Goal: Task Accomplishment & Management: Manage account settings

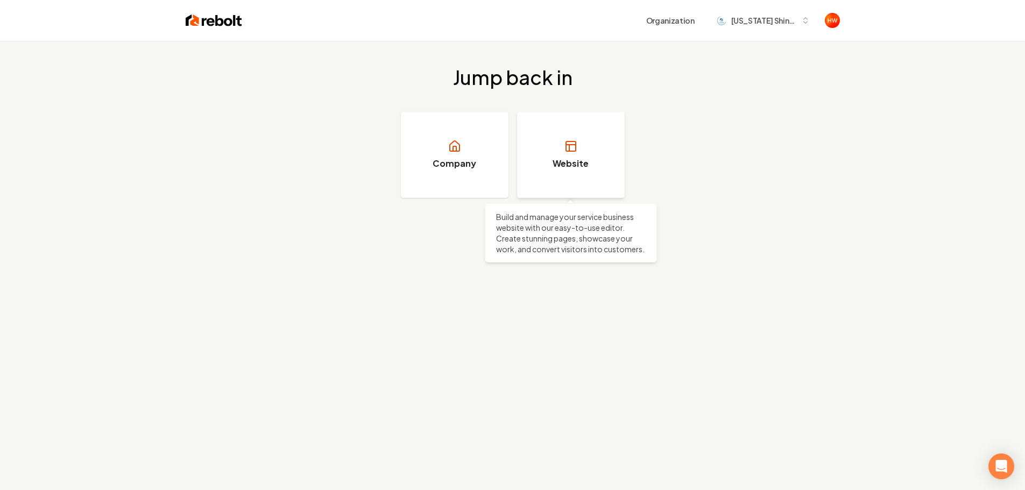
click at [554, 161] on h3 "Website" at bounding box center [571, 163] width 36 height 13
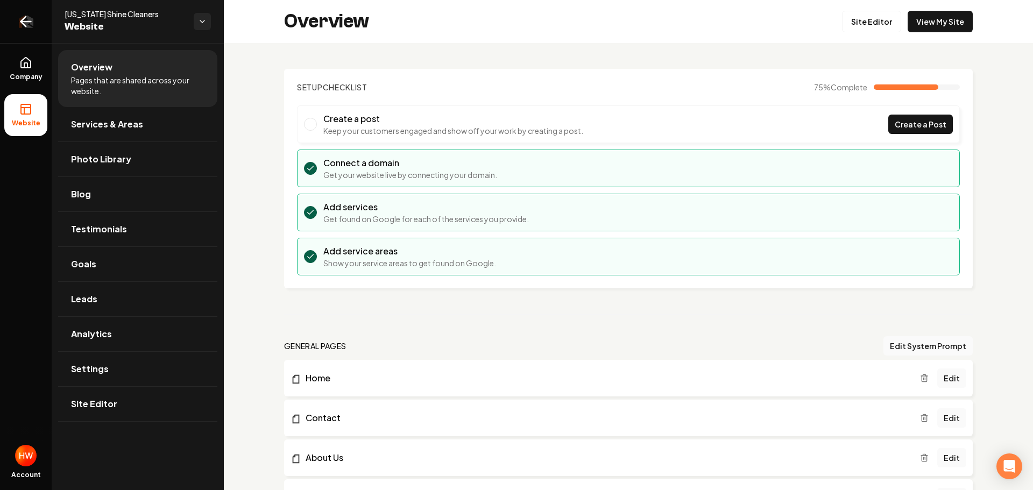
click at [25, 22] on icon "Return to dashboard" at bounding box center [26, 22] width 10 height 0
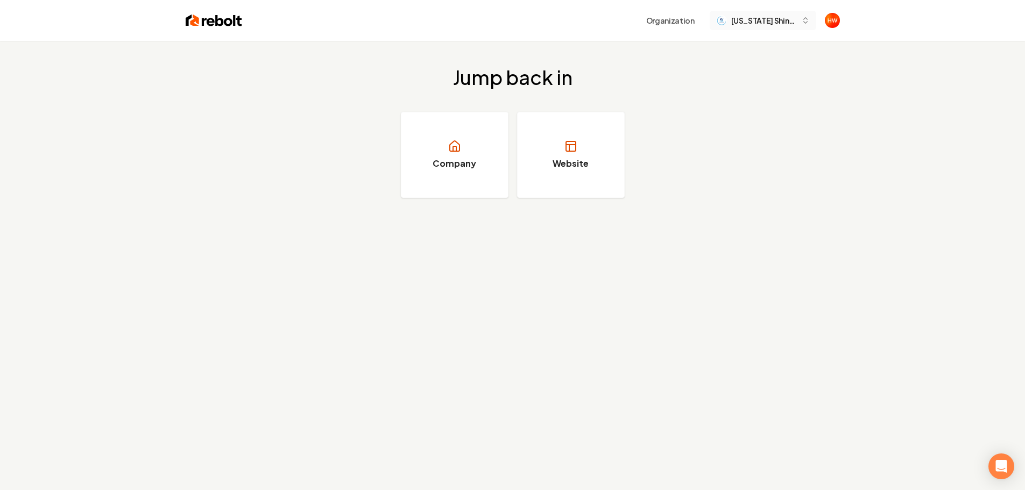
click at [759, 24] on span "[US_STATE] Shine Cleaners" at bounding box center [764, 20] width 66 height 11
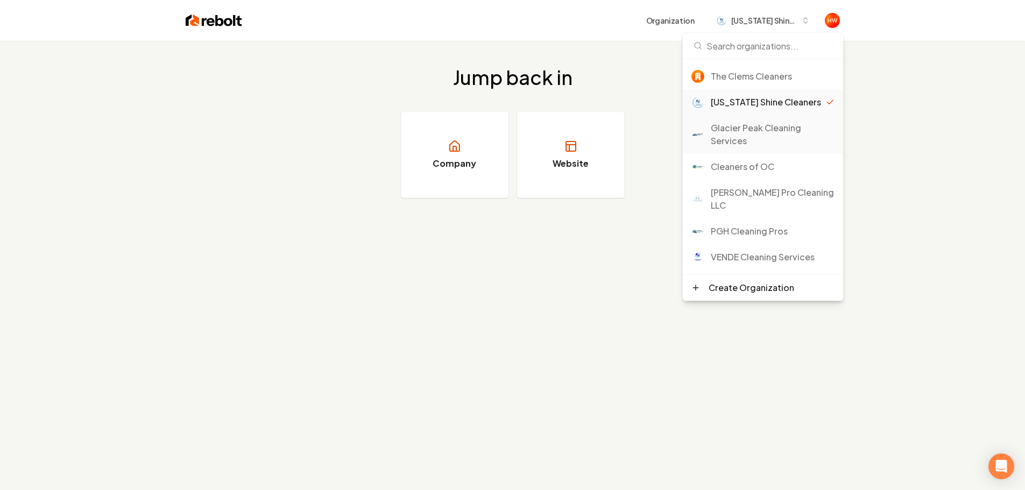
click at [736, 135] on div "Glacier Peak Cleaning Services" at bounding box center [773, 135] width 124 height 26
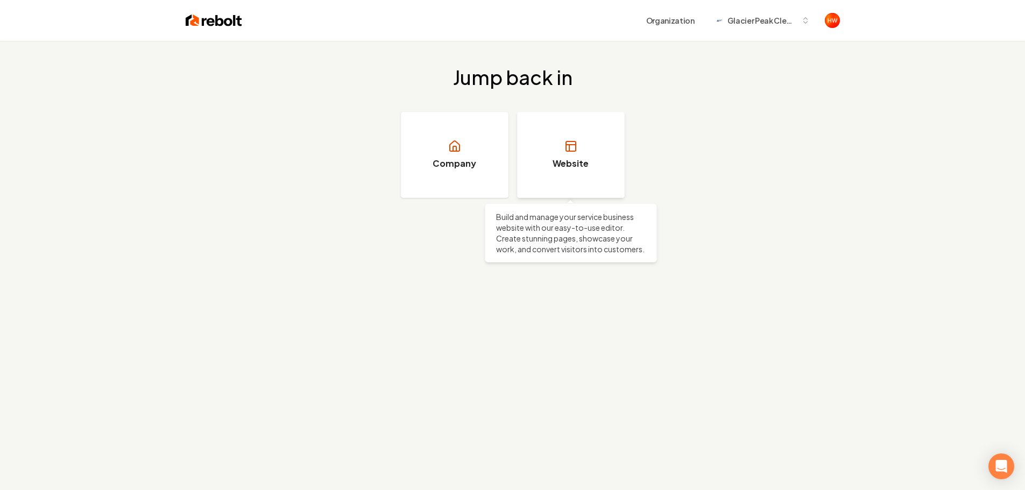
click at [571, 174] on link "Website" at bounding box center [571, 155] width 108 height 86
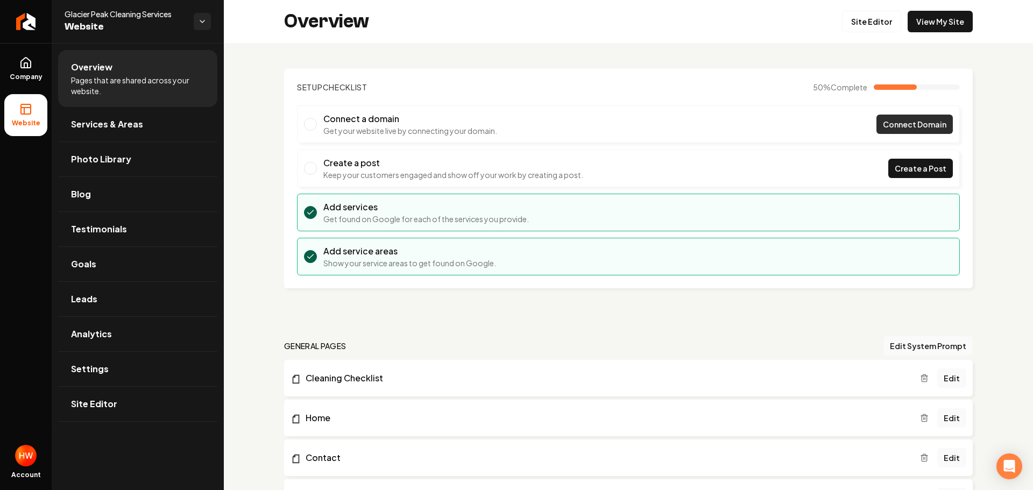
click at [913, 121] on span "Connect Domain" at bounding box center [915, 124] width 64 height 11
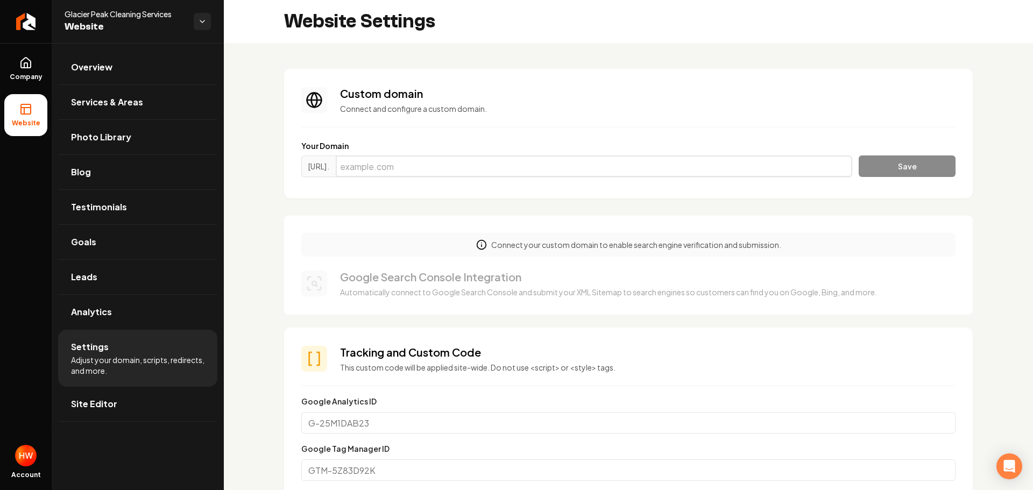
click at [527, 170] on input "Main content area" at bounding box center [594, 167] width 517 height 22
paste input "glacierpeakcleaningservices.com"
type input "glacierpeakcleaningservices.com"
click at [886, 171] on button "Save" at bounding box center [907, 167] width 97 height 22
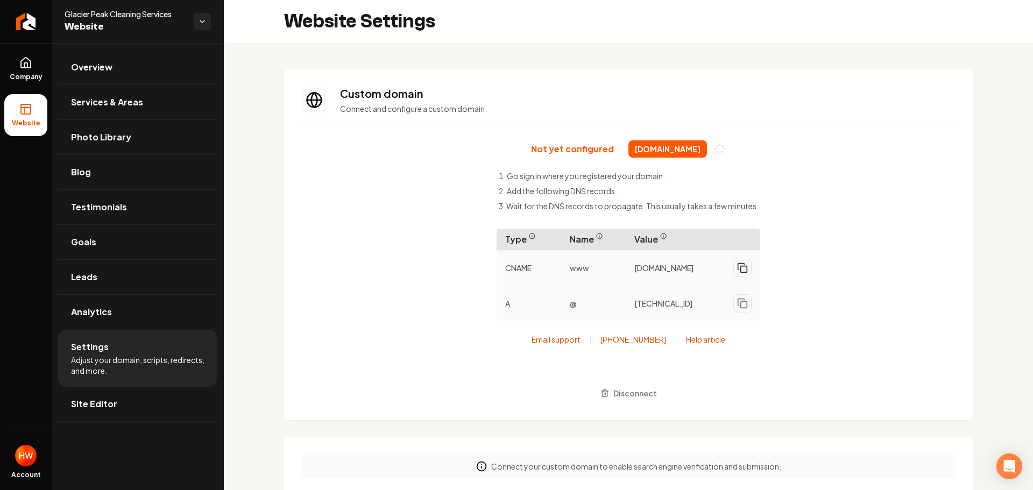
click at [742, 273] on rect "Main content area" at bounding box center [744, 269] width 6 height 6
click at [738, 309] on icon "Main content area" at bounding box center [742, 303] width 11 height 11
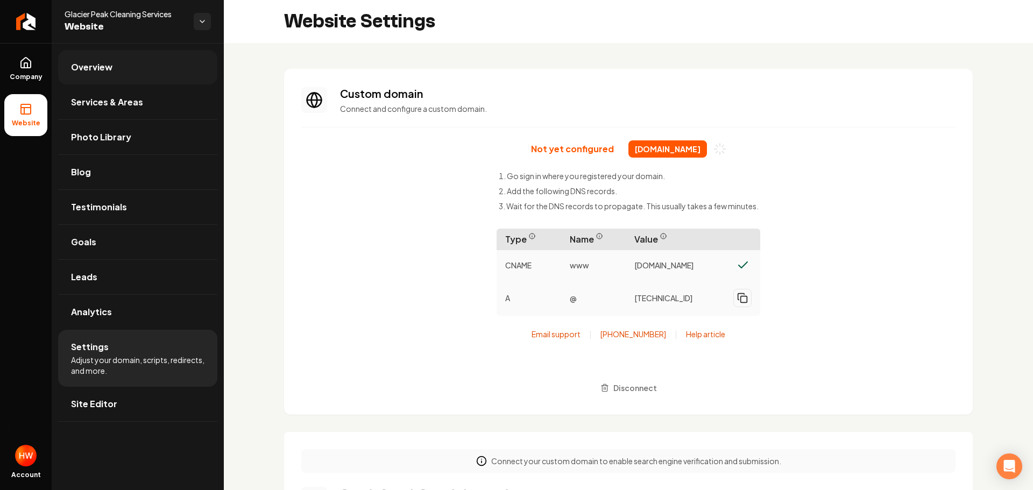
click at [120, 80] on link "Overview" at bounding box center [137, 67] width 159 height 34
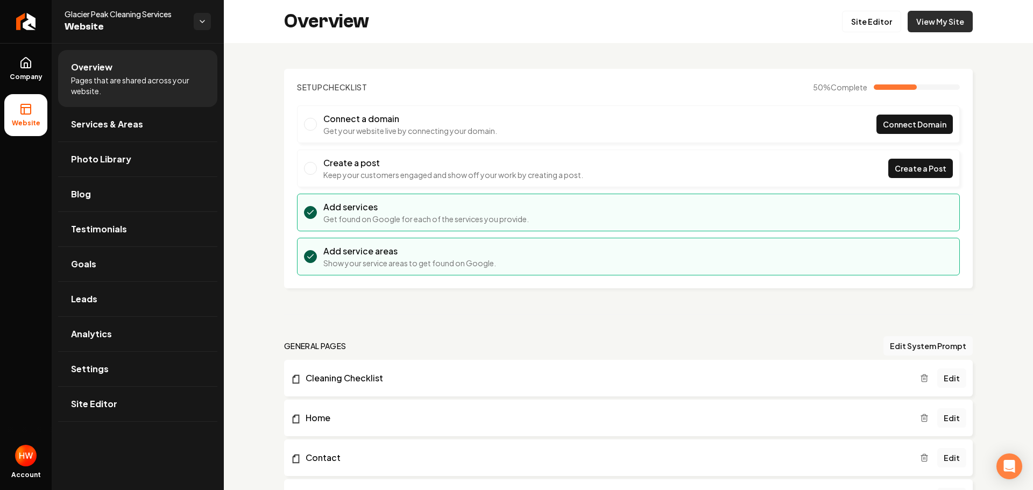
click at [940, 26] on link "View My Site" at bounding box center [940, 22] width 65 height 22
click at [121, 374] on link "Settings" at bounding box center [137, 369] width 159 height 34
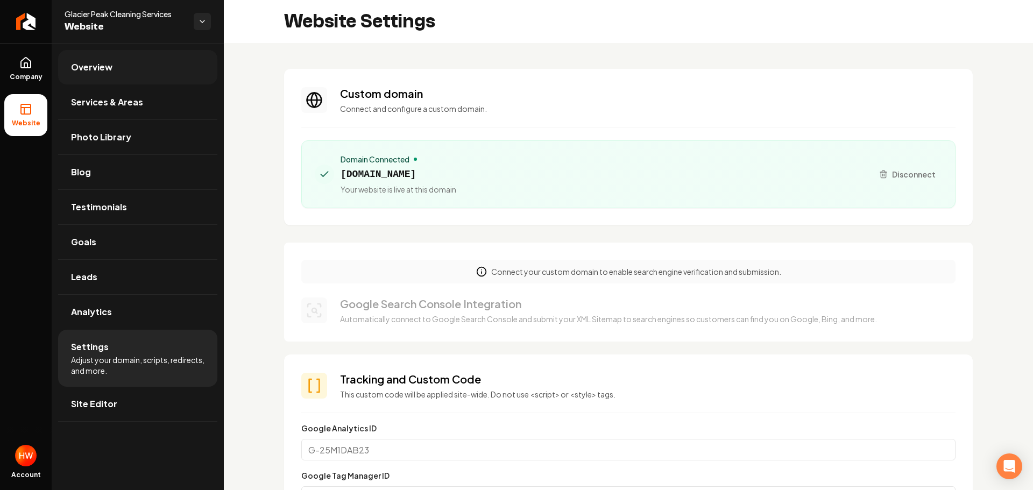
click at [125, 66] on link "Overview" at bounding box center [137, 67] width 159 height 34
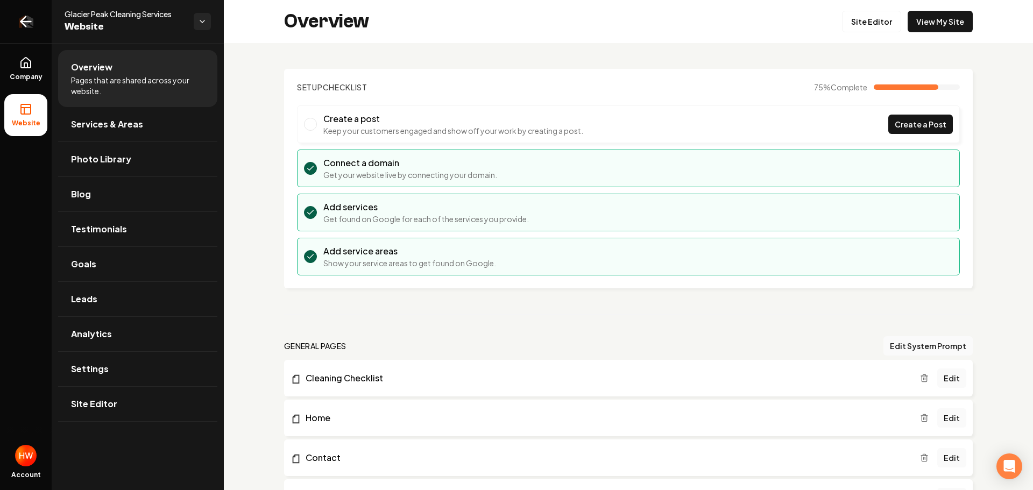
click at [29, 22] on icon "Return to dashboard" at bounding box center [26, 22] width 10 height 0
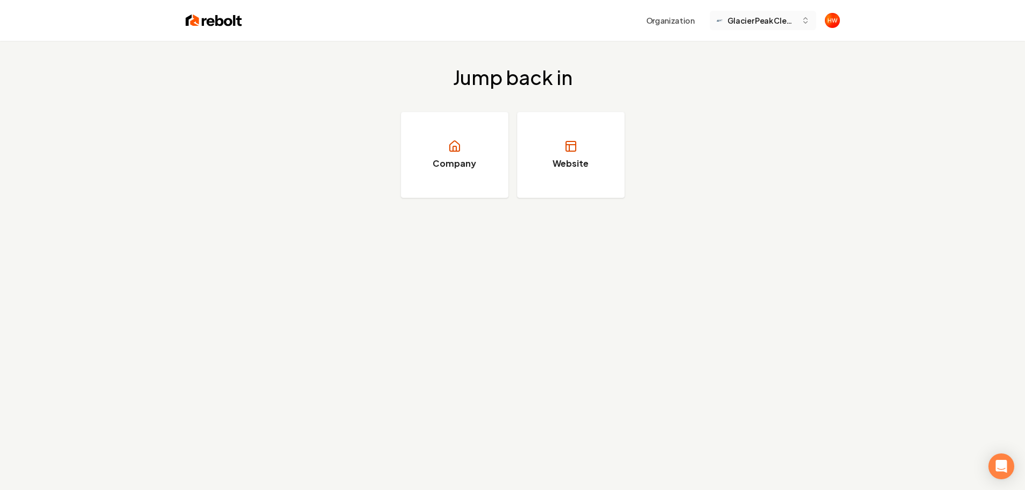
click at [759, 23] on span "Glacier Peak Cleaning Services" at bounding box center [762, 20] width 69 height 11
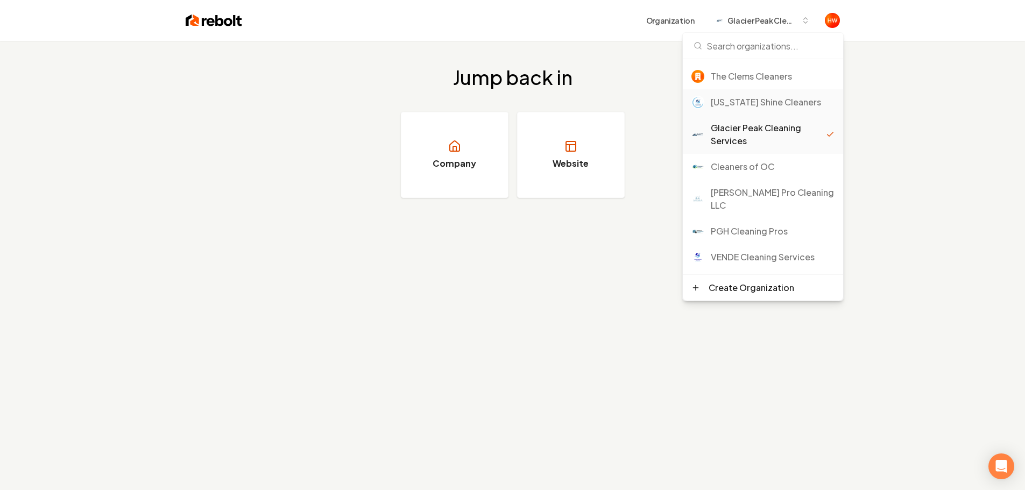
click at [738, 103] on div "[US_STATE] Shine Cleaners" at bounding box center [773, 102] width 124 height 13
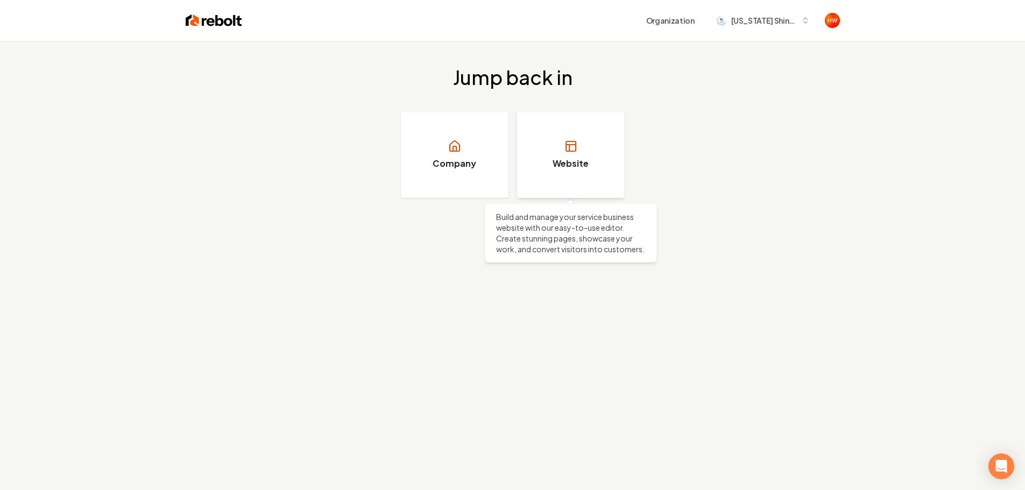
click at [583, 154] on link "Website" at bounding box center [571, 155] width 108 height 86
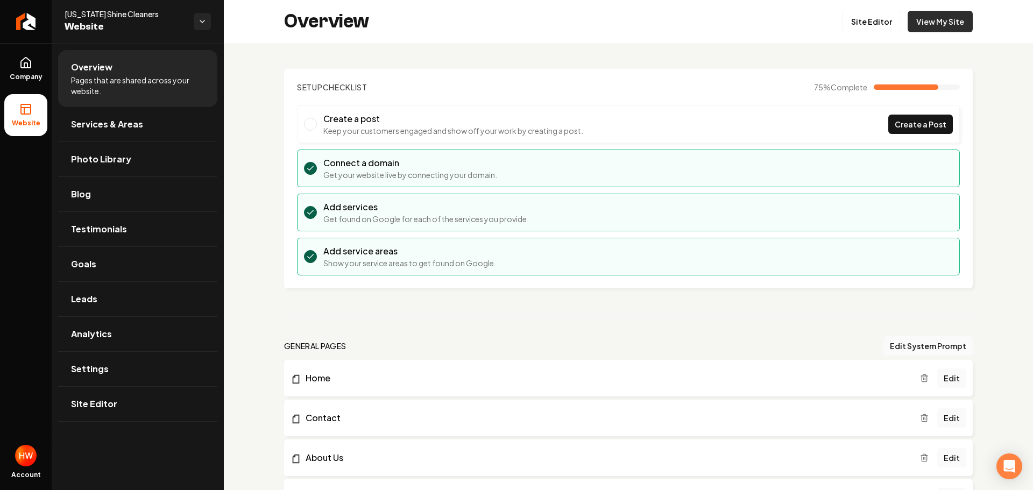
click at [918, 27] on link "View My Site" at bounding box center [940, 22] width 65 height 22
click at [118, 124] on span "Services & Areas" at bounding box center [107, 124] width 72 height 13
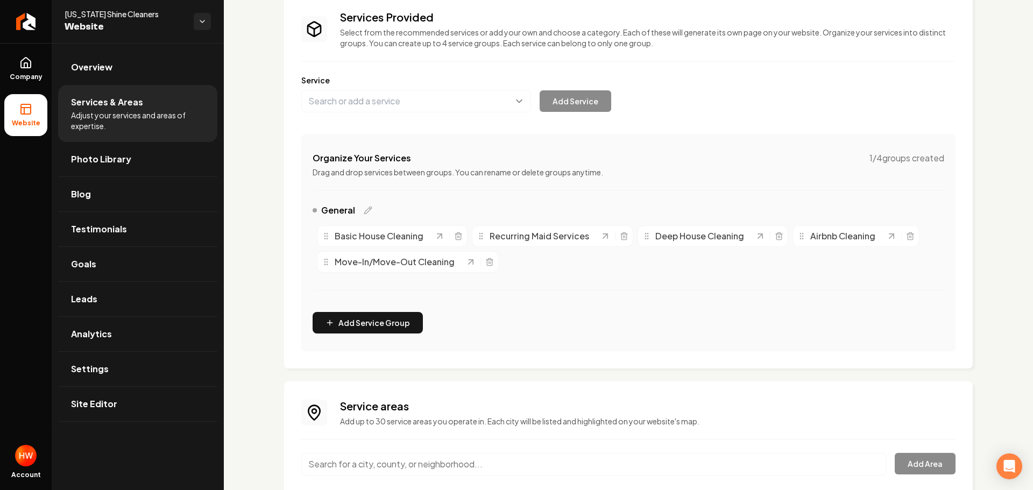
scroll to position [178, 0]
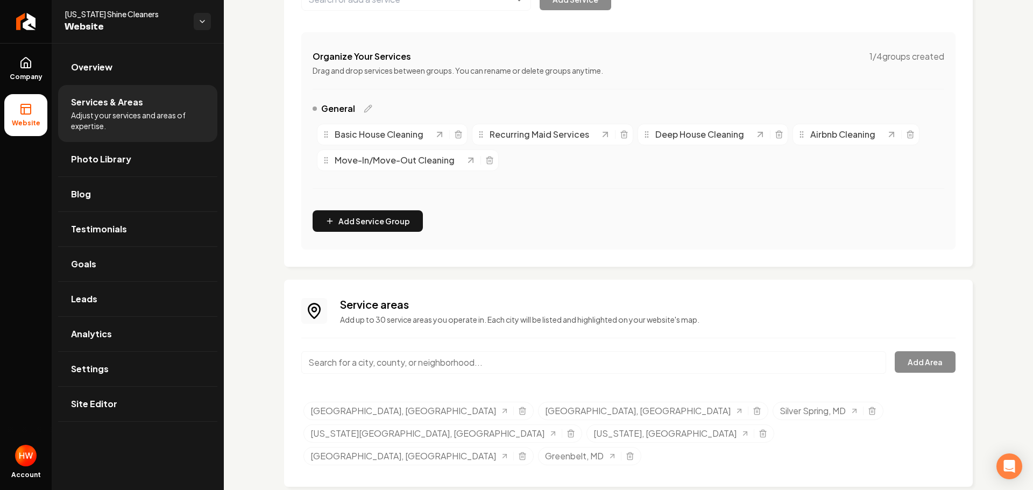
click at [473, 360] on input "Main content area" at bounding box center [593, 362] width 585 height 23
paste input "Garemen Town"
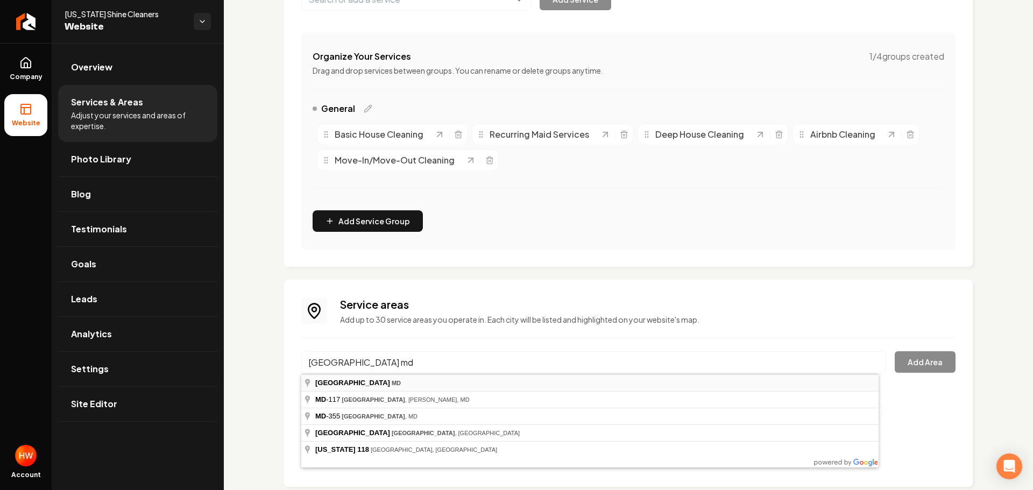
type input "Germantown, MD"
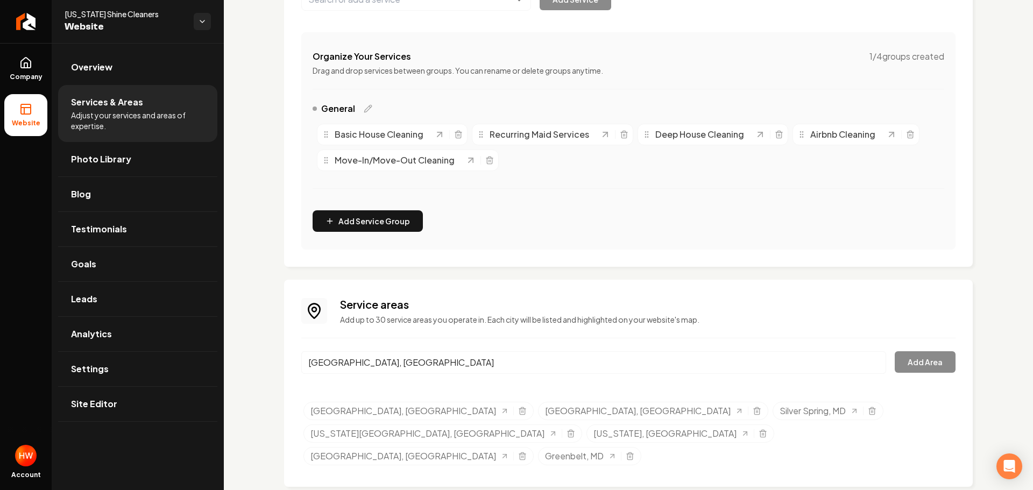
drag, startPoint x: 448, startPoint y: 382, endPoint x: 469, endPoint y: 387, distance: 21.7
click at [900, 362] on button "Add Area" at bounding box center [925, 362] width 61 height 22
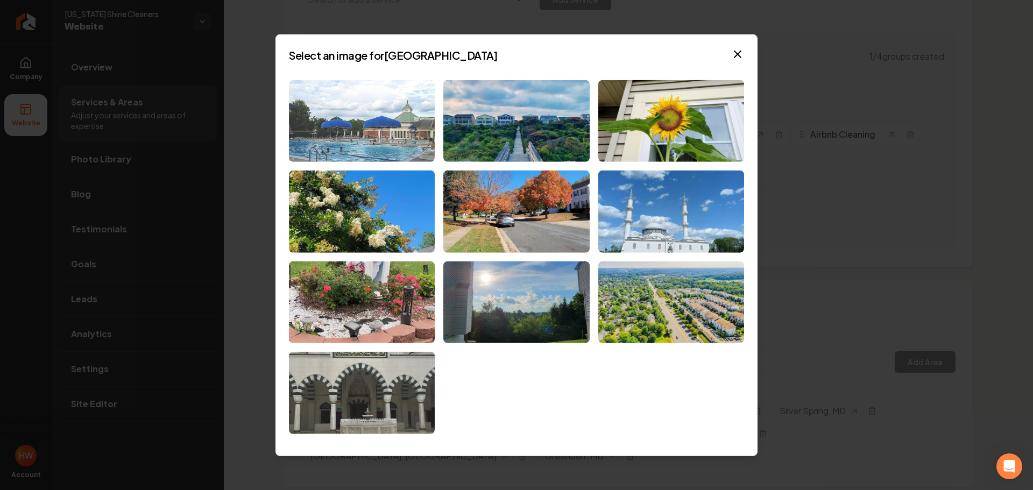
click at [370, 139] on img at bounding box center [362, 121] width 146 height 82
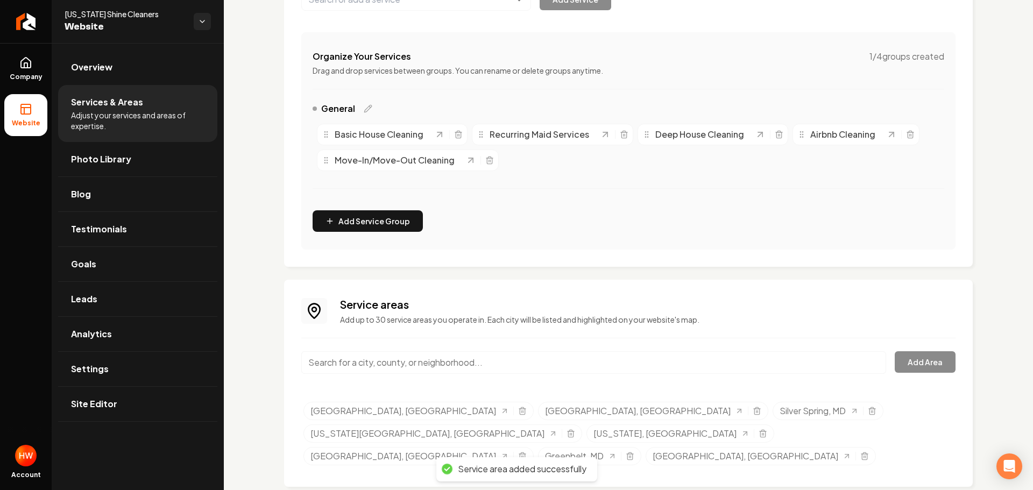
click at [507, 351] on input "Main content area" at bounding box center [593, 362] width 585 height 23
paste input "Rockville"
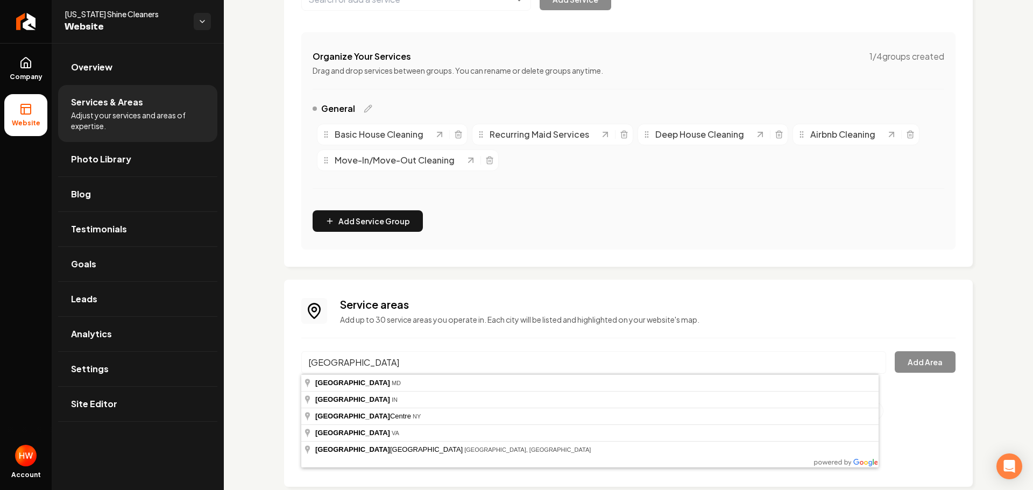
type input "Rockville, MD"
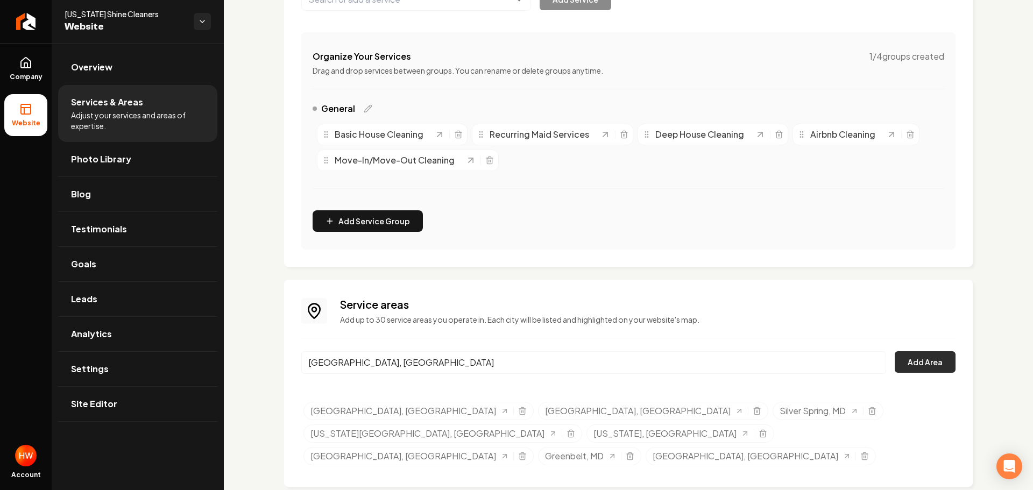
click at [926, 361] on button "Add Area" at bounding box center [925, 362] width 61 height 22
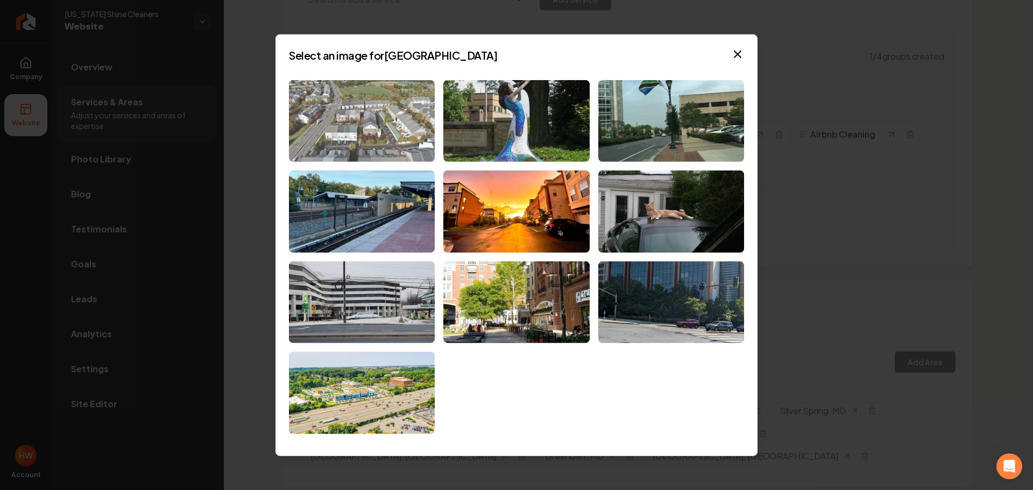
click at [364, 128] on img at bounding box center [362, 121] width 146 height 82
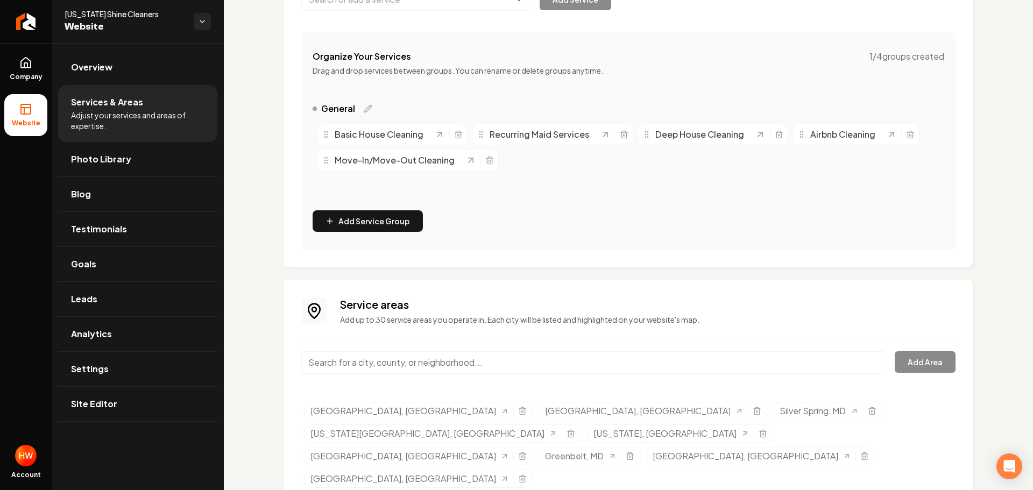
click at [517, 363] on input "Main content area" at bounding box center [593, 362] width 585 height 23
paste input "Bethesda"
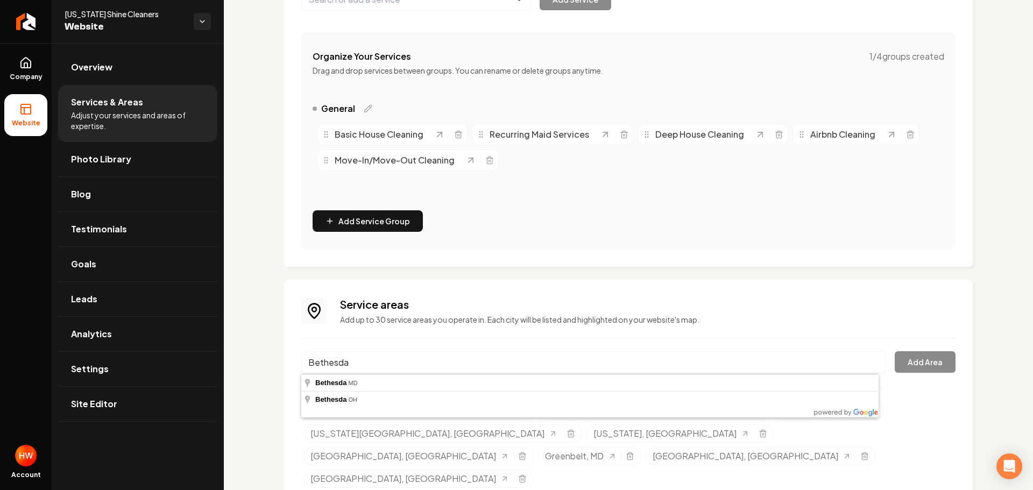
type input "Bethesda, MD"
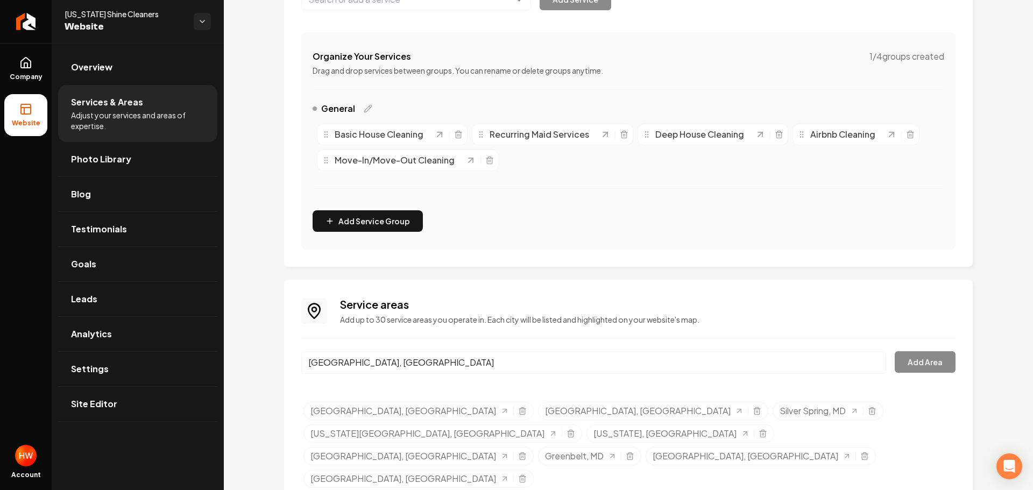
drag, startPoint x: 440, startPoint y: 378, endPoint x: 611, endPoint y: 388, distance: 170.9
click at [913, 362] on button "Add Area" at bounding box center [925, 362] width 61 height 22
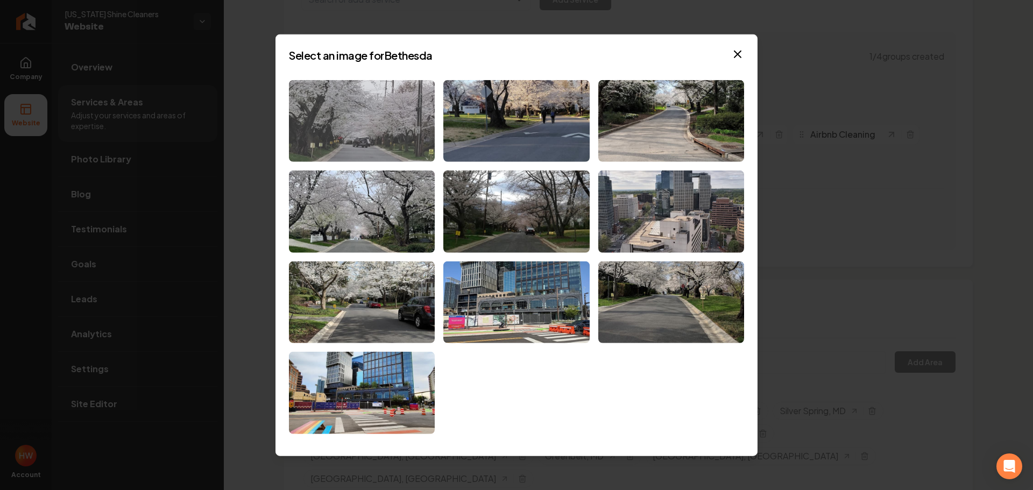
click at [374, 144] on img at bounding box center [362, 121] width 146 height 82
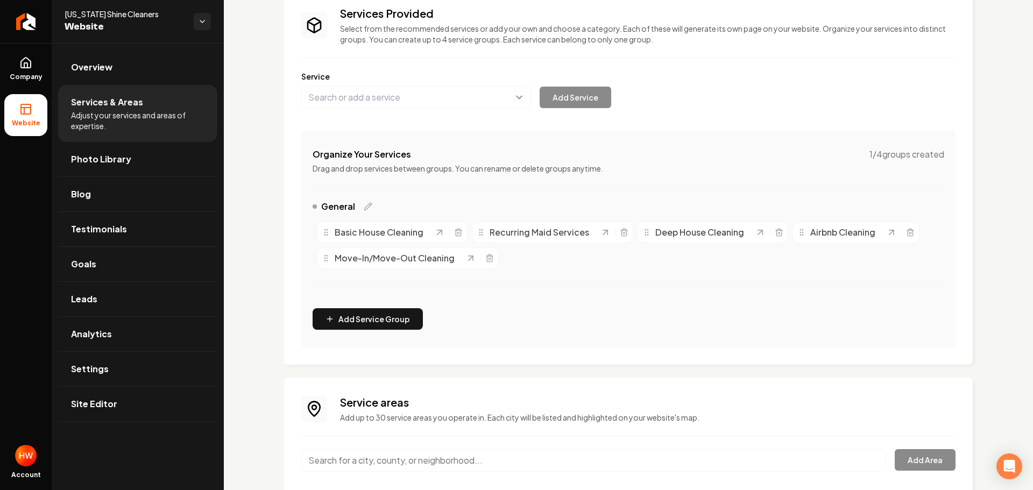
scroll to position [0, 0]
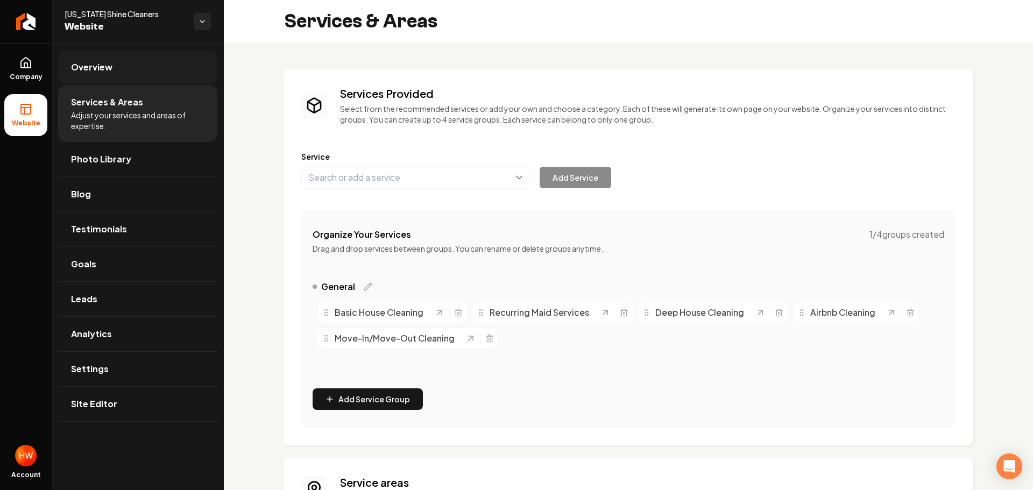
click at [79, 69] on span "Overview" at bounding box center [91, 67] width 41 height 13
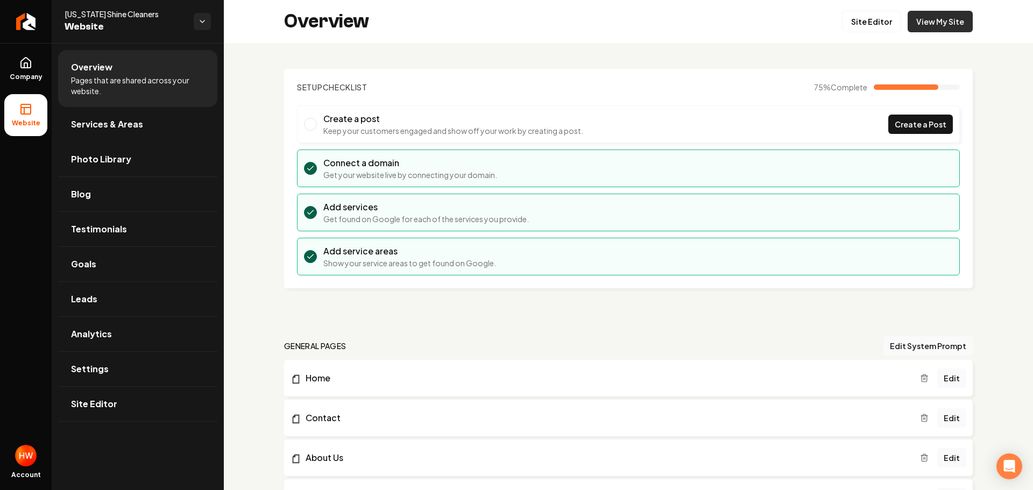
click at [942, 18] on link "View My Site" at bounding box center [940, 22] width 65 height 22
click at [106, 135] on link "Services & Areas" at bounding box center [137, 124] width 159 height 34
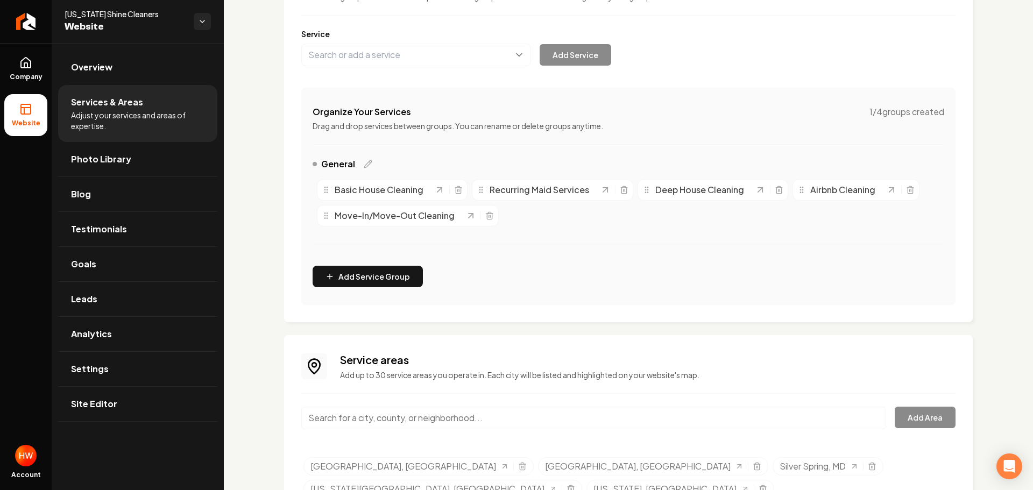
scroll to position [71, 0]
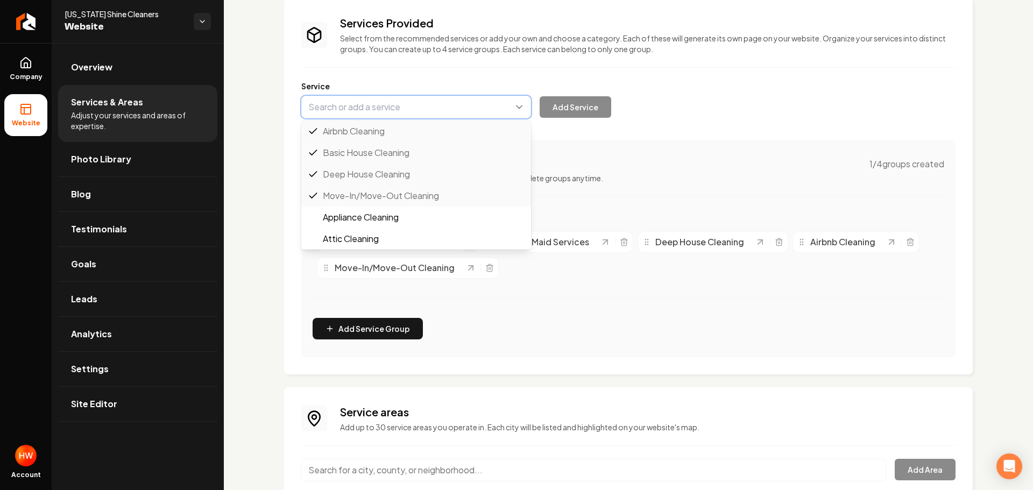
click at [398, 112] on button "Main content area" at bounding box center [416, 107] width 230 height 23
paste input "Student Cleaning Packages"
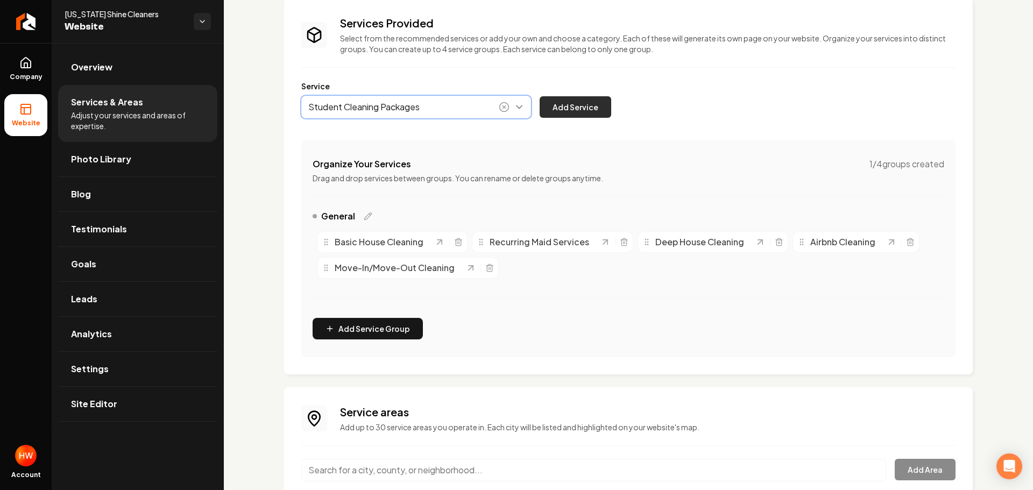
type input "Student Cleaning Packages"
click at [576, 110] on button "Add Service" at bounding box center [576, 107] width 72 height 22
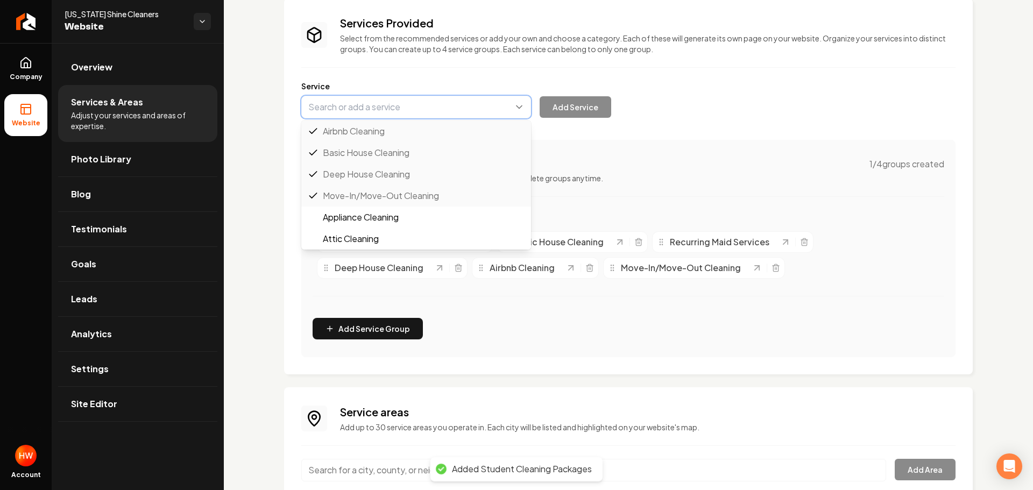
click at [390, 105] on button "Main content area" at bounding box center [416, 107] width 230 height 23
paste input "Senior Cleaning Packages"
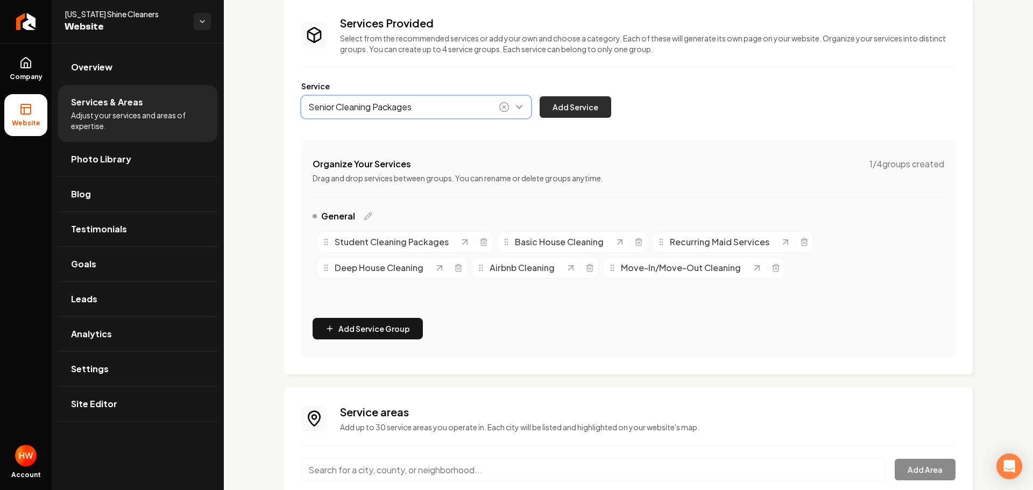
type input "Senior Cleaning Packages"
drag, startPoint x: 583, startPoint y: 110, endPoint x: 619, endPoint y: 155, distance: 57.5
click at [583, 110] on button "Add Service" at bounding box center [576, 107] width 72 height 22
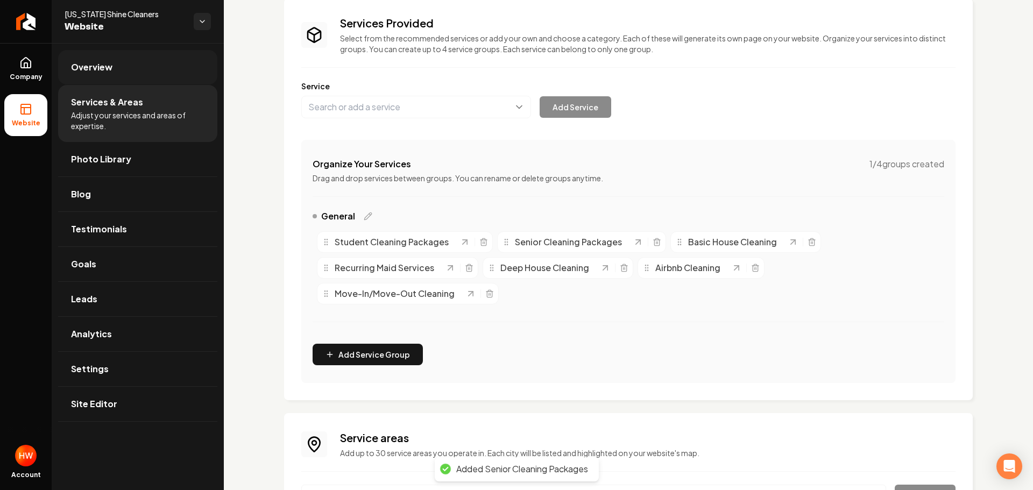
drag, startPoint x: 96, startPoint y: 71, endPoint x: 171, endPoint y: 99, distance: 80.1
click at [96, 71] on span "Overview" at bounding box center [91, 67] width 41 height 13
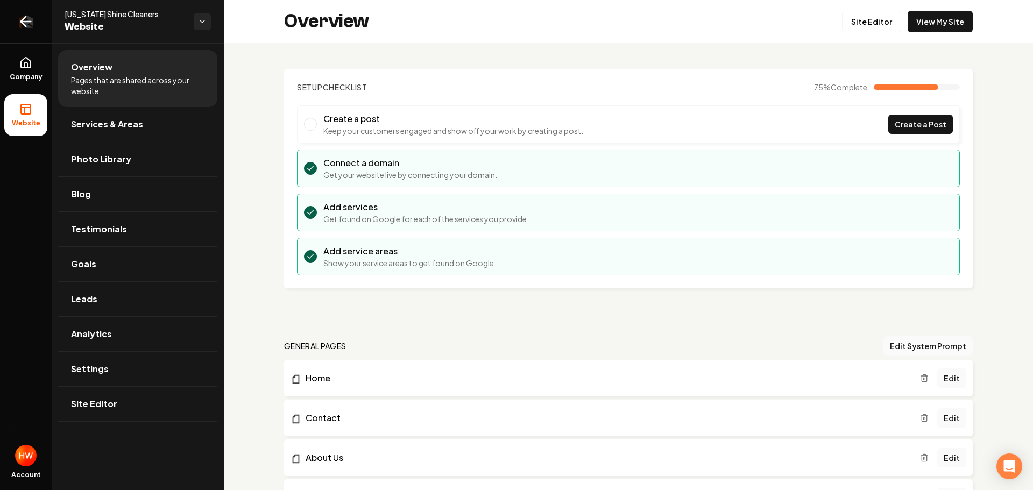
click at [26, 27] on icon "Return to dashboard" at bounding box center [23, 22] width 5 height 10
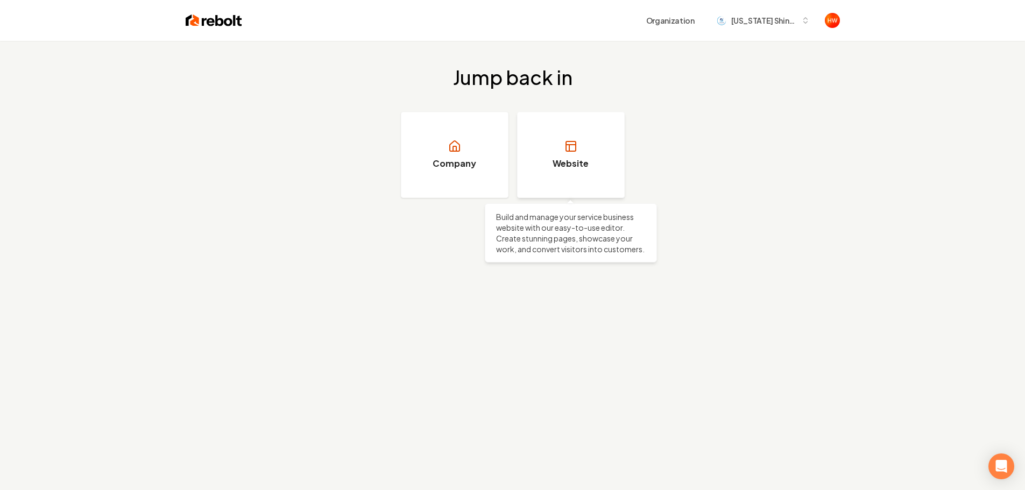
click at [560, 151] on link "Website" at bounding box center [571, 155] width 108 height 86
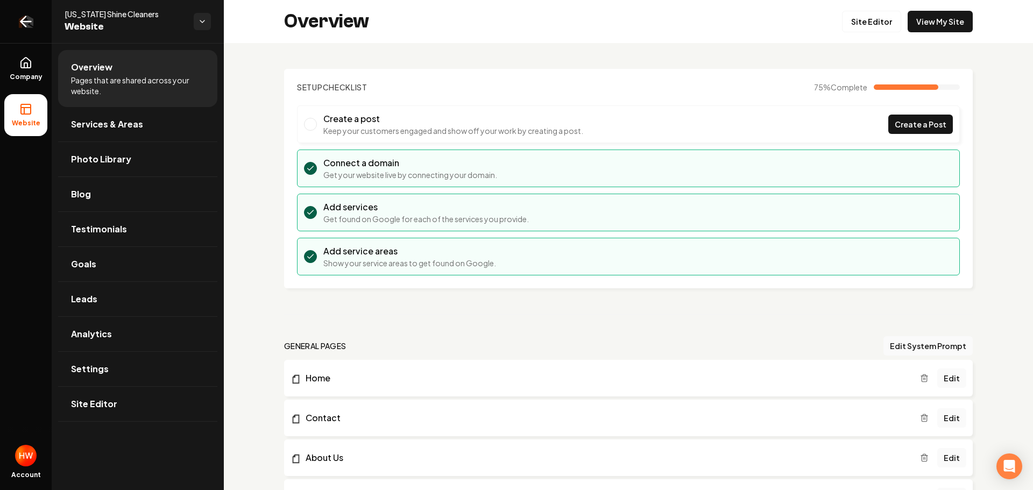
click at [21, 25] on icon "Return to dashboard" at bounding box center [25, 21] width 17 height 17
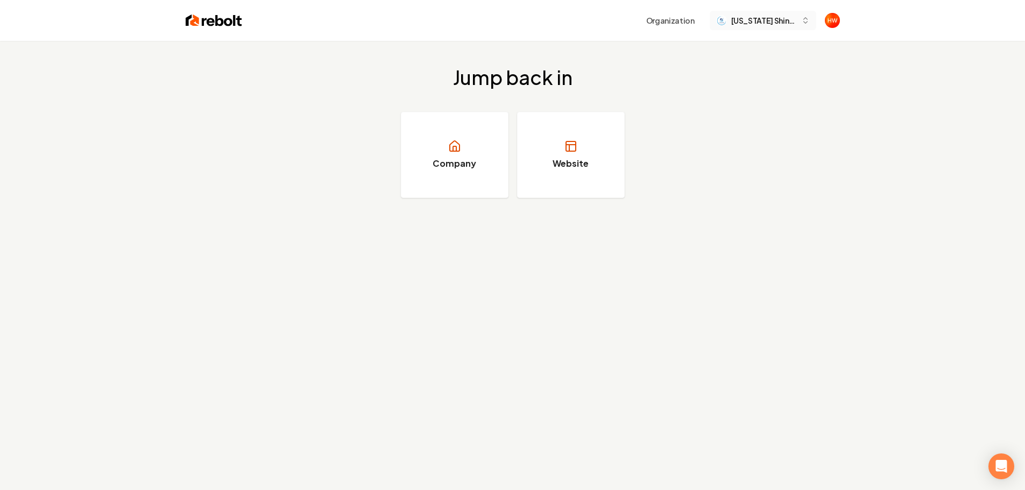
click at [749, 23] on span "Maryland Shine Cleaners" at bounding box center [764, 20] width 66 height 11
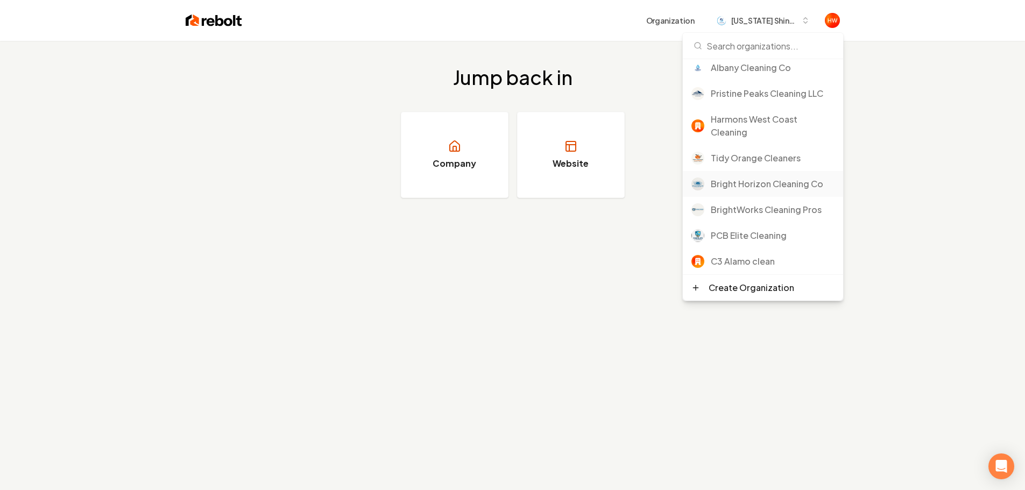
scroll to position [323, 0]
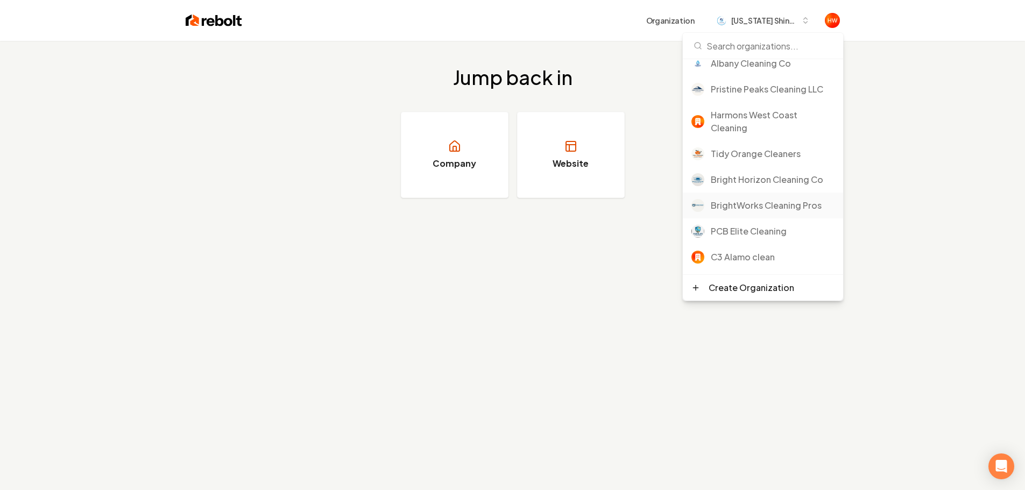
click at [769, 206] on div "BrightWorks Cleaning Pros" at bounding box center [773, 205] width 124 height 13
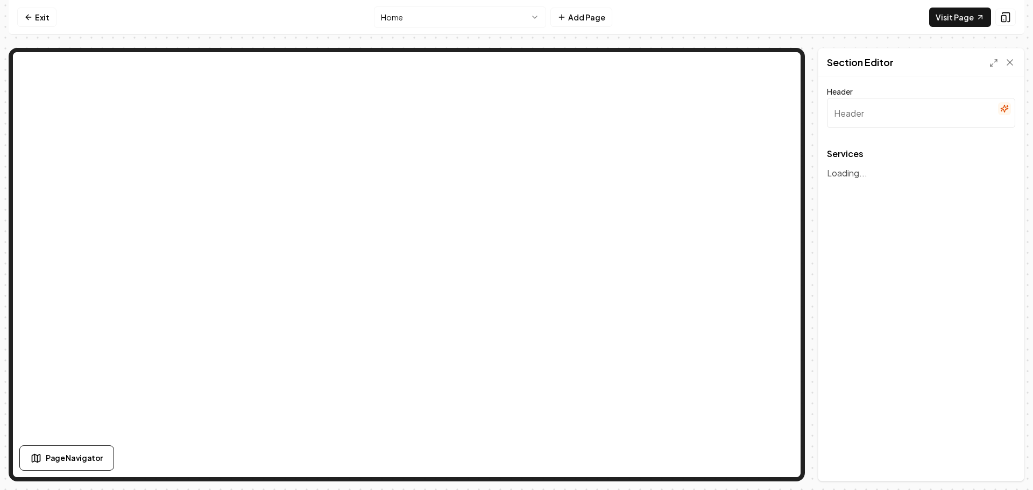
type input "Our Cleaning Services"
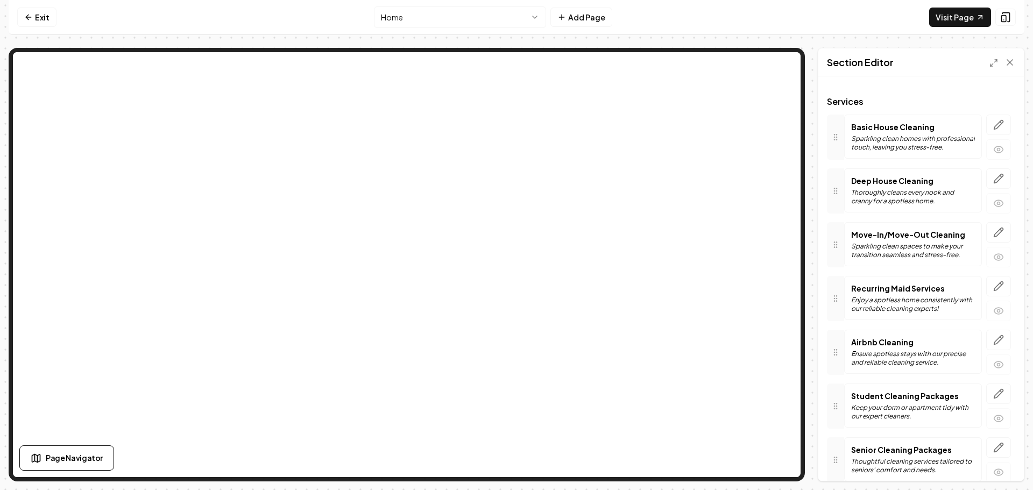
scroll to position [103, 0]
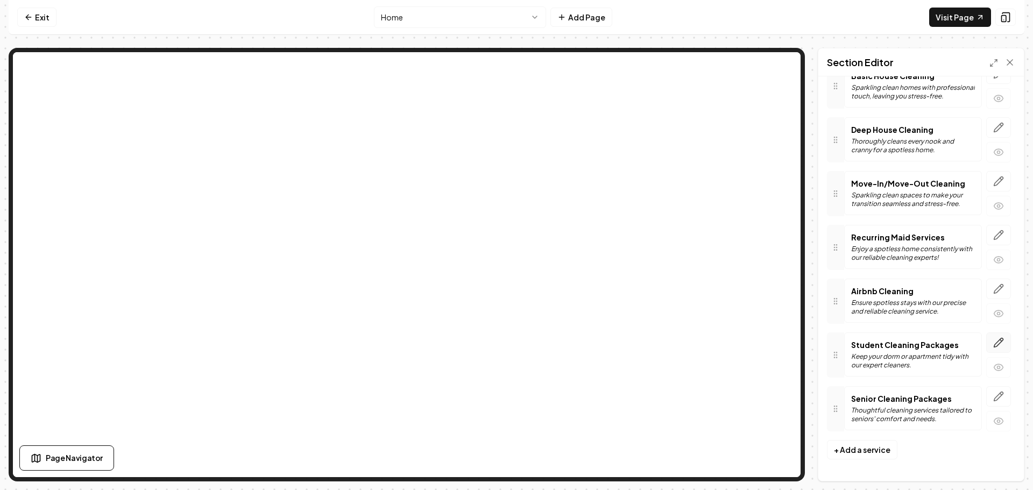
click at [993, 343] on icon "button" at bounding box center [998, 342] width 11 height 11
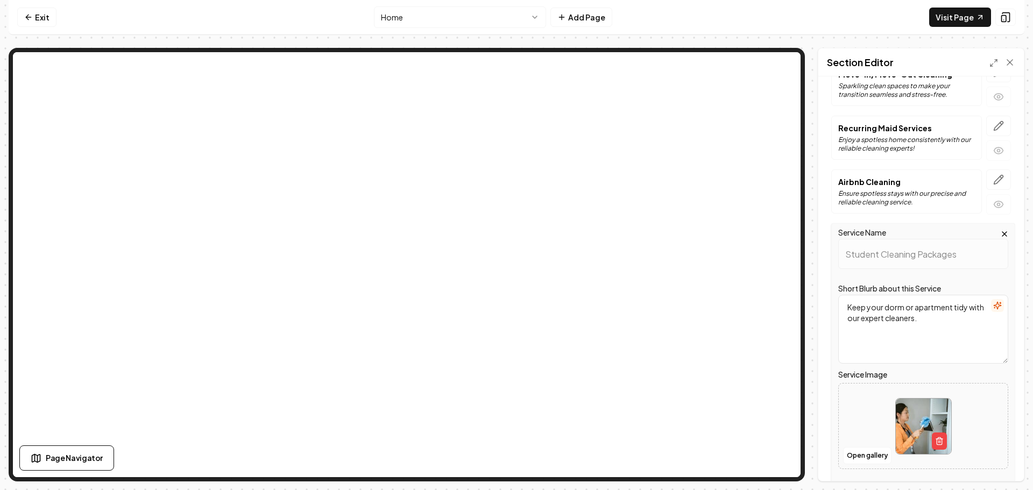
scroll to position [265, 0]
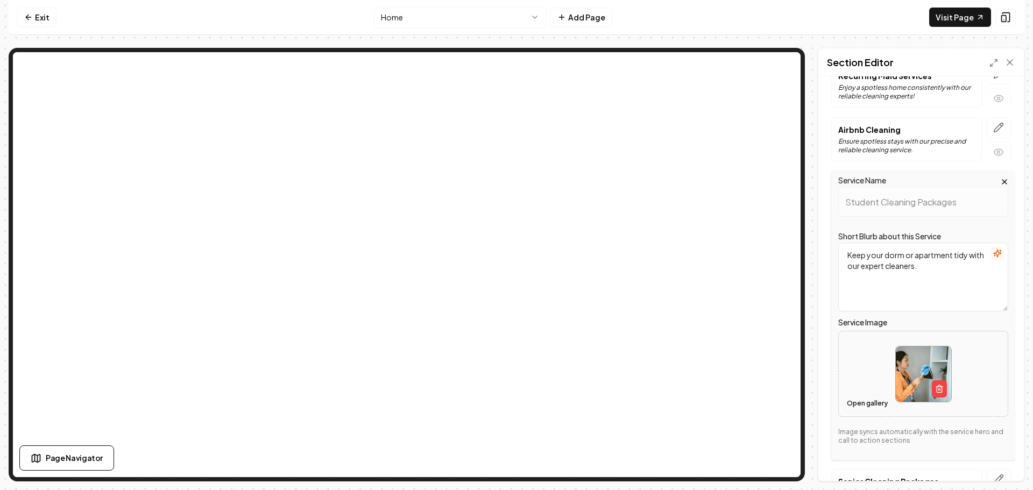
click at [853, 402] on button "Open gallery" at bounding box center [867, 403] width 48 height 17
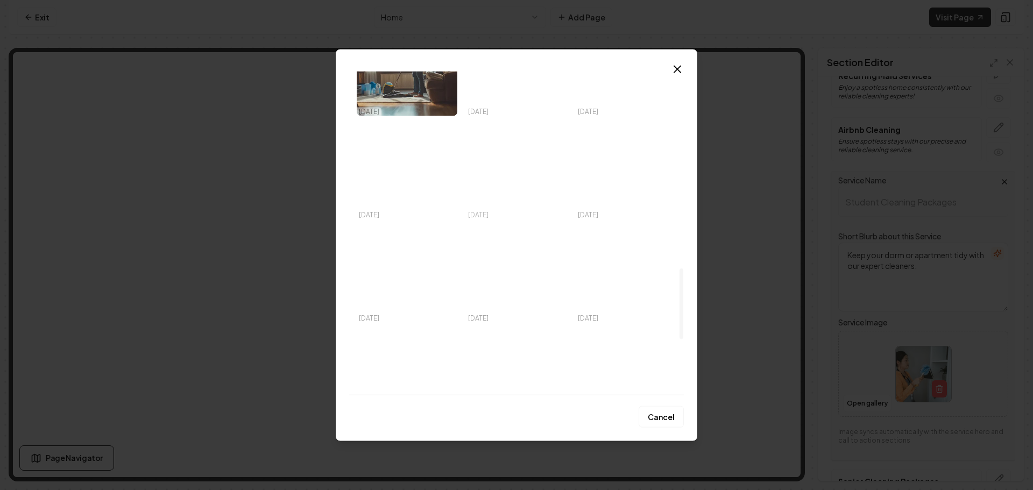
scroll to position [969, 0]
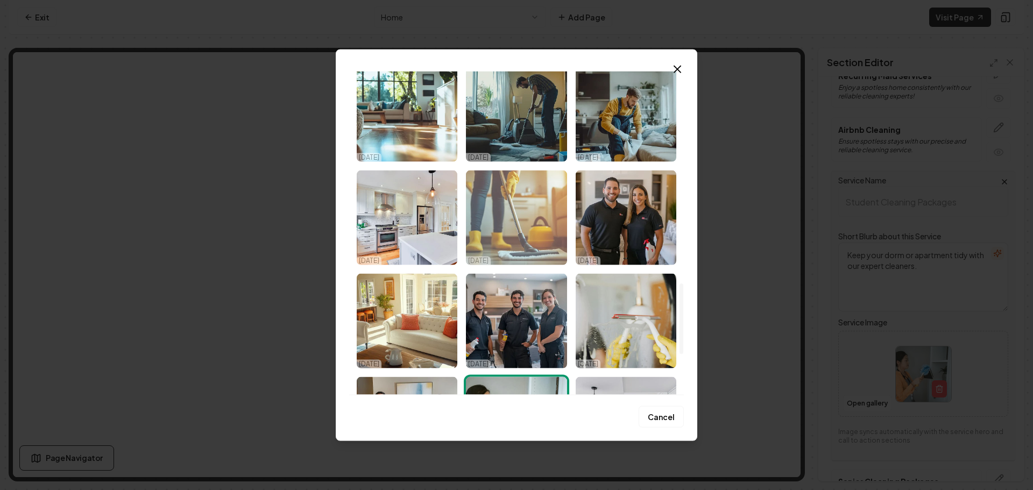
click at [503, 220] on img "Select image image_68dbc7465c7cd75eb8699b70.png" at bounding box center [516, 217] width 101 height 95
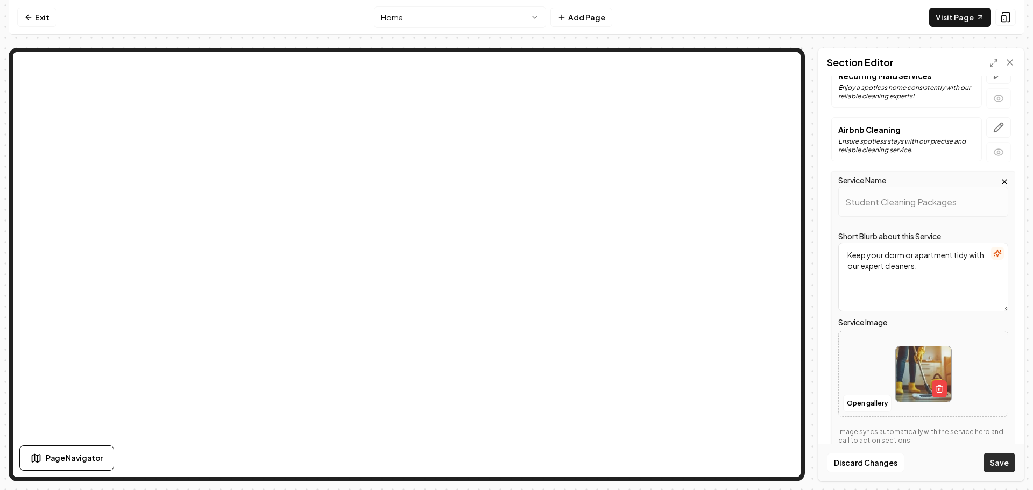
click at [1004, 460] on button "Save" at bounding box center [1000, 462] width 32 height 19
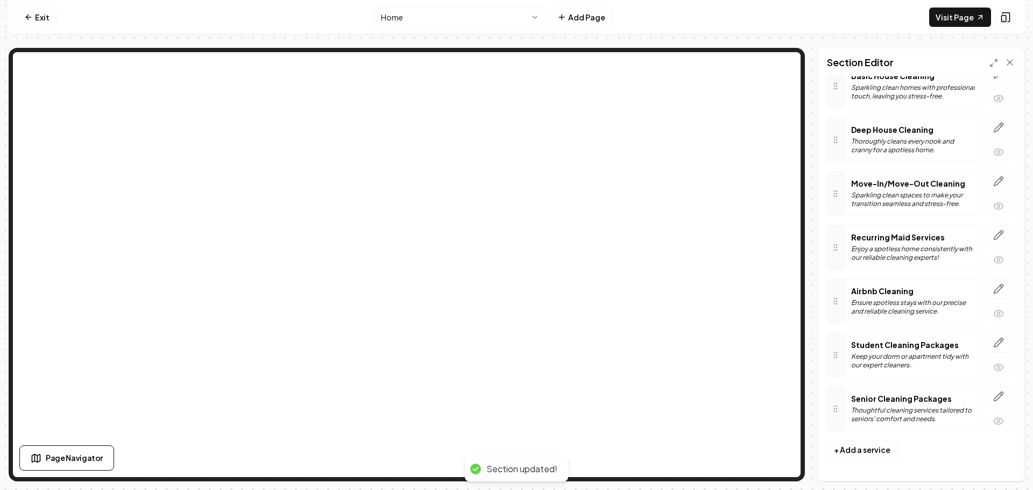
scroll to position [103, 0]
click at [993, 394] on icon "button" at bounding box center [998, 396] width 11 height 11
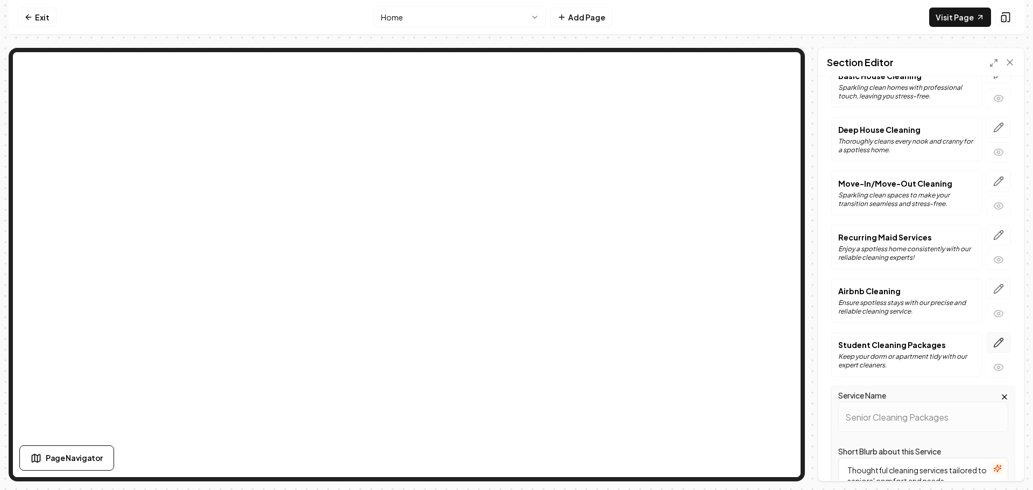
click at [993, 343] on icon "button" at bounding box center [998, 342] width 11 height 11
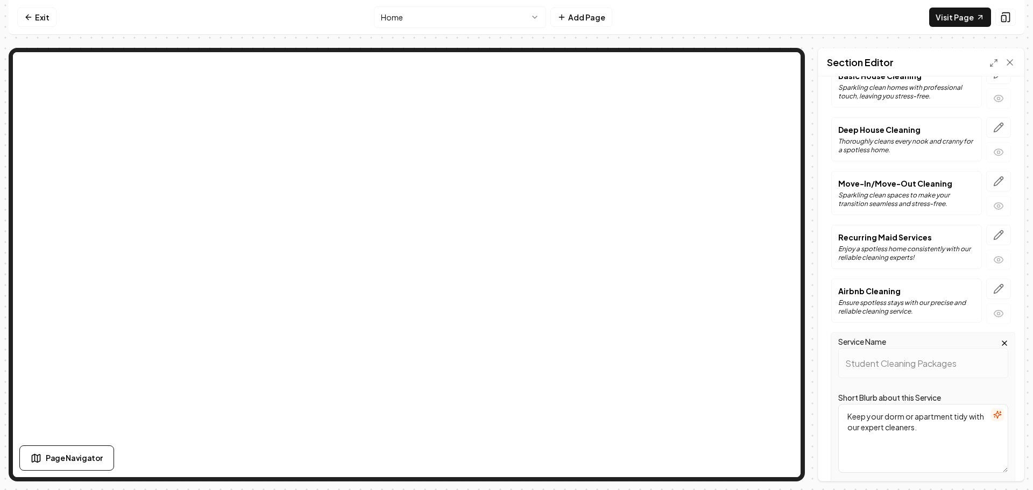
click at [478, 20] on html "Computer Required This feature is only available on a computer. Please switch t…" at bounding box center [516, 245] width 1033 height 490
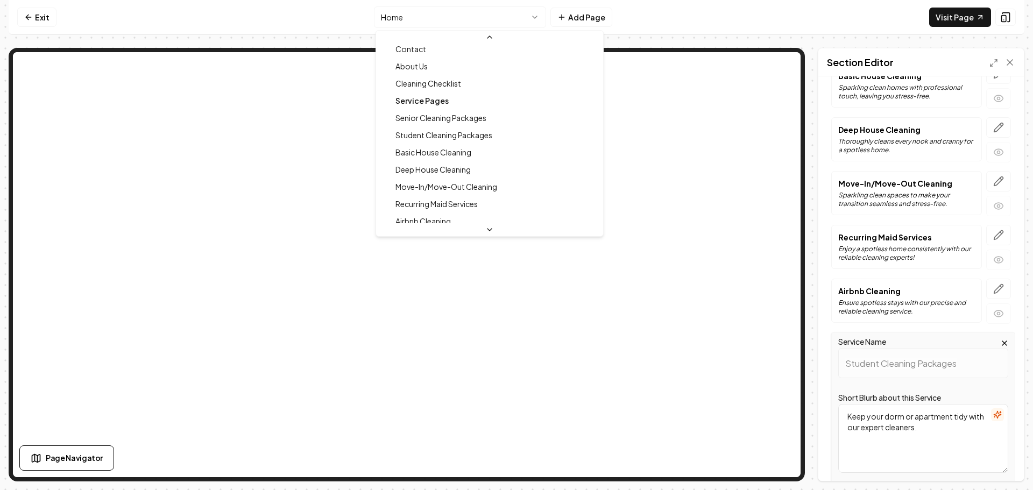
scroll to position [0, 0]
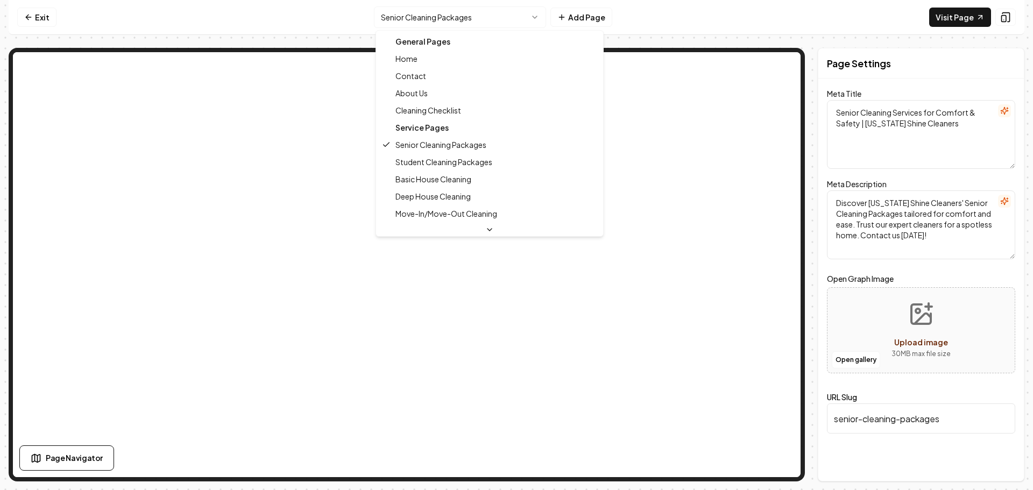
click at [450, 22] on html "Computer Required This feature is only available on a computer. Please switch t…" at bounding box center [516, 245] width 1033 height 490
click at [445, 17] on html "Computer Required This feature is only available on a computer. Please switch t…" at bounding box center [516, 245] width 1033 height 490
type textarea "Top Cleaning Services in Your Area | Maryland Shine Cleaners"
type textarea "Discover the professional and trusted cleaning services at Maryland Shine Clean…"
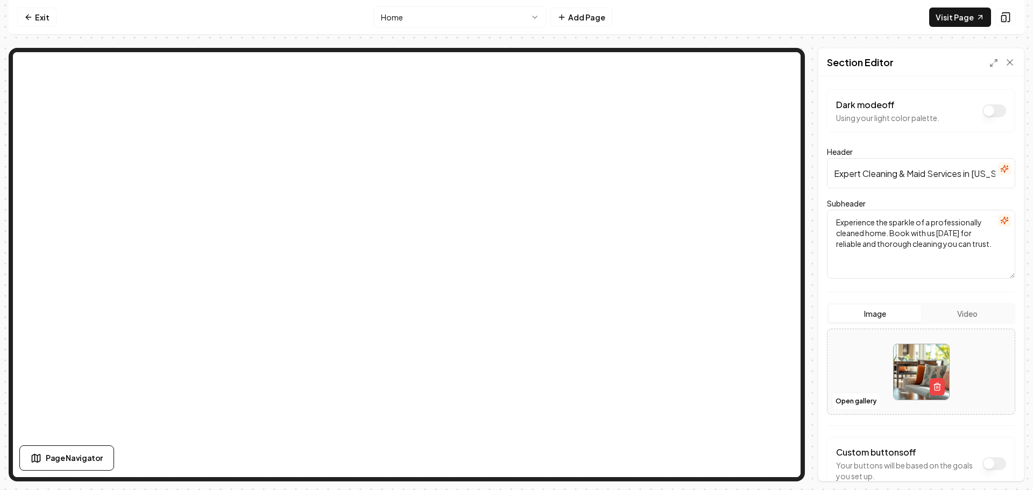
click at [898, 177] on input "Expert Cleaning & Maid Services in Maryland" at bounding box center [921, 173] width 188 height 30
paste input "Eco-Friendly"
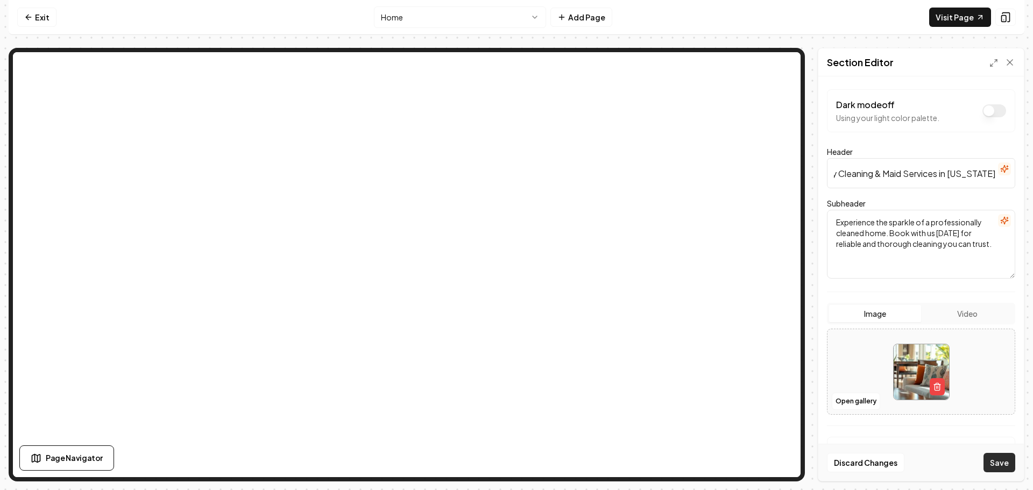
click at [992, 456] on button "Save" at bounding box center [1000, 462] width 32 height 19
click at [883, 175] on input "Expert Eco-Friendly Cleaning & Maid Services in Maryland" at bounding box center [921, 173] width 188 height 30
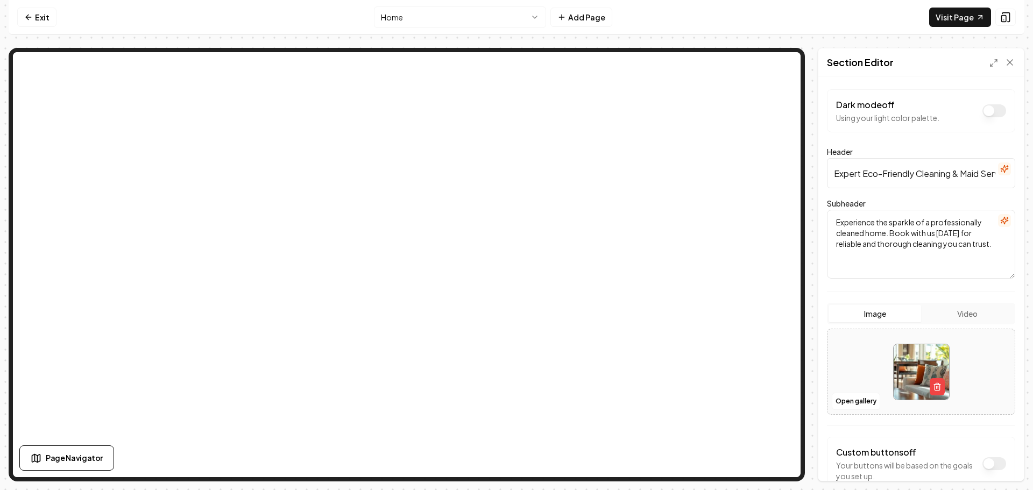
paste input "Green"
click at [998, 459] on button "Save" at bounding box center [1000, 462] width 32 height 19
click at [892, 178] on input "Green Cleaning & Maid Services in Maryland" at bounding box center [921, 173] width 188 height 30
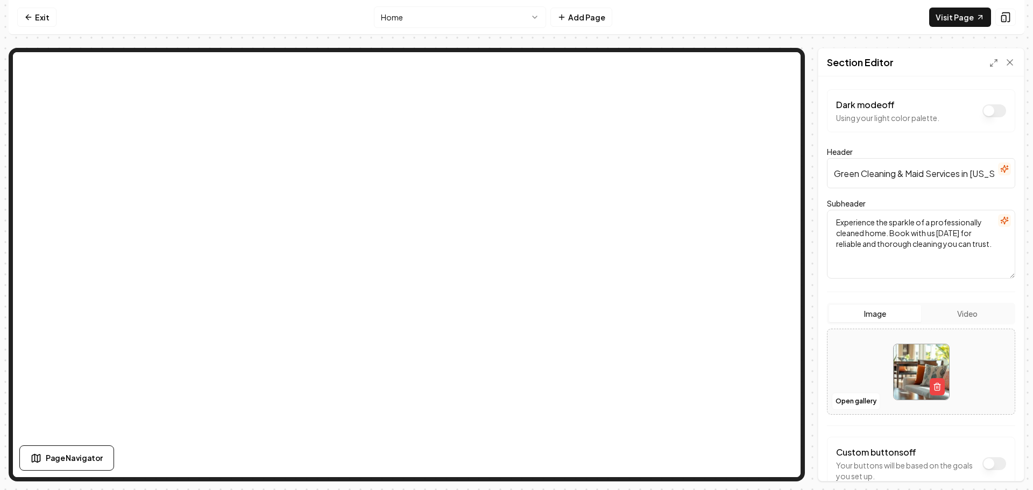
click at [892, 178] on input "Green Cleaning & Maid Services in Maryland" at bounding box center [921, 173] width 188 height 30
click at [892, 177] on input "Green Cleaning & Maid Services in Maryland" at bounding box center [921, 173] width 188 height 30
paste input "Expert Eco-Friendly"
type input "Expert Eco-Friendly Cleaning & Maid Services in Maryland"
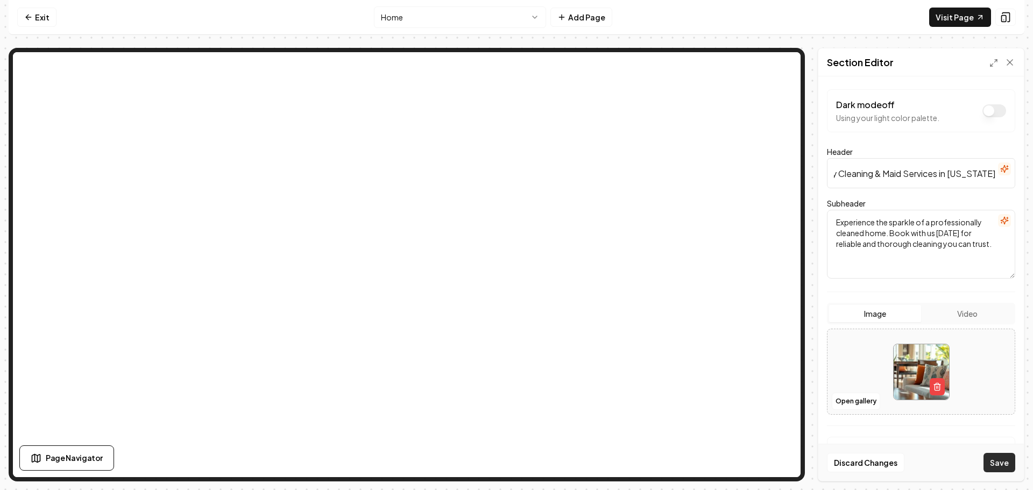
click at [998, 459] on button "Save" at bounding box center [1000, 462] width 32 height 19
click at [879, 225] on textarea "Experience the sparkle of a professionally cleaned home. Book with us today for…" at bounding box center [921, 244] width 188 height 69
click at [879, 224] on textarea "Experience the sparkle of a professionally cleaned home. Book with us today for…" at bounding box center [921, 244] width 188 height 69
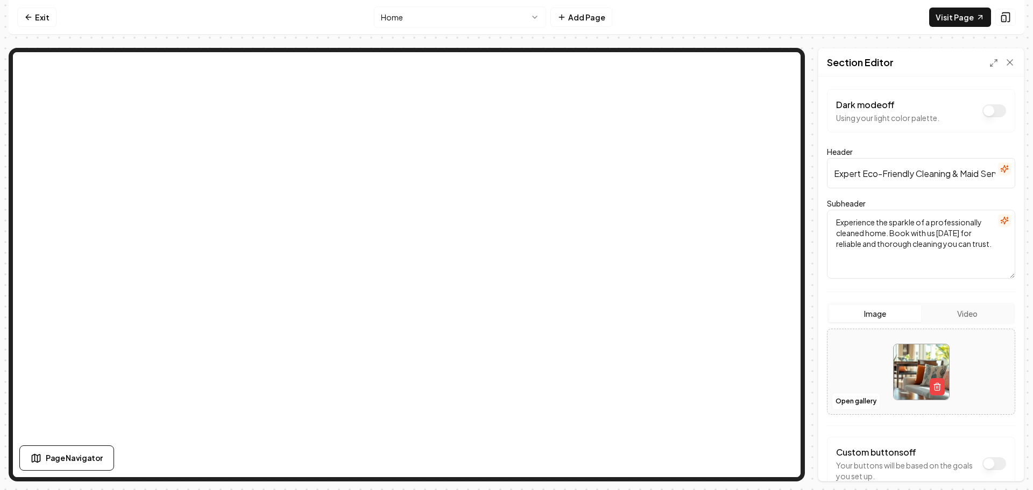
paste textarea "with eco-friendly products that are safe for your family and pets. Book with us…"
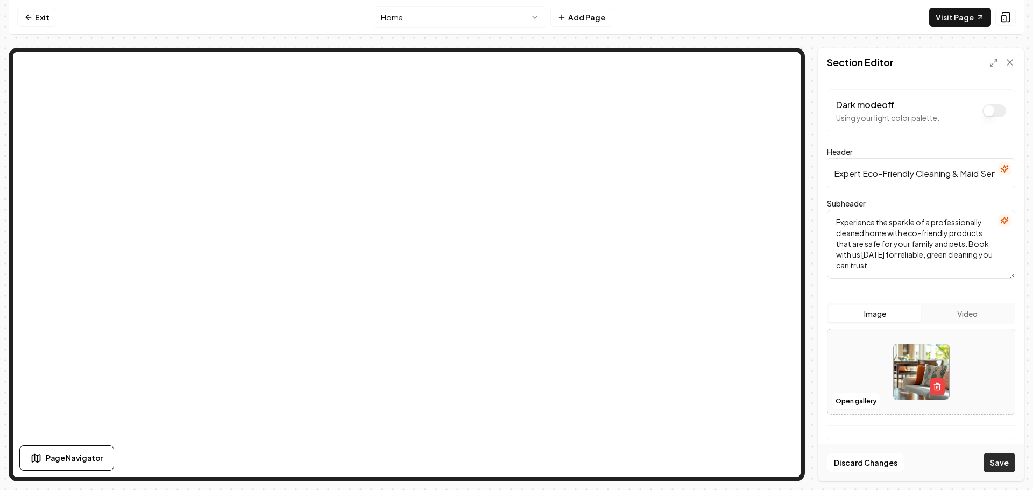
type textarea "Experience the sparkle of a professionally cleaned home with eco-friendly produ…"
click at [997, 466] on button "Save" at bounding box center [1000, 462] width 32 height 19
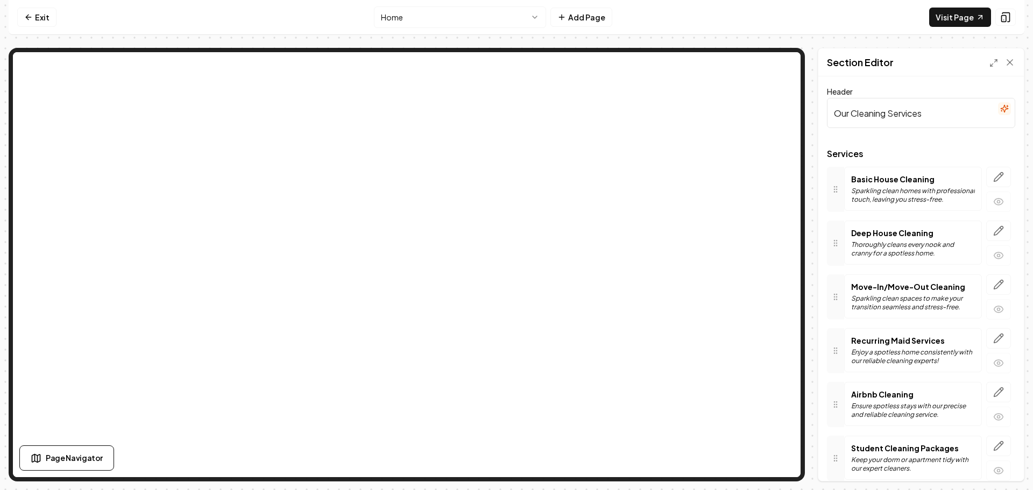
click at [897, 117] on input "Our Cleaning Services" at bounding box center [921, 113] width 188 height 30
paste input "Eco-Friendly"
type input "Our Eco-Friendly Cleaning Services"
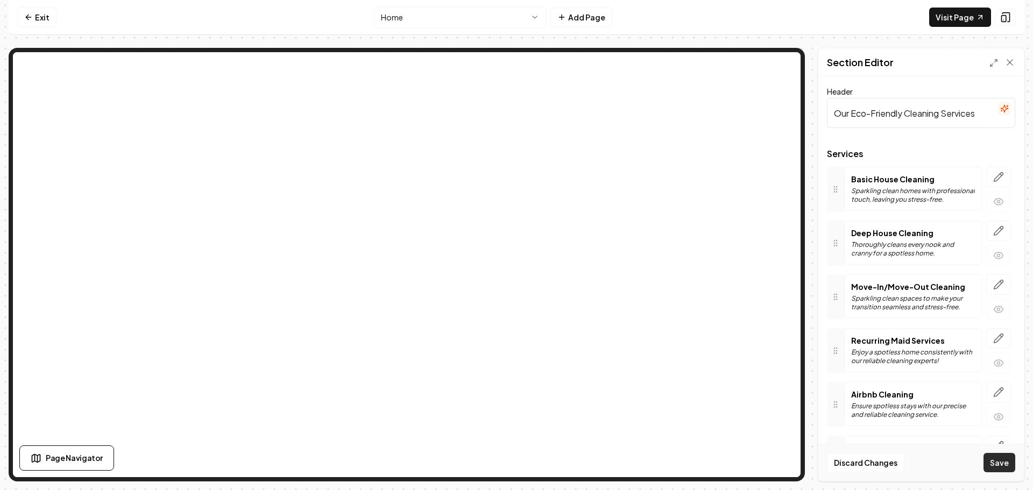
click at [1001, 463] on button "Save" at bounding box center [1000, 462] width 32 height 19
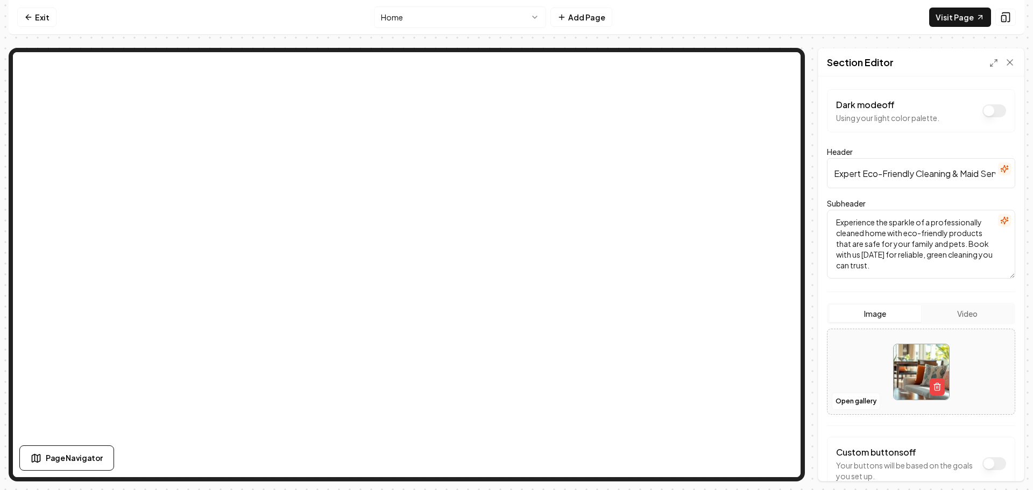
drag, startPoint x: 914, startPoint y: 175, endPoint x: 863, endPoint y: 177, distance: 51.2
click at [863, 177] on input "Expert Eco-Friendly Cleaning & Maid Services in Maryland" at bounding box center [921, 173] width 188 height 30
paste input "Green"
type input "Expert Green Cleaning & Maid Services in Maryland"
click at [997, 458] on button "Save" at bounding box center [1000, 462] width 32 height 19
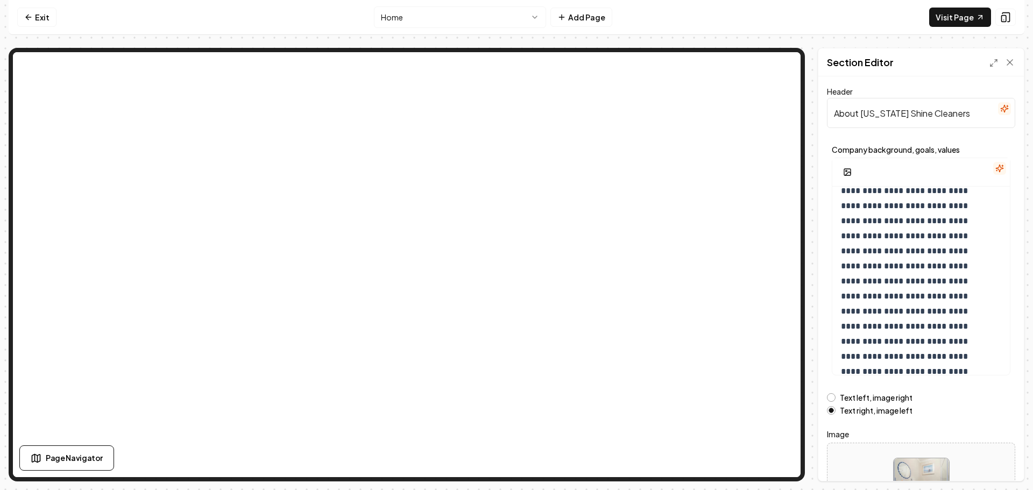
scroll to position [40, 0]
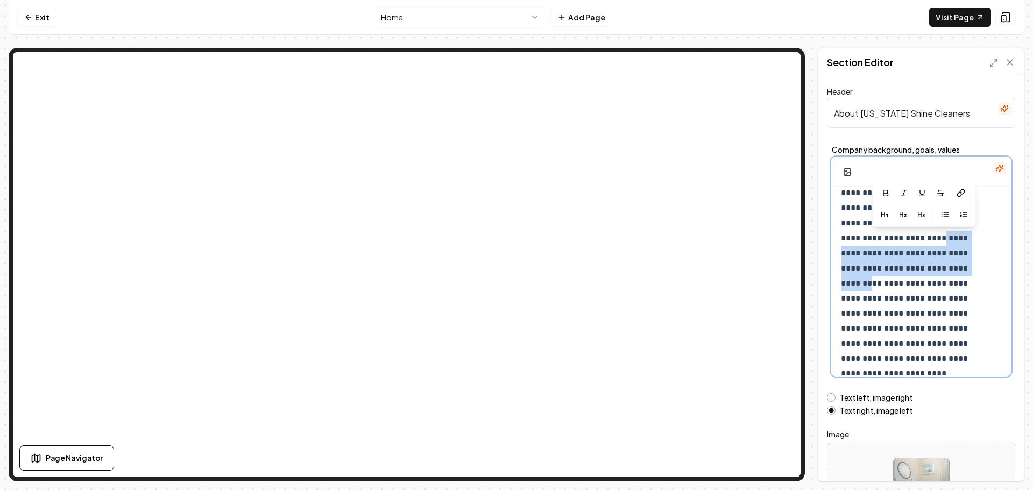
drag, startPoint x: 933, startPoint y: 270, endPoint x: 907, endPoint y: 238, distance: 40.9
click at [907, 238] on p "**********" at bounding box center [913, 261] width 144 height 211
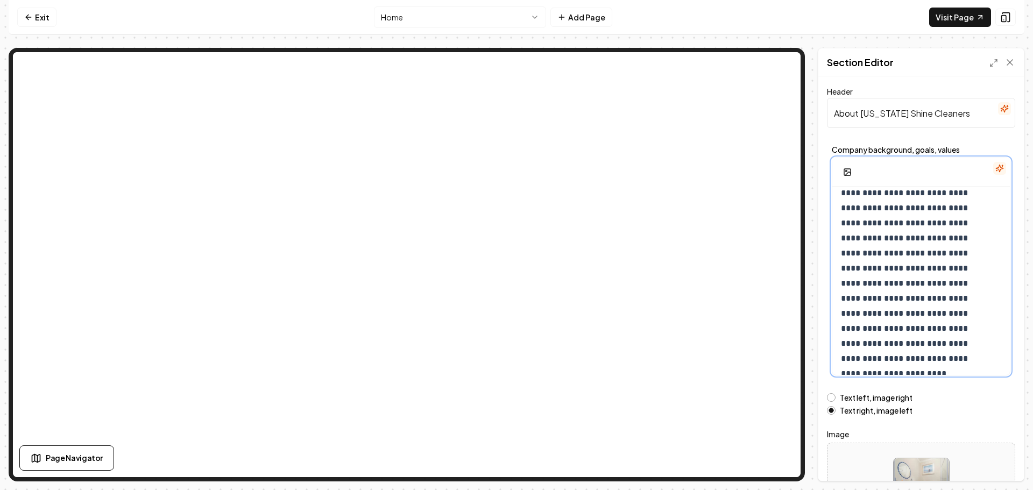
click at [919, 280] on p "**********" at bounding box center [913, 261] width 144 height 211
drag, startPoint x: 933, startPoint y: 271, endPoint x: 910, endPoint y: 244, distance: 35.1
click at [910, 244] on p "**********" at bounding box center [913, 261] width 144 height 211
click at [1000, 466] on button "Save" at bounding box center [1000, 462] width 32 height 19
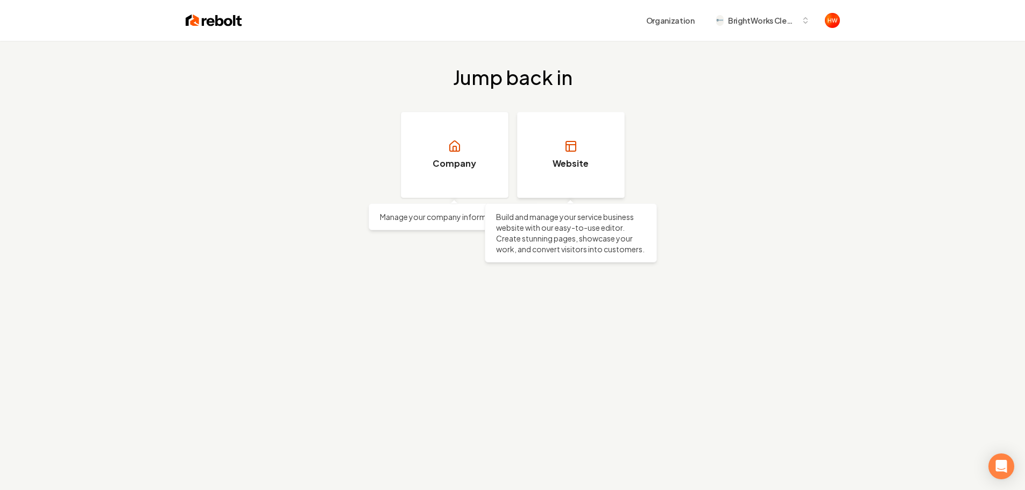
click at [561, 172] on link "Website" at bounding box center [571, 155] width 108 height 86
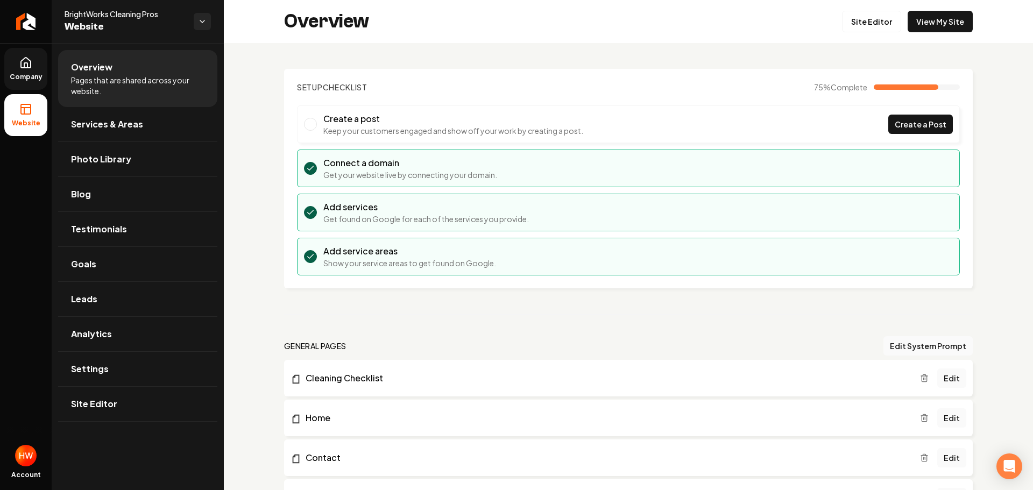
click at [20, 77] on span "Company" at bounding box center [25, 77] width 41 height 9
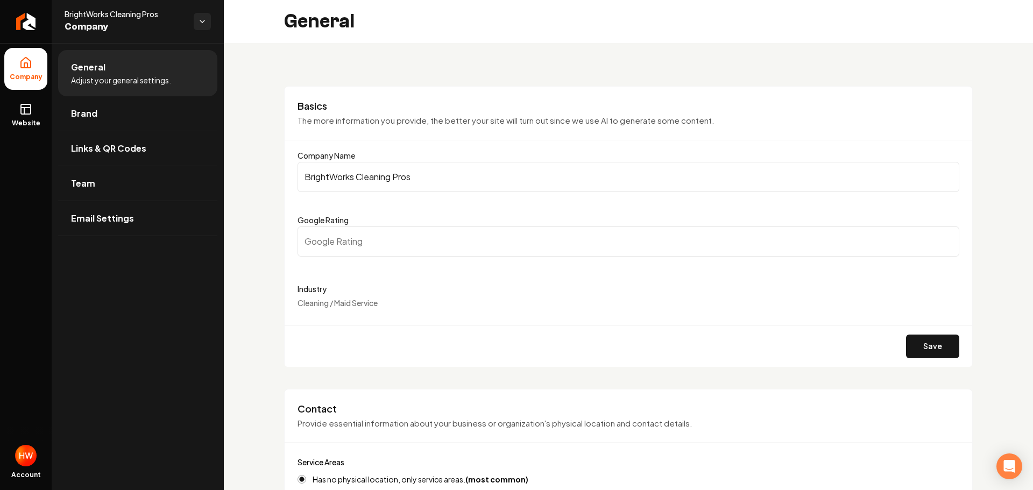
click at [391, 177] on input "BrightWorks Cleaning Pros" at bounding box center [629, 177] width 662 height 30
click at [36, 115] on link "Website" at bounding box center [25, 115] width 43 height 42
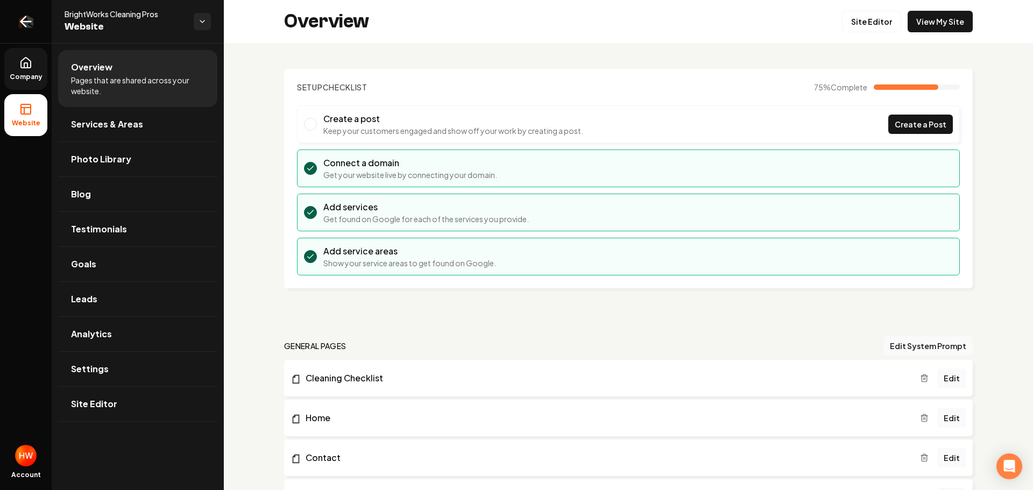
click at [35, 22] on link "Return to dashboard" at bounding box center [26, 21] width 52 height 43
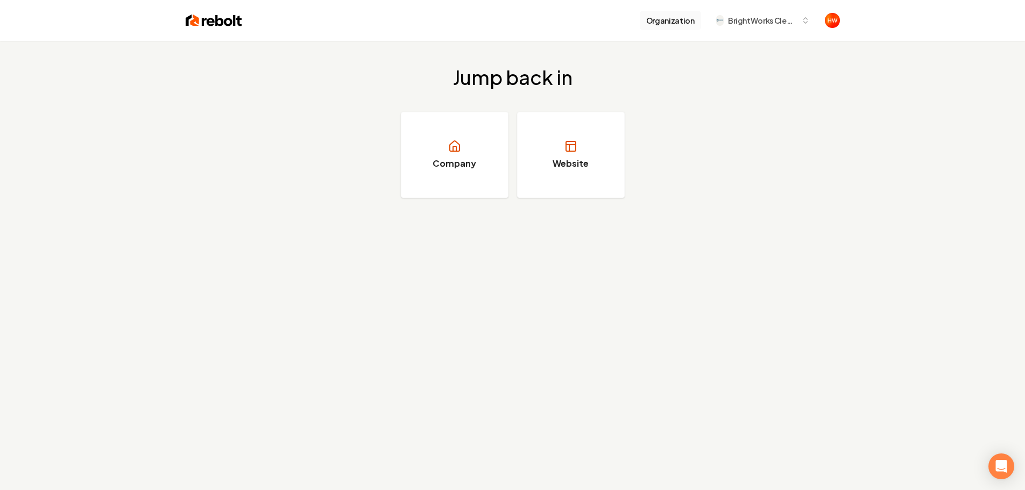
click at [672, 28] on button "Organization" at bounding box center [670, 20] width 61 height 19
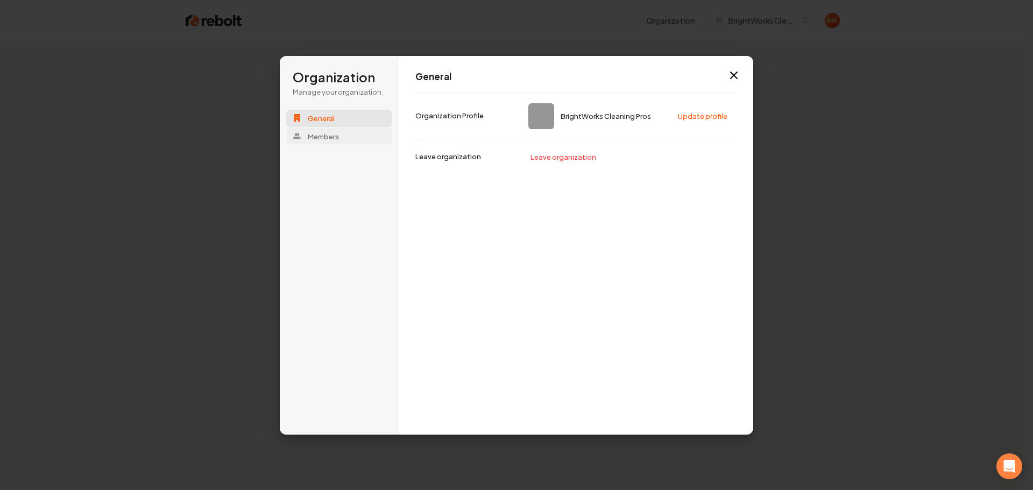
click at [332, 139] on span "Members" at bounding box center [323, 136] width 31 height 10
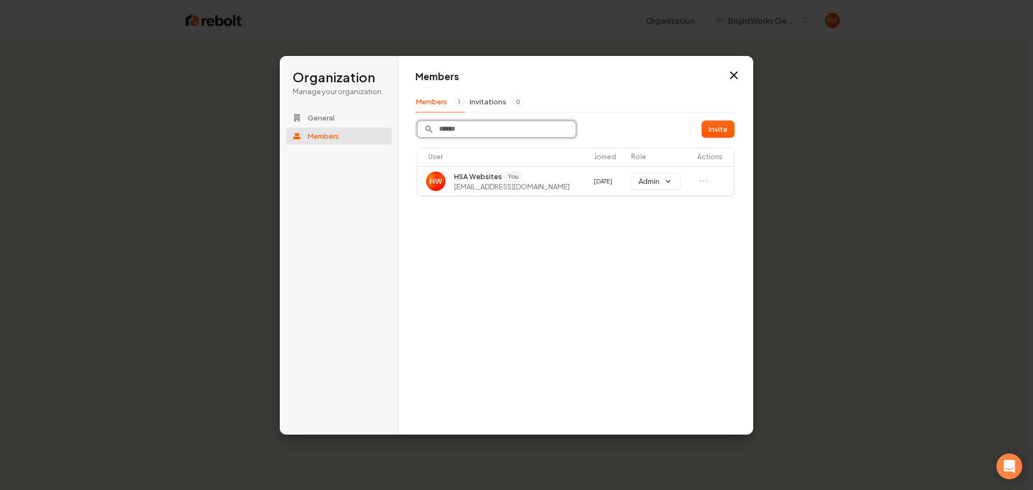
click at [495, 132] on input "Search" at bounding box center [497, 129] width 158 height 16
click at [490, 102] on button "Invitations 0" at bounding box center [496, 101] width 55 height 20
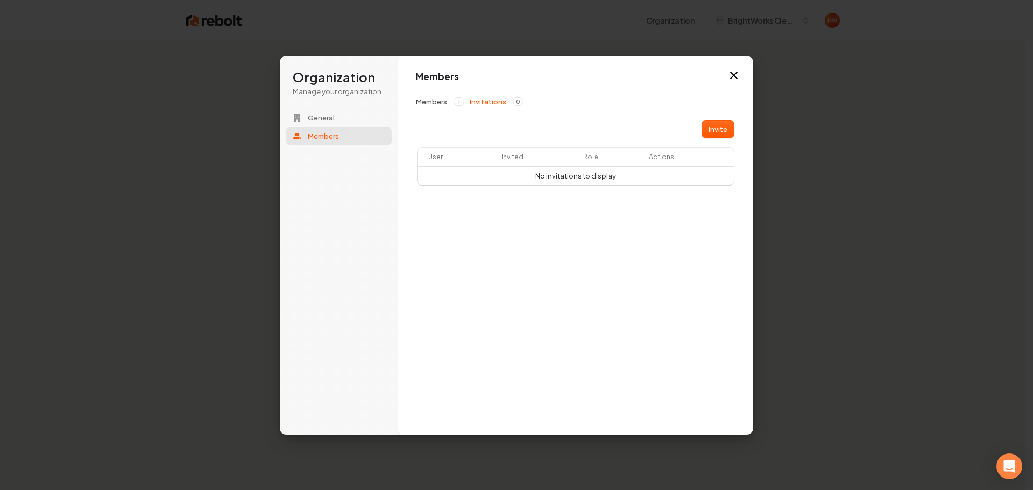
drag, startPoint x: 435, startPoint y: 98, endPoint x: 480, endPoint y: 120, distance: 49.1
click at [435, 99] on button "Members 1" at bounding box center [440, 101] width 50 height 20
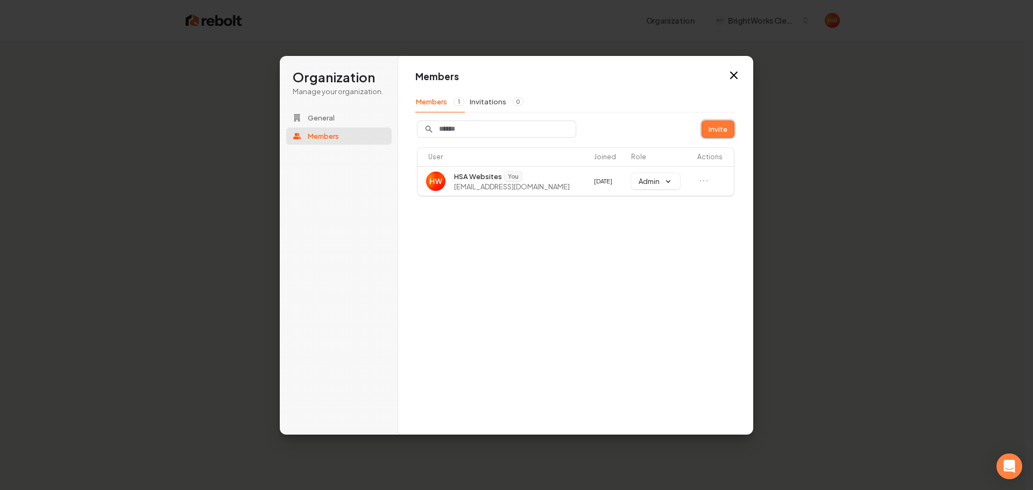
click at [714, 129] on button "Invite" at bounding box center [718, 129] width 32 height 16
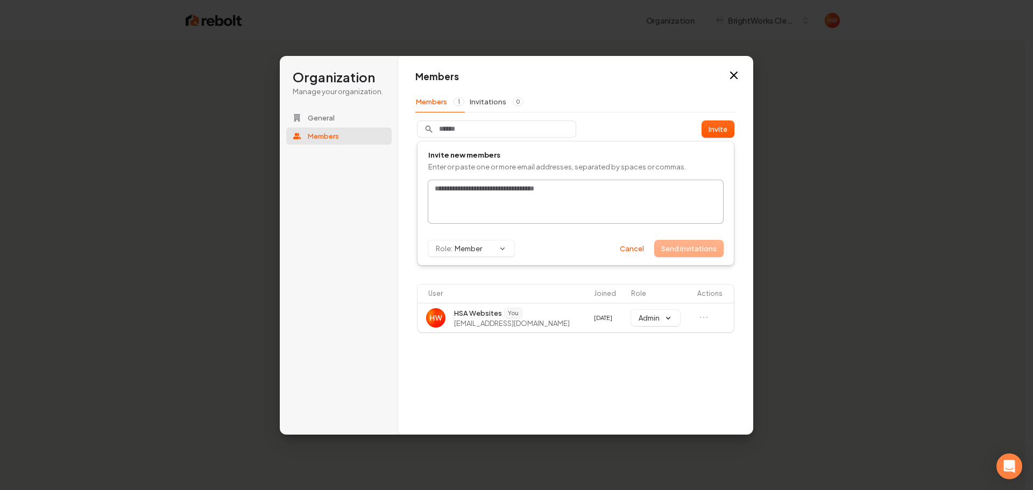
click at [539, 196] on div at bounding box center [575, 201] width 295 height 43
click at [688, 250] on button "Send invitations" at bounding box center [689, 249] width 68 height 16
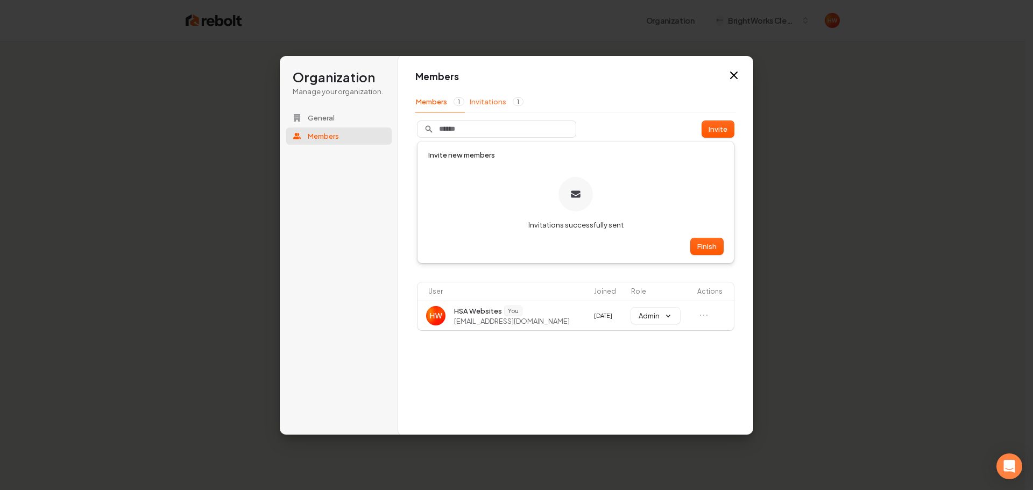
click at [489, 108] on button "Invitations 1" at bounding box center [496, 101] width 55 height 20
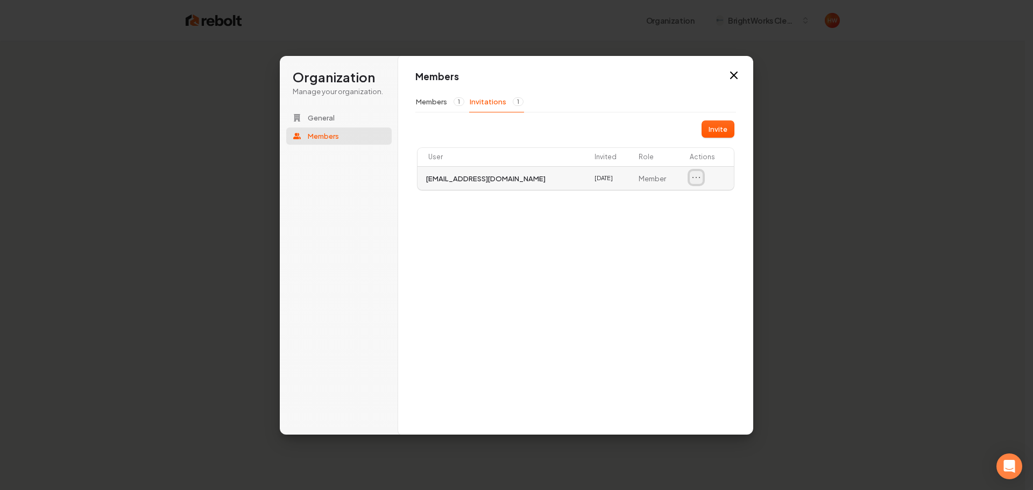
click at [700, 179] on icon "Open menu" at bounding box center [696, 177] width 11 height 11
click at [657, 253] on div "Members Members 1 Invitations 1 Invite User Invited Role Actions [EMAIL_ADDRESS…" at bounding box center [575, 245] width 355 height 380
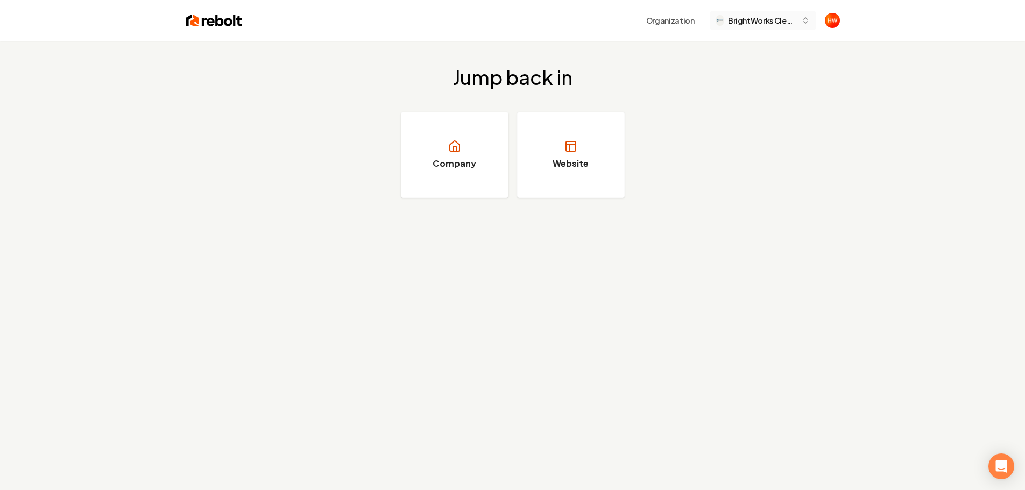
click at [760, 22] on span "BrightWorks Cleaning Pros" at bounding box center [762, 20] width 69 height 11
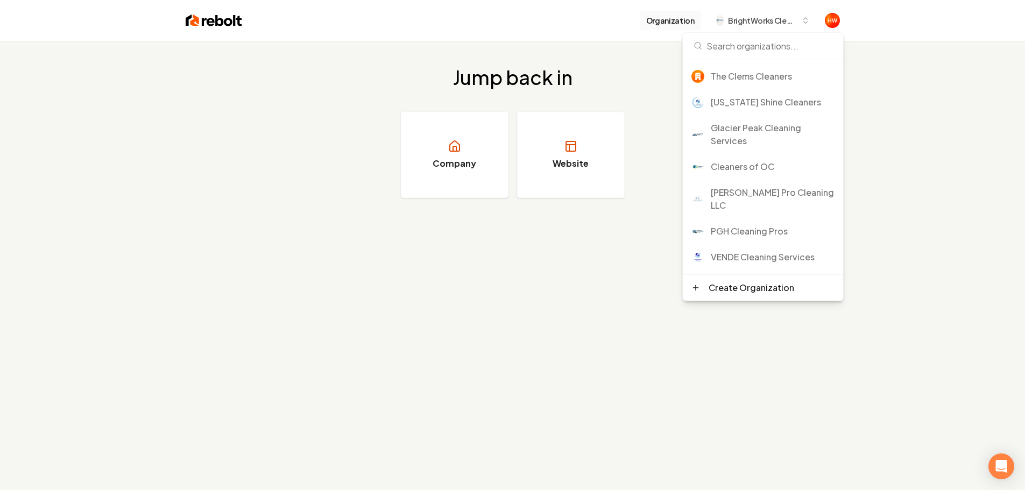
click at [675, 20] on button "Organization" at bounding box center [670, 20] width 61 height 19
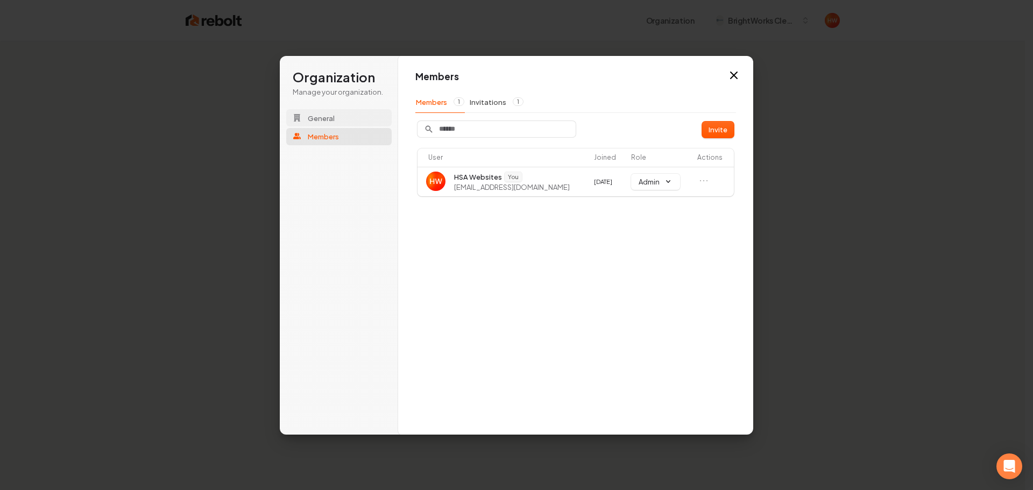
click at [327, 119] on span "General" at bounding box center [321, 118] width 27 height 10
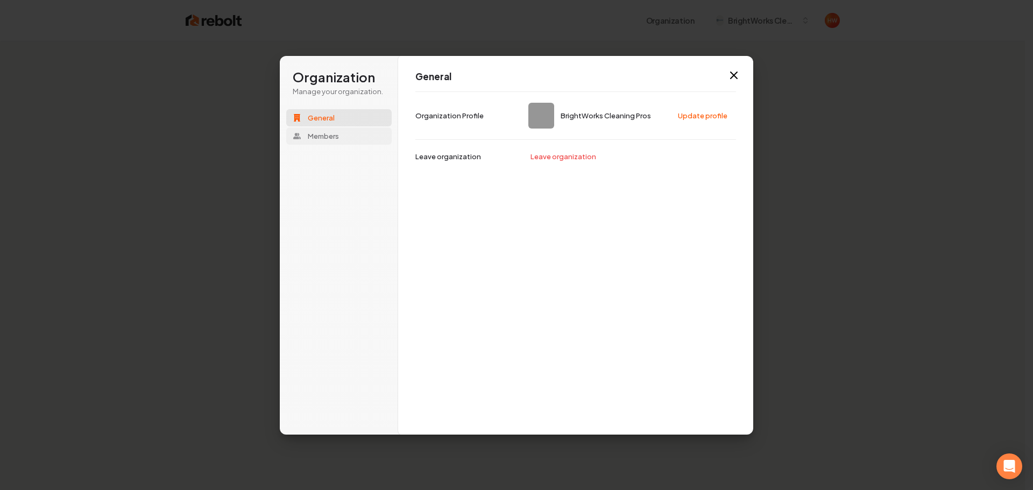
click at [335, 134] on span "Members" at bounding box center [323, 136] width 31 height 10
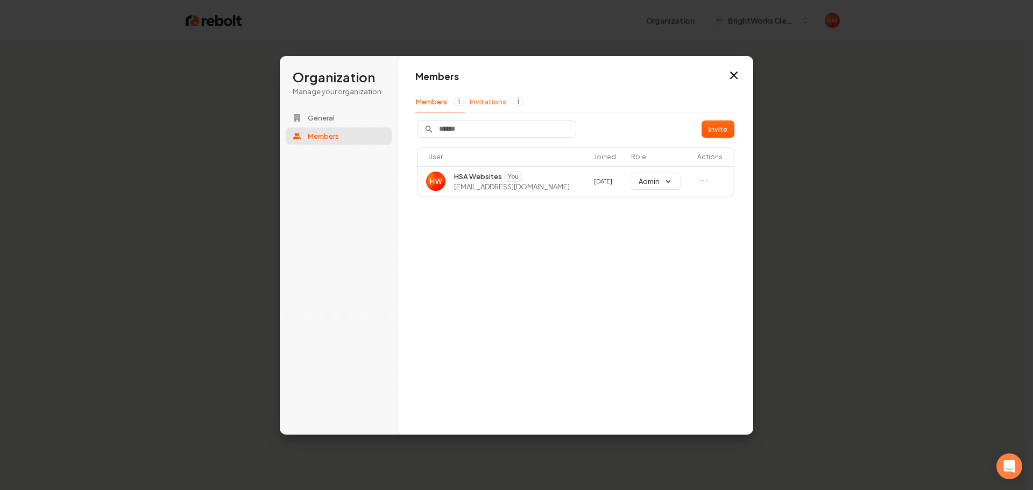
click at [487, 103] on button "Invitations 1" at bounding box center [496, 101] width 55 height 20
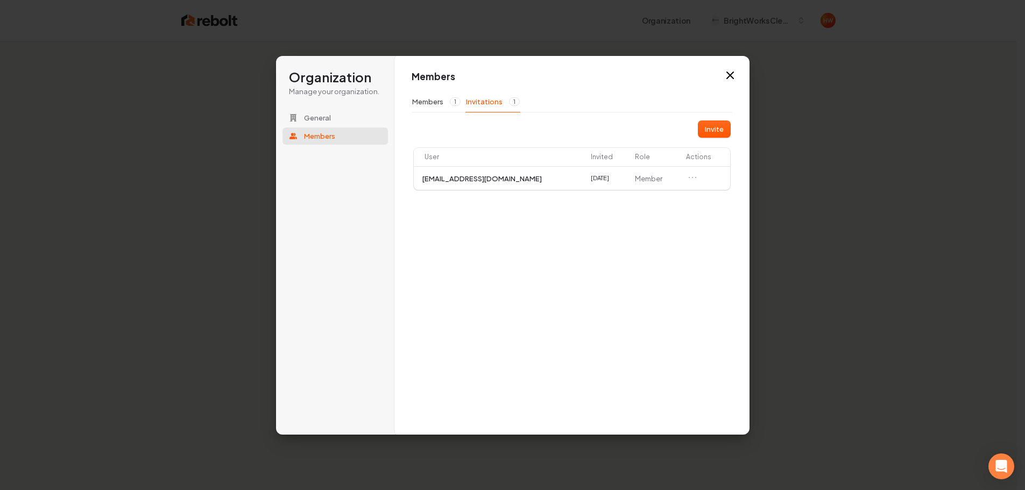
drag, startPoint x: 821, startPoint y: 217, endPoint x: 832, endPoint y: 223, distance: 12.5
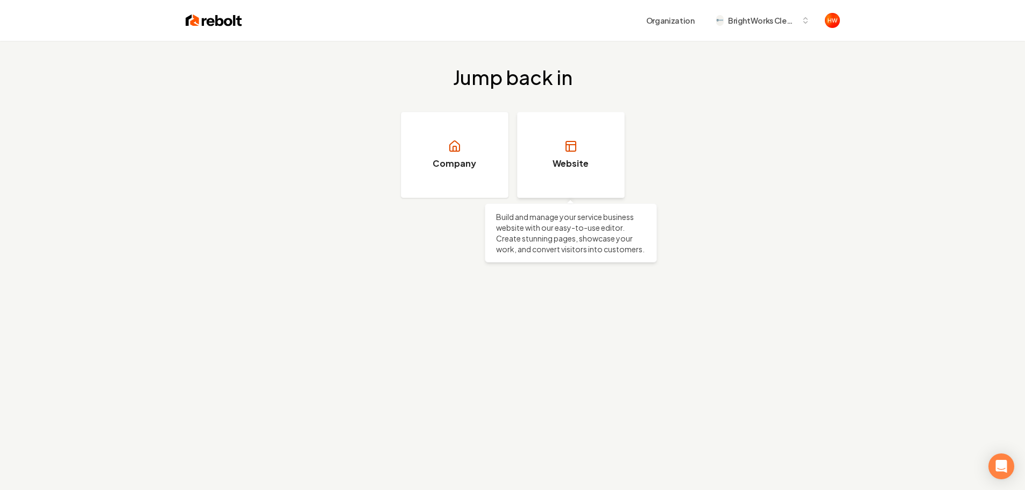
click at [588, 130] on link "Website" at bounding box center [571, 155] width 108 height 86
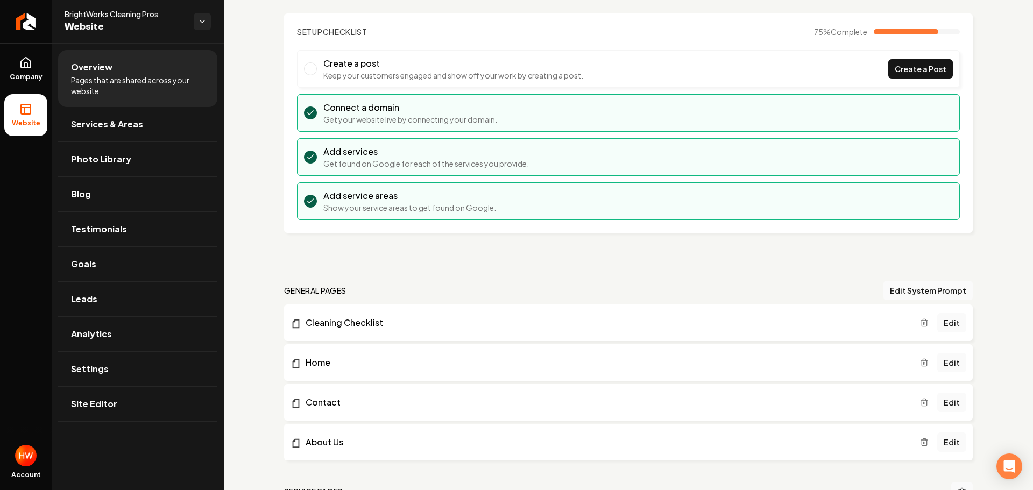
scroll to position [215, 0]
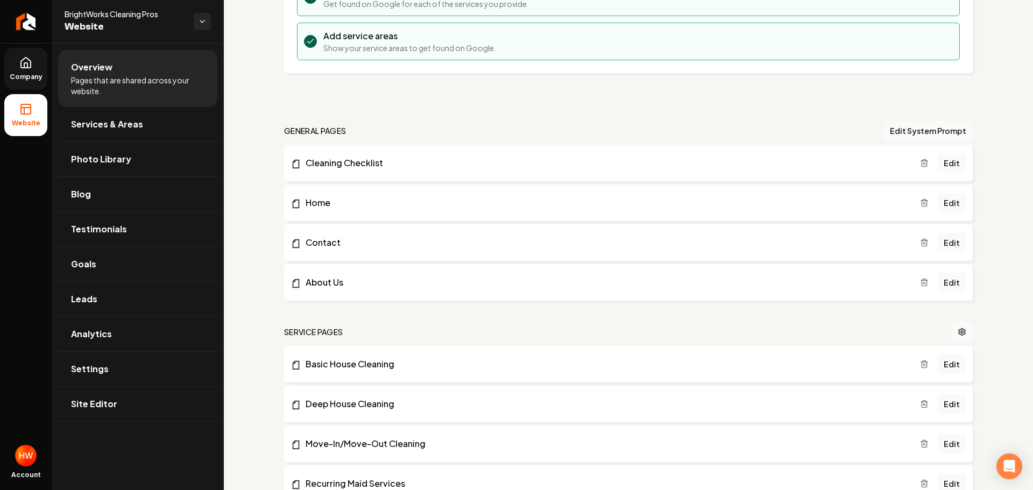
click at [21, 60] on icon at bounding box center [25, 63] width 13 height 13
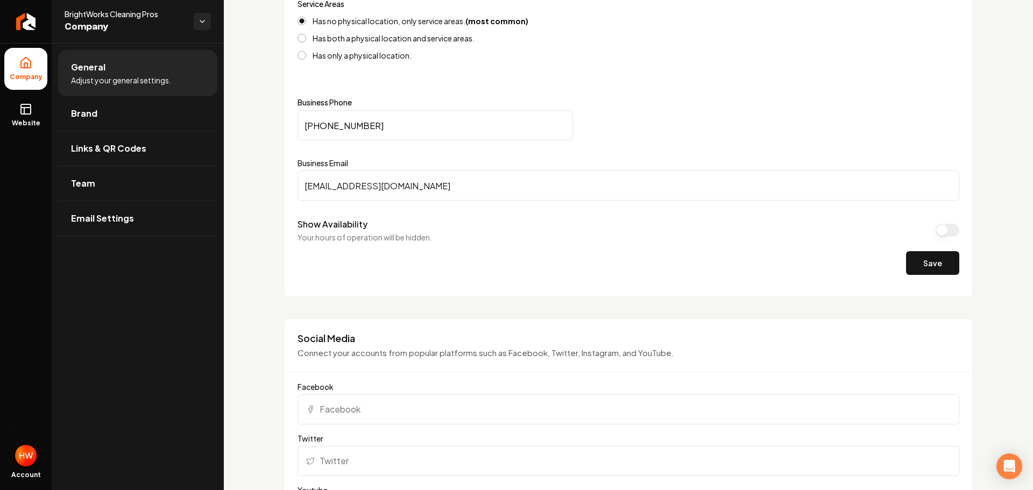
scroll to position [484, 0]
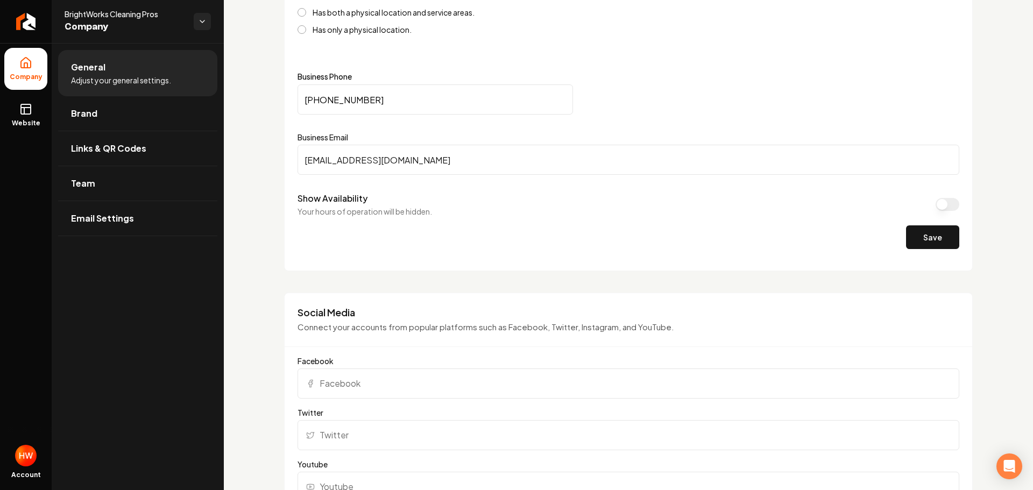
click at [419, 159] on input "[EMAIL_ADDRESS][DOMAIN_NAME]" at bounding box center [629, 160] width 662 height 30
click at [372, 102] on input "[PHONE_NUMBER]" at bounding box center [436, 99] width 276 height 30
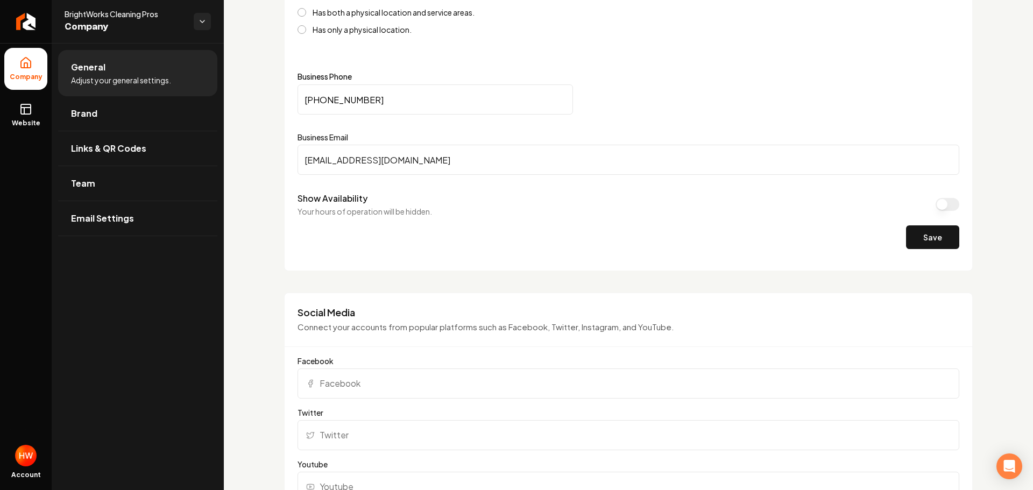
click at [372, 102] on input "[PHONE_NUMBER]" at bounding box center [436, 99] width 276 height 30
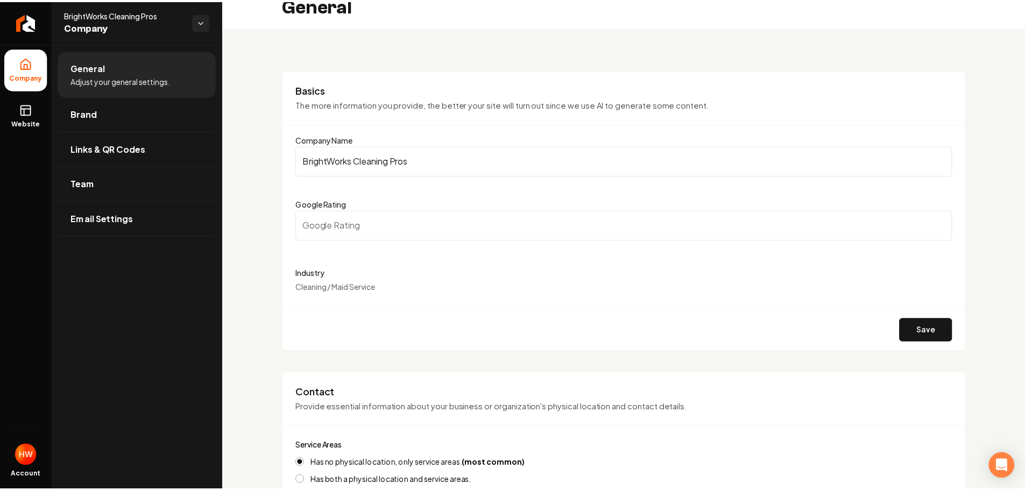
scroll to position [0, 0]
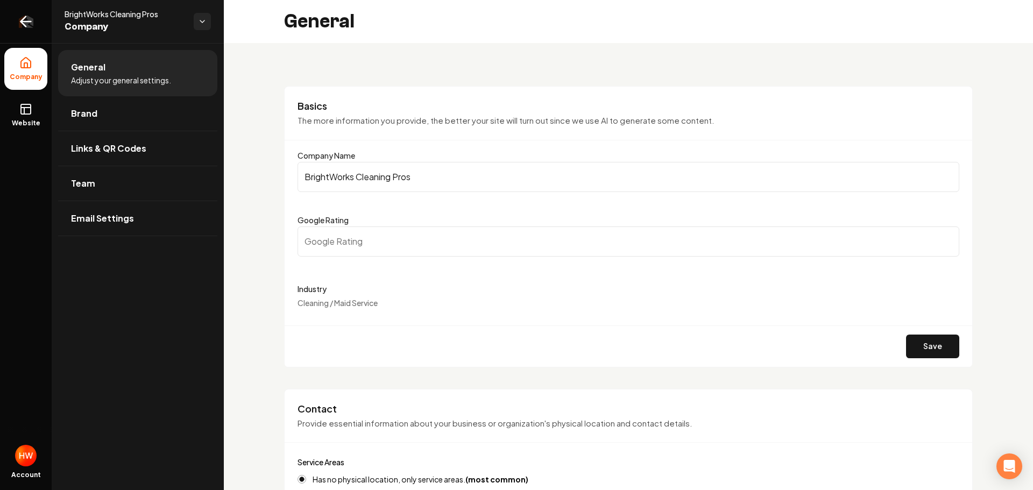
click at [27, 19] on icon "Return to dashboard" at bounding box center [25, 21] width 17 height 17
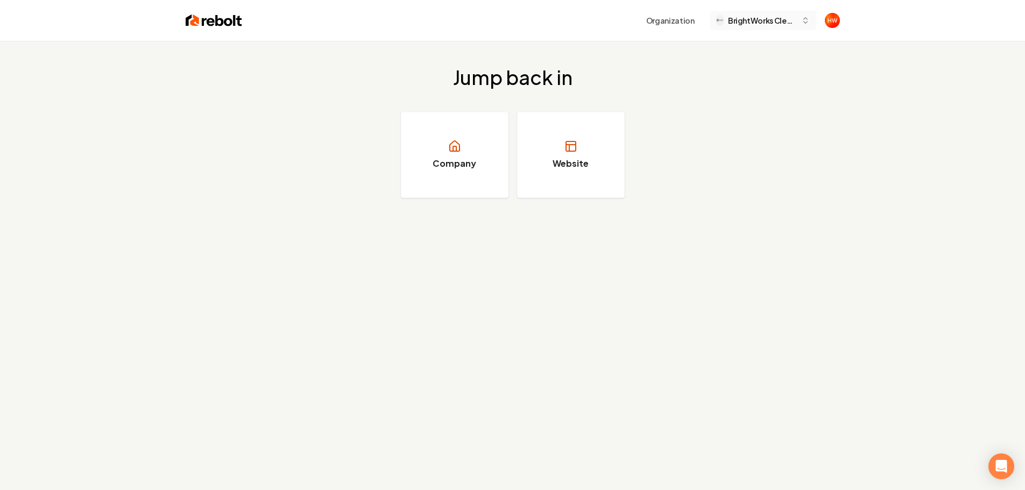
click at [737, 22] on span "BrightWorks Cleaning Pros" at bounding box center [762, 20] width 69 height 11
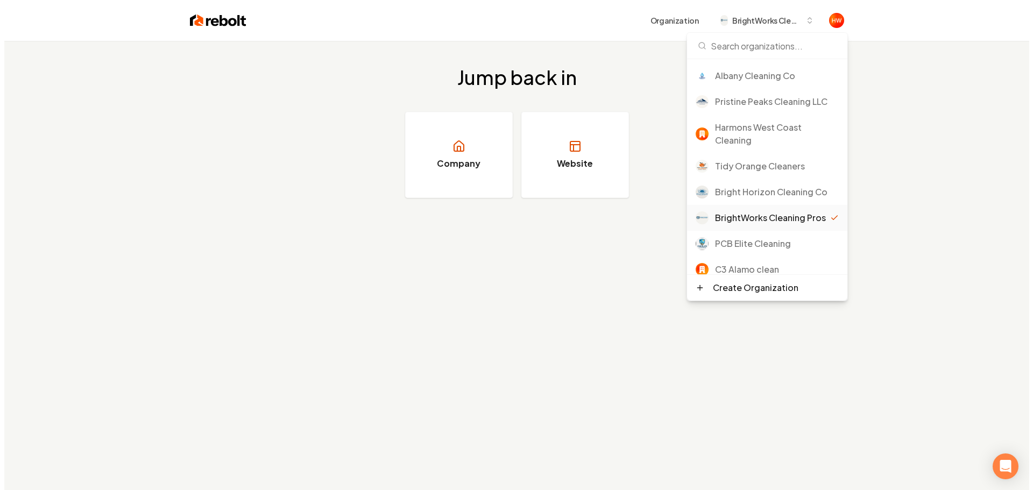
scroll to position [362, 0]
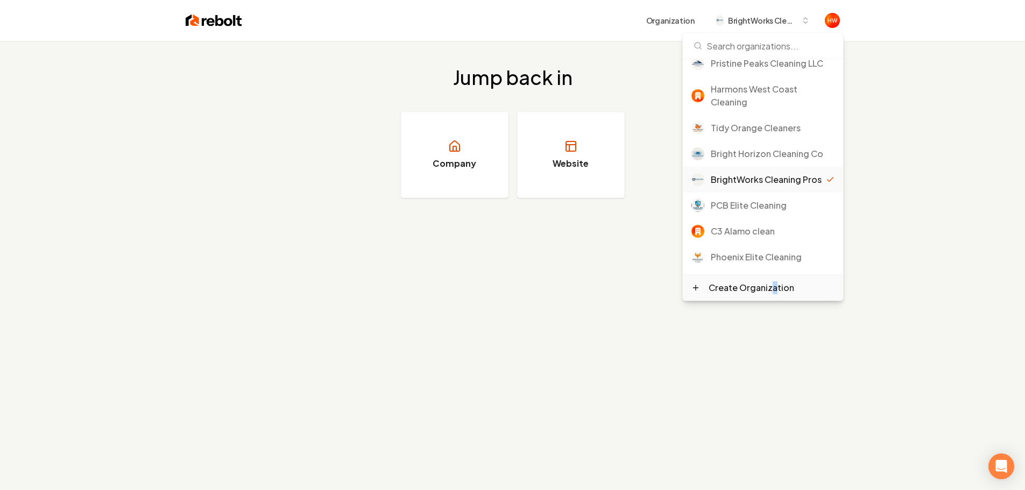
click at [772, 292] on div "Create Organization" at bounding box center [752, 287] width 86 height 13
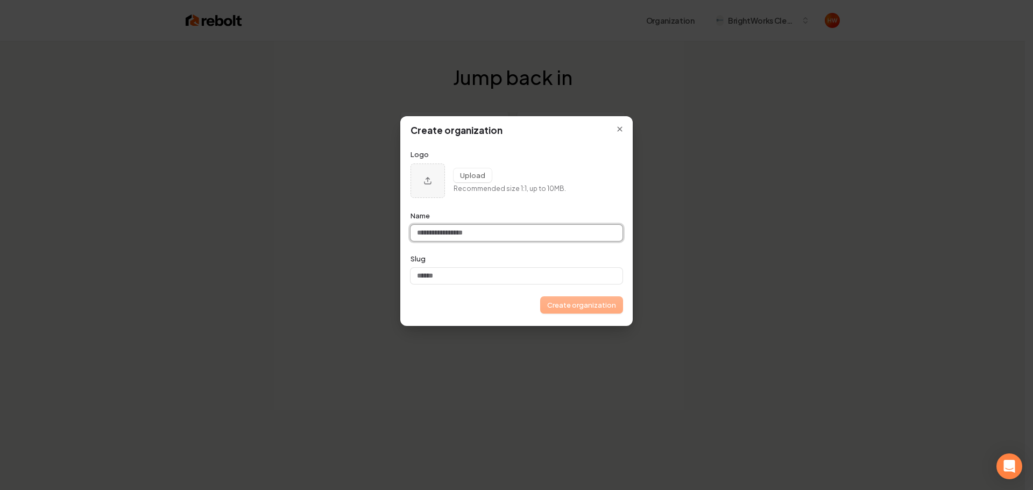
click at [447, 228] on input "Name" at bounding box center [517, 233] width 212 height 16
paste input "**********"
type input "**********"
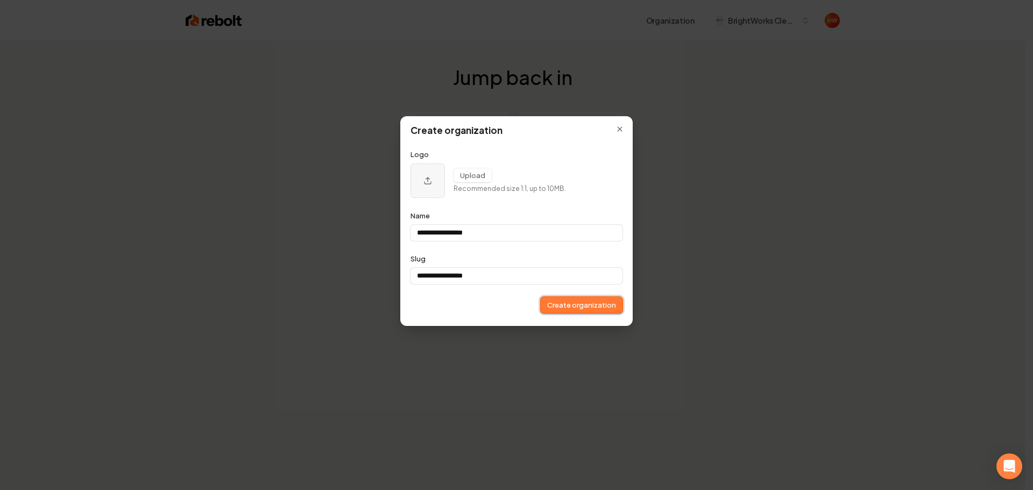
type input "**********"
click at [560, 304] on button "Create organization" at bounding box center [582, 305] width 82 height 16
type input "**********"
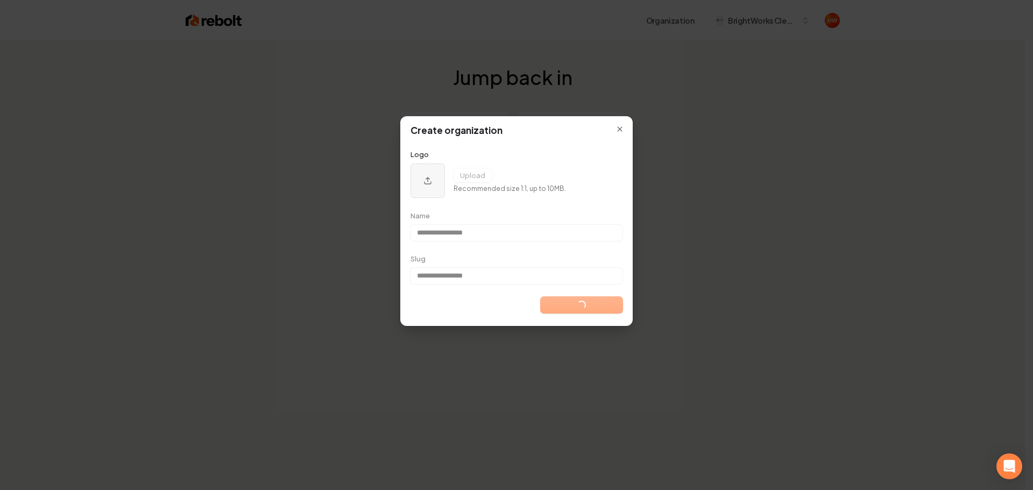
type input "**********"
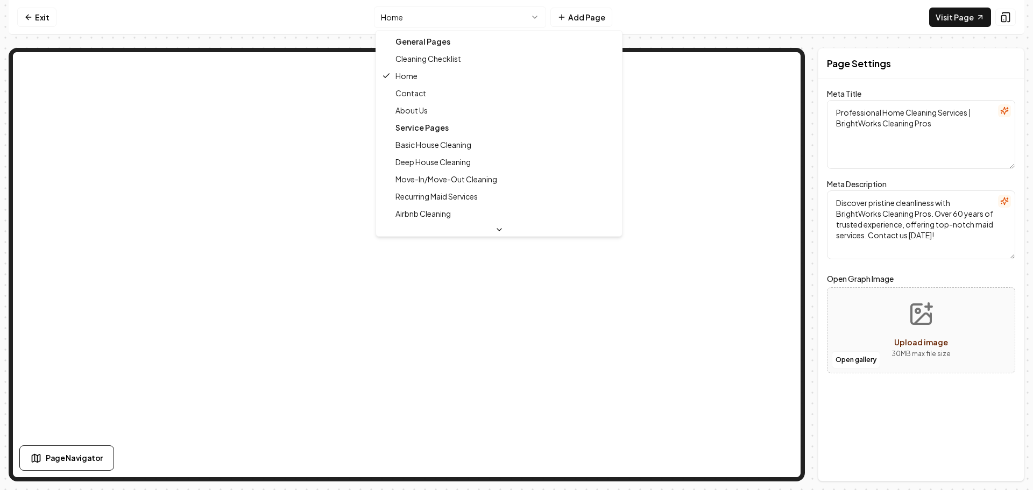
click at [431, 24] on html "Computer Required This feature is only available on a computer. Please switch t…" at bounding box center [516, 245] width 1033 height 490
click at [465, 22] on html "Computer Required This feature is only available on a computer. Please switch t…" at bounding box center [516, 245] width 1033 height 490
click at [432, 22] on html "Computer Required This feature is only available on a computer. Please switch t…" at bounding box center [516, 245] width 1033 height 490
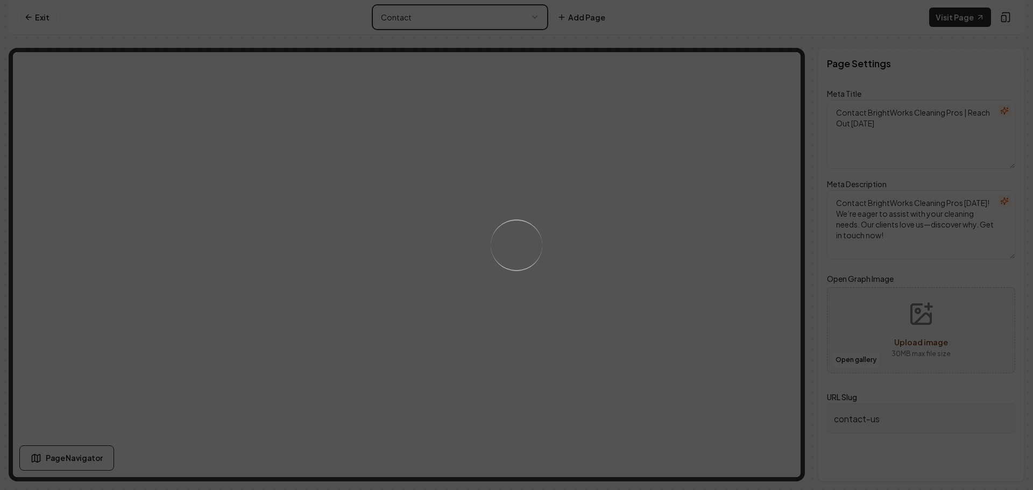
type textarea "Professional Home Cleaning Services | BrightWorks Cleaning Pros"
type textarea "Discover pristine cleanliness with BrightWorks Cleaning Pros. Over 60 years of …"
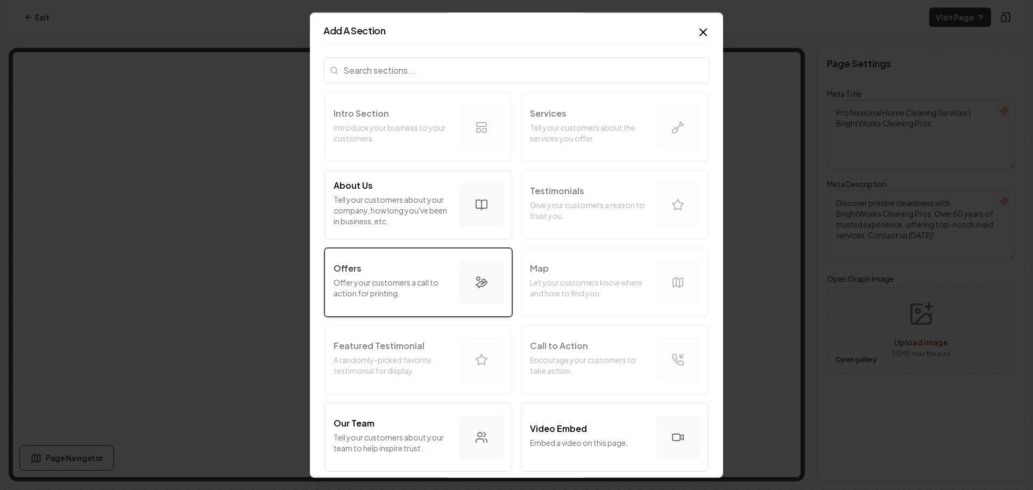
click at [375, 271] on div "Offers" at bounding box center [393, 268] width 118 height 13
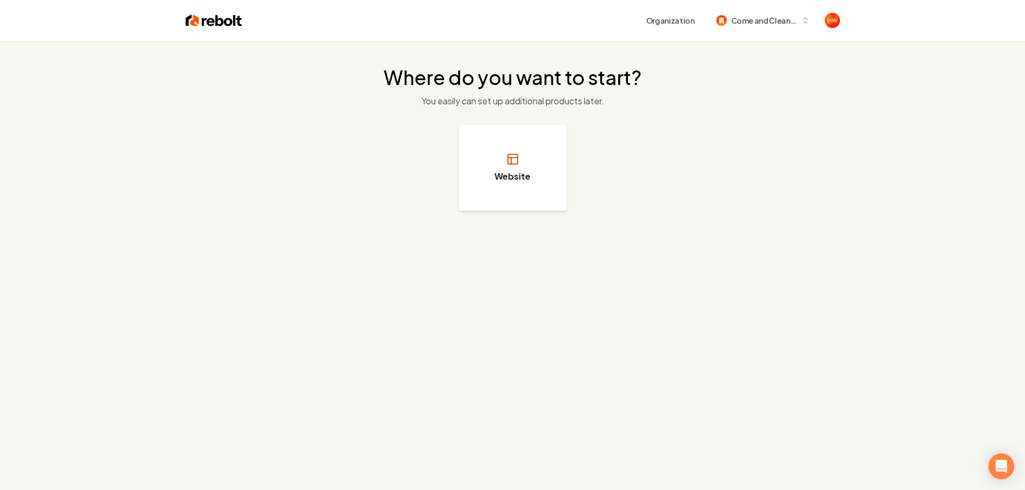
click at [491, 176] on button "Website" at bounding box center [513, 168] width 108 height 86
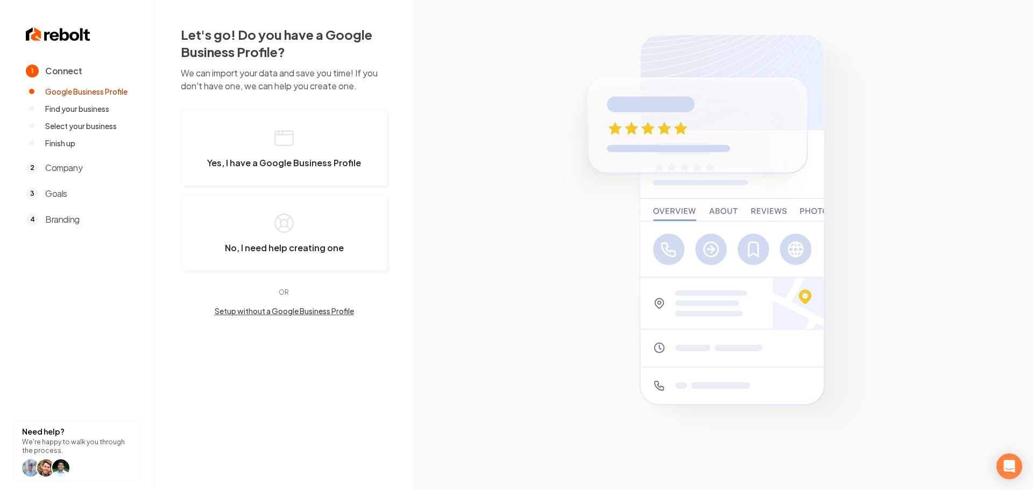
click at [262, 308] on button "Setup without a Google Business Profile" at bounding box center [284, 311] width 207 height 11
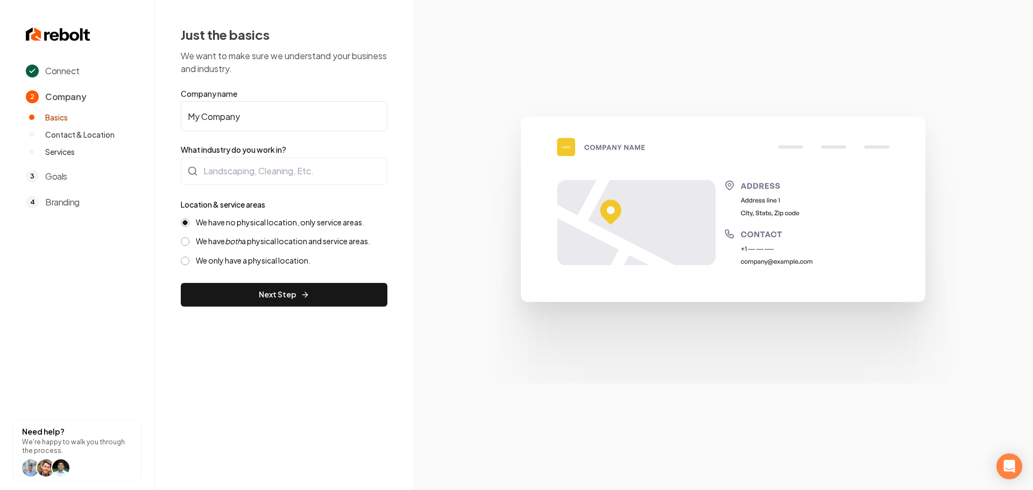
click at [249, 117] on input "My Company" at bounding box center [284, 116] width 207 height 30
click at [249, 116] on input "My Company" at bounding box center [284, 116] width 207 height 30
paste input "Come and Clean It"
type input "Come and Clean It"
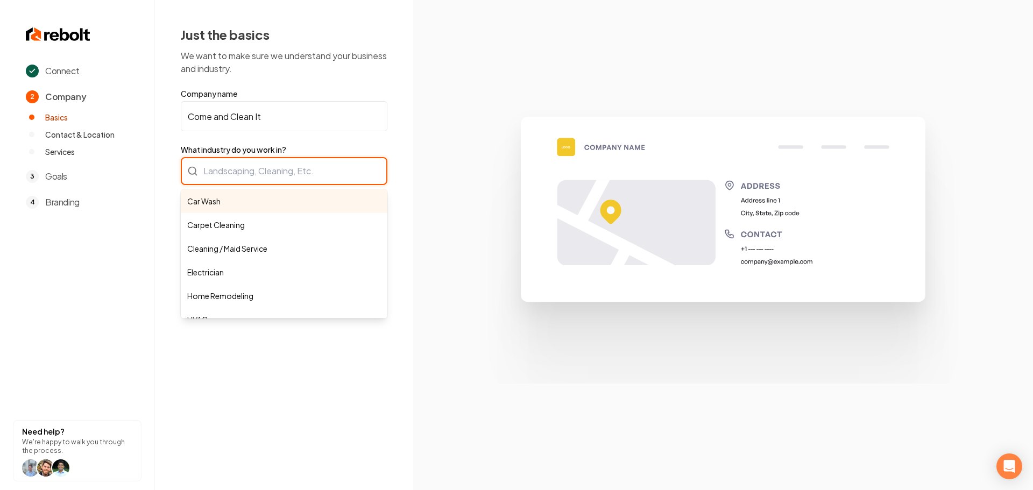
click at [271, 165] on div "Car Wash Carpet Cleaning Cleaning / Maid Service Electrician Home Remodeling HV…" at bounding box center [284, 171] width 207 height 28
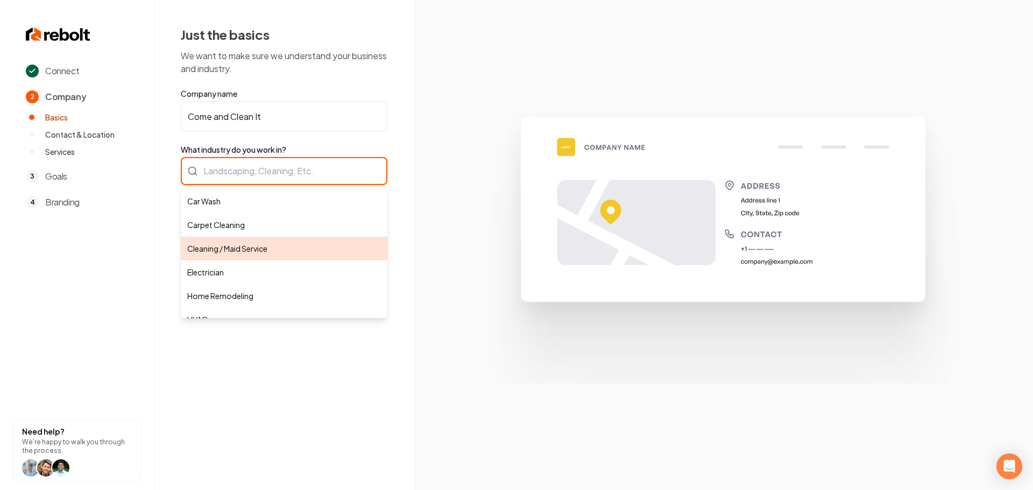
type input "Cleaning / Maid Service"
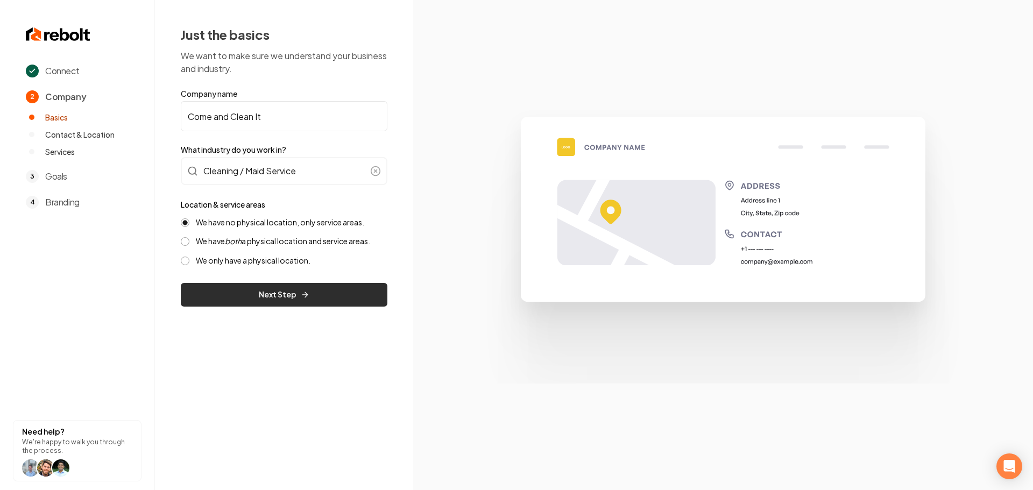
click at [254, 294] on button "Next Step" at bounding box center [284, 295] width 207 height 24
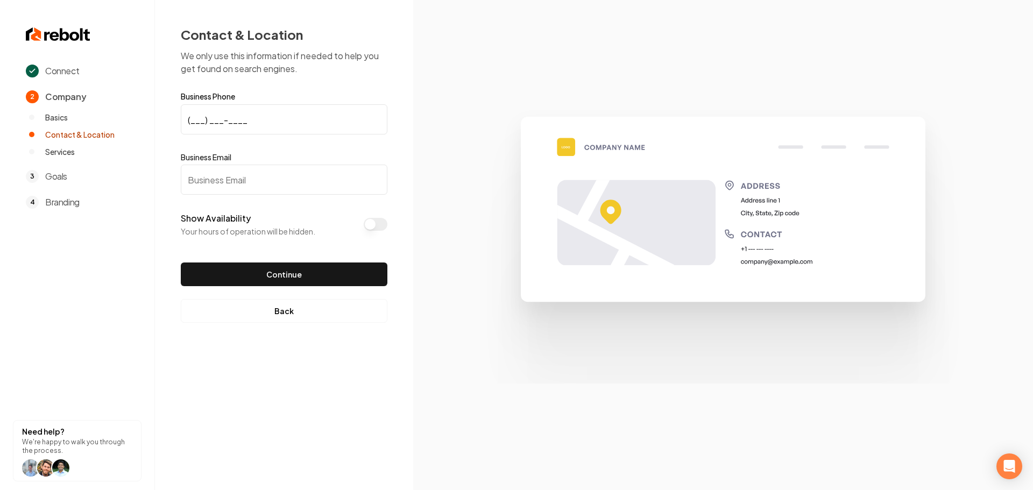
click at [191, 119] on input "(___) ___-____" at bounding box center [284, 119] width 207 height 30
paste input "281) 910-7434"
type input "[PHONE_NUMBER]"
click at [248, 174] on input "Business Email" at bounding box center [284, 180] width 207 height 30
click at [255, 165] on input "Business Email" at bounding box center [284, 180] width 207 height 30
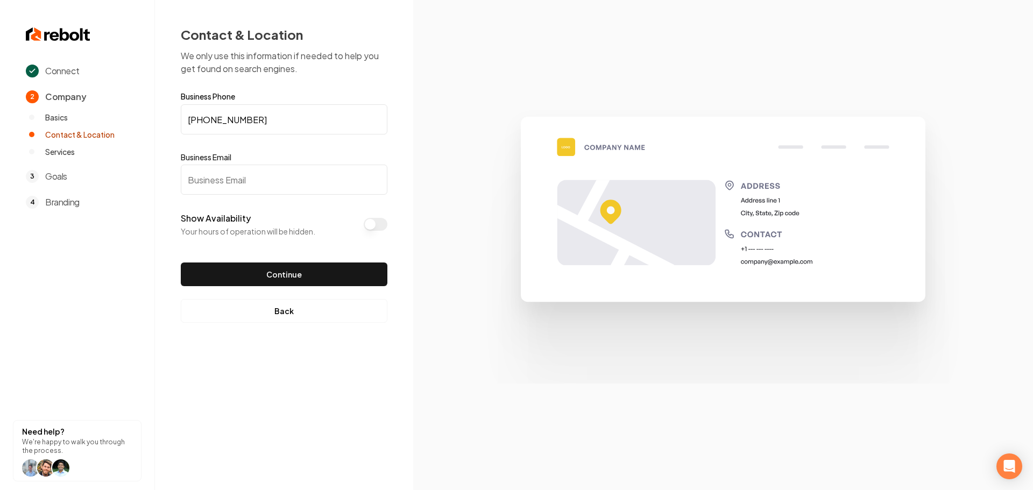
paste input "[EMAIL_ADDRESS][DOMAIN_NAME]"
type input "[EMAIL_ADDRESS][DOMAIN_NAME]"
click at [250, 283] on button "Continue" at bounding box center [284, 275] width 207 height 24
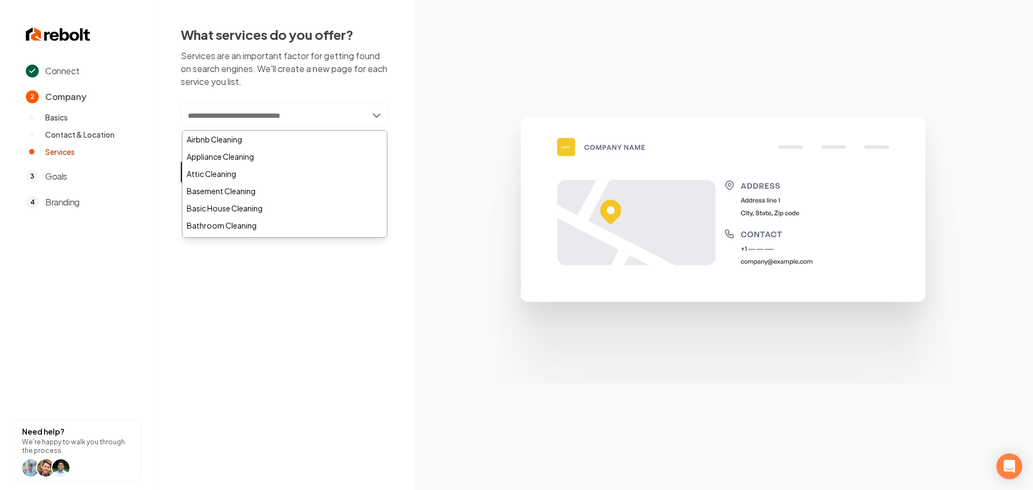
click at [294, 111] on input "text" at bounding box center [284, 115] width 207 height 25
click at [251, 136] on div "Airbnb Cleaning" at bounding box center [284, 139] width 205 height 17
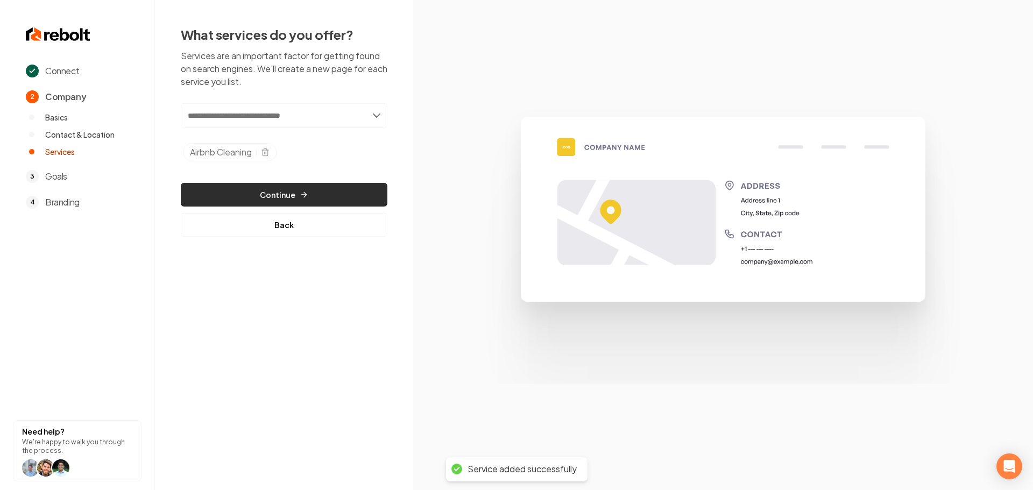
click at [307, 183] on button "Continue" at bounding box center [284, 195] width 207 height 24
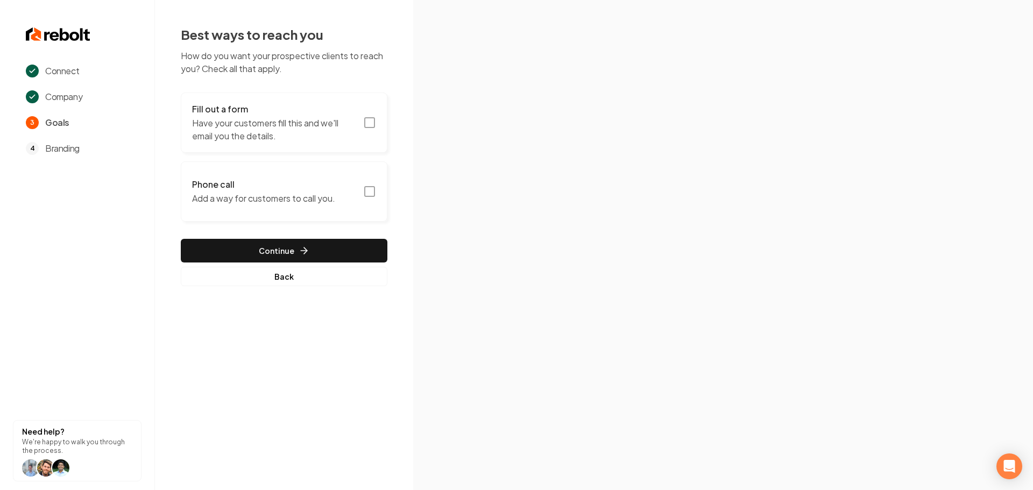
click at [371, 126] on icon "button" at bounding box center [369, 122] width 13 height 13
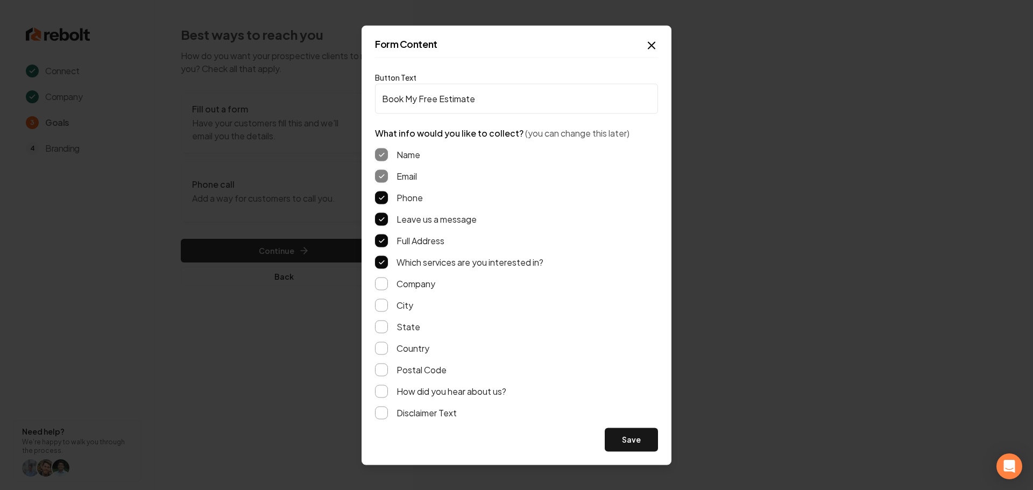
click at [630, 448] on button "Save" at bounding box center [631, 440] width 53 height 24
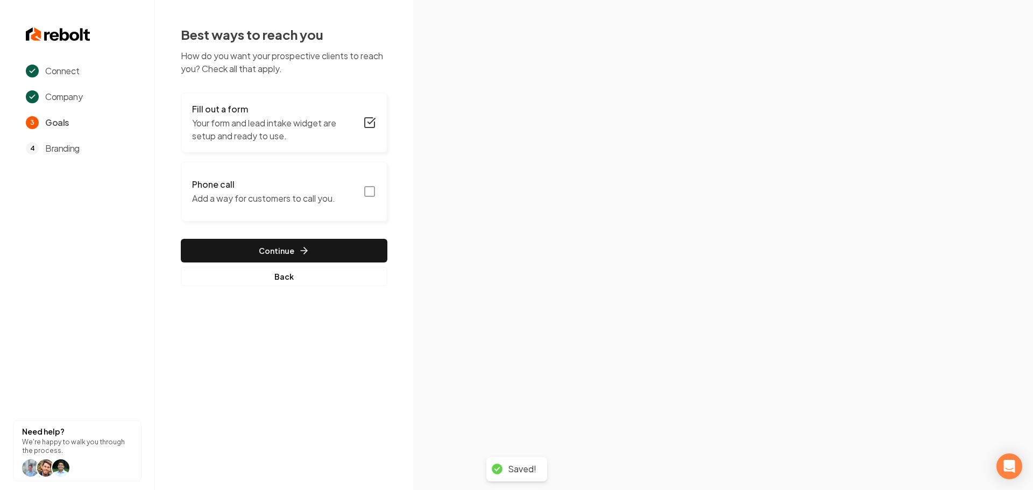
click at [375, 186] on icon "button" at bounding box center [369, 191] width 13 height 13
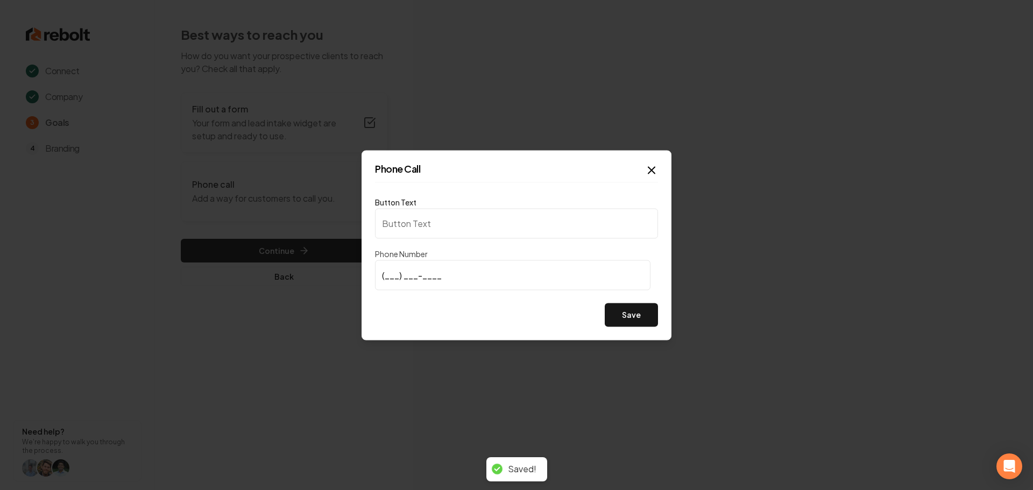
type input "Call us"
type input "[PHONE_NUMBER]"
click at [483, 321] on div "Save" at bounding box center [516, 315] width 283 height 24
click at [457, 277] on input "[PHONE_NUMBER]" at bounding box center [513, 275] width 276 height 30
click at [457, 276] on input "[PHONE_NUMBER]" at bounding box center [513, 275] width 276 height 30
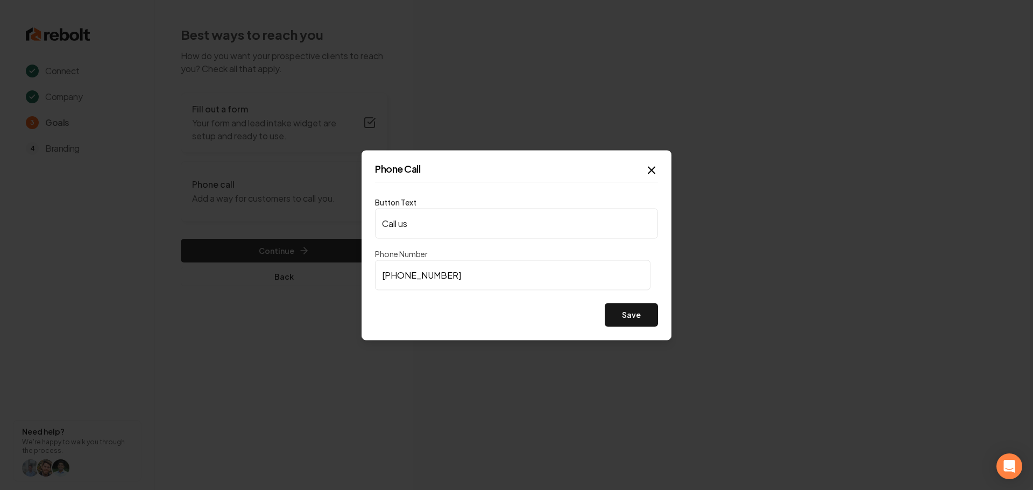
click at [457, 276] on input "[PHONE_NUMBER]" at bounding box center [513, 275] width 276 height 30
click at [447, 222] on input "Call us" at bounding box center [516, 223] width 283 height 30
paste input "[PHONE_NUMBER]"
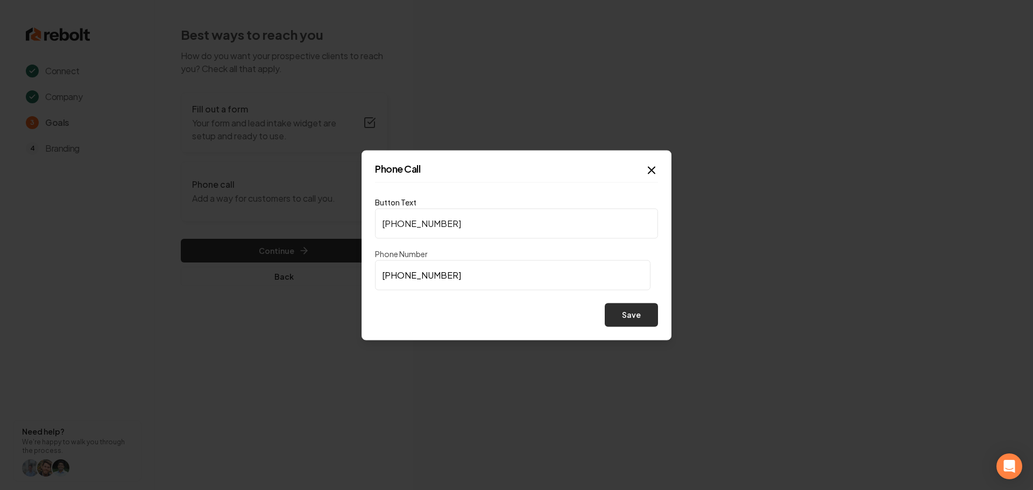
type input "[PHONE_NUMBER]"
click at [631, 321] on button "Save" at bounding box center [631, 315] width 53 height 24
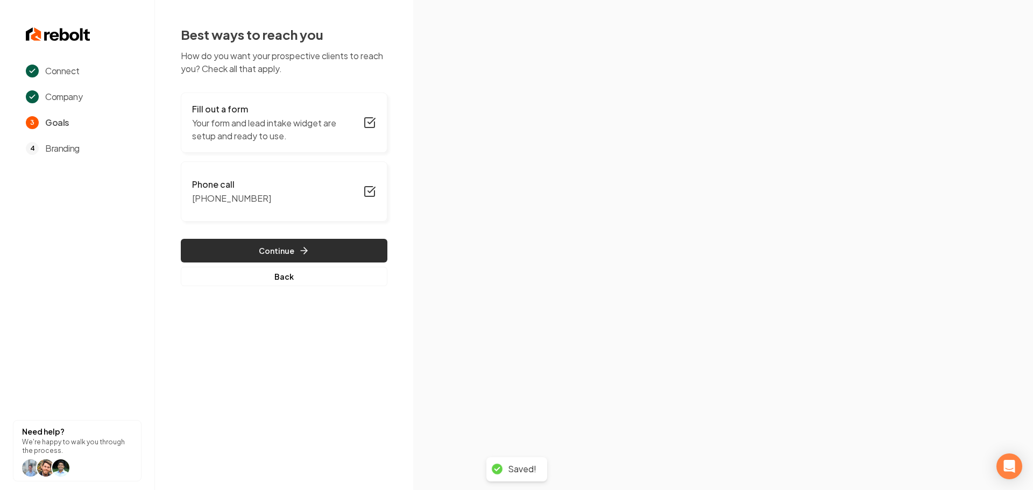
click at [266, 246] on button "Continue" at bounding box center [284, 251] width 207 height 24
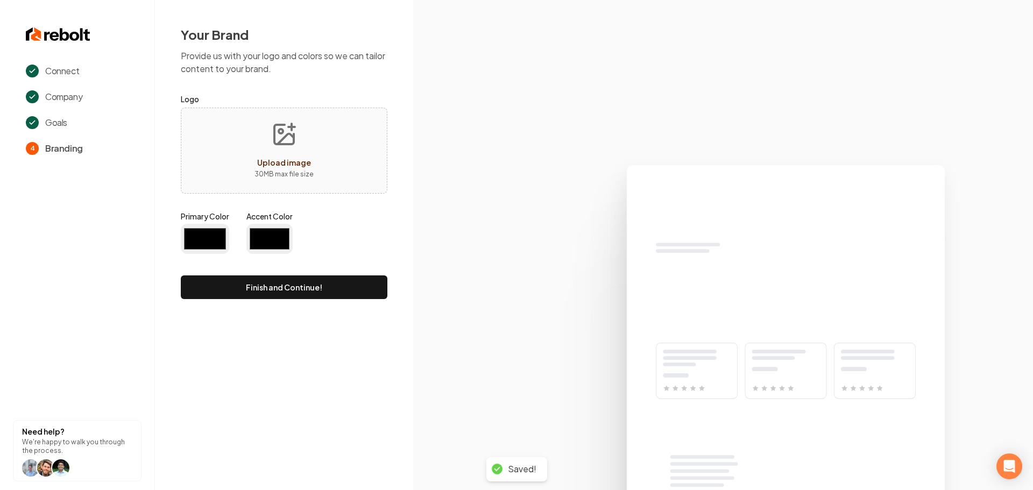
type input "#194d33"
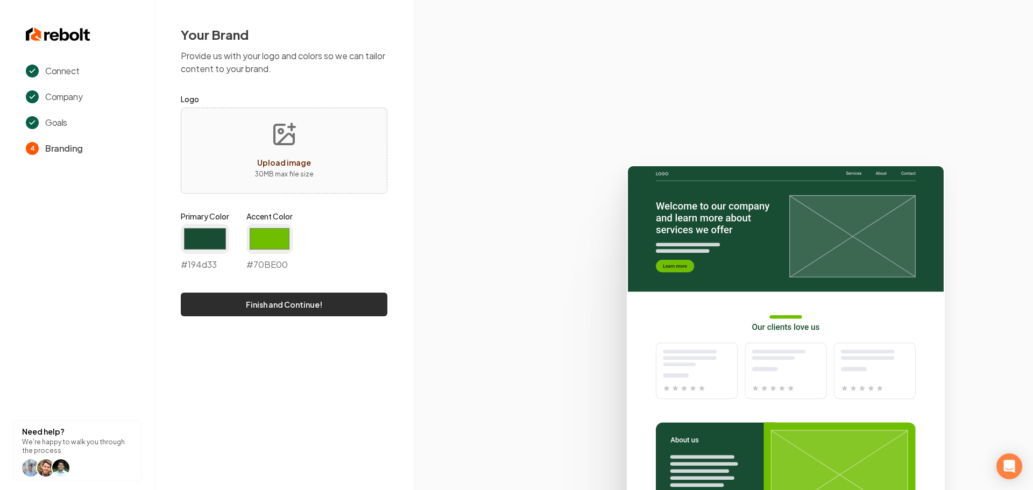
click at [297, 309] on button "Finish and Continue!" at bounding box center [284, 305] width 207 height 24
type input "#70be00"
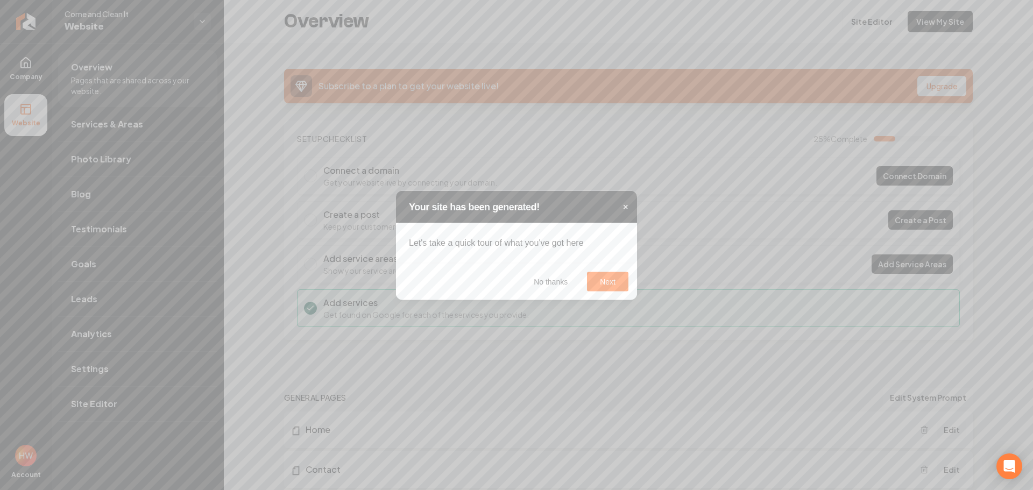
click at [625, 209] on span "×" at bounding box center [626, 206] width 6 height 11
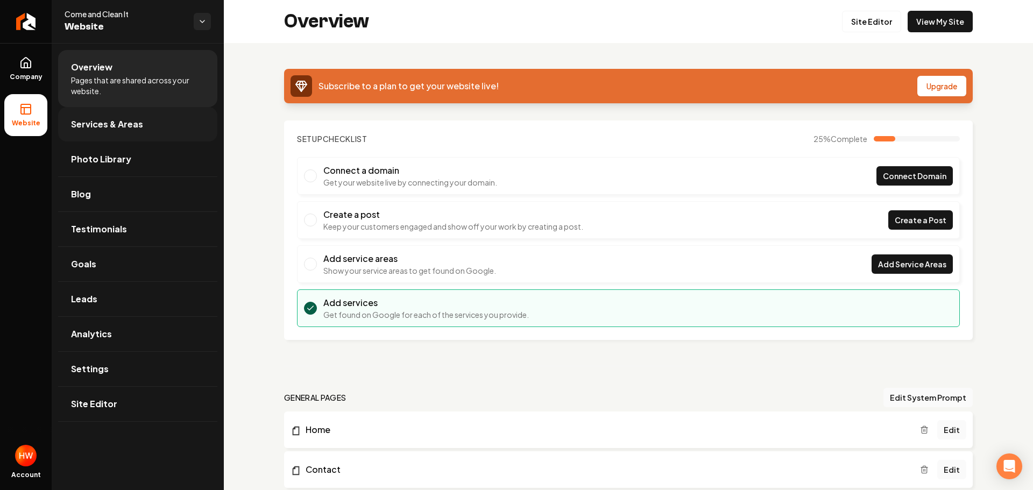
click at [128, 126] on span "Services & Areas" at bounding box center [107, 124] width 72 height 13
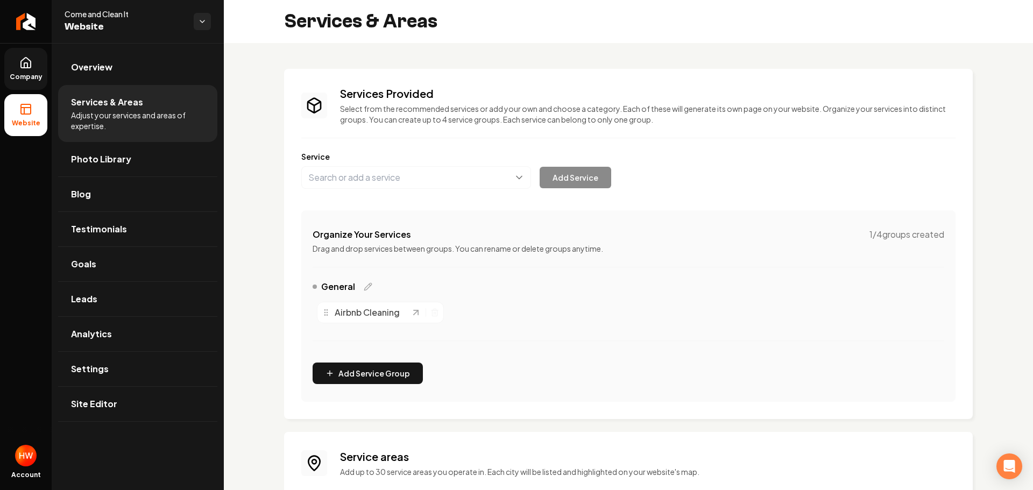
click at [34, 70] on link "Company" at bounding box center [25, 69] width 43 height 42
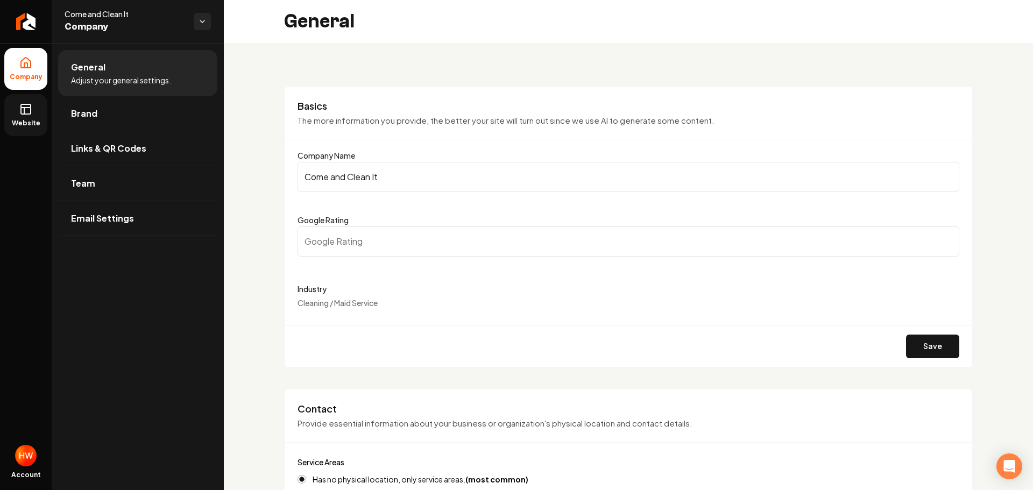
drag, startPoint x: 25, startPoint y: 111, endPoint x: 55, endPoint y: 125, distance: 32.5
click at [25, 112] on icon at bounding box center [25, 109] width 13 height 13
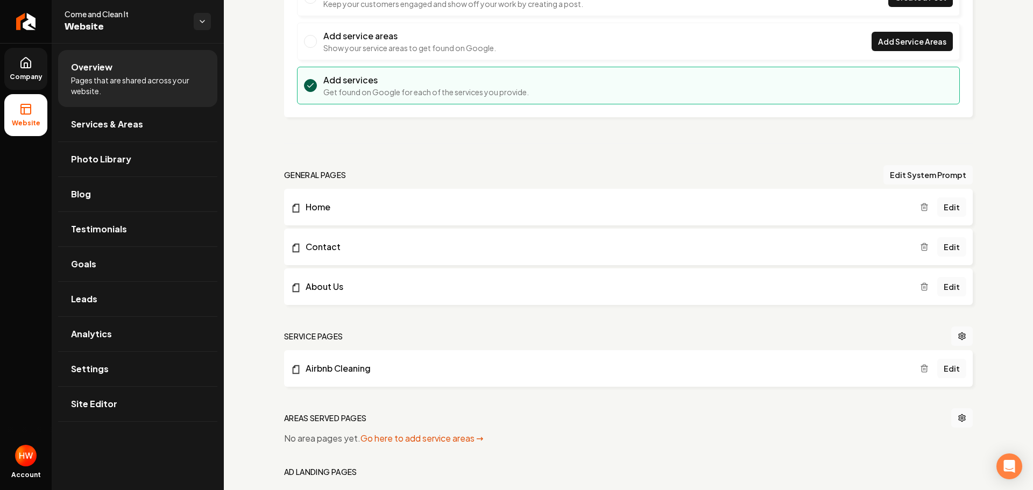
scroll to position [311, 0]
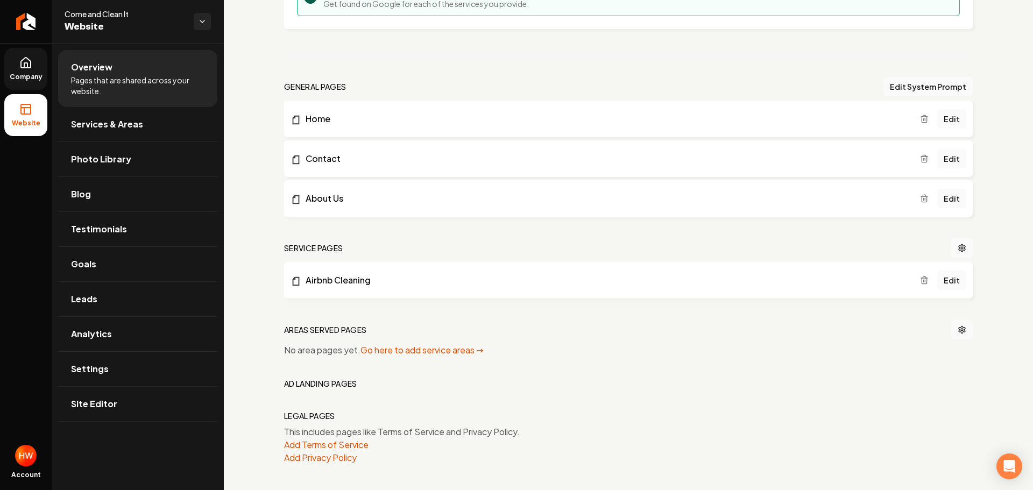
click at [922, 284] on icon "Main content area" at bounding box center [924, 281] width 5 height 6
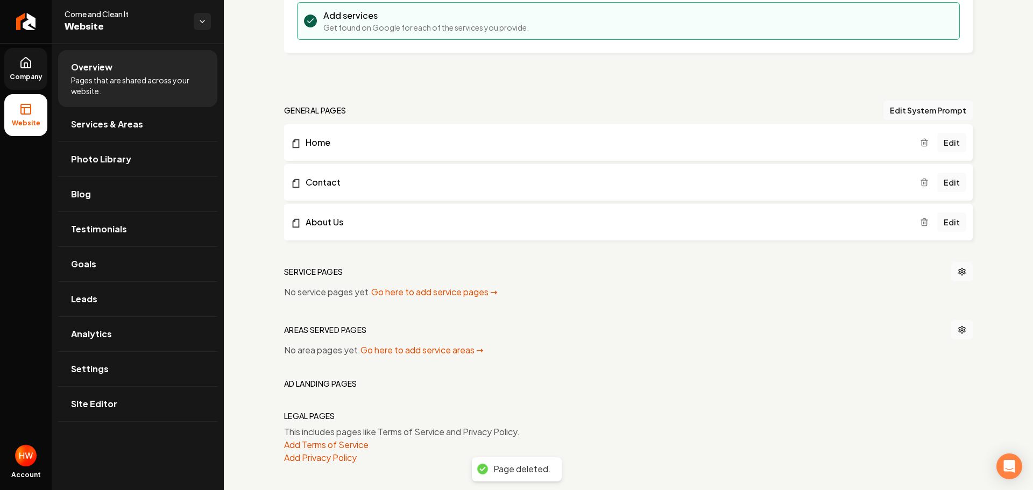
scroll to position [287, 0]
click at [900, 108] on button "Edit System Prompt" at bounding box center [928, 110] width 89 height 19
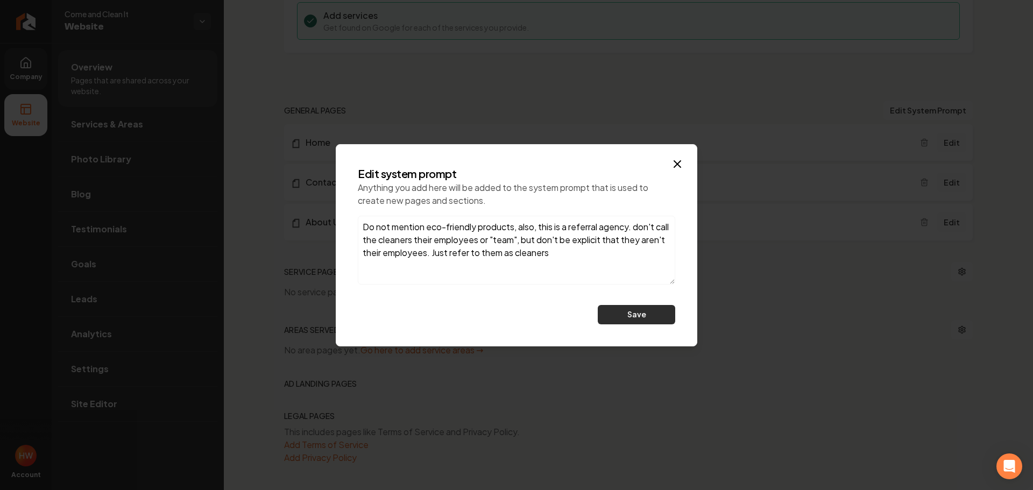
type textarea "Do not mention eco-friendly products, also, this is a referral agency. don't ca…"
click at [612, 313] on button "Save" at bounding box center [636, 314] width 77 height 19
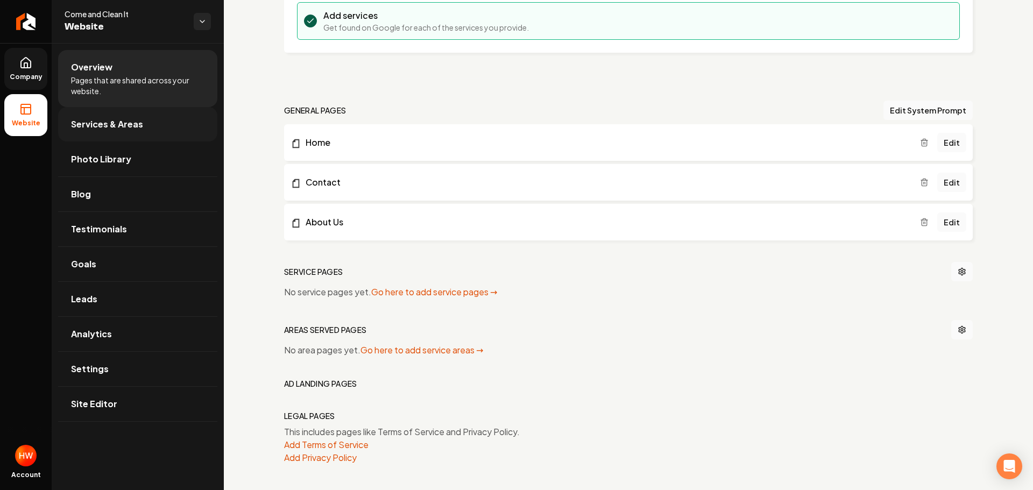
click at [132, 119] on span "Services & Areas" at bounding box center [107, 124] width 72 height 13
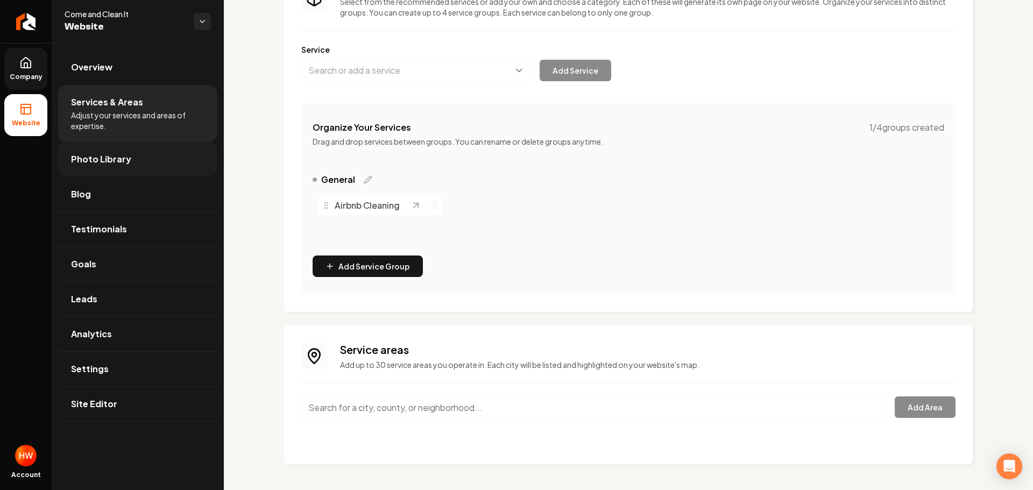
scroll to position [55, 0]
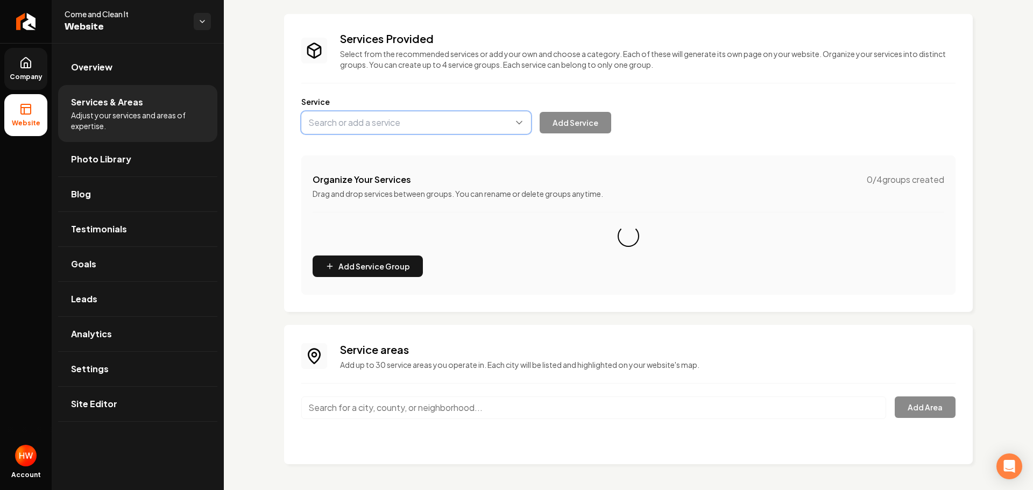
click at [362, 124] on button "Main content area" at bounding box center [416, 122] width 230 height 23
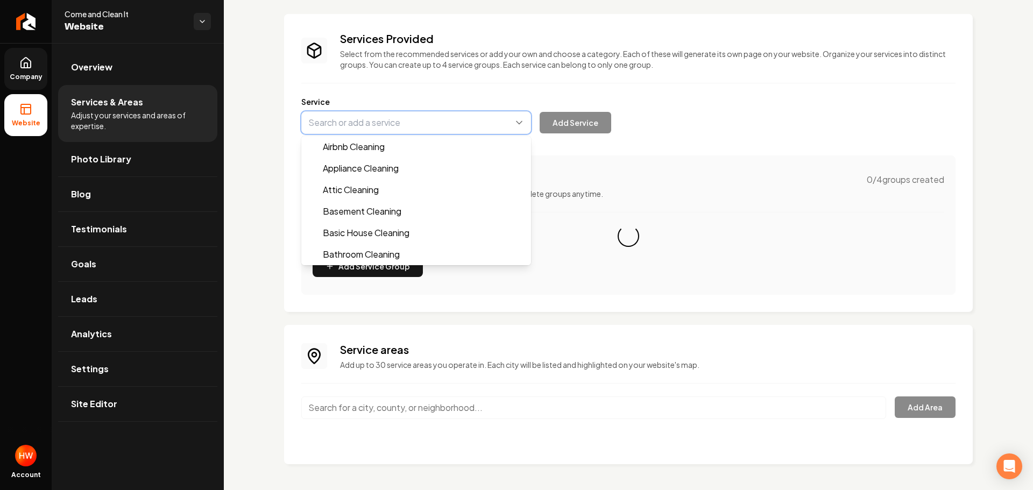
paste input "Basic House Cleaning"
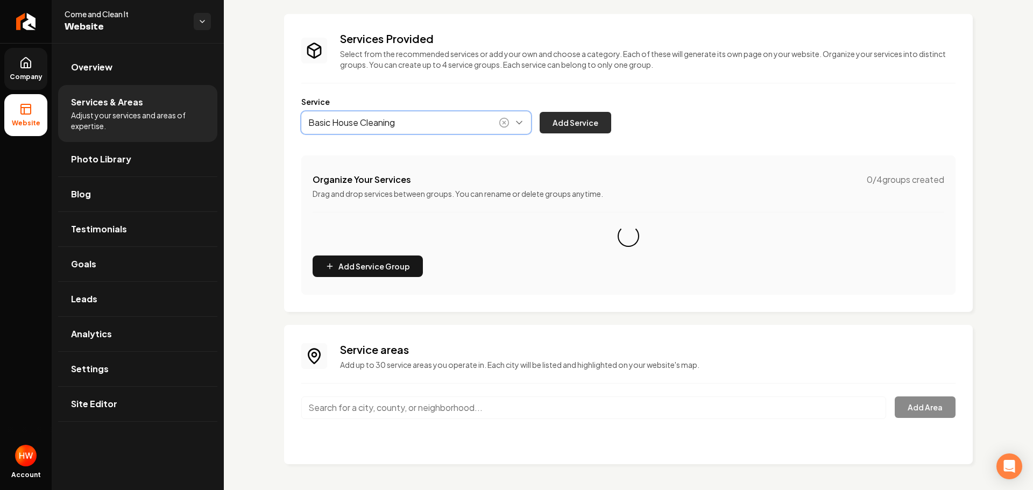
type input "Basic House Cleaning"
click at [582, 127] on button "Add Service" at bounding box center [576, 123] width 72 height 22
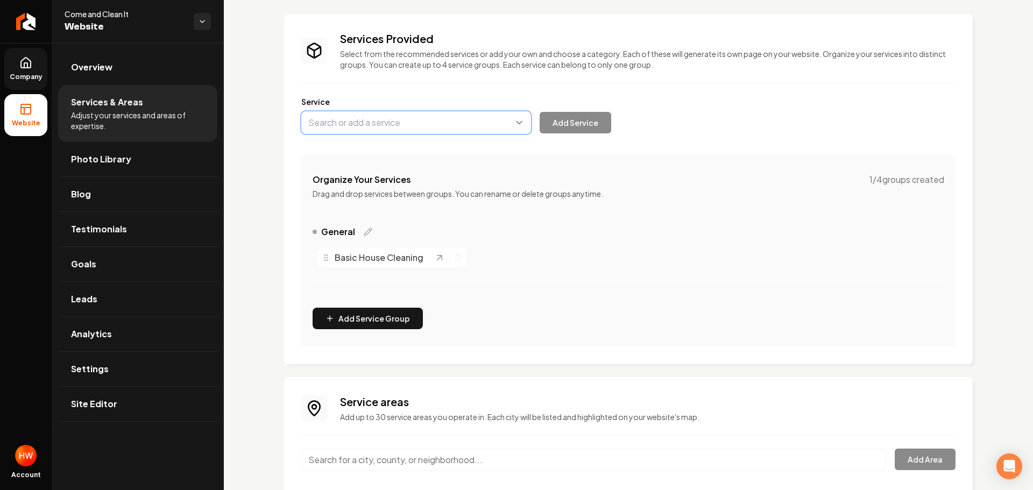
click at [374, 124] on button "Main content area" at bounding box center [416, 122] width 230 height 23
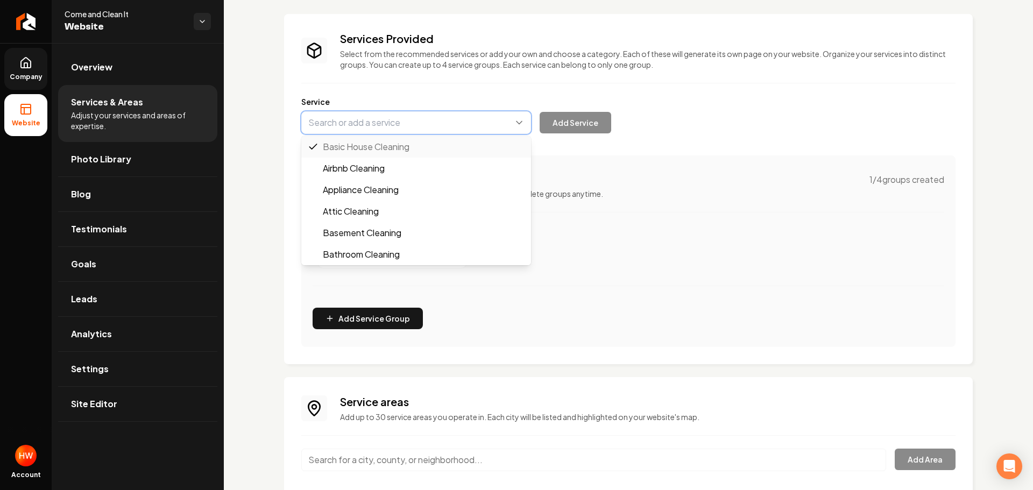
paste input "Deep House Cleaning"
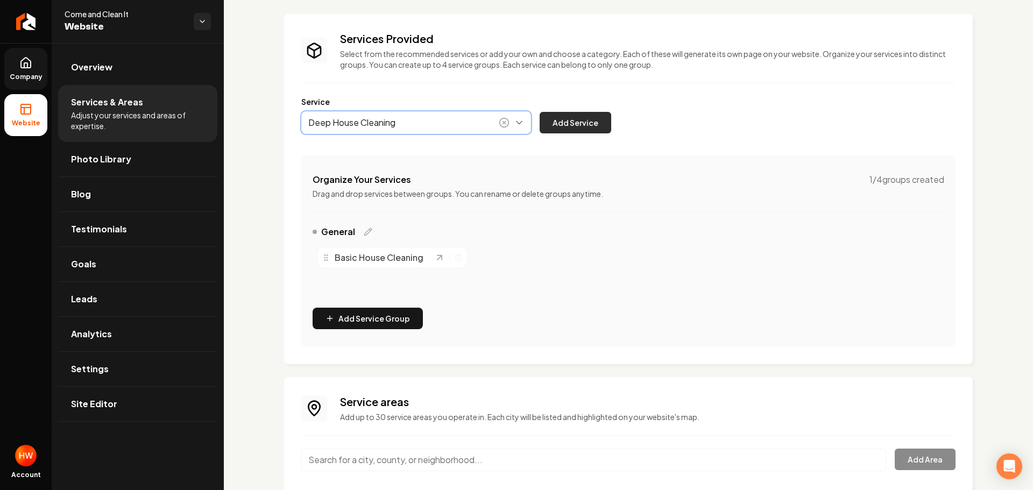
type input "Deep House Cleaning"
drag, startPoint x: 587, startPoint y: 128, endPoint x: 611, endPoint y: 146, distance: 30.7
click at [587, 128] on button "Add Service" at bounding box center [576, 123] width 72 height 22
click at [411, 125] on button "Main content area" at bounding box center [416, 122] width 230 height 23
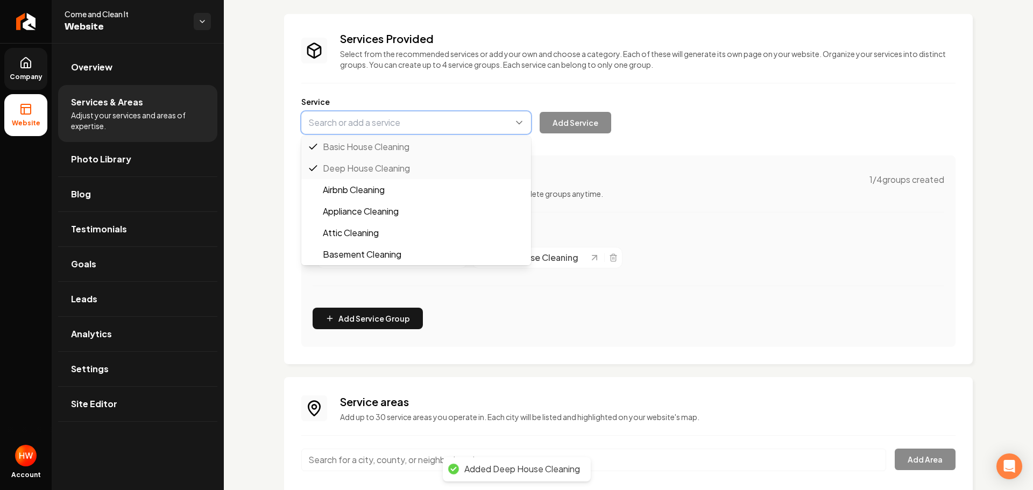
paste input "Move-In/Move-Out Cleaning"
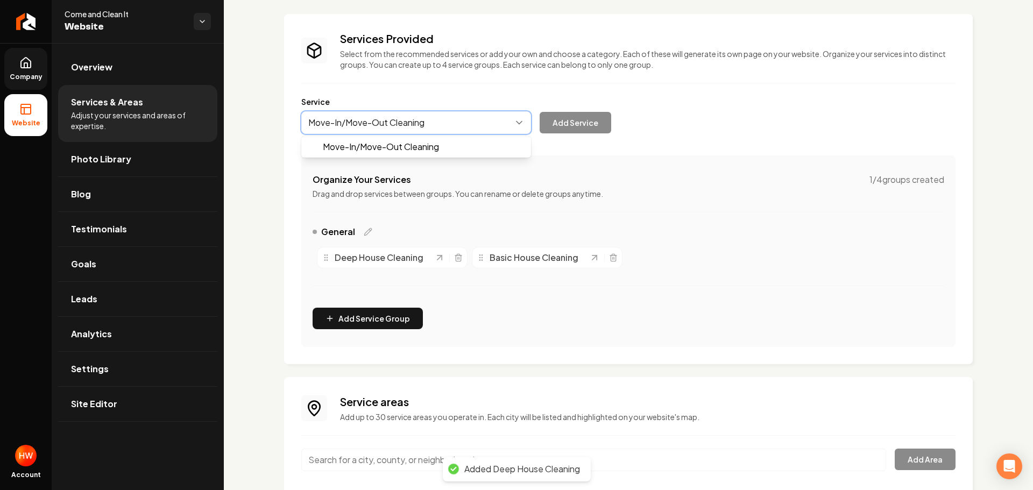
drag, startPoint x: 404, startPoint y: 144, endPoint x: 460, endPoint y: 146, distance: 56.0
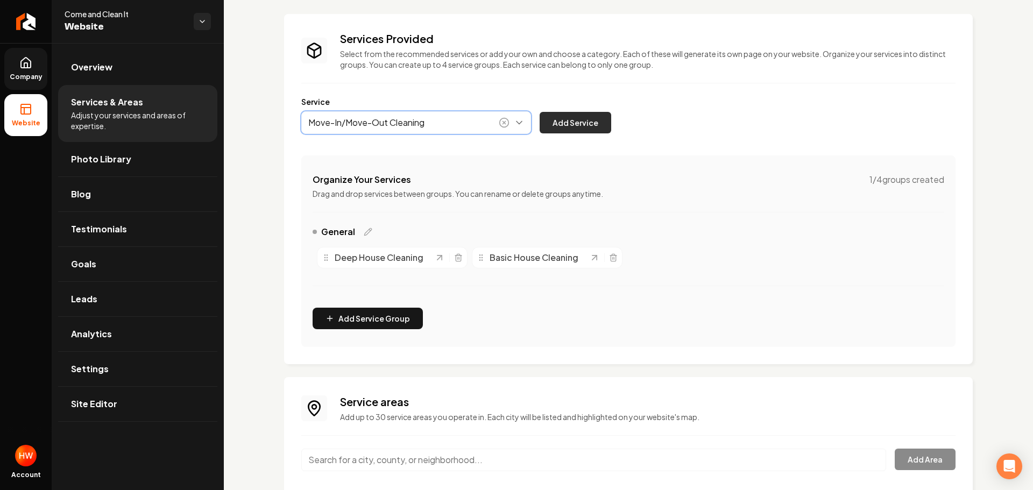
type input "Move-In/Move-Out Cleaning"
click at [597, 119] on button "Add Service" at bounding box center [576, 123] width 72 height 22
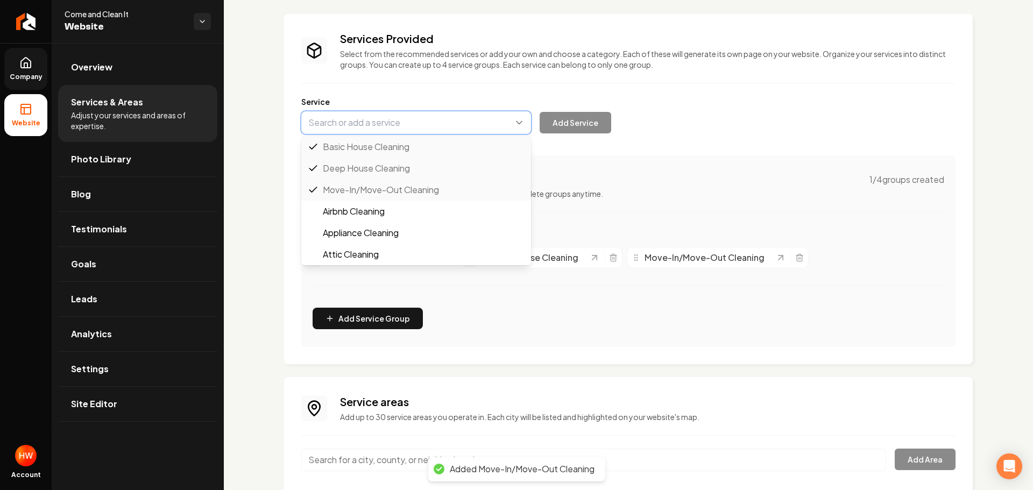
click at [368, 126] on button "Main content area" at bounding box center [416, 122] width 230 height 23
paste input "Recurring Maid Services"
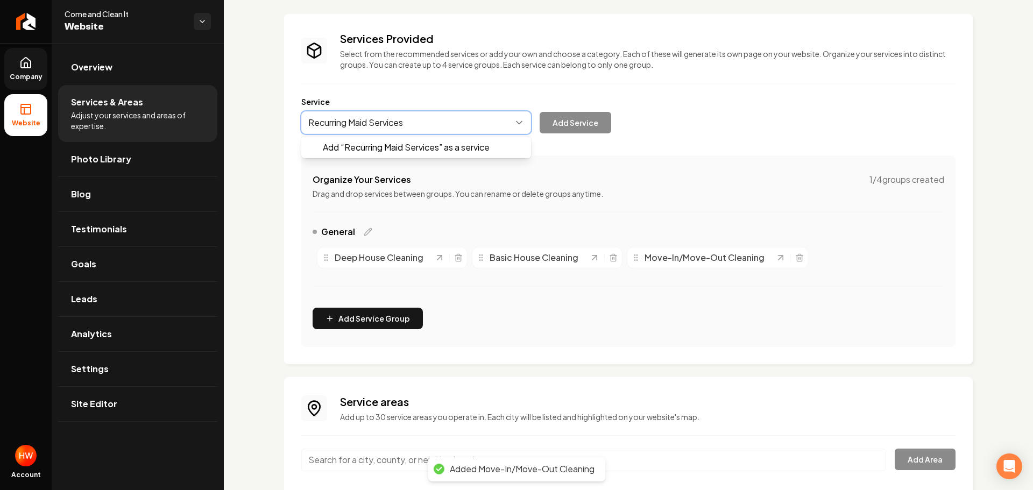
drag, startPoint x: 383, startPoint y: 146, endPoint x: 390, endPoint y: 146, distance: 7.0
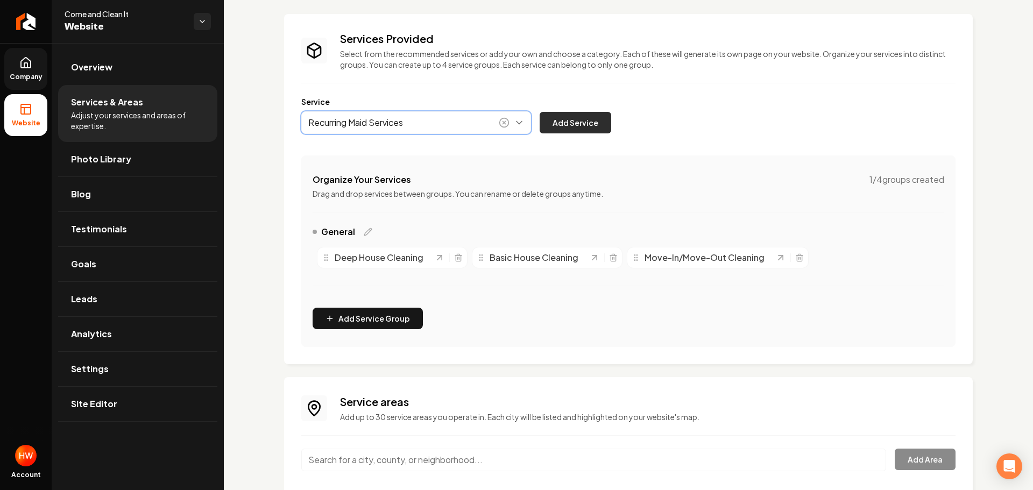
type input "Recurring Maid Services"
click at [574, 128] on button "Add Service" at bounding box center [576, 123] width 72 height 22
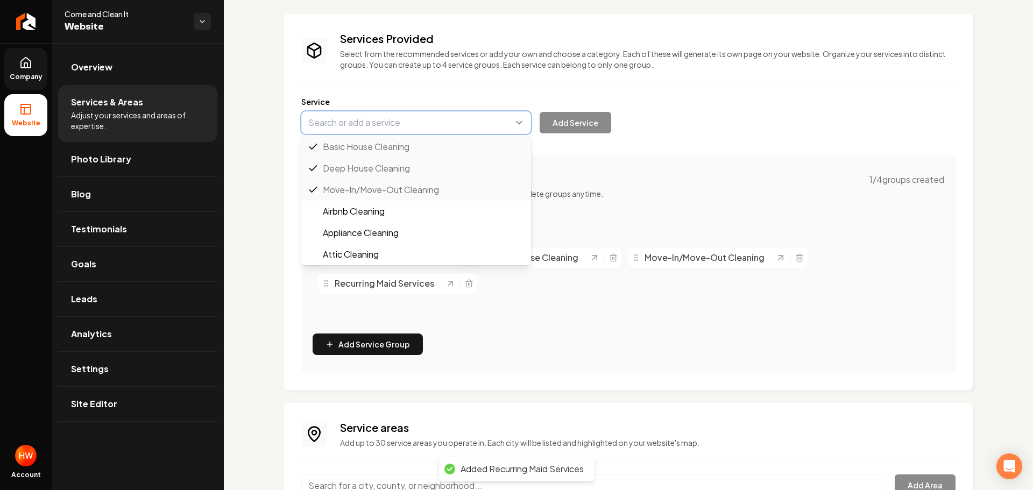
click at [408, 128] on button "Main content area" at bounding box center [416, 122] width 230 height 23
paste input "Airbnb Cleaning"
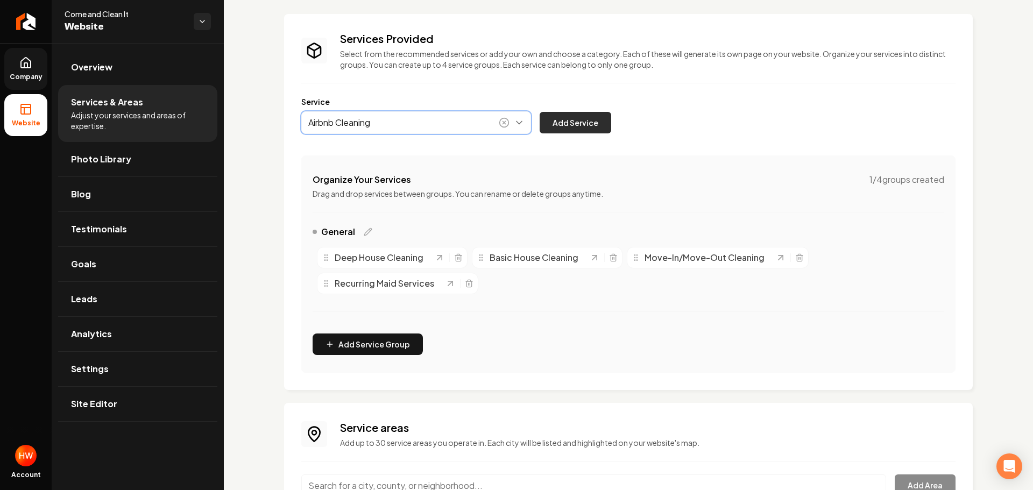
type input "Airbnb Cleaning"
click at [588, 121] on button "Add Service" at bounding box center [576, 123] width 72 height 22
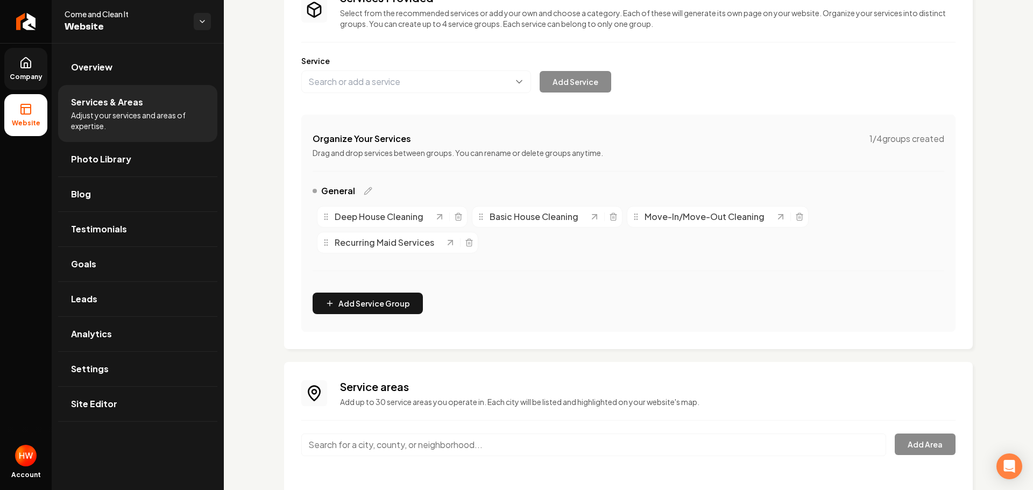
scroll to position [133, 0]
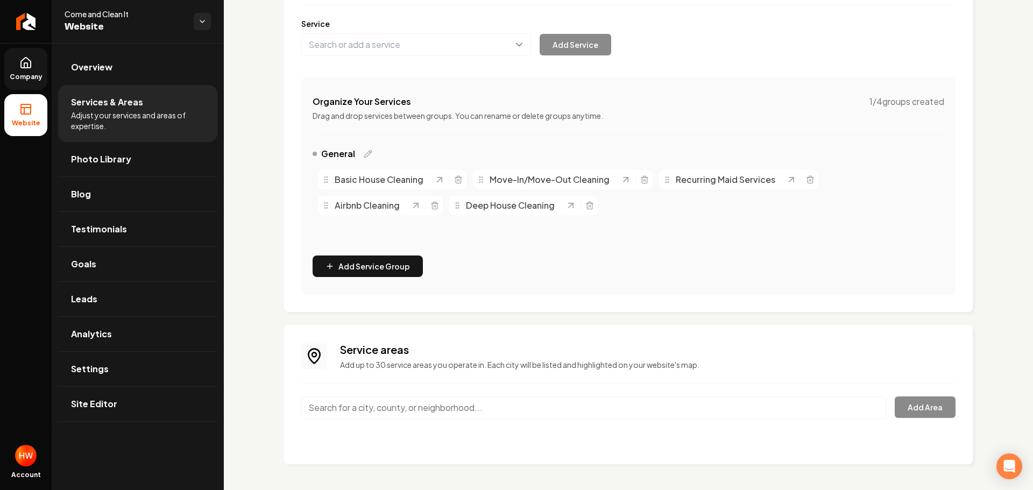
click at [427, 401] on input "Main content area" at bounding box center [593, 408] width 585 height 23
paste input "Austin"
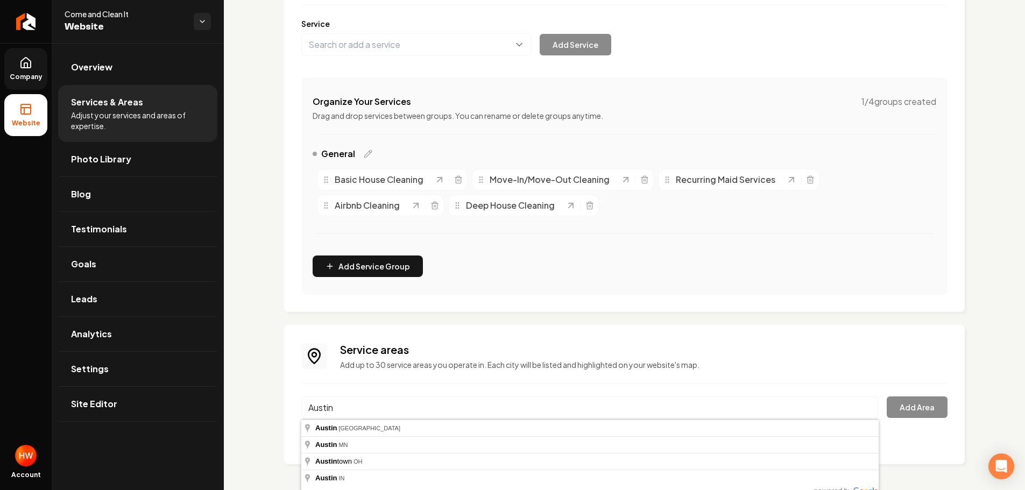
type input "Austin, TX"
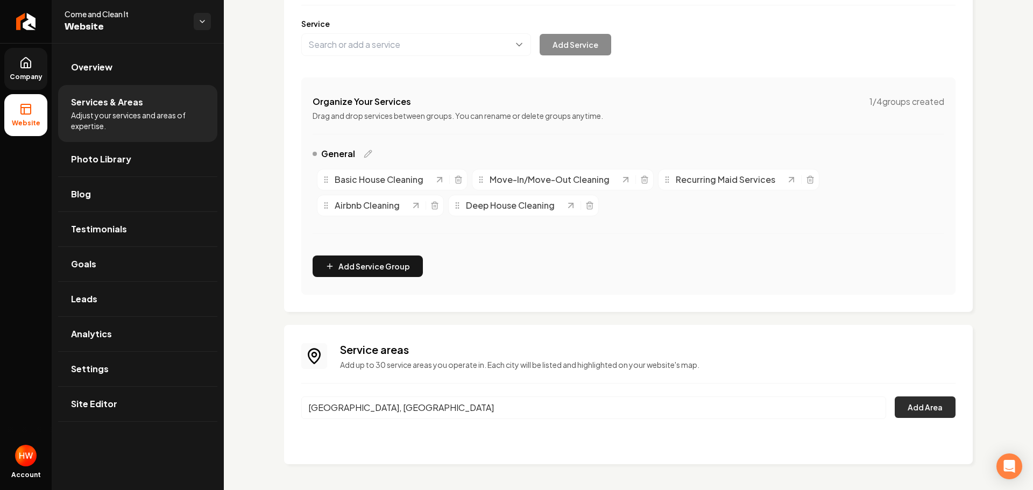
click at [912, 403] on button "Add Area" at bounding box center [925, 408] width 61 height 22
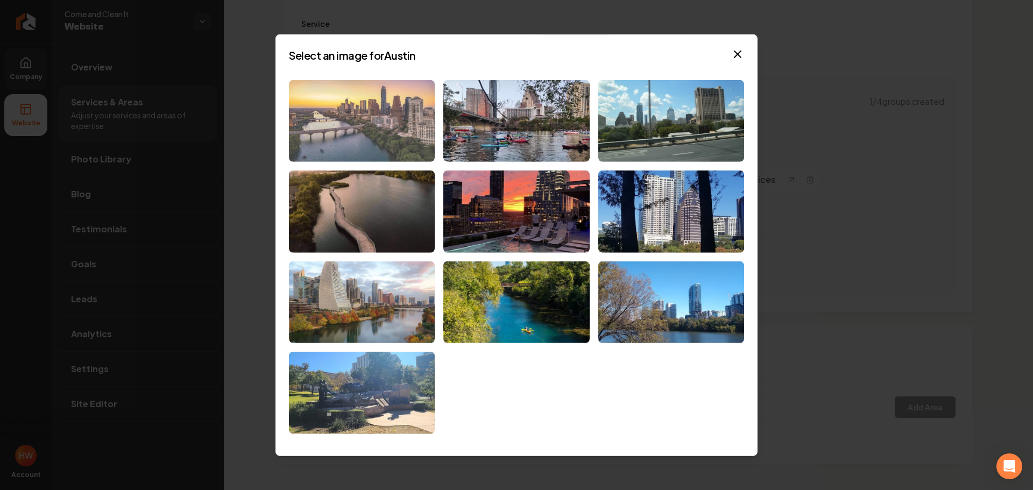
click at [371, 133] on img at bounding box center [362, 121] width 146 height 82
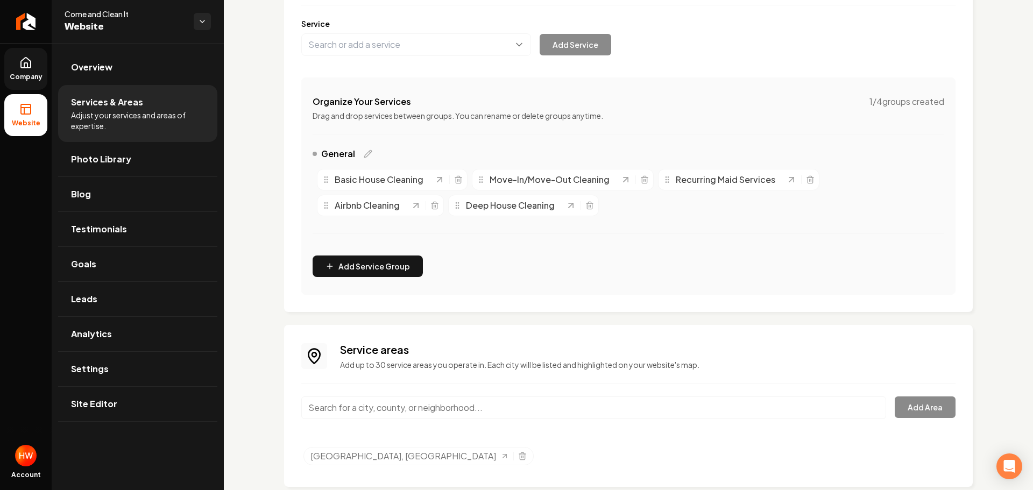
click at [433, 403] on input "Main content area" at bounding box center [593, 408] width 585 height 23
paste input "San Antonio"
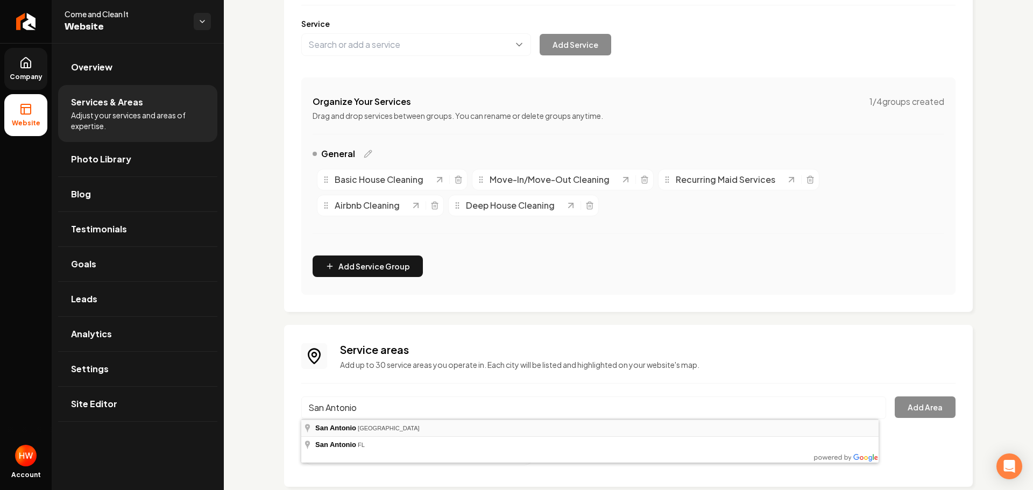
type input "San Antonio, TX"
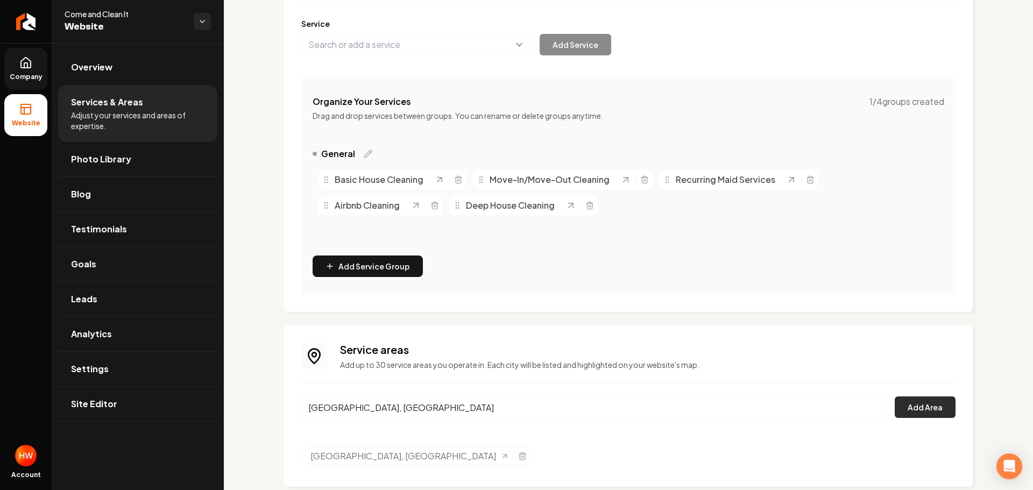
click at [914, 401] on button "Add Area" at bounding box center [925, 408] width 61 height 22
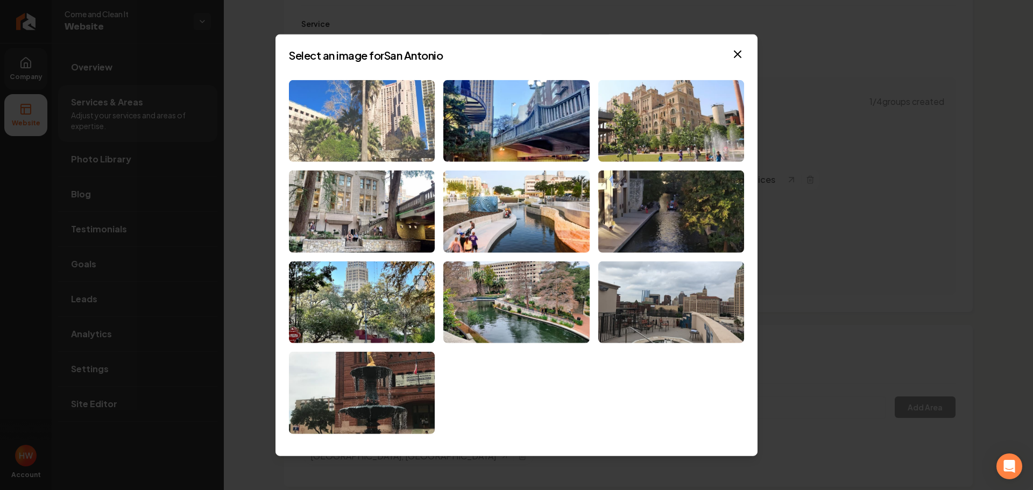
click at [404, 139] on img at bounding box center [362, 121] width 146 height 82
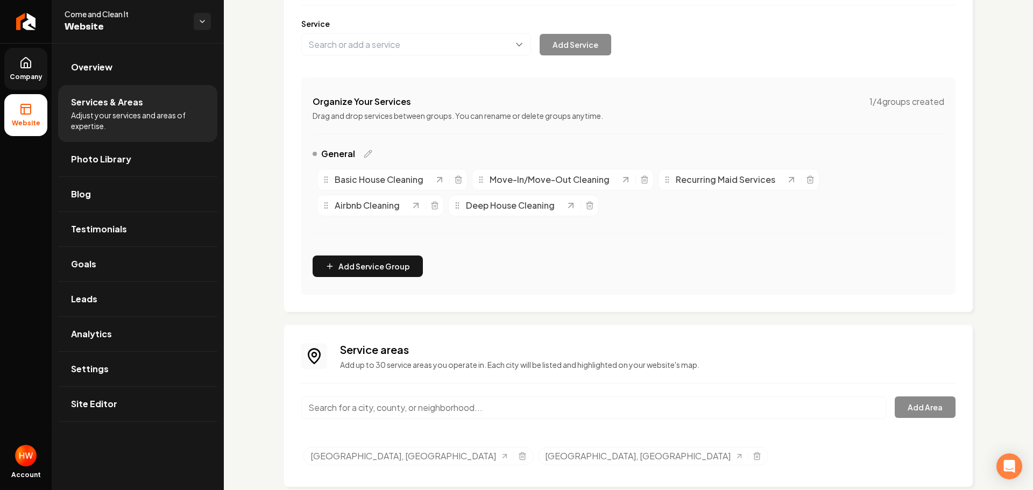
click at [410, 406] on input "Main content area" at bounding box center [593, 408] width 585 height 23
paste input "New Braunfels"
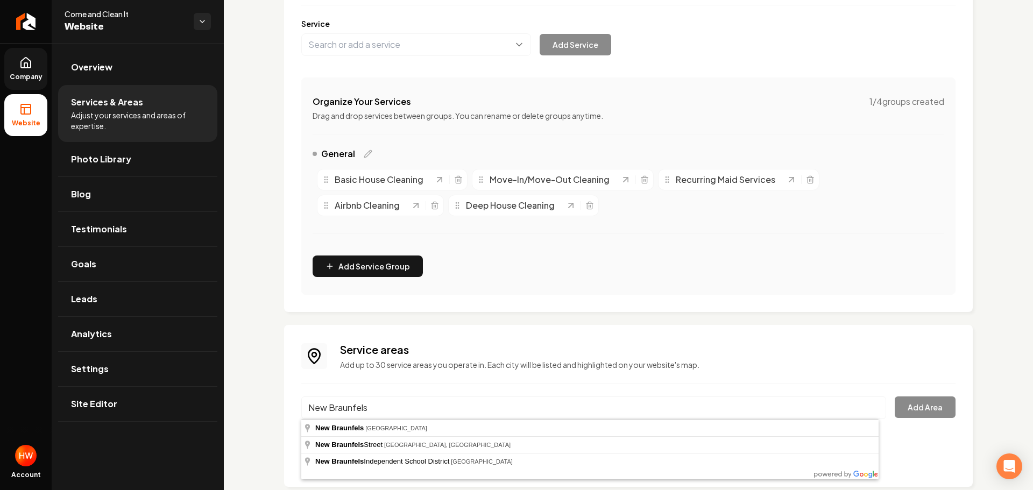
type input "New Braunfels, TX"
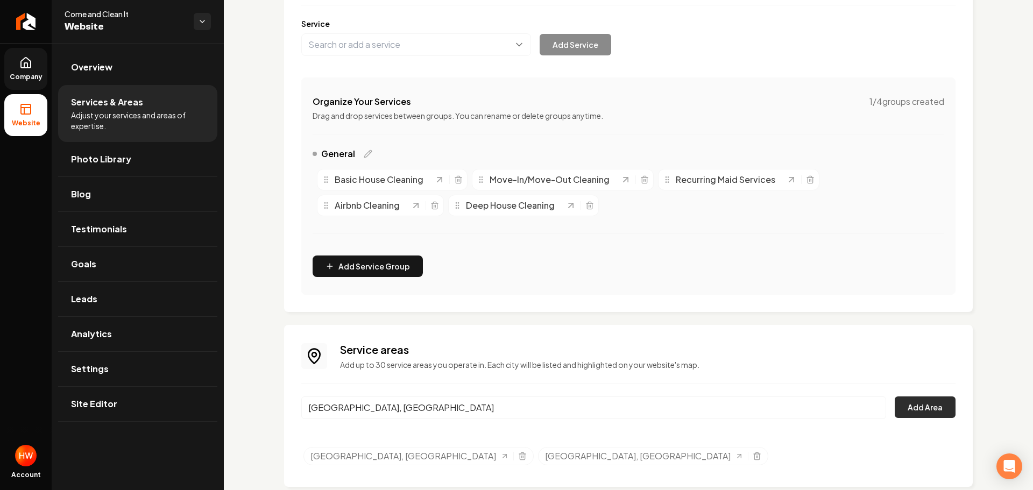
click at [913, 405] on button "Add Area" at bounding box center [925, 408] width 61 height 22
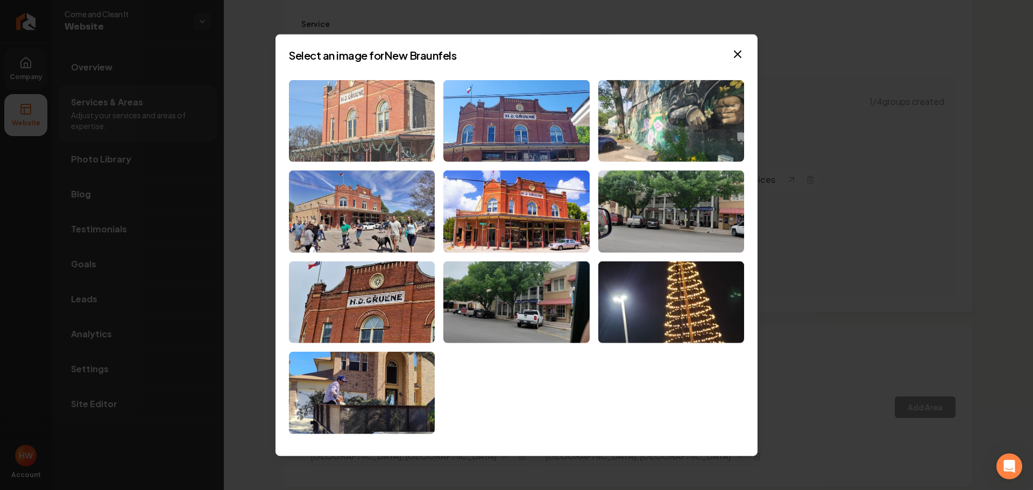
click at [357, 122] on img at bounding box center [362, 121] width 146 height 82
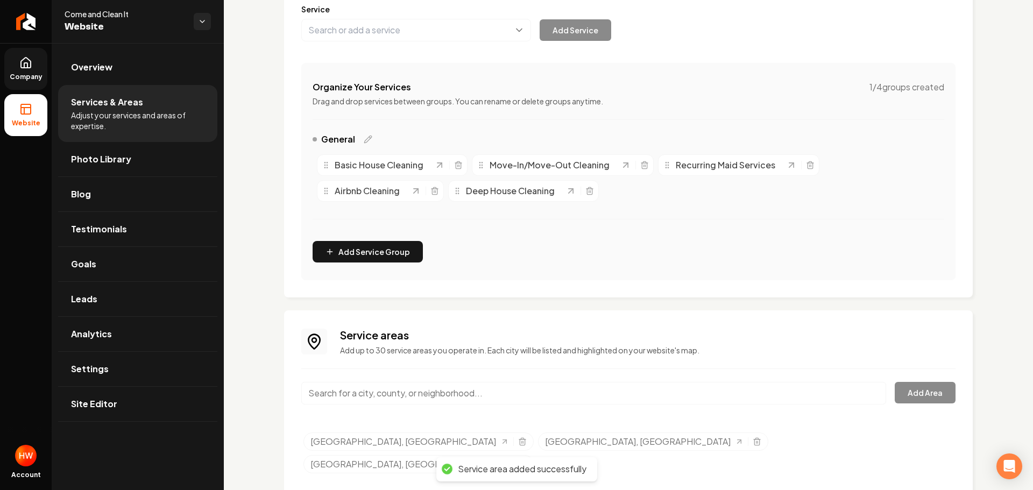
scroll to position [156, 0]
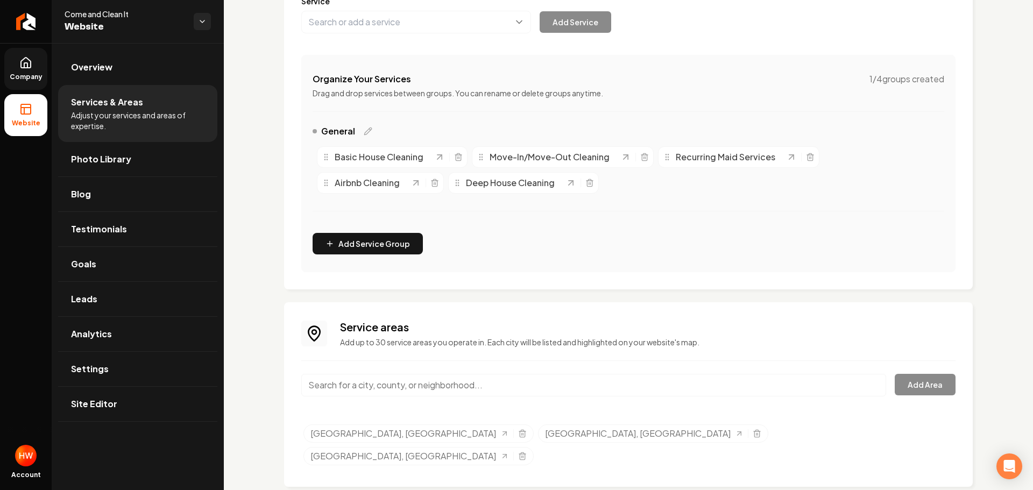
click at [471, 383] on input "Main content area" at bounding box center [593, 385] width 585 height 23
paste input "San Marcos"
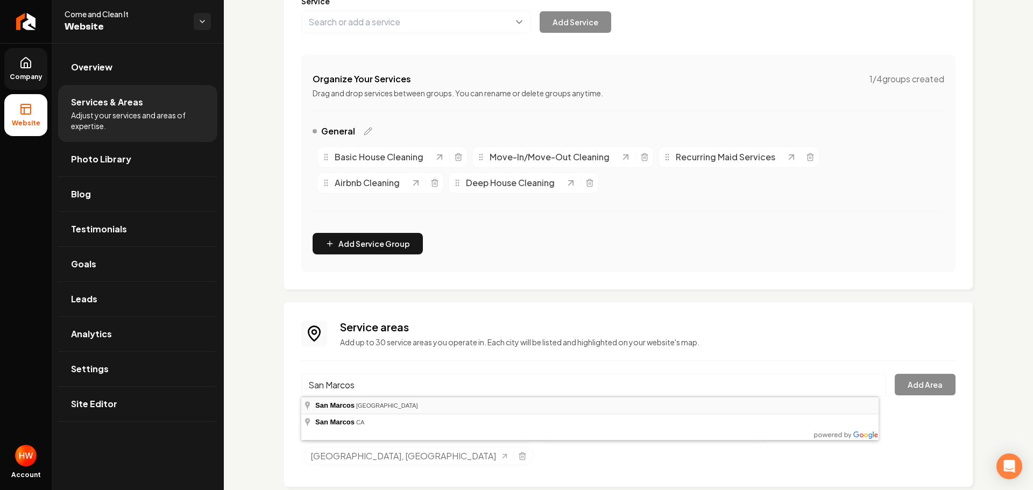
type input "San Marcos, TX"
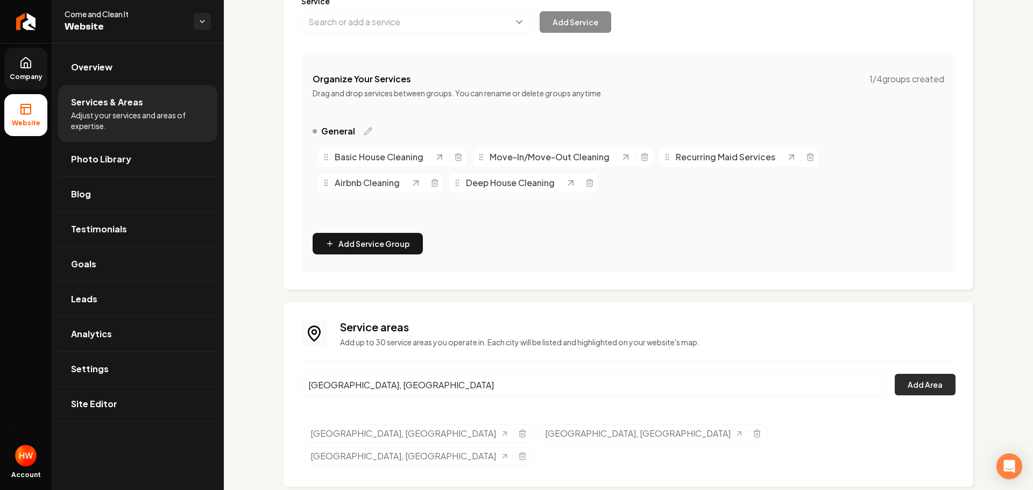
click at [922, 383] on button "Add Area" at bounding box center [925, 385] width 61 height 22
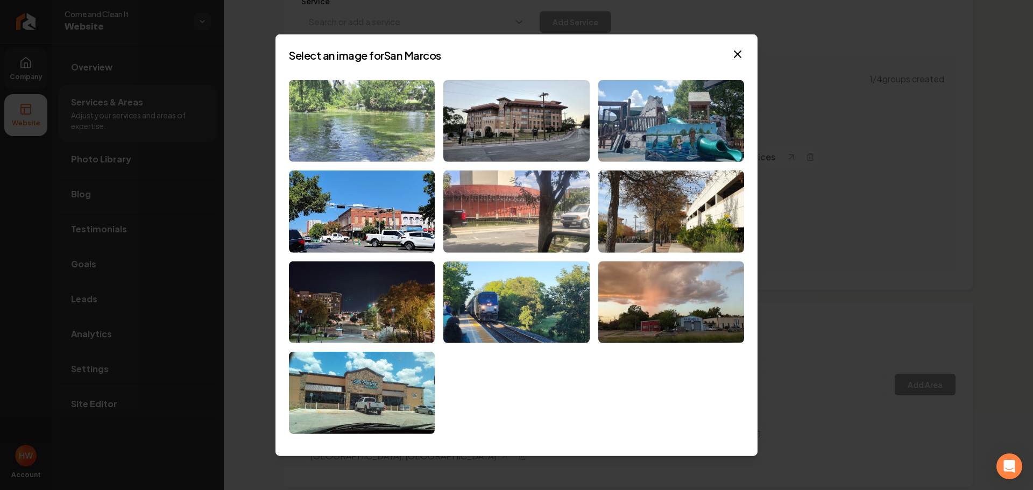
click at [401, 124] on img at bounding box center [362, 121] width 146 height 82
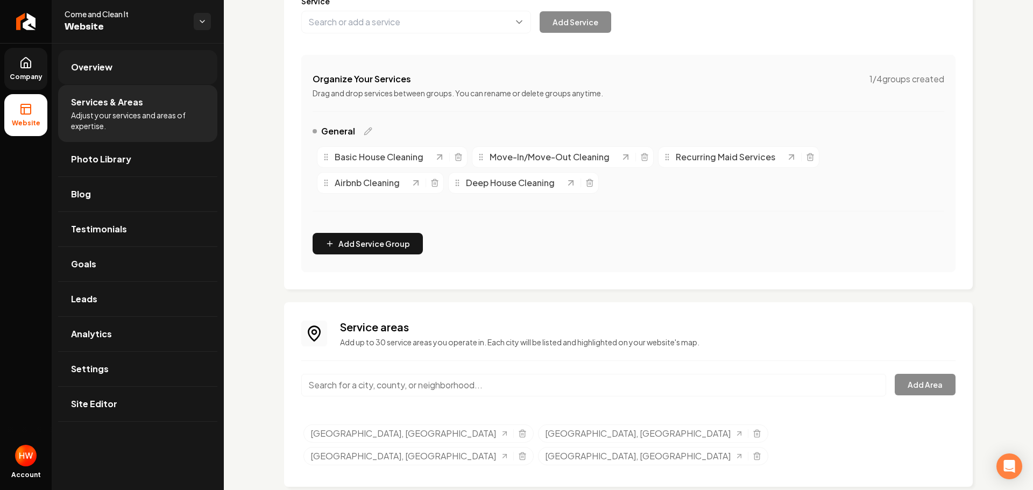
click at [125, 73] on link "Overview" at bounding box center [137, 67] width 159 height 34
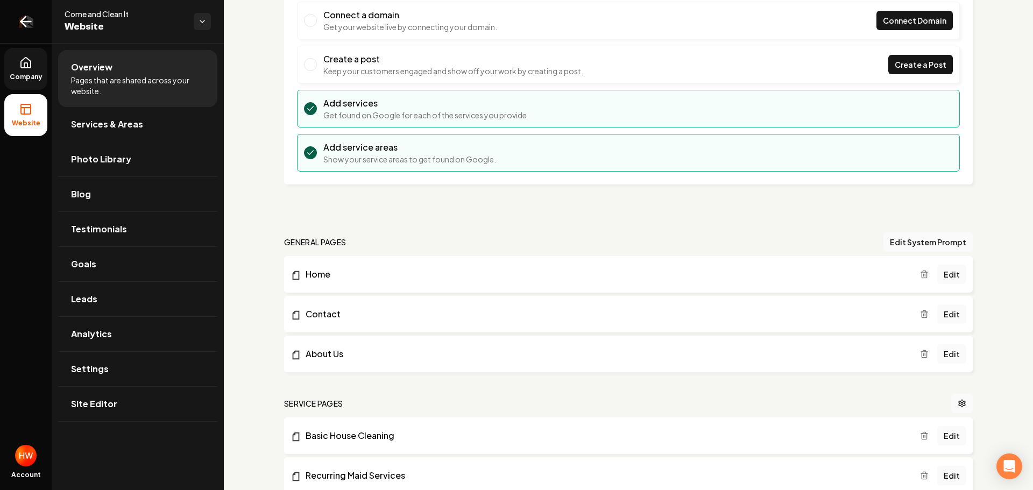
click at [34, 22] on link "Return to dashboard" at bounding box center [26, 21] width 52 height 43
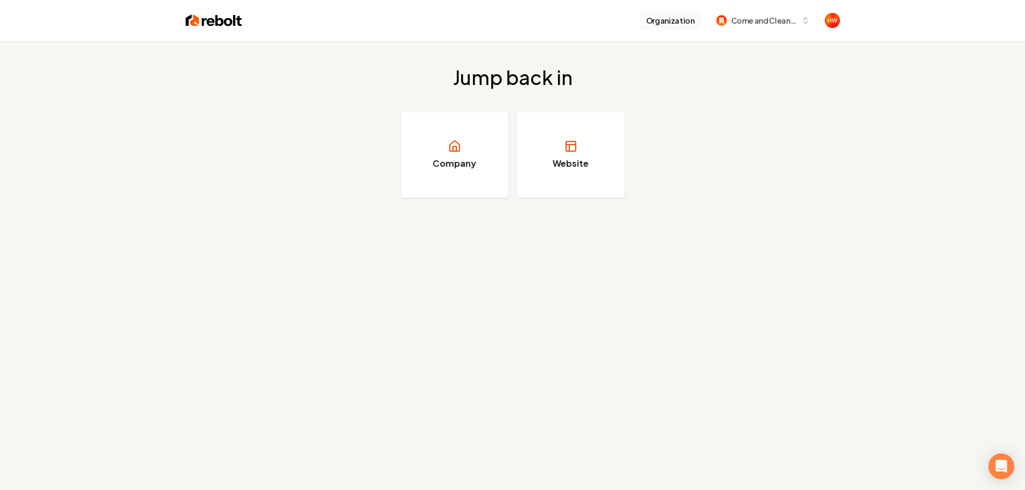
click at [680, 24] on button "Organization" at bounding box center [670, 20] width 61 height 19
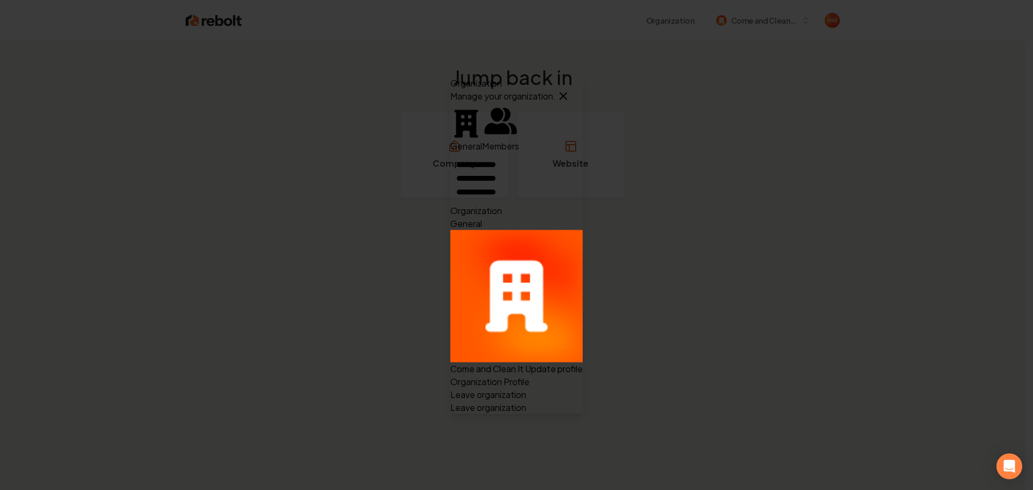
click at [583, 230] on span "Come and Clean It" at bounding box center [516, 302] width 132 height 144
click at [583, 362] on button "Update profile" at bounding box center [554, 368] width 58 height 13
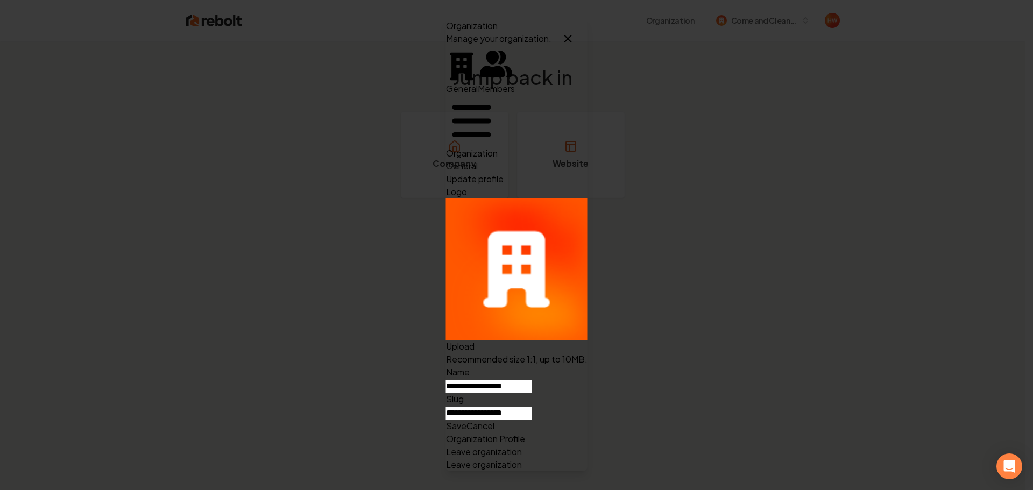
click at [475, 340] on button "Upload" at bounding box center [460, 346] width 29 height 13
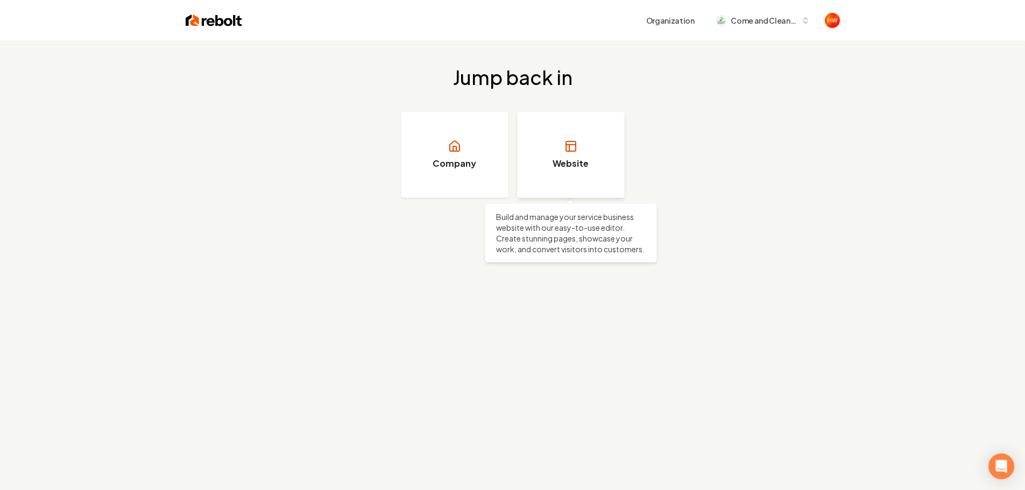
click at [585, 157] on h3 "Website" at bounding box center [571, 163] width 36 height 13
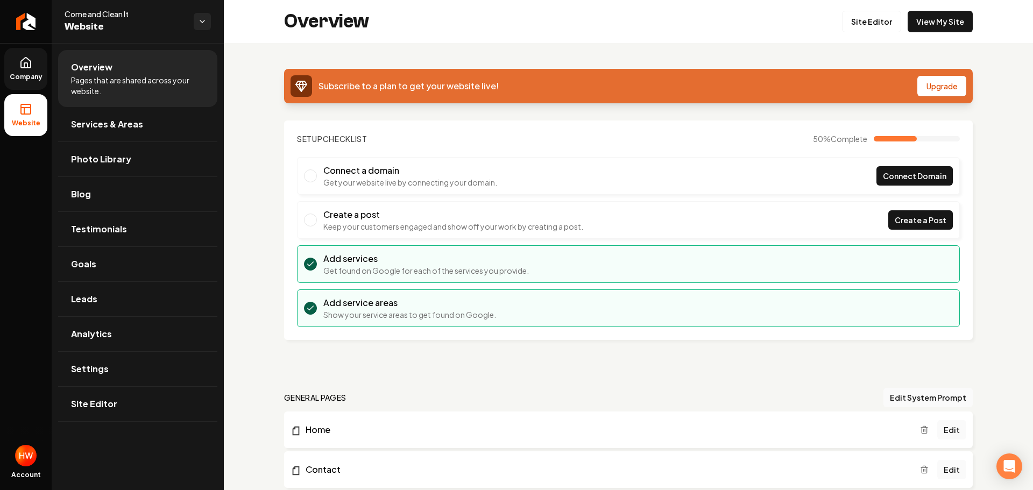
click at [22, 74] on span "Company" at bounding box center [25, 77] width 41 height 9
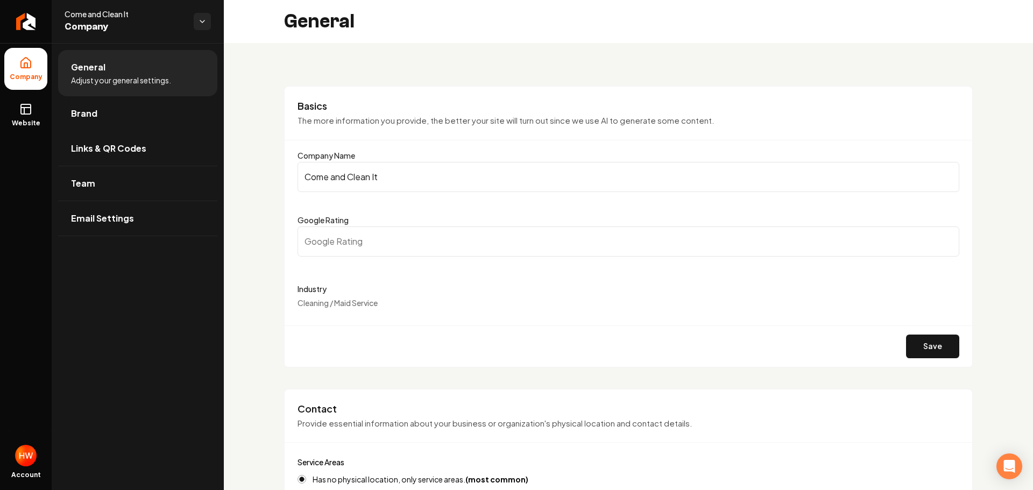
drag, startPoint x: 90, startPoint y: 108, endPoint x: 152, endPoint y: 131, distance: 66.1
click at [90, 109] on span "Brand" at bounding box center [84, 113] width 26 height 13
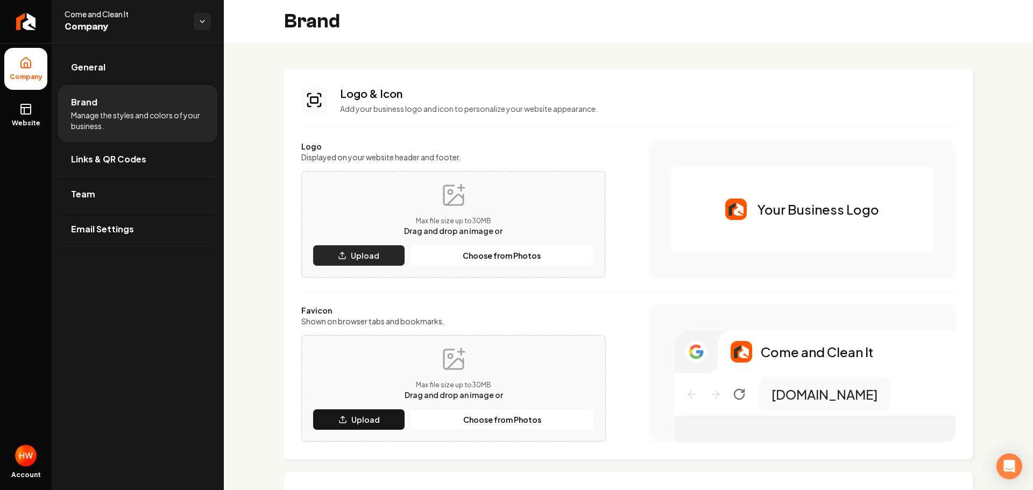
click at [348, 257] on button "Upload" at bounding box center [359, 256] width 93 height 22
click at [358, 423] on p "Upload" at bounding box center [365, 419] width 29 height 11
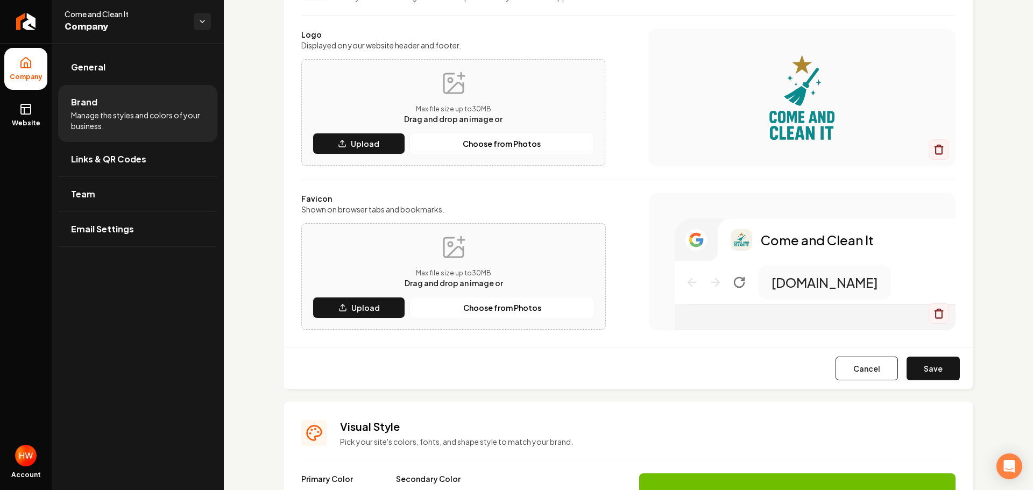
scroll to position [215, 0]
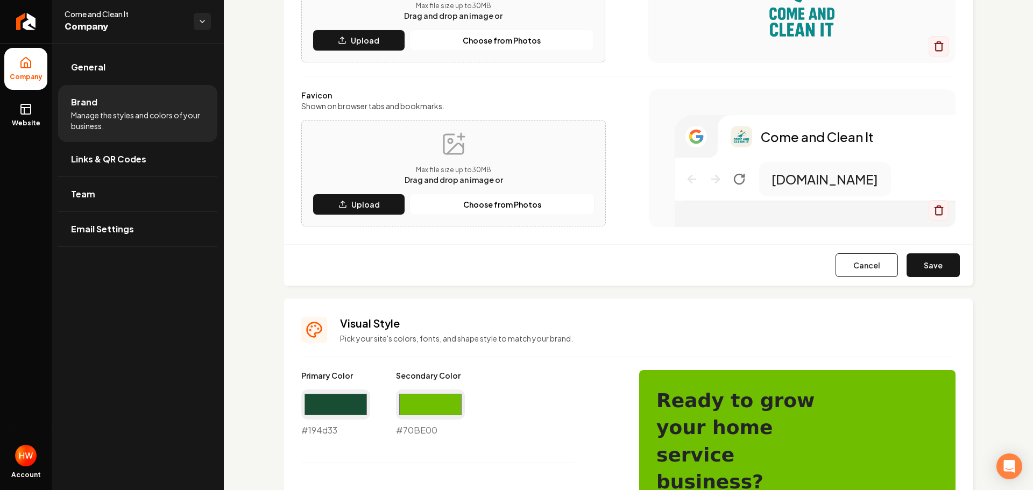
drag, startPoint x: 924, startPoint y: 264, endPoint x: 918, endPoint y: 263, distance: 6.1
click at [925, 264] on button "Save" at bounding box center [933, 265] width 53 height 24
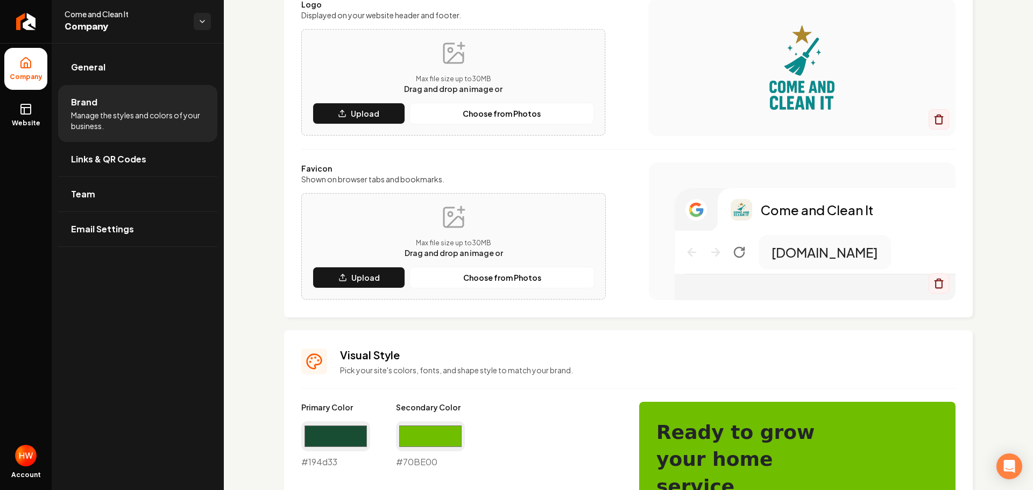
scroll to position [161, 0]
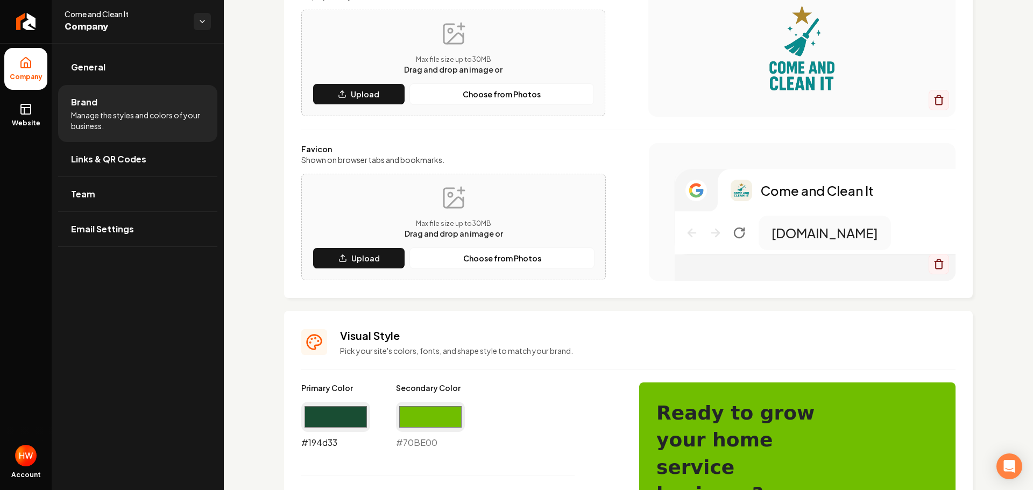
click at [333, 416] on input "#194d33" at bounding box center [335, 417] width 69 height 30
type input "#088c8d"
click at [440, 418] on input "#70be00" at bounding box center [430, 417] width 69 height 30
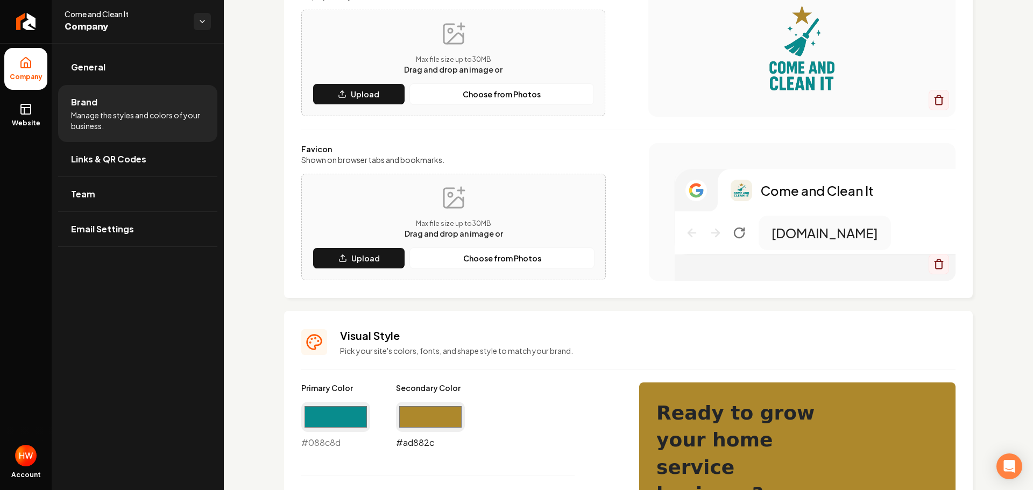
type input "#ad882c"
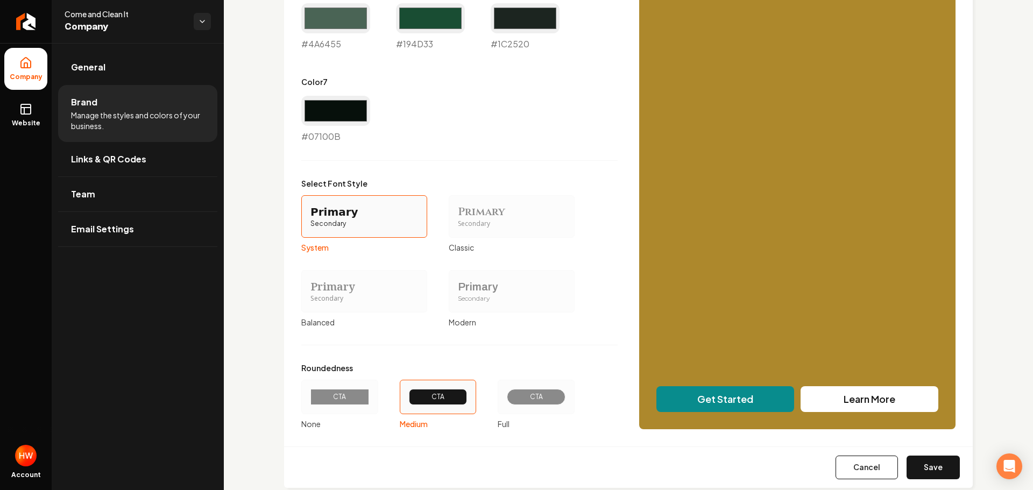
scroll to position [795, 0]
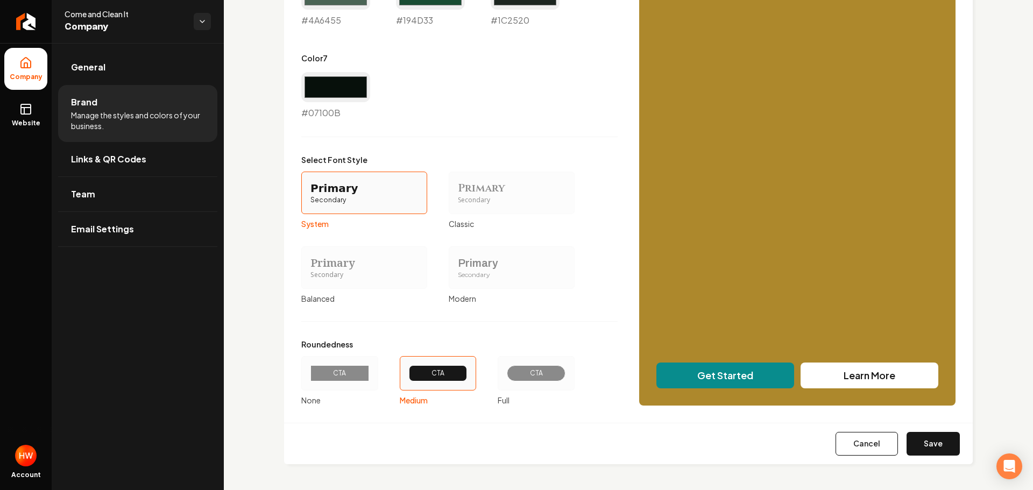
click at [541, 371] on div "CTA" at bounding box center [536, 373] width 40 height 9
click at [506, 371] on button "CTA Full" at bounding box center [501, 373] width 9 height 9
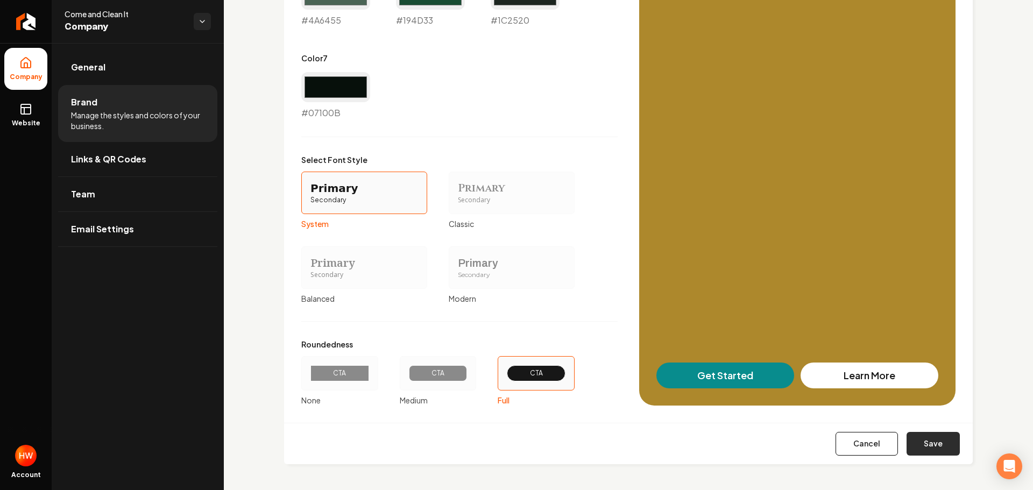
click at [922, 445] on button "Save" at bounding box center [933, 444] width 53 height 24
type input "#eaf1ed"
type input "#c2d5ca"
type input "#d0dcd5"
type input "#4a6455"
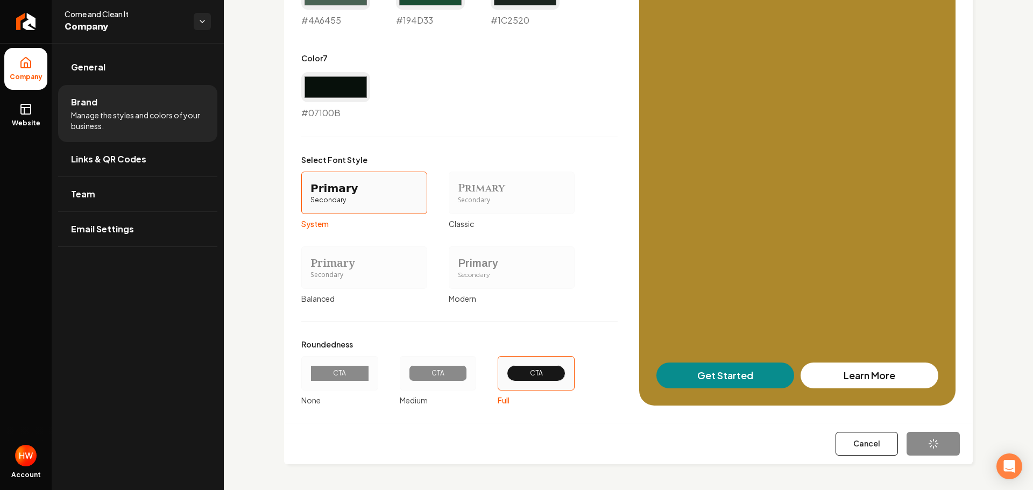
type input "#194d33"
type input "#1c2520"
type input "#07100b"
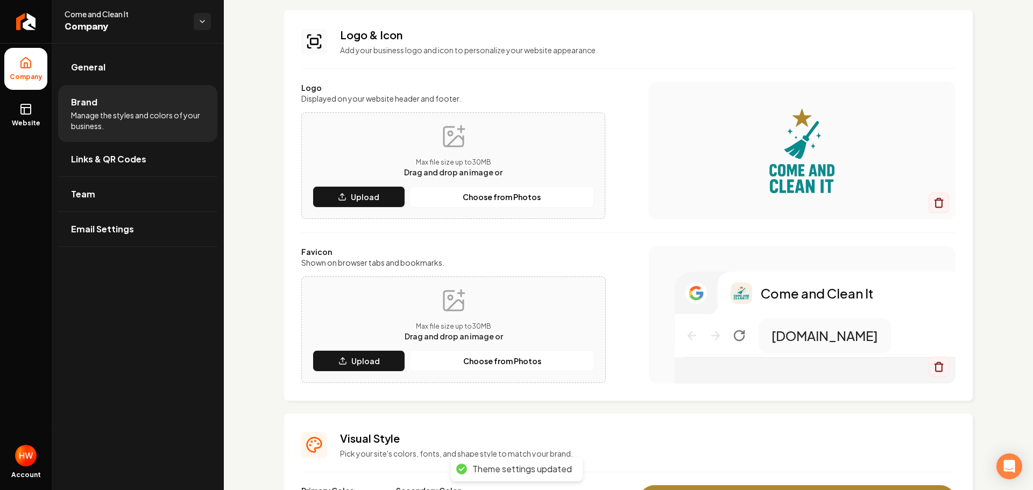
scroll to position [0, 0]
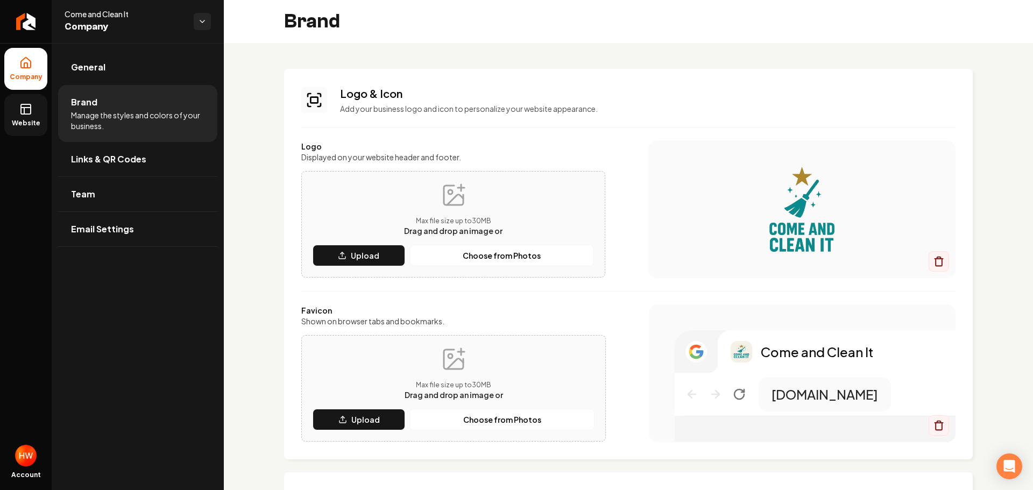
click at [30, 121] on span "Website" at bounding box center [26, 123] width 37 height 9
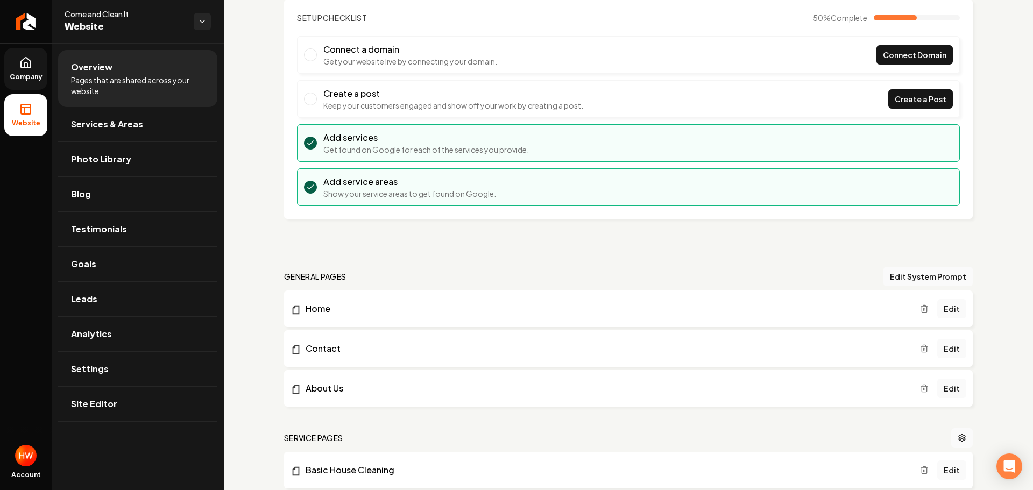
scroll to position [54, 0]
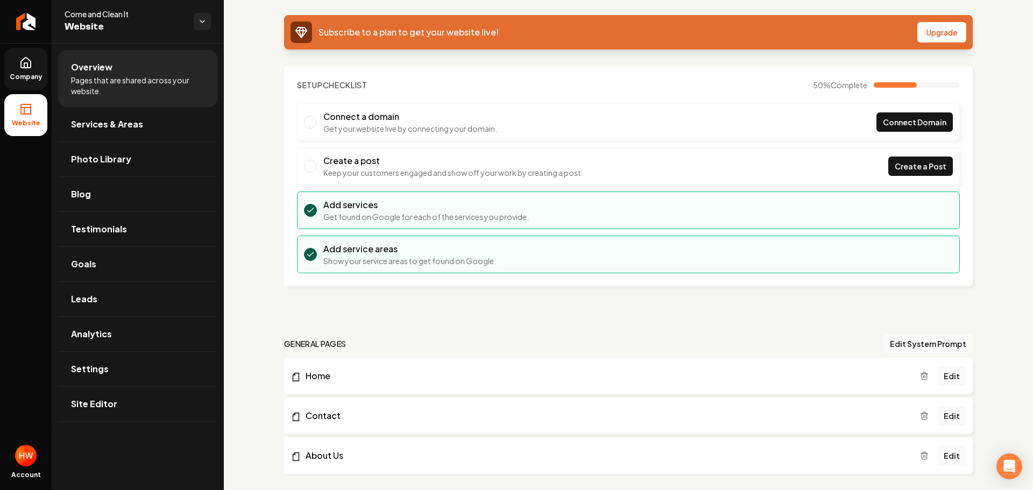
click at [36, 72] on link "Company" at bounding box center [25, 69] width 43 height 42
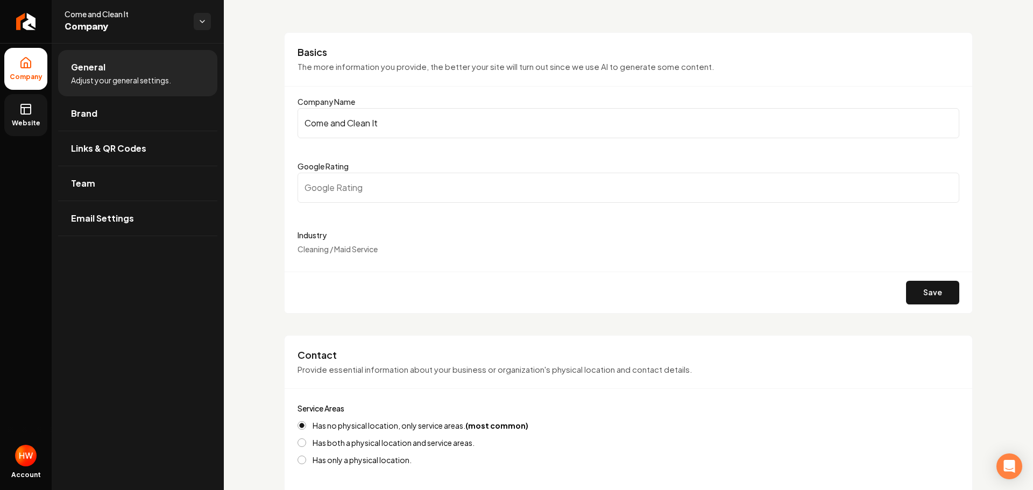
click at [415, 122] on input "Come and Clean It" at bounding box center [629, 123] width 662 height 30
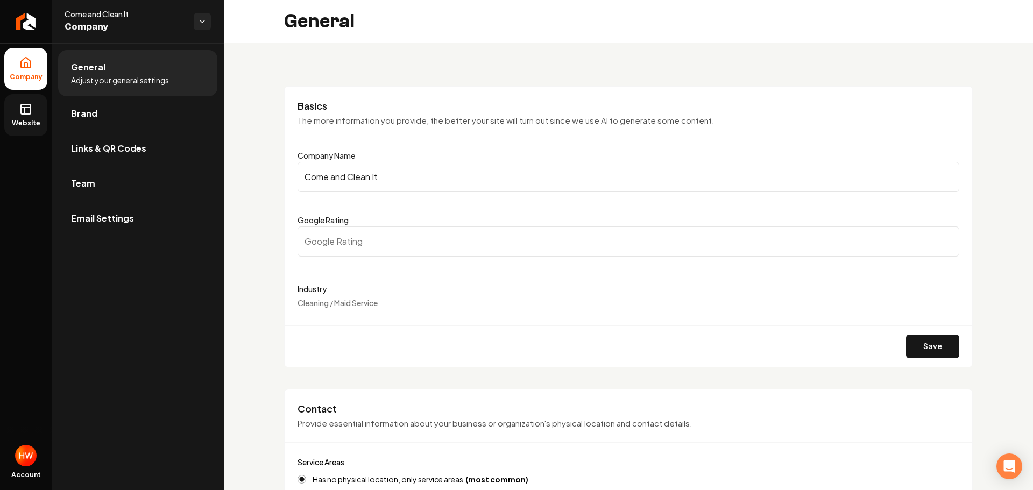
click at [24, 112] on icon at bounding box center [24, 111] width 0 height 6
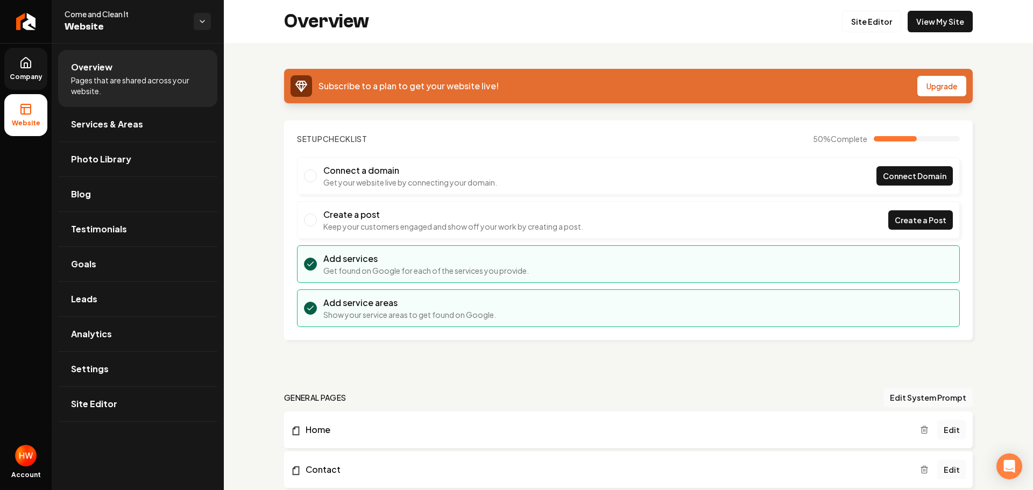
click at [31, 72] on link "Company" at bounding box center [25, 69] width 43 height 42
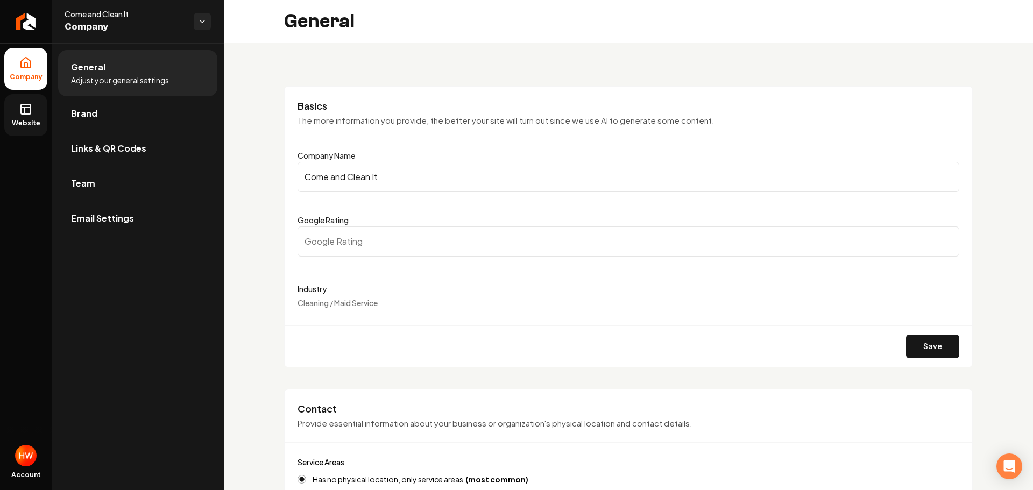
click at [368, 176] on input "Come and Clean It" at bounding box center [629, 177] width 662 height 30
click at [368, 175] on input "Come and Clean It" at bounding box center [629, 177] width 662 height 30
drag, startPoint x: 368, startPoint y: 175, endPoint x: 456, endPoint y: 79, distance: 131.1
click at [369, 175] on input "Come and Clean It" at bounding box center [629, 177] width 662 height 30
click at [20, 28] on icon "Return to dashboard" at bounding box center [25, 21] width 17 height 17
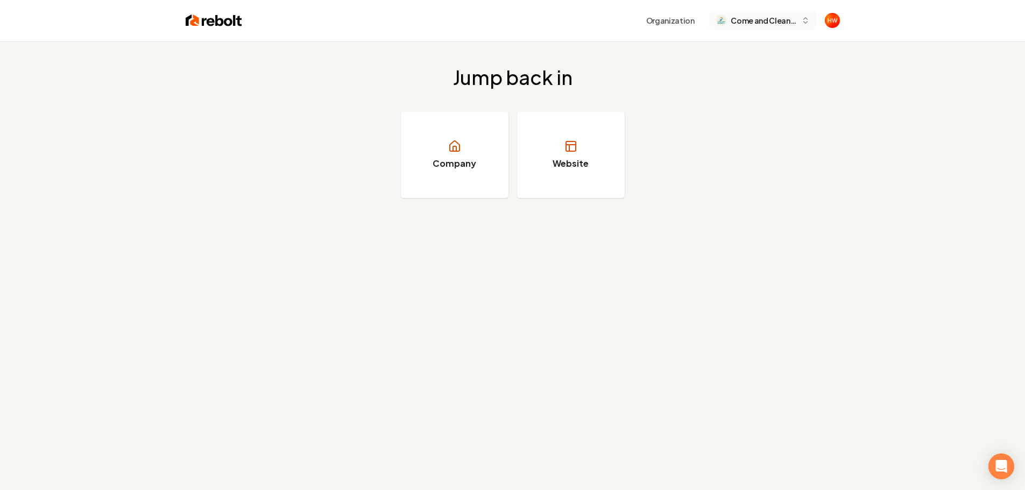
click at [756, 23] on span "Come and Clean It" at bounding box center [764, 20] width 66 height 11
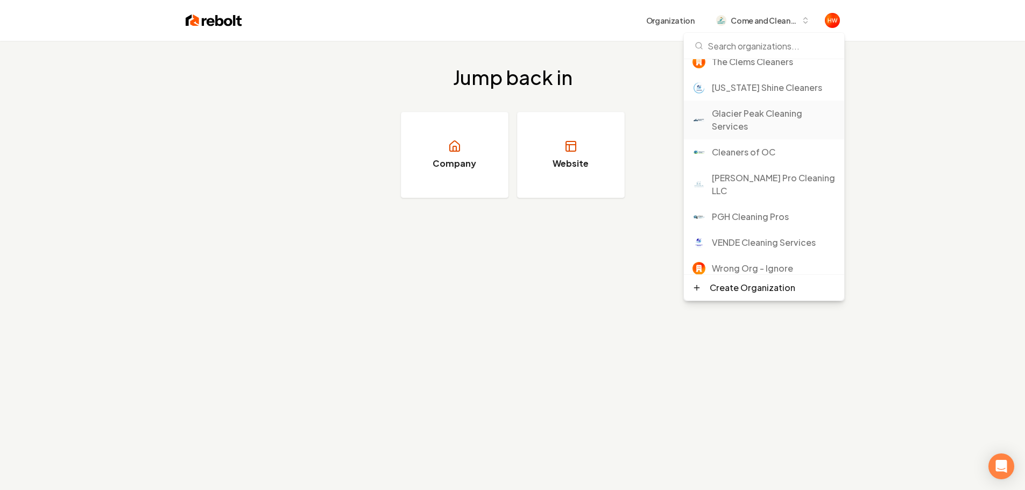
scroll to position [108, 0]
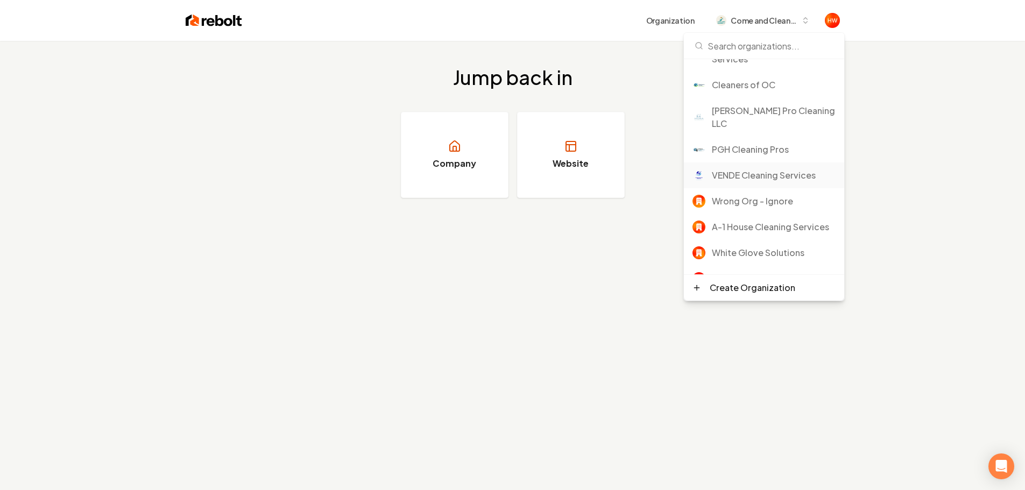
click at [745, 169] on div "VENDE Cleaning Services" at bounding box center [774, 175] width 124 height 13
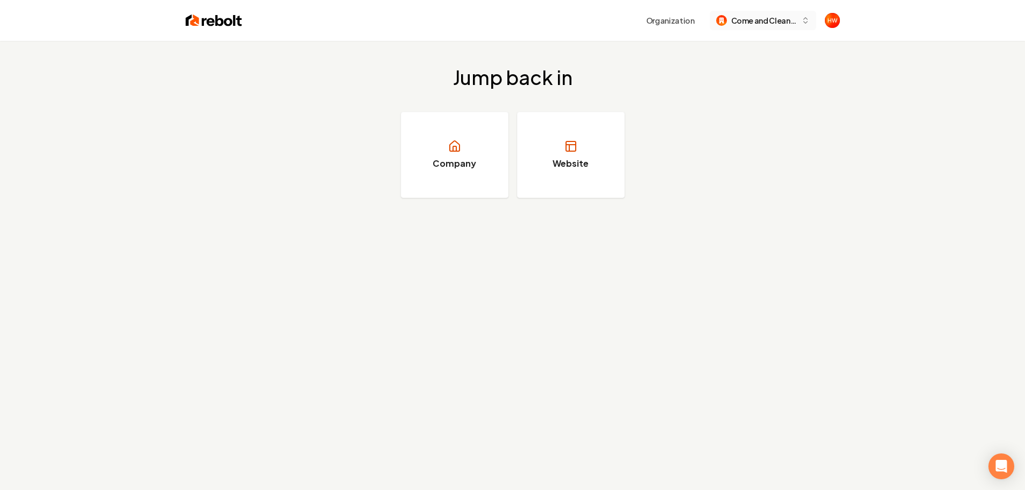
click at [755, 21] on span "Come and Clean It" at bounding box center [764, 20] width 66 height 11
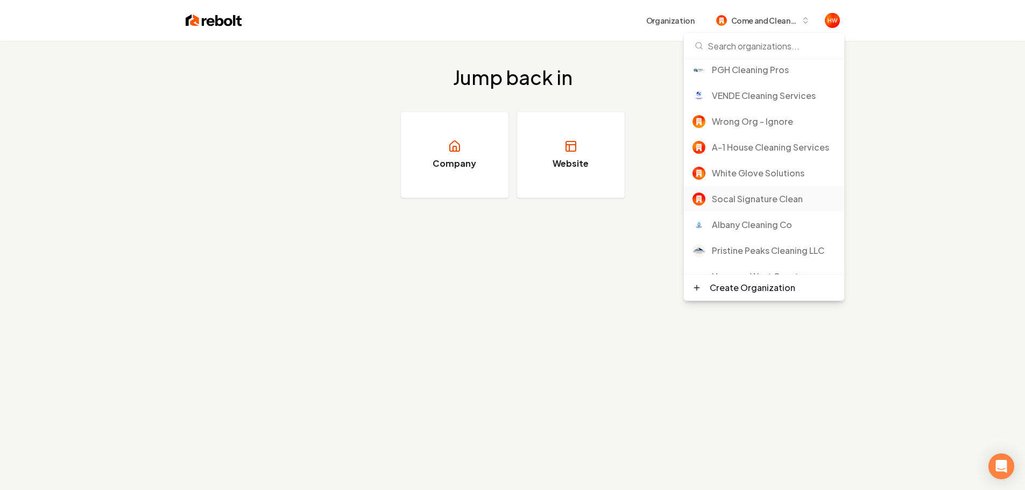
scroll to position [133, 0]
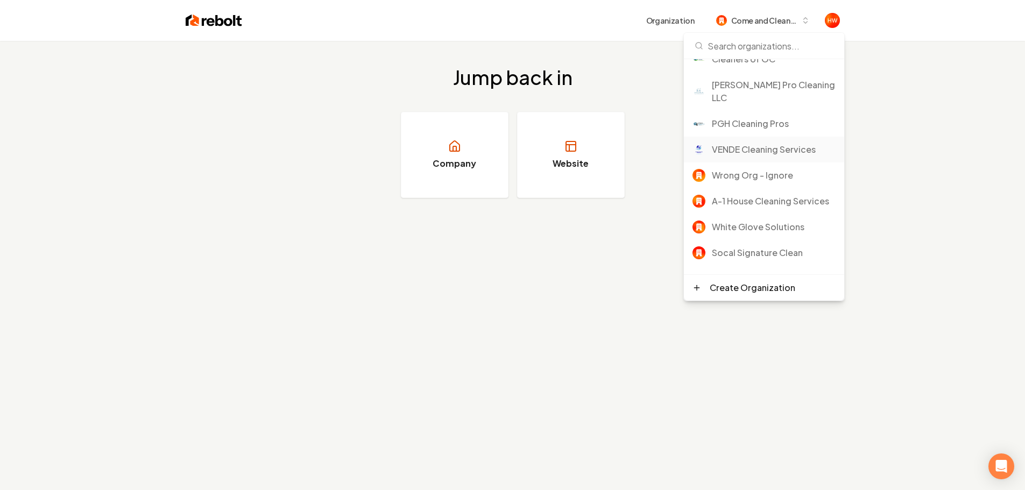
click at [742, 143] on div "VENDE Cleaning Services" at bounding box center [774, 149] width 124 height 13
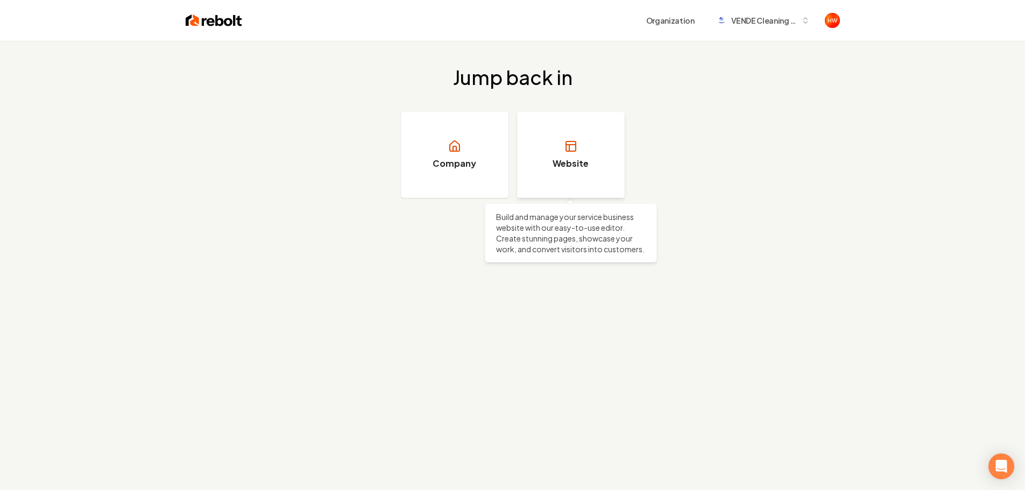
click at [575, 154] on link "Website" at bounding box center [571, 155] width 108 height 86
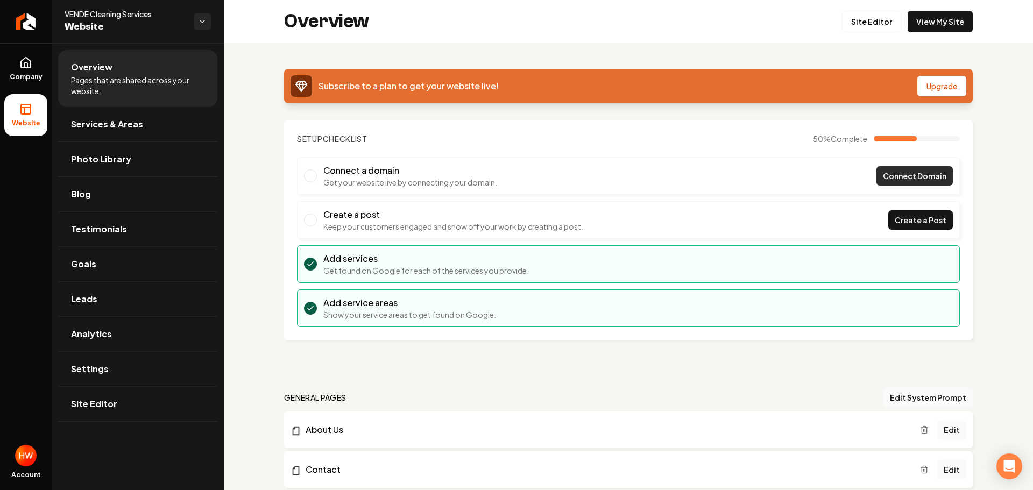
click at [893, 173] on span "Connect Domain" at bounding box center [915, 176] width 64 height 11
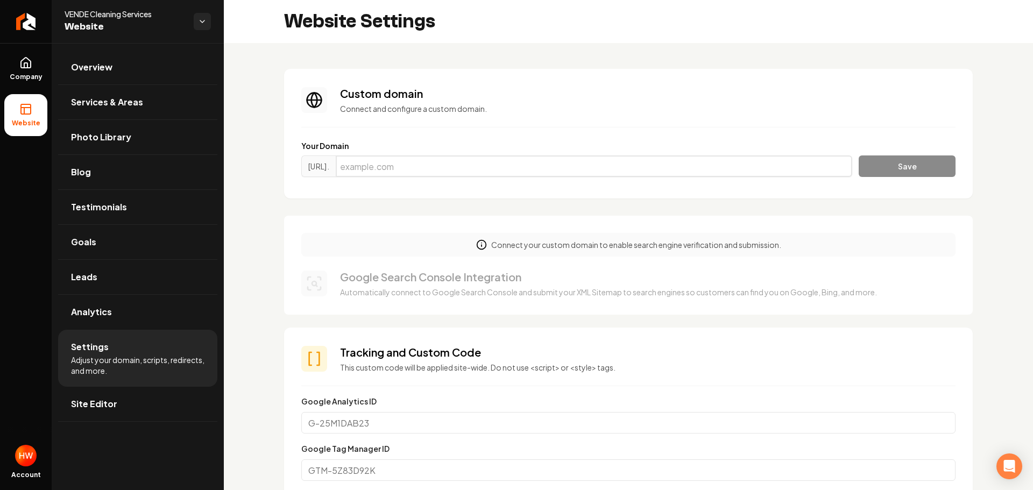
click at [512, 167] on input "Main content area" at bounding box center [594, 167] width 517 height 22
paste input "[DOMAIN_NAME]"
type input "[DOMAIN_NAME]"
click at [885, 164] on button "Save" at bounding box center [907, 167] width 97 height 22
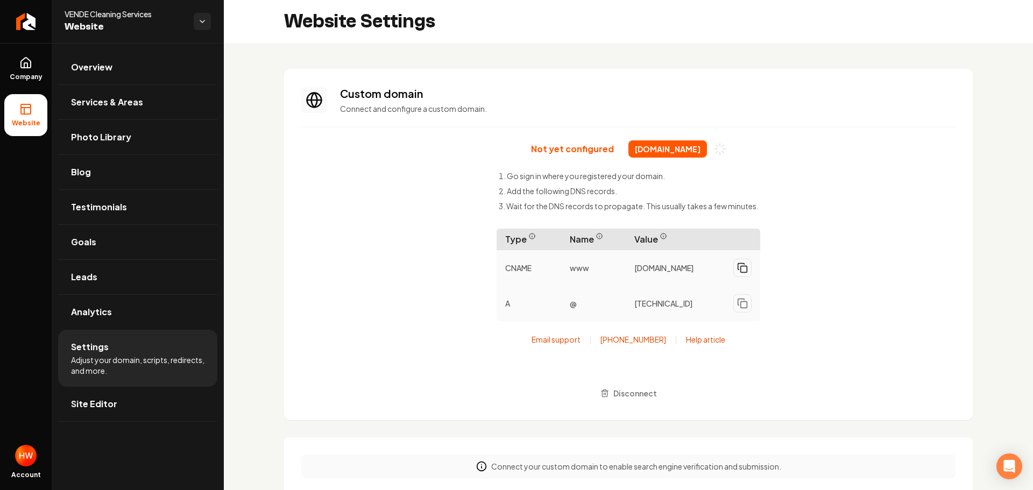
click at [737, 272] on icon "Main content area" at bounding box center [742, 268] width 11 height 11
click at [740, 309] on icon "Main content area" at bounding box center [742, 303] width 11 height 11
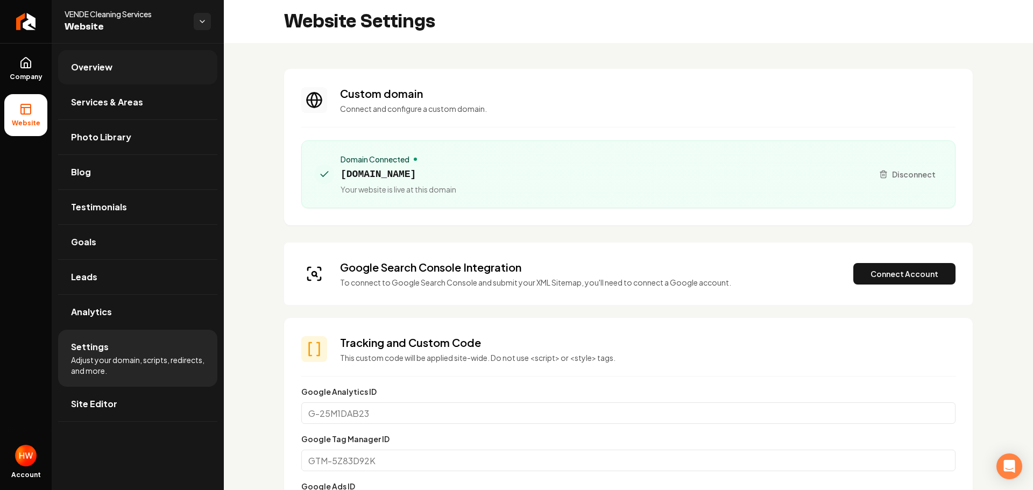
click at [114, 68] on link "Overview" at bounding box center [137, 67] width 159 height 34
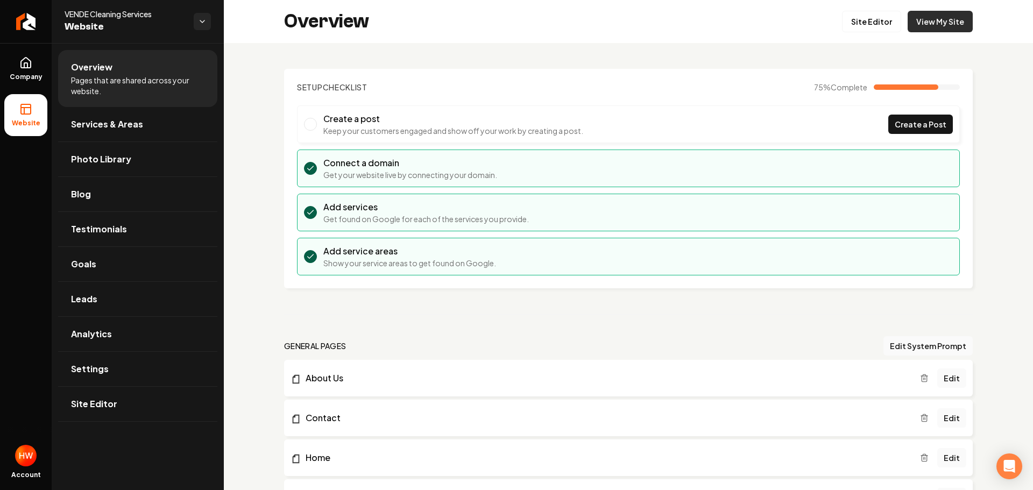
click at [938, 23] on link "View My Site" at bounding box center [940, 22] width 65 height 22
click at [939, 20] on link "View My Site" at bounding box center [940, 22] width 65 height 22
click at [919, 23] on link "View My Site" at bounding box center [940, 22] width 65 height 22
click at [947, 25] on link "View My Site" at bounding box center [940, 22] width 65 height 22
click at [131, 367] on link "Settings" at bounding box center [137, 369] width 159 height 34
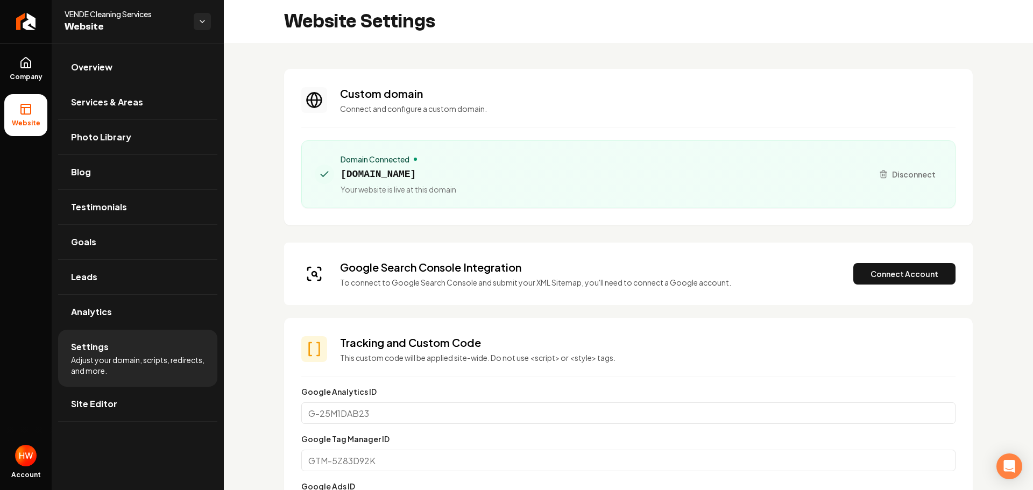
drag, startPoint x: 487, startPoint y: 176, endPoint x: 360, endPoint y: 175, distance: 127.6
click at [342, 174] on div "Domain Connected [DOMAIN_NAME] Your website is live at this domain" at bounding box center [589, 174] width 549 height 41
copy span "[DOMAIN_NAME]"
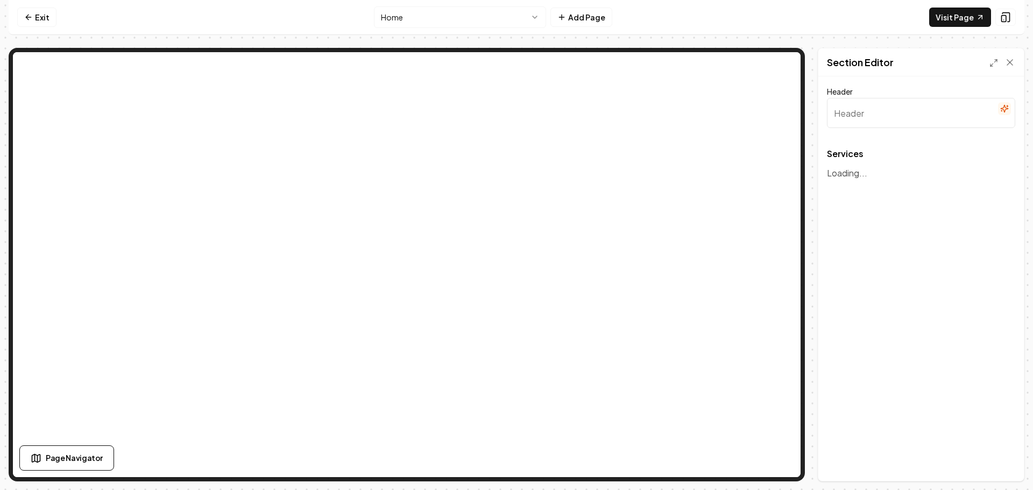
type input "Our Cleaning Services"
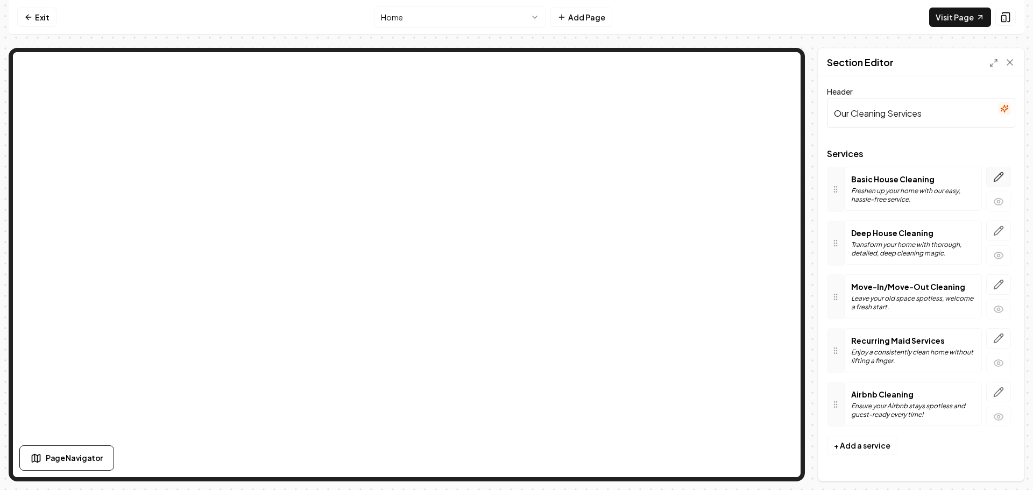
click at [1002, 178] on icon "button" at bounding box center [998, 177] width 11 height 11
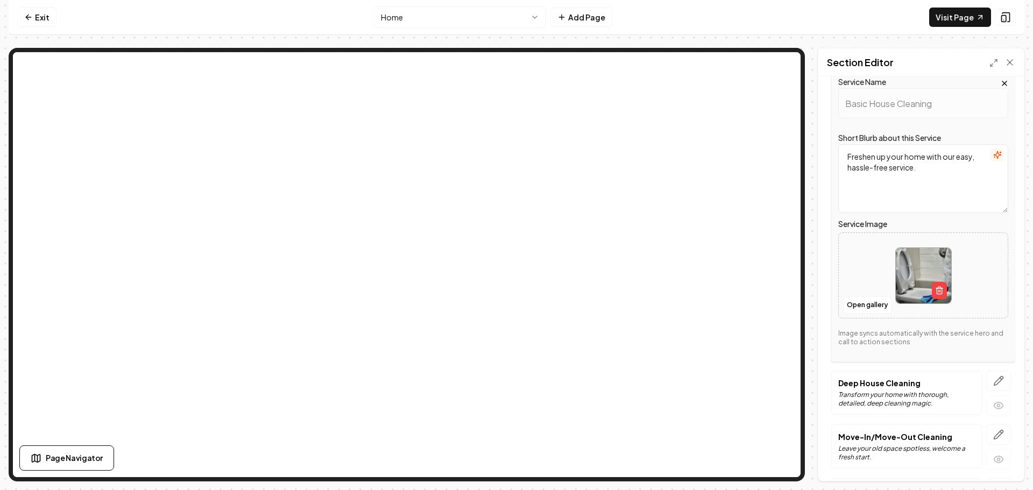
scroll to position [215, 0]
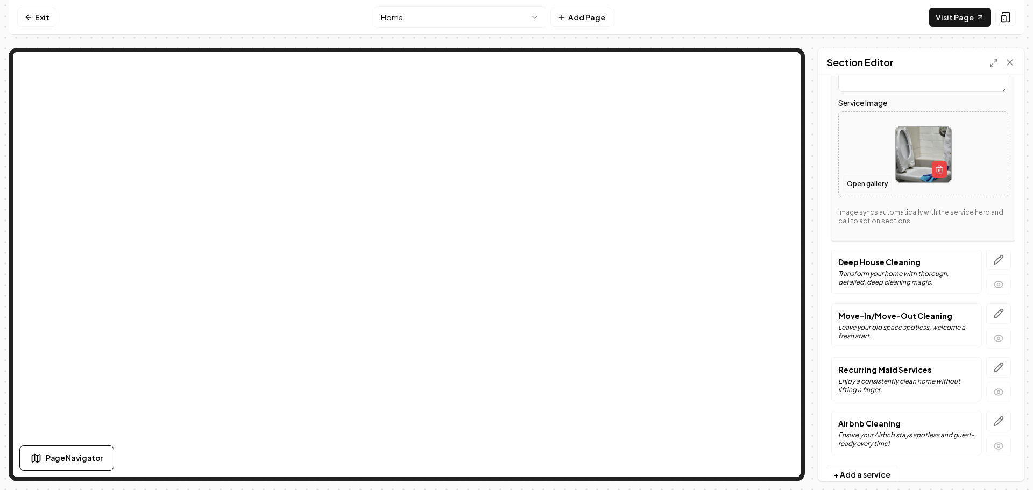
click at [869, 186] on button "Open gallery" at bounding box center [867, 183] width 48 height 17
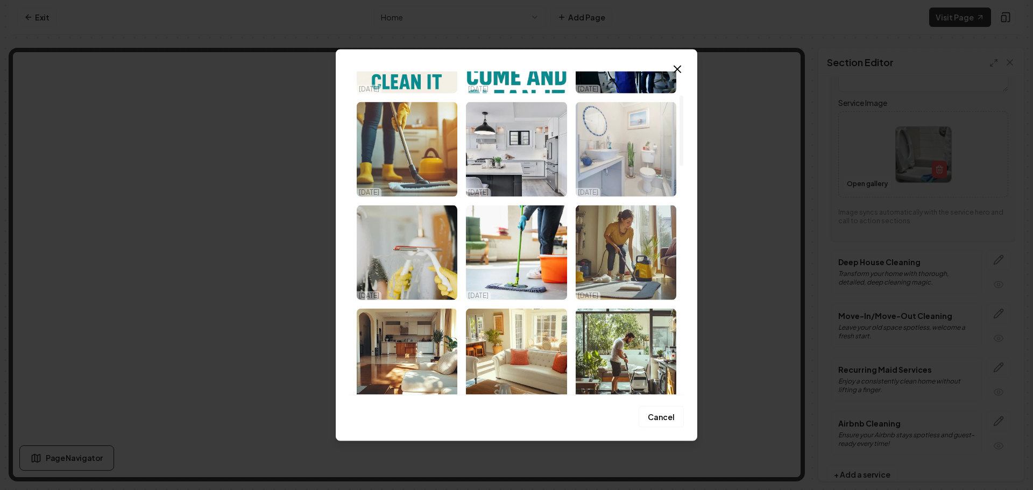
scroll to position [108, 0]
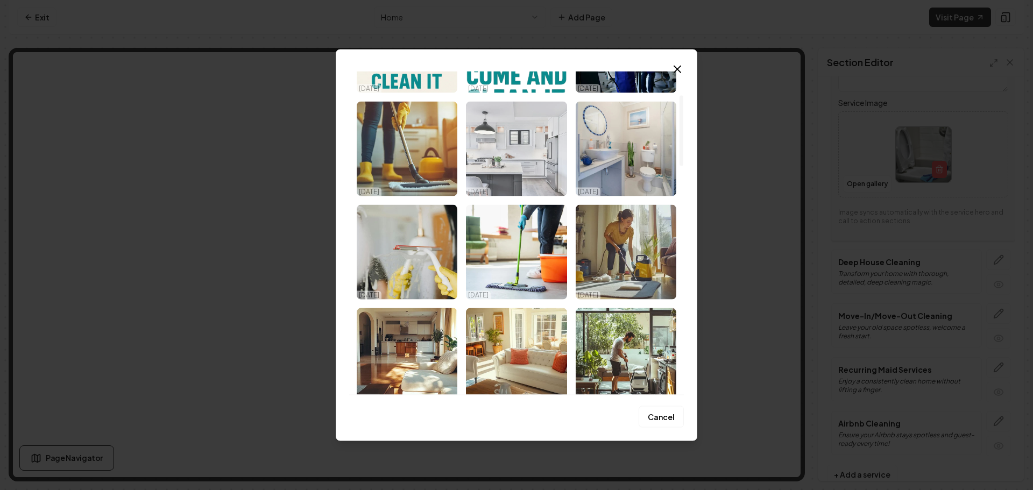
click at [536, 182] on img "Select image image_68de72395c7cd75eb8807921.jpeg" at bounding box center [516, 148] width 101 height 95
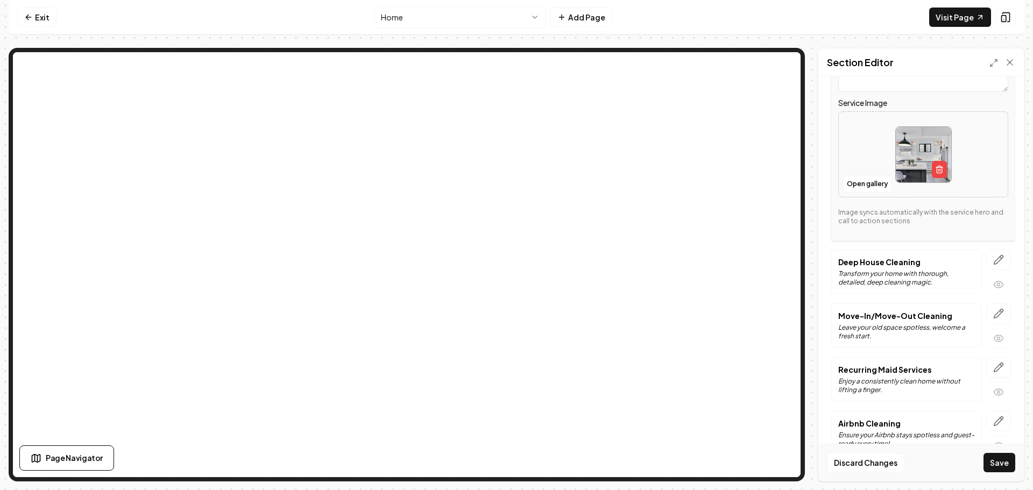
click at [995, 261] on icon "button" at bounding box center [999, 260] width 9 height 9
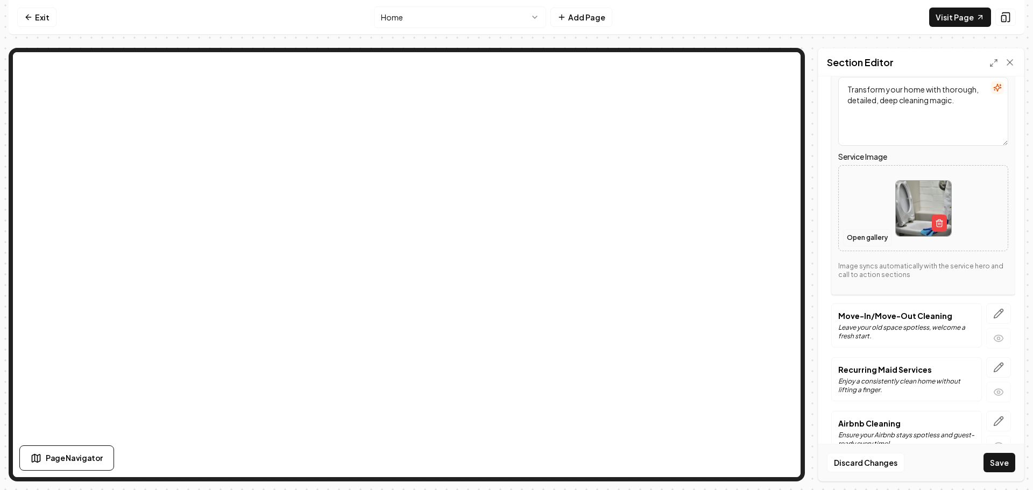
click at [866, 235] on button "Open gallery" at bounding box center [867, 237] width 48 height 17
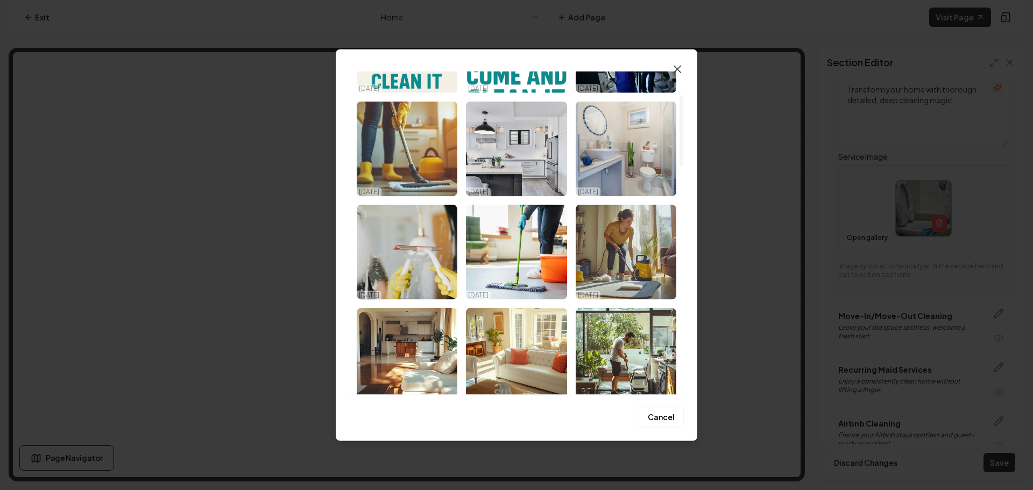
click at [680, 68] on icon "button" at bounding box center [677, 68] width 13 height 13
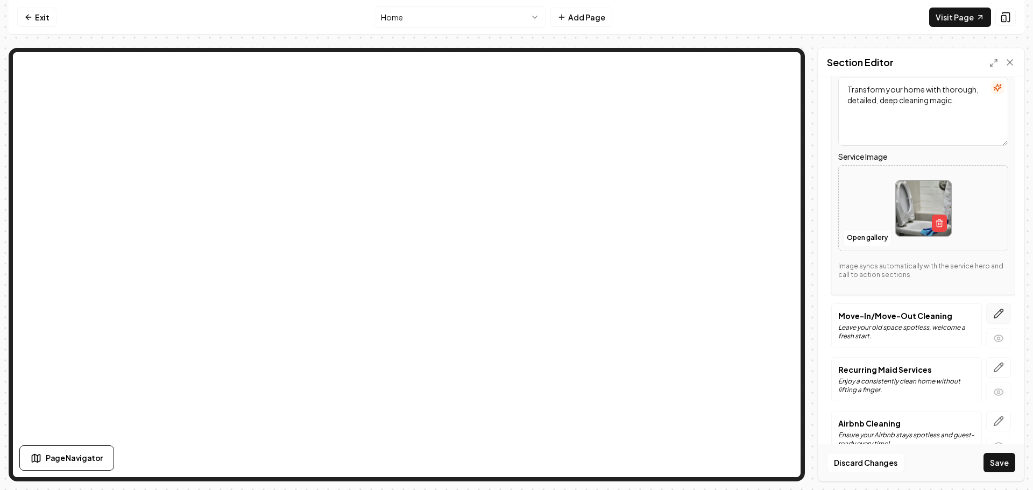
click at [996, 313] on icon "button" at bounding box center [998, 313] width 11 height 11
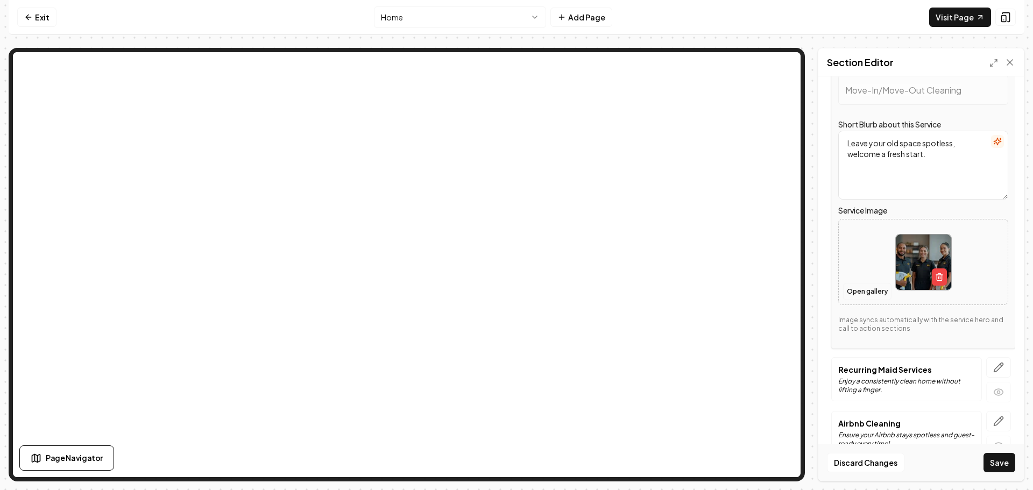
click at [859, 297] on button "Open gallery" at bounding box center [867, 291] width 48 height 17
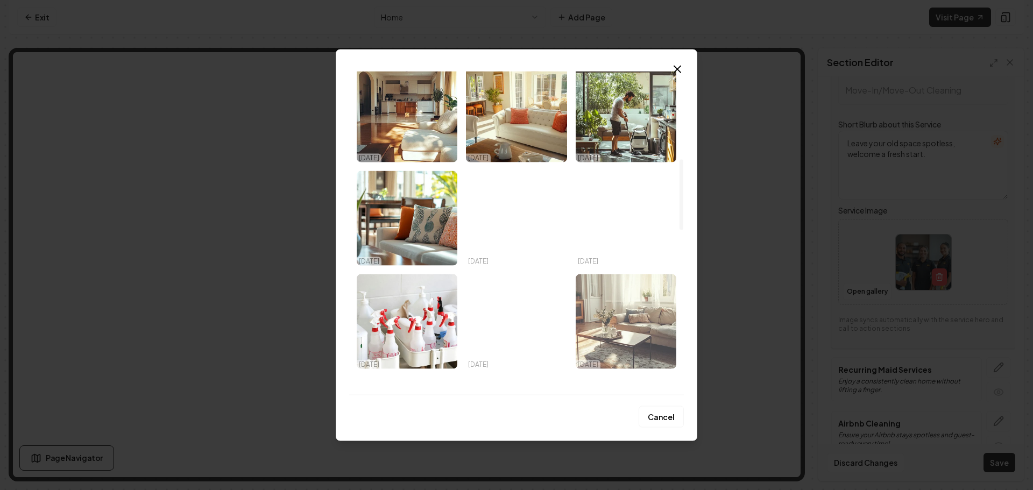
scroll to position [431, 0]
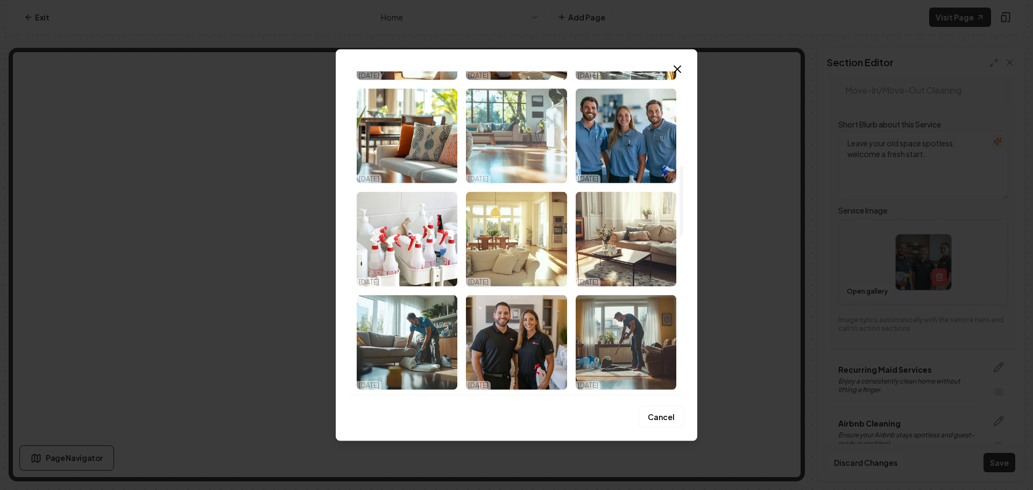
click at [529, 157] on img "Select image image_68de72395c7cd75eb8807880.png" at bounding box center [516, 135] width 101 height 95
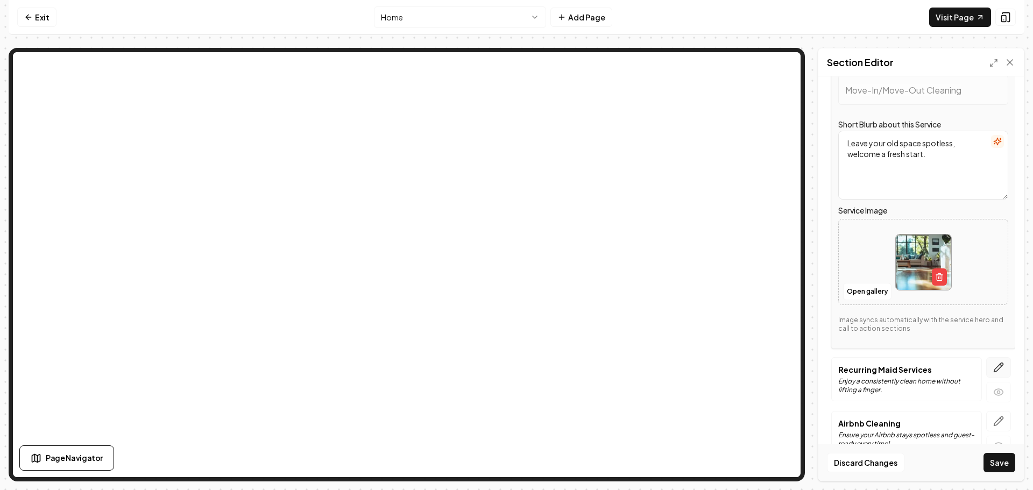
click at [993, 367] on icon "button" at bounding box center [998, 367] width 11 height 11
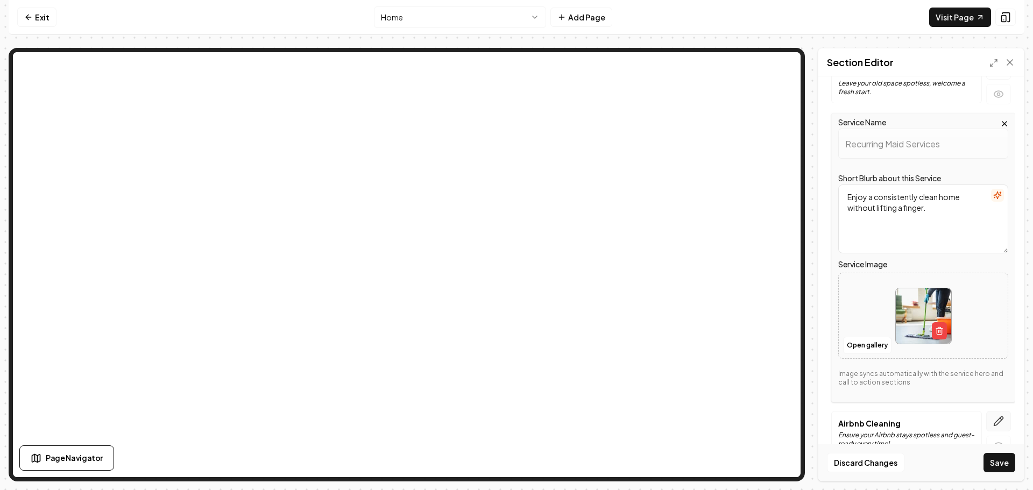
click at [995, 420] on icon "button" at bounding box center [998, 421] width 11 height 11
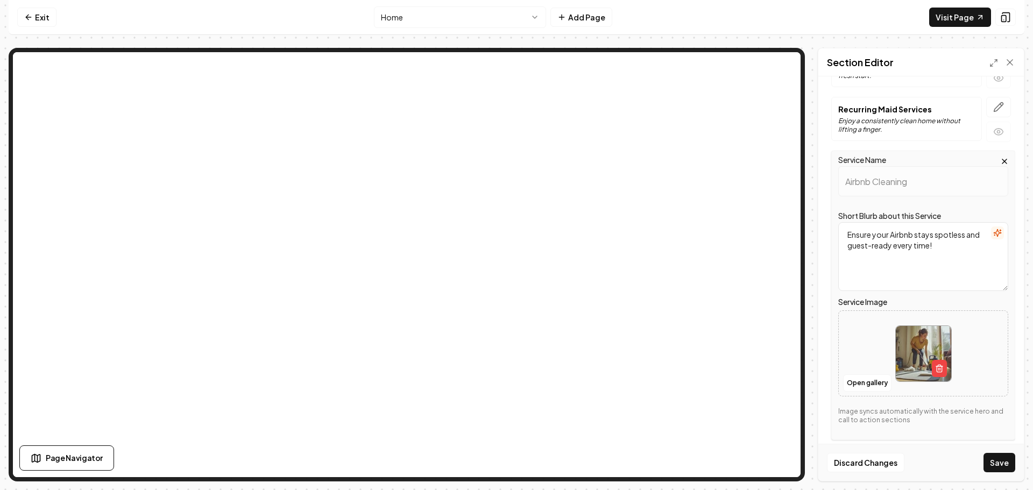
scroll to position [240, 0]
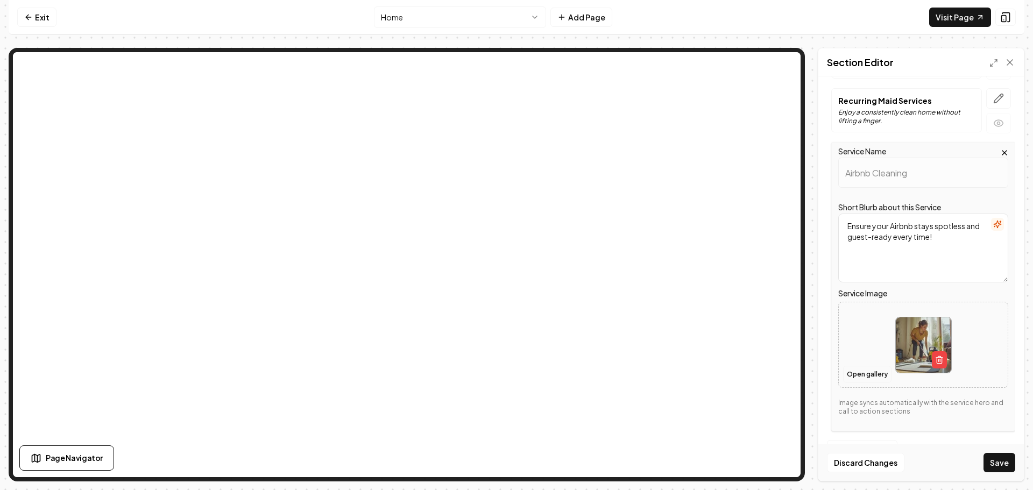
click at [869, 374] on button "Open gallery" at bounding box center [867, 374] width 48 height 17
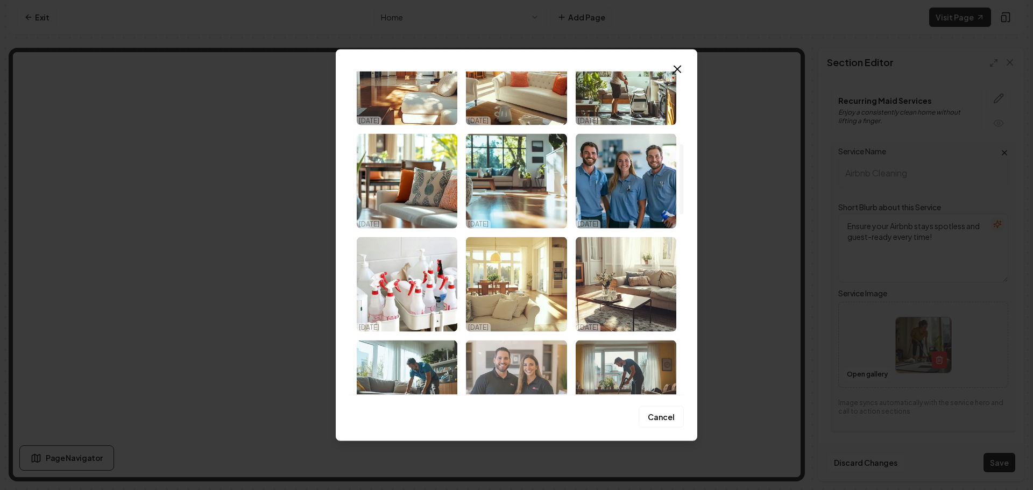
scroll to position [538, 0]
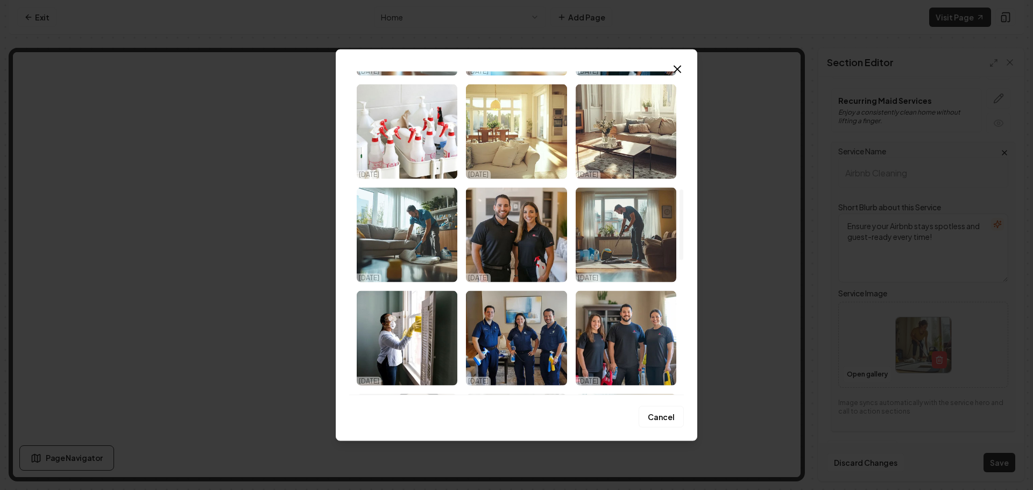
click at [633, 161] on img "Select image image_68de72395c7cd75eb88078c8.png" at bounding box center [626, 131] width 101 height 95
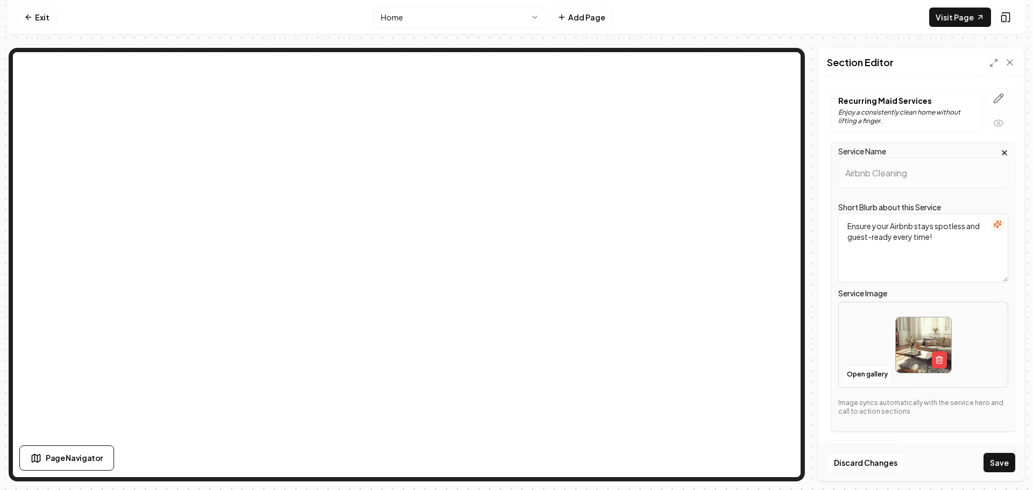
click at [996, 466] on button "Save" at bounding box center [1000, 462] width 32 height 19
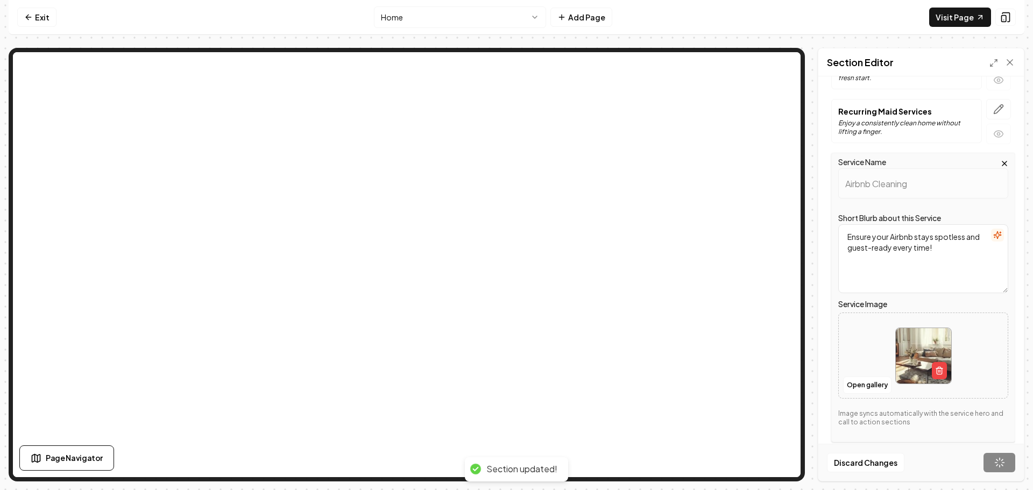
scroll to position [0, 0]
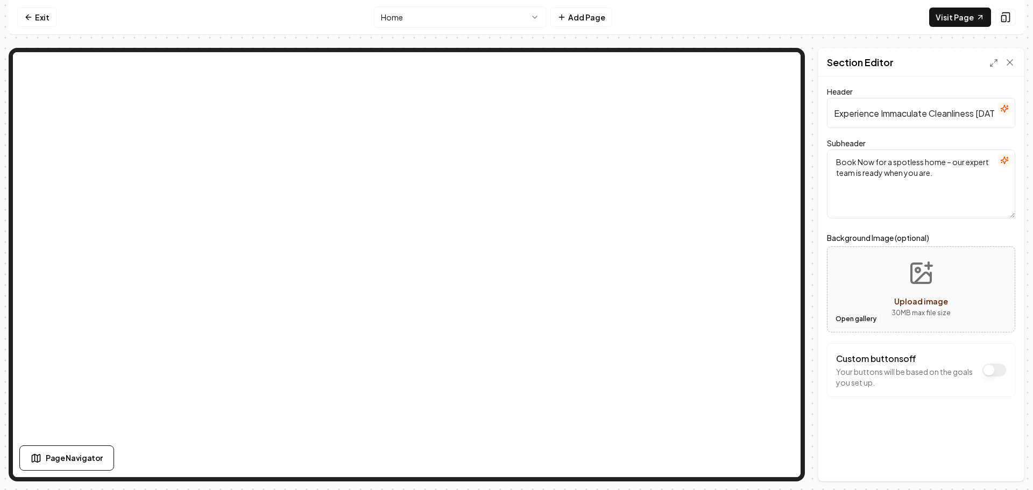
click at [861, 320] on button "Open gallery" at bounding box center [856, 319] width 48 height 17
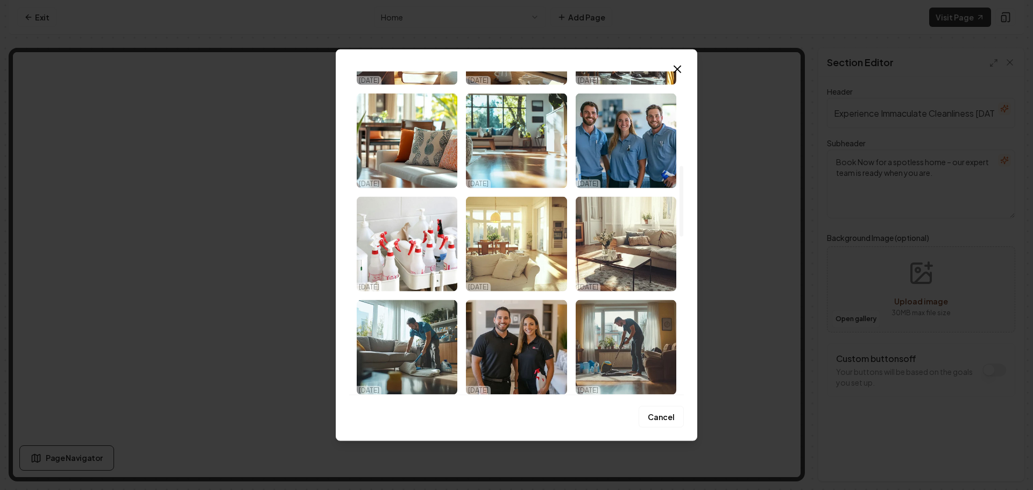
scroll to position [431, 0]
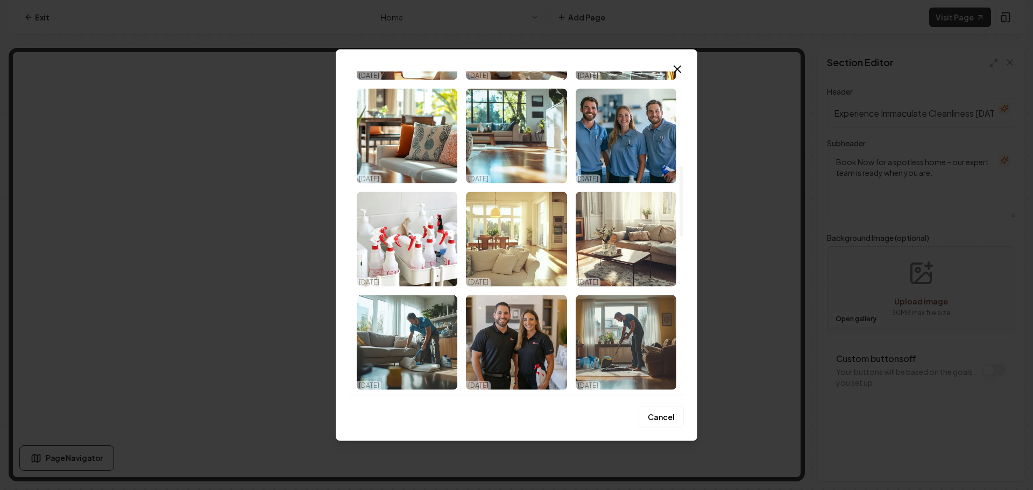
click at [438, 147] on img "Select image image_68de72395c7cd75eb8807904.png" at bounding box center [407, 135] width 101 height 95
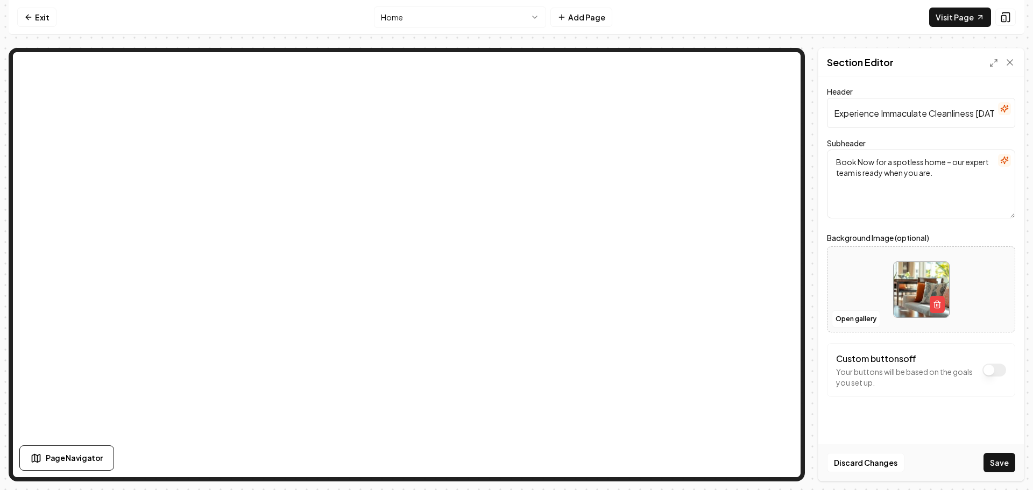
drag, startPoint x: 1000, startPoint y: 458, endPoint x: 992, endPoint y: 455, distance: 8.7
click at [1000, 458] on button "Save" at bounding box center [1000, 462] width 32 height 19
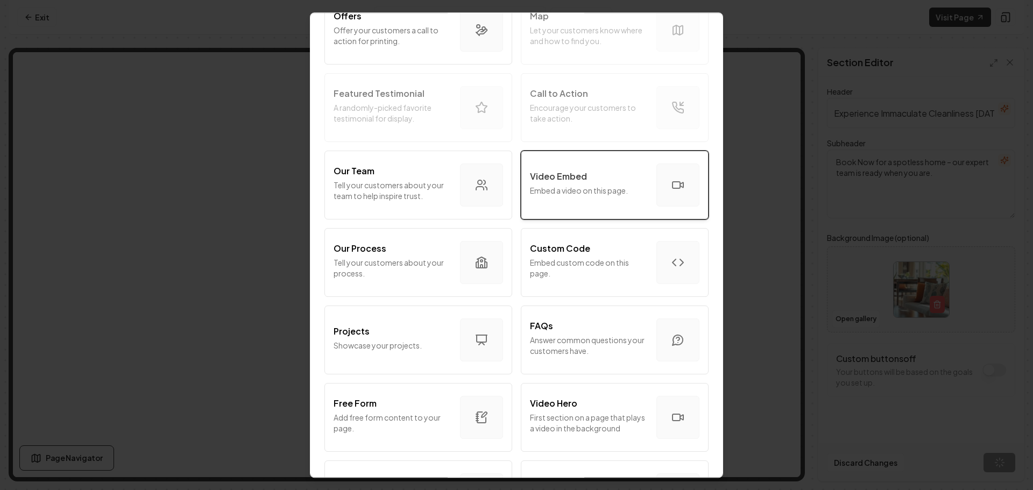
scroll to position [269, 0]
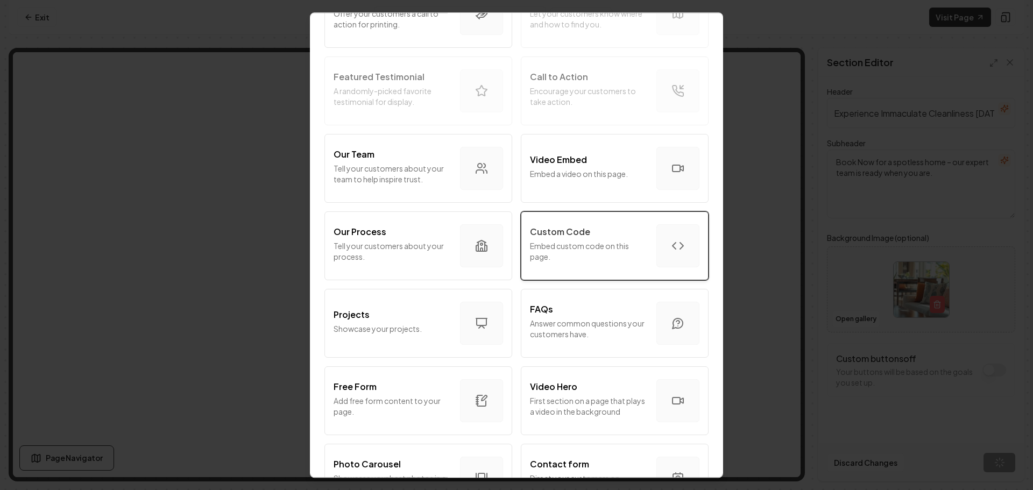
click at [582, 249] on p "Embed custom code on this page." at bounding box center [589, 252] width 118 height 22
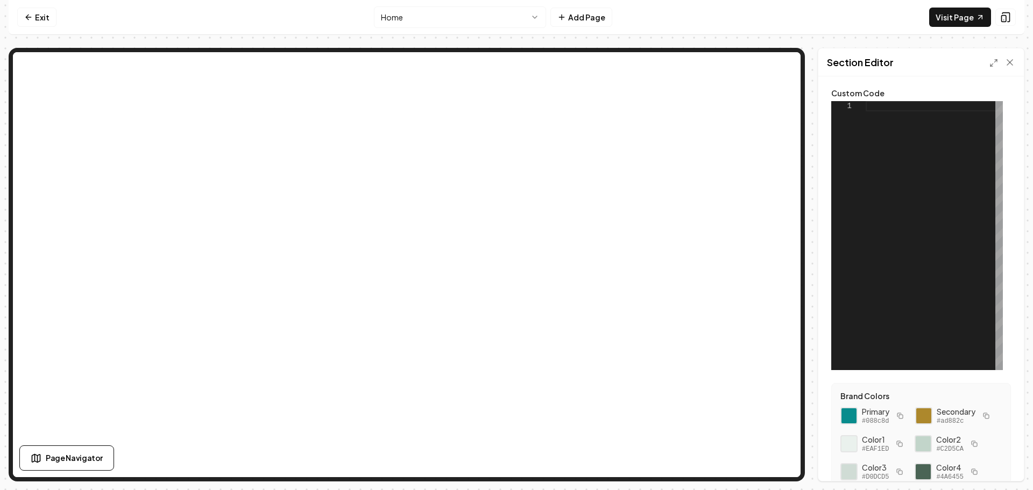
click at [882, 110] on div at bounding box center [934, 235] width 137 height 269
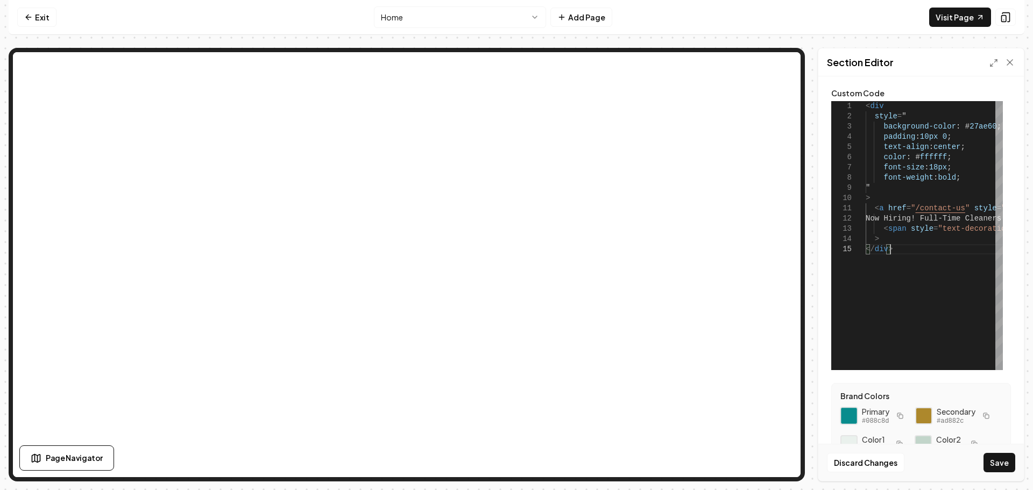
click at [850, 414] on div at bounding box center [849, 416] width 18 height 18
drag, startPoint x: 986, startPoint y: 127, endPoint x: 959, endPoint y: 130, distance: 27.6
click at [959, 130] on div "< div style = " background-color : # 27ae60 ; padding : 10px 0 ; text-align : c…" at bounding box center [1023, 235] width 314 height 269
drag, startPoint x: 1005, startPoint y: 466, endPoint x: 998, endPoint y: 460, distance: 9.2
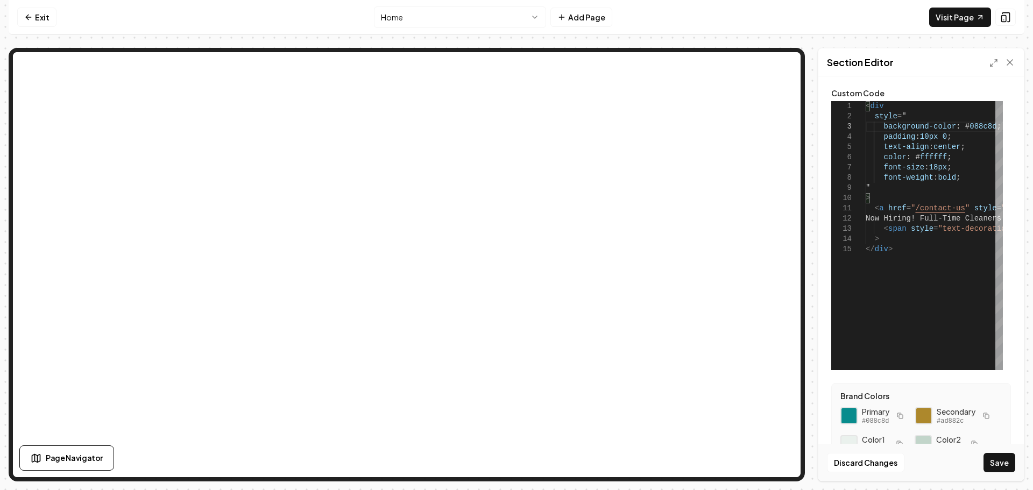
click at [1005, 467] on button "Save" at bounding box center [1000, 462] width 32 height 19
type textarea "**********"
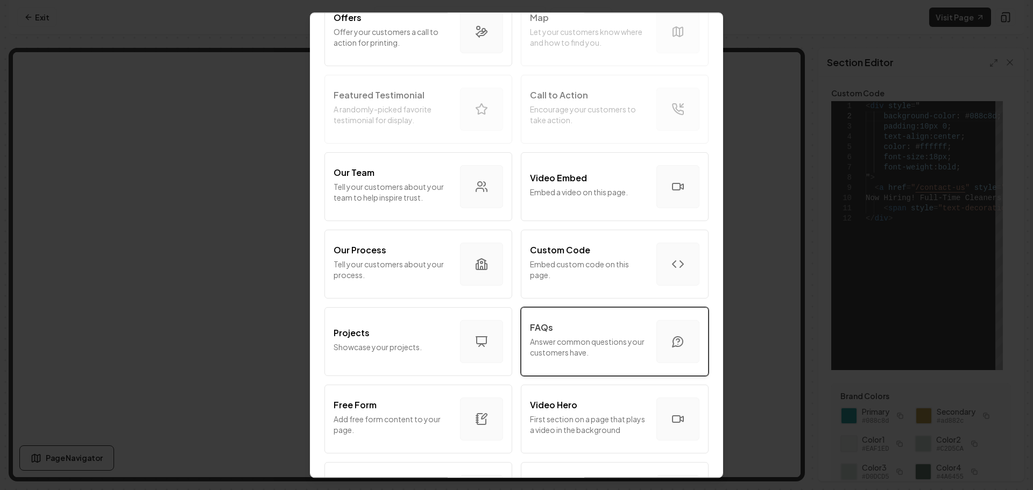
scroll to position [269, 0]
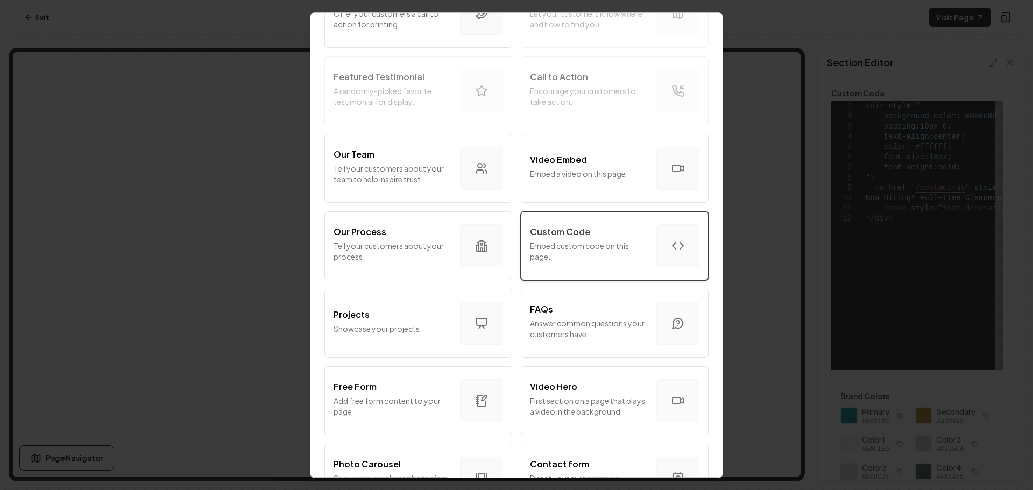
click at [584, 252] on p "Embed custom code on this page." at bounding box center [589, 252] width 118 height 22
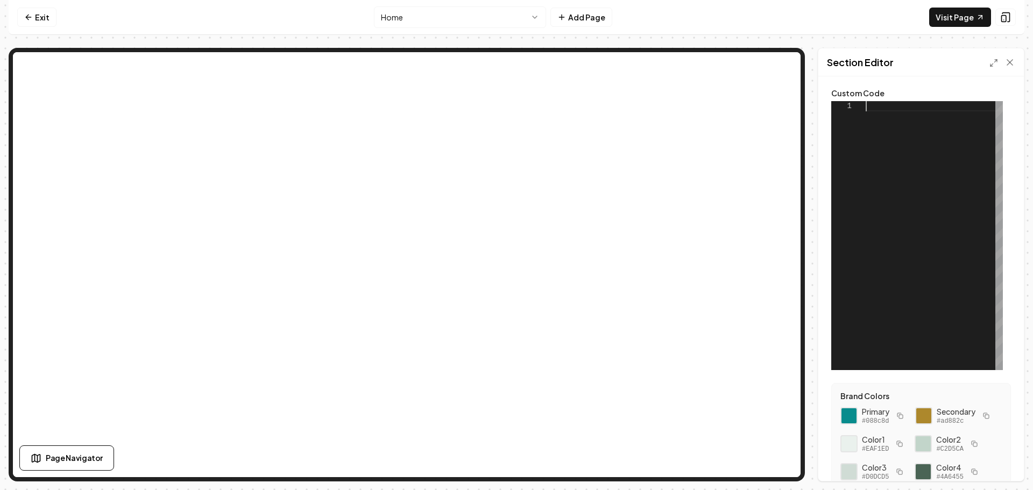
scroll to position [0, 0]
click at [890, 108] on div at bounding box center [934, 235] width 137 height 269
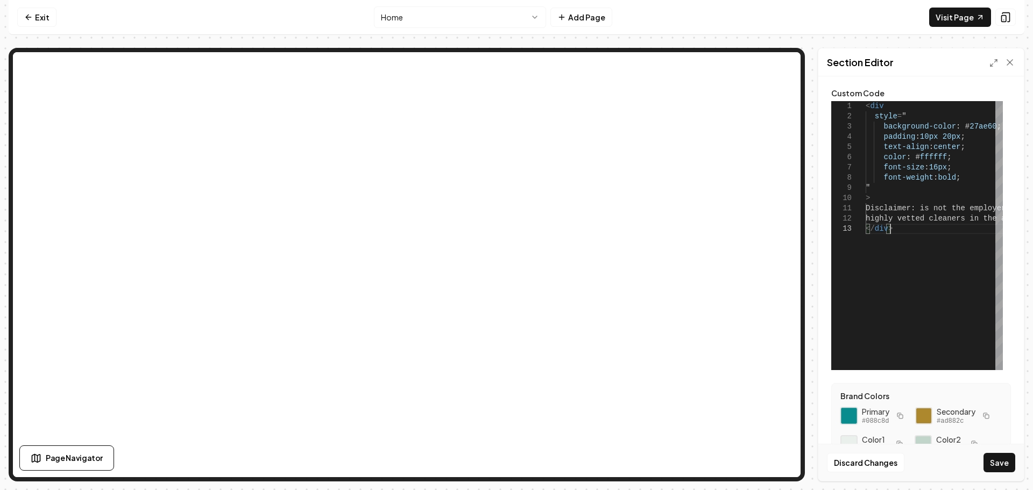
click at [851, 411] on div at bounding box center [849, 416] width 18 height 18
drag, startPoint x: 985, startPoint y: 126, endPoint x: 957, endPoint y: 129, distance: 27.6
click at [958, 129] on div "< div style = " background-color : # 27ae60 ; padding : 10px 20px ; text-align …" at bounding box center [1043, 235] width 355 height 269
click at [921, 209] on div "< div style = " background-color : # 088c8d ; padding : 10px 20px ; text-align …" at bounding box center [1043, 235] width 355 height 269
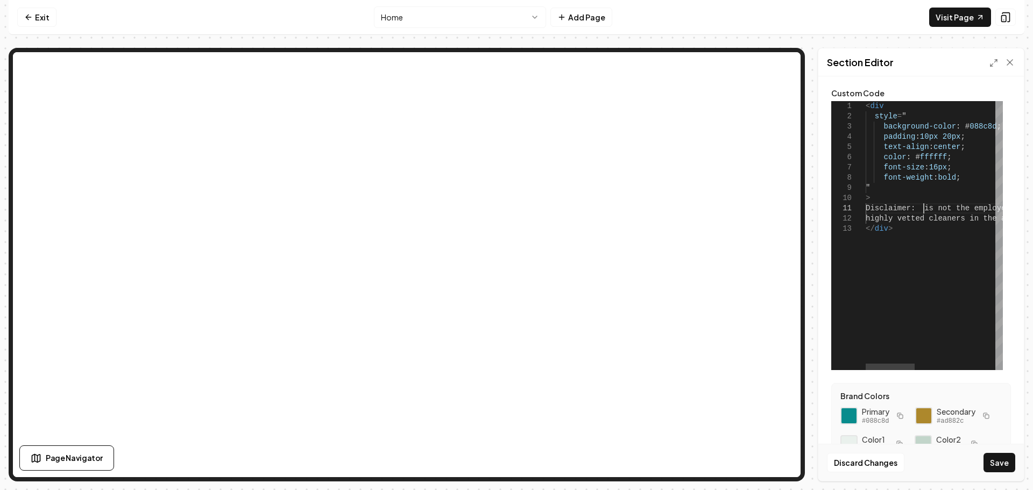
scroll to position [1, 58]
click at [1010, 465] on button "Save" at bounding box center [1000, 462] width 32 height 19
type textarea "**********"
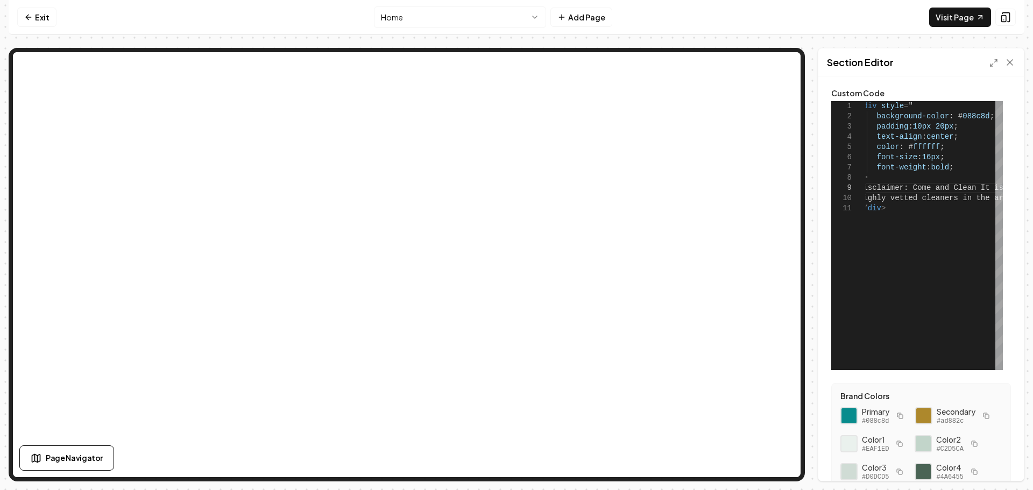
click at [462, 20] on html "**********" at bounding box center [516, 245] width 1033 height 490
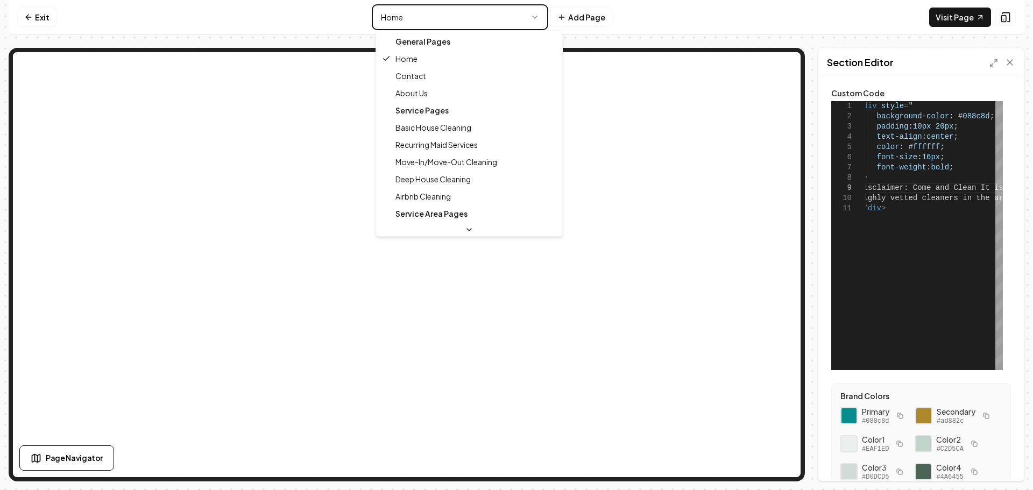
click at [314, 22] on html "**********" at bounding box center [516, 245] width 1033 height 490
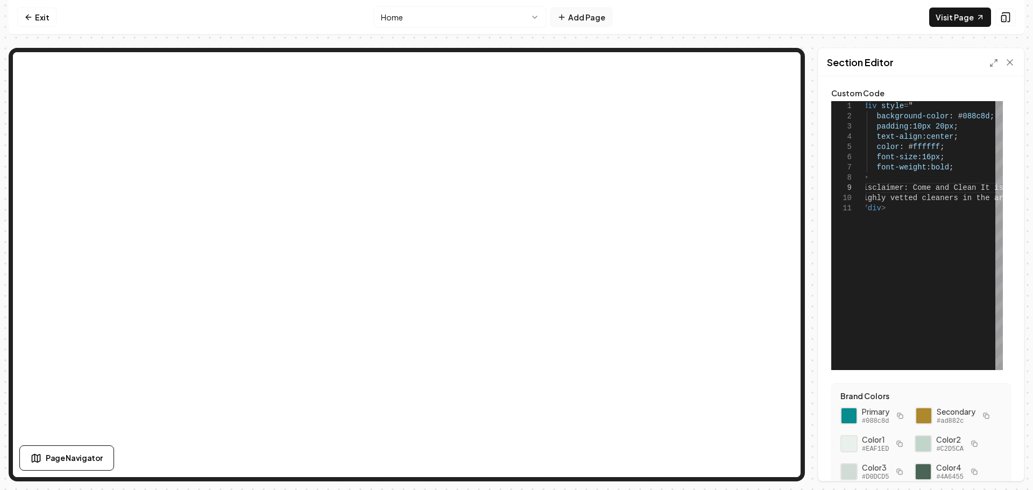
click at [583, 23] on button "Add Page" at bounding box center [582, 17] width 62 height 19
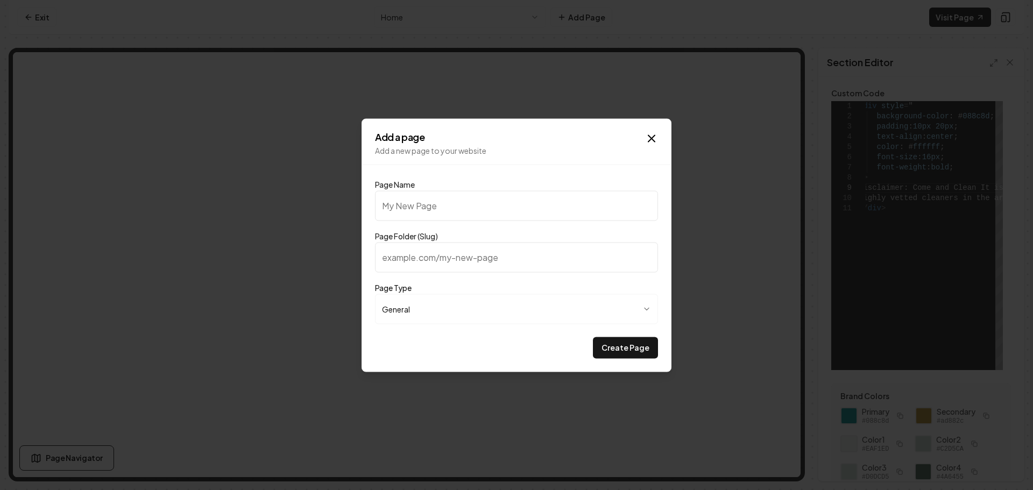
type input "c"
type input "Cleaning Checklist"
type input "cleaning-checklist"
click at [622, 354] on button "Create Page" at bounding box center [625, 348] width 65 height 22
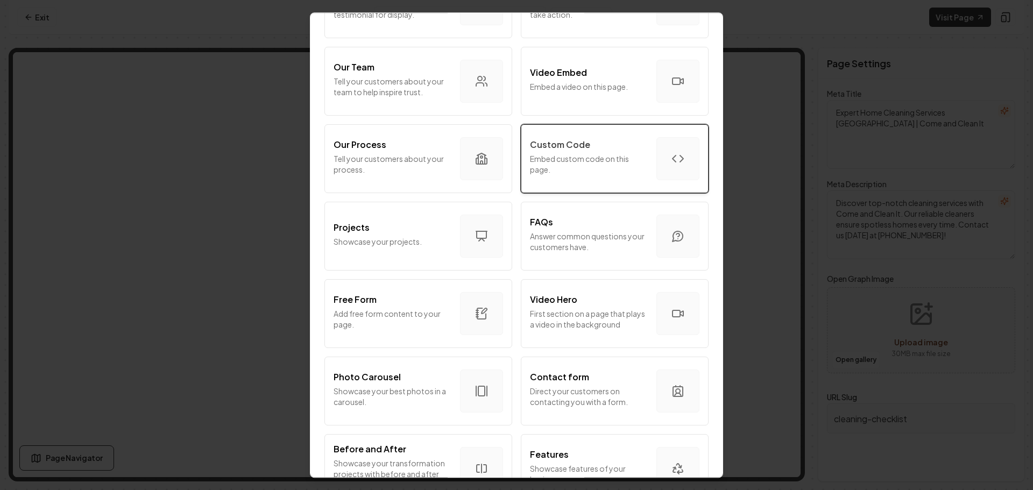
scroll to position [377, 0]
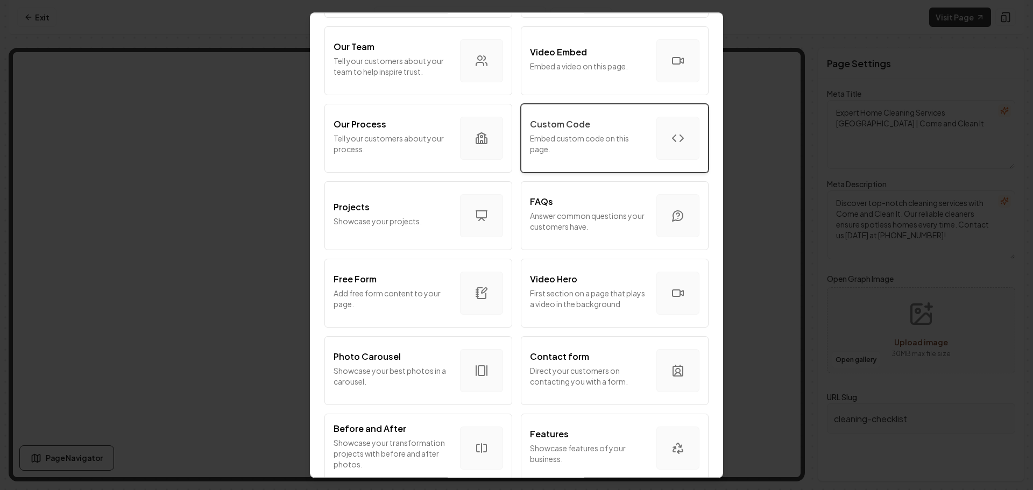
click at [565, 138] on p "Embed custom code on this page." at bounding box center [589, 144] width 118 height 22
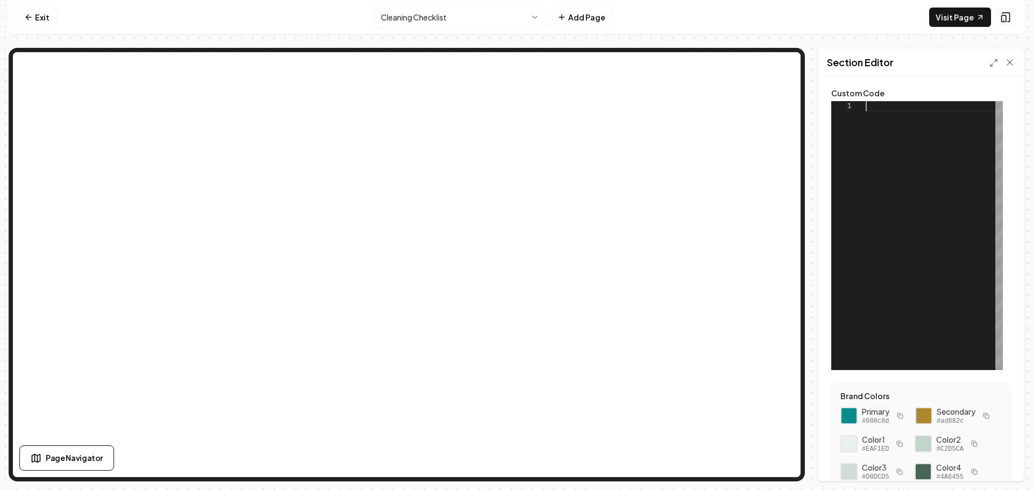
scroll to position [0, 0]
click at [879, 107] on div at bounding box center [934, 235] width 137 height 269
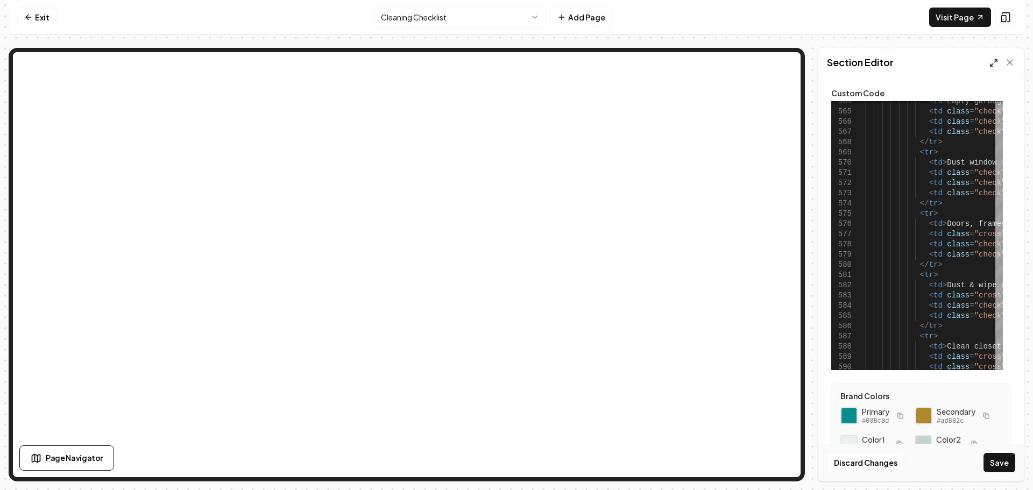
click at [994, 66] on icon at bounding box center [994, 63] width 9 height 9
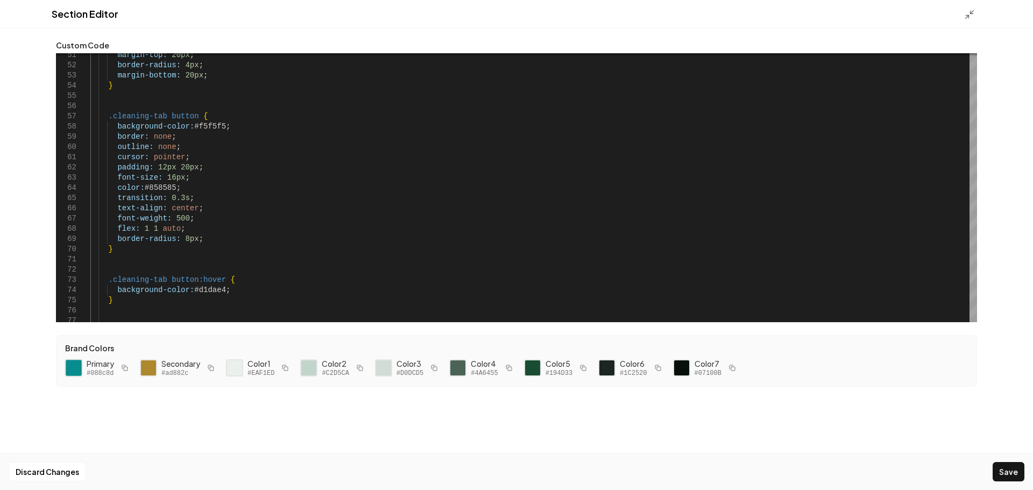
click at [76, 369] on div at bounding box center [74, 368] width 18 height 18
drag, startPoint x: 219, startPoint y: 127, endPoint x: 190, endPoint y: 129, distance: 29.1
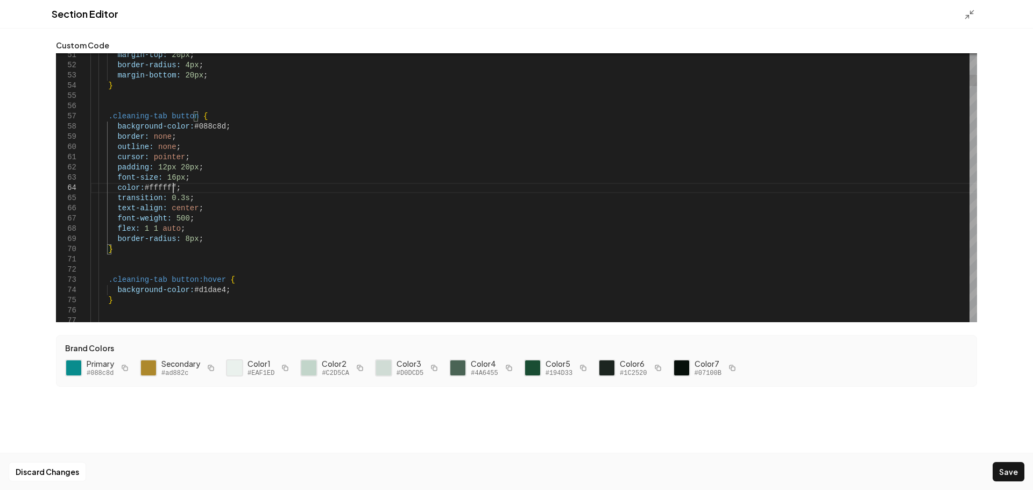
scroll to position [31, 82]
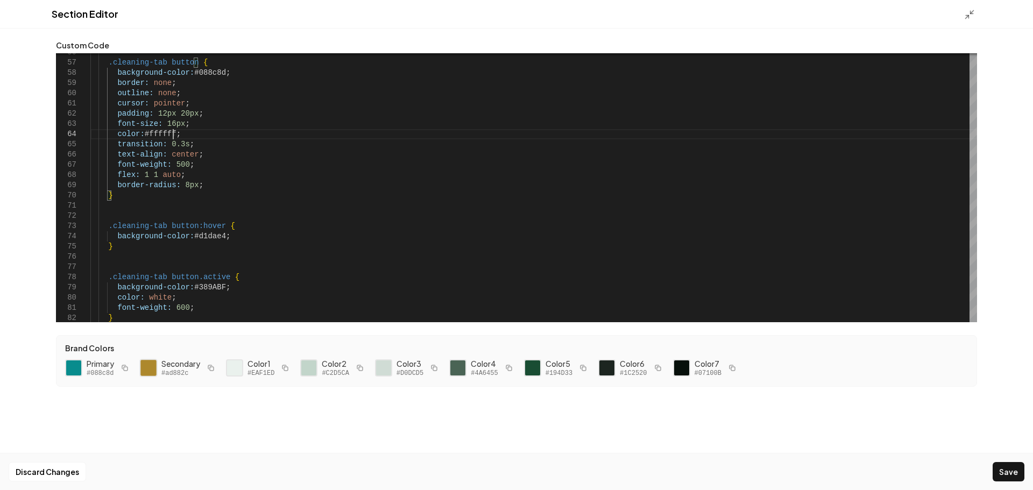
click at [146, 367] on div at bounding box center [148, 368] width 18 height 18
drag, startPoint x: 218, startPoint y: 235, endPoint x: 192, endPoint y: 239, distance: 26.7
drag, startPoint x: 220, startPoint y: 285, endPoint x: 196, endPoint y: 288, distance: 24.4
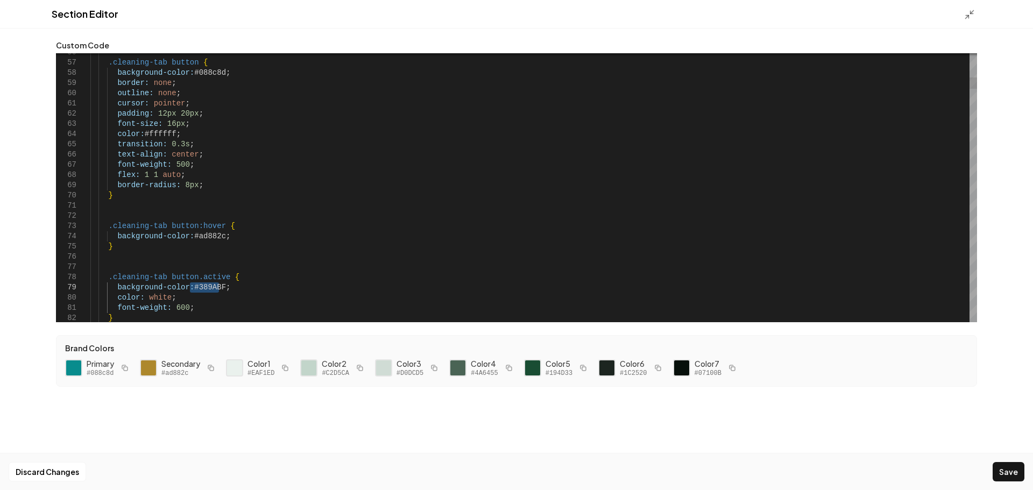
type textarea "**********"
click at [1003, 467] on button "Save" at bounding box center [1009, 471] width 32 height 19
click at [969, 16] on line at bounding box center [967, 16] width 3 height 3
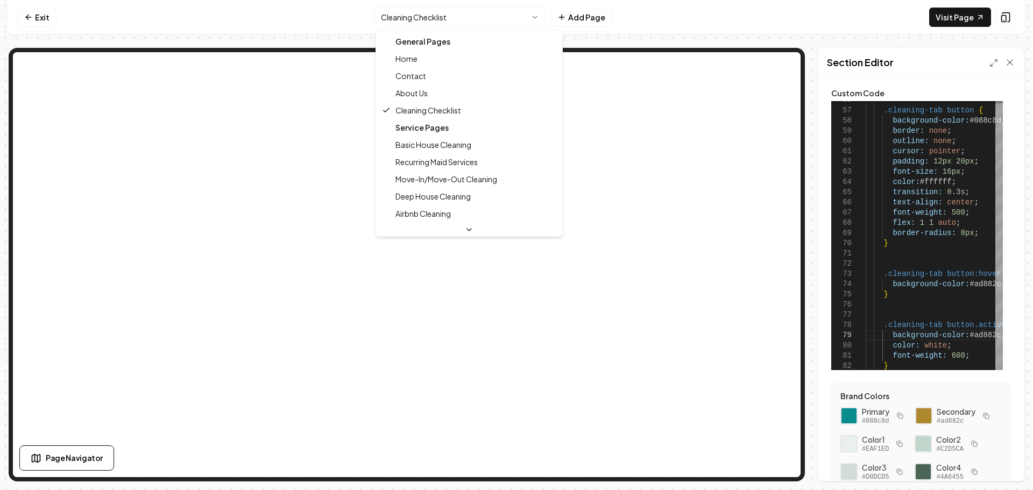
click at [482, 24] on html "Computer Required This feature is only available on a computer. Please switch t…" at bounding box center [516, 245] width 1033 height 490
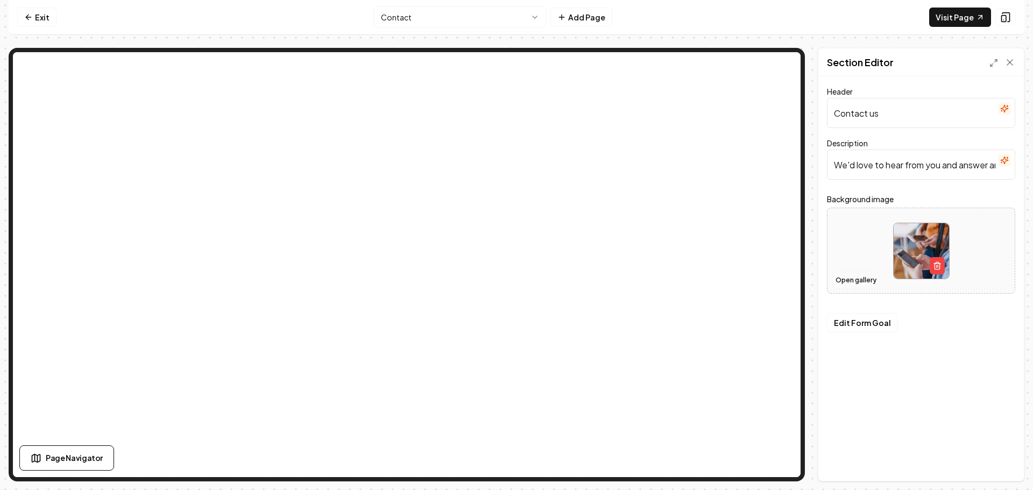
click at [855, 283] on button "Open gallery" at bounding box center [856, 280] width 48 height 17
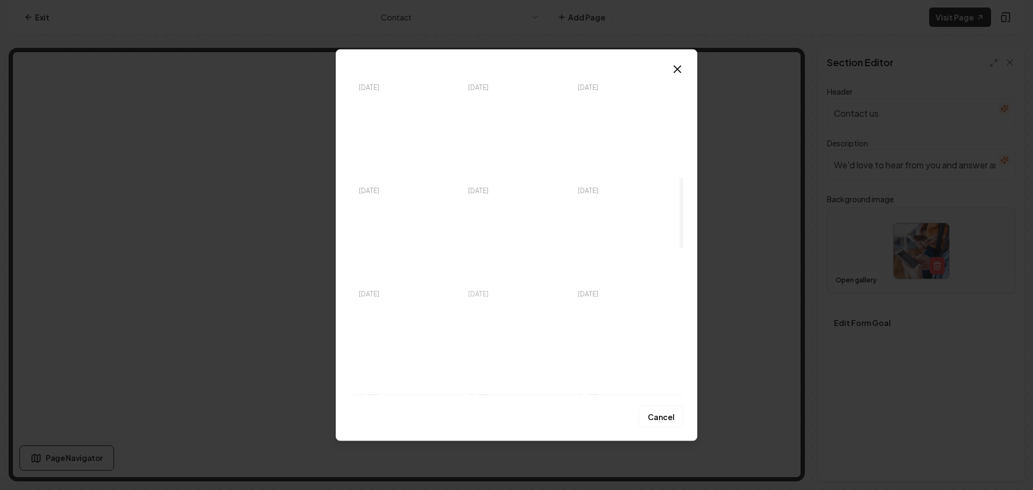
scroll to position [538, 0]
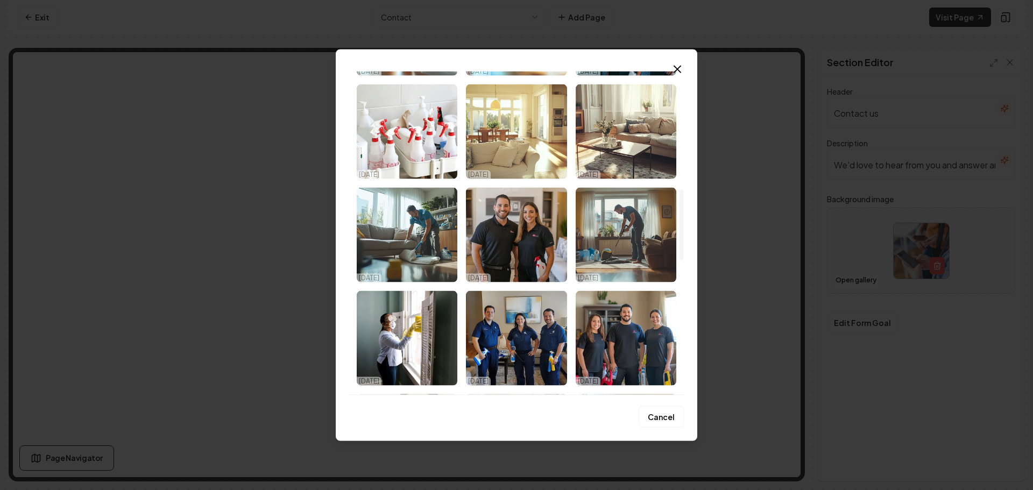
click at [645, 150] on img "Select image image_68de72395c7cd75eb88078c8.png" at bounding box center [626, 131] width 101 height 95
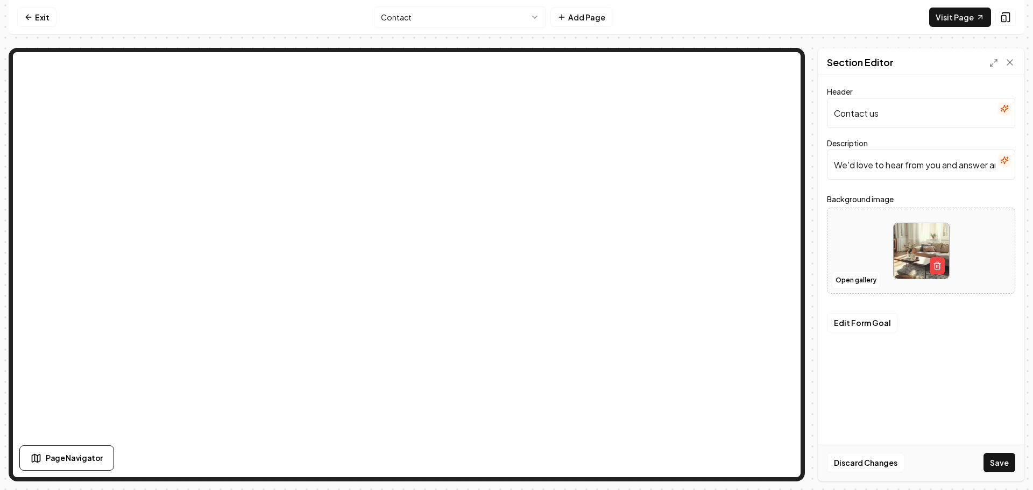
drag, startPoint x: 1003, startPoint y: 459, endPoint x: 819, endPoint y: 386, distance: 197.9
click at [1002, 459] on button "Save" at bounding box center [1000, 462] width 32 height 19
click at [469, 12] on html "Computer Required This feature is only available on a computer. Please switch t…" at bounding box center [516, 245] width 1033 height 490
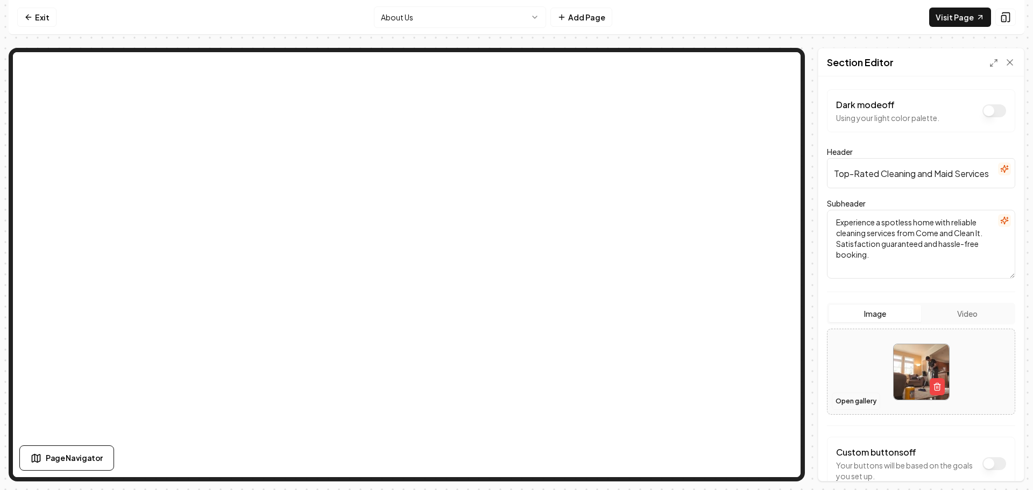
click at [864, 397] on button "Open gallery" at bounding box center [856, 401] width 48 height 17
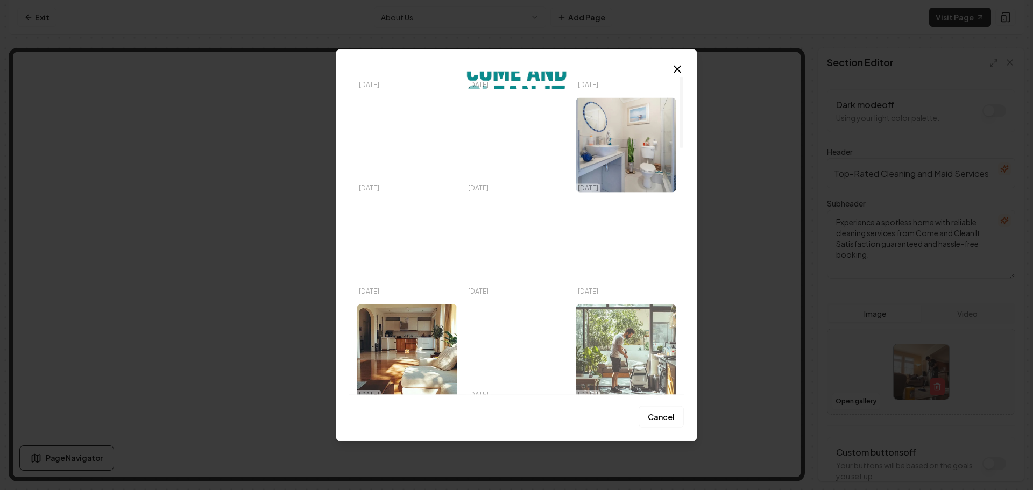
scroll to position [215, 0]
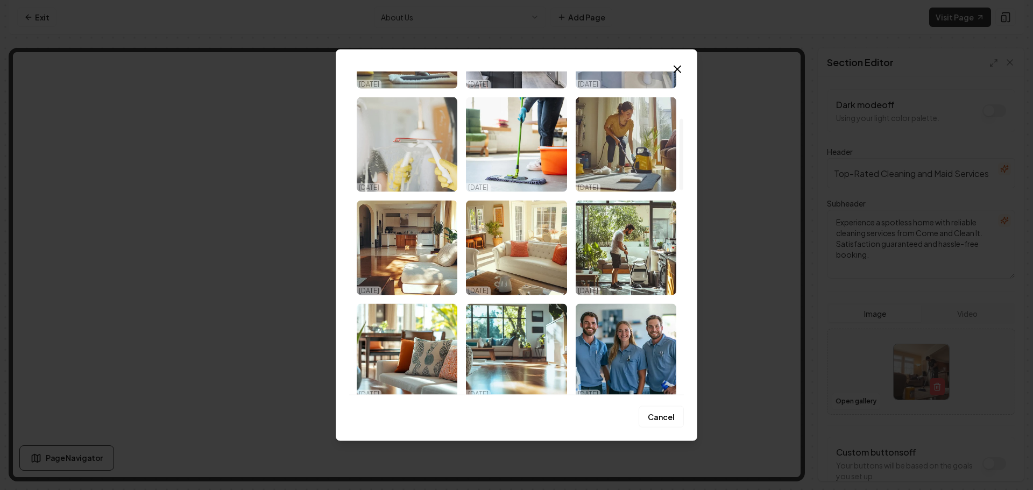
click at [396, 133] on img "Select image image_68de72395c7cd75eb88078d1.jpeg" at bounding box center [407, 144] width 101 height 95
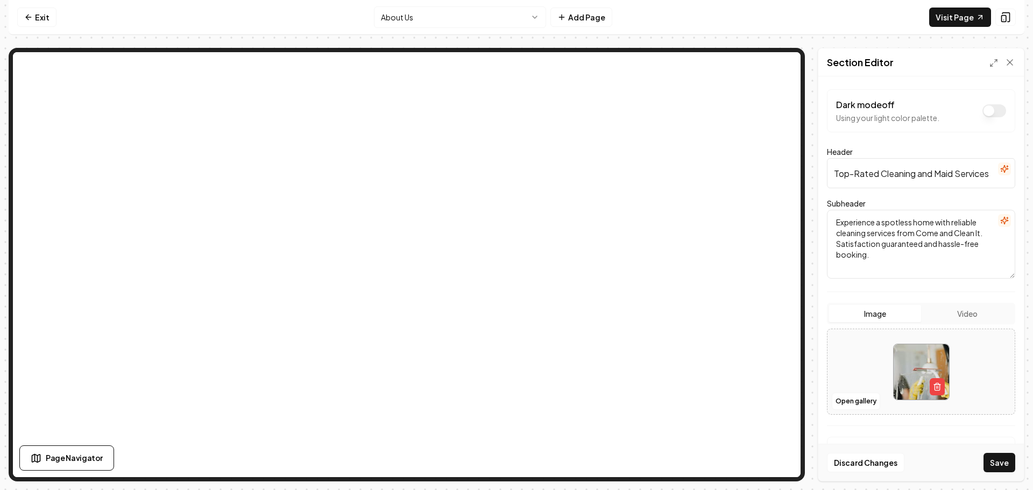
click at [1003, 464] on button "Save" at bounding box center [1000, 462] width 32 height 19
click at [423, 19] on html "Computer Required This feature is only available on a computer. Please switch t…" at bounding box center [516, 245] width 1033 height 490
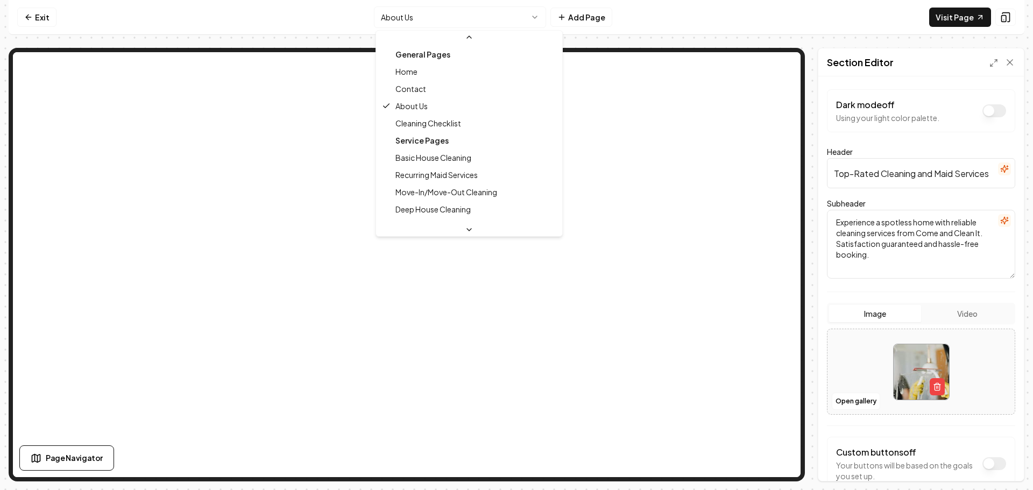
scroll to position [54, 0]
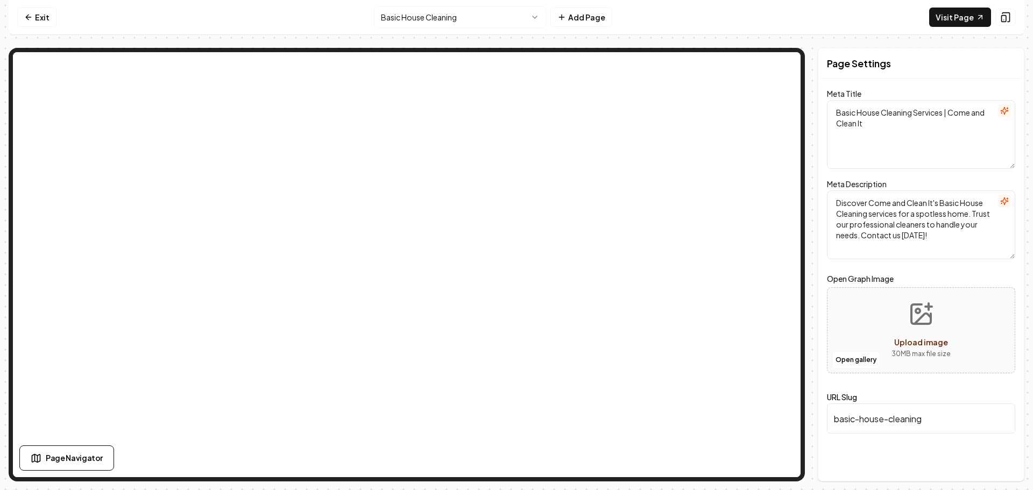
click at [475, 21] on html "Computer Required This feature is only available on a computer. Please switch t…" at bounding box center [516, 245] width 1033 height 490
click at [477, 23] on html "Computer Required This feature is only available on a computer. Please switch t…" at bounding box center [516, 245] width 1033 height 490
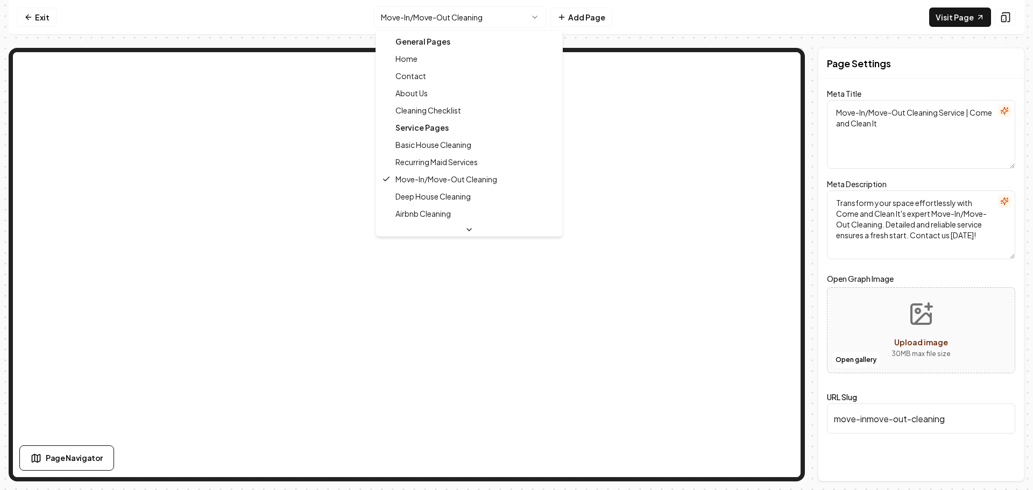
click at [467, 19] on html "Computer Required This feature is only available on a computer. Please switch t…" at bounding box center [516, 245] width 1033 height 490
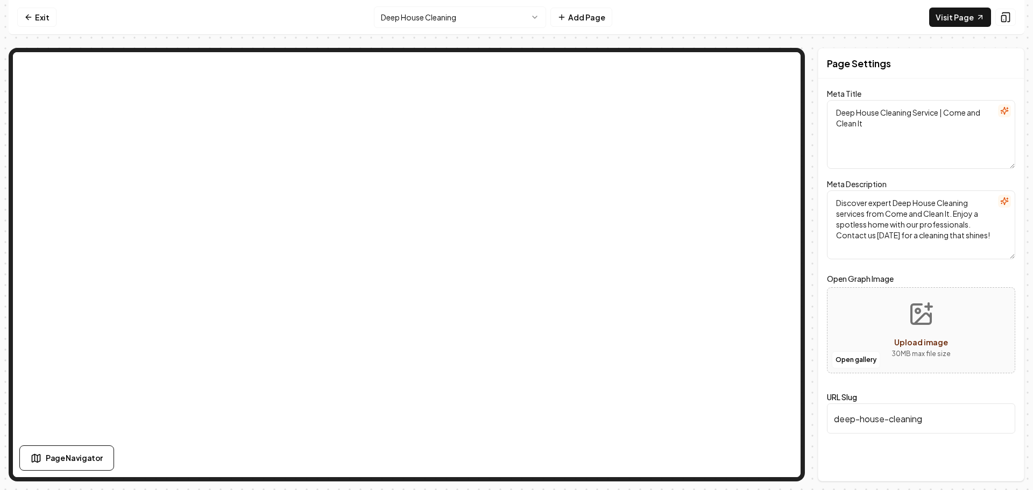
click at [459, 22] on html "Computer Required This feature is only available on a computer. Please switch t…" at bounding box center [516, 245] width 1033 height 490
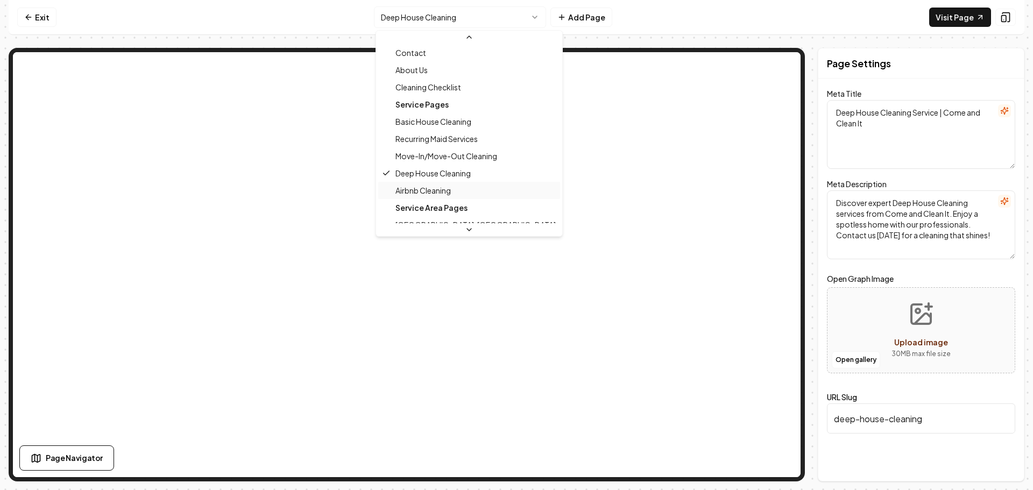
scroll to position [54, 0]
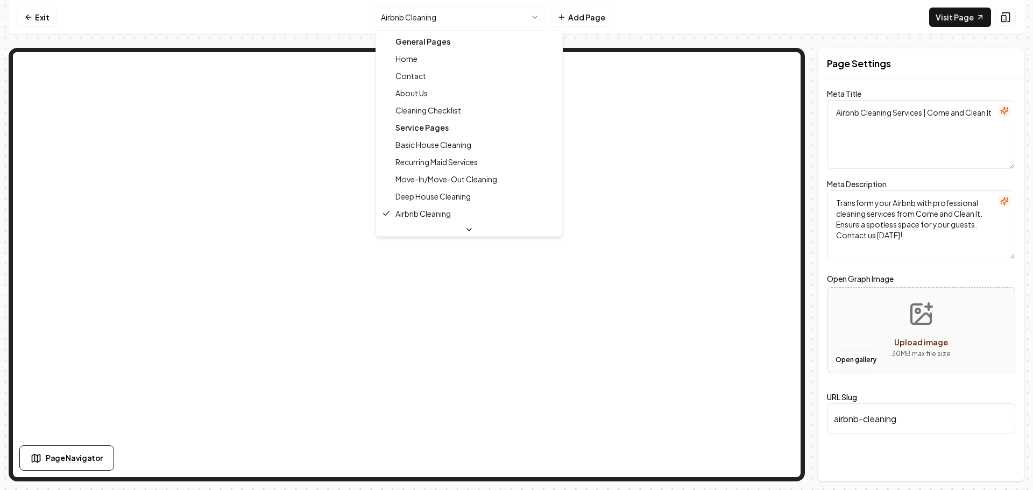
click at [425, 16] on html "Computer Required This feature is only available on a computer. Please switch t…" at bounding box center [516, 245] width 1033 height 490
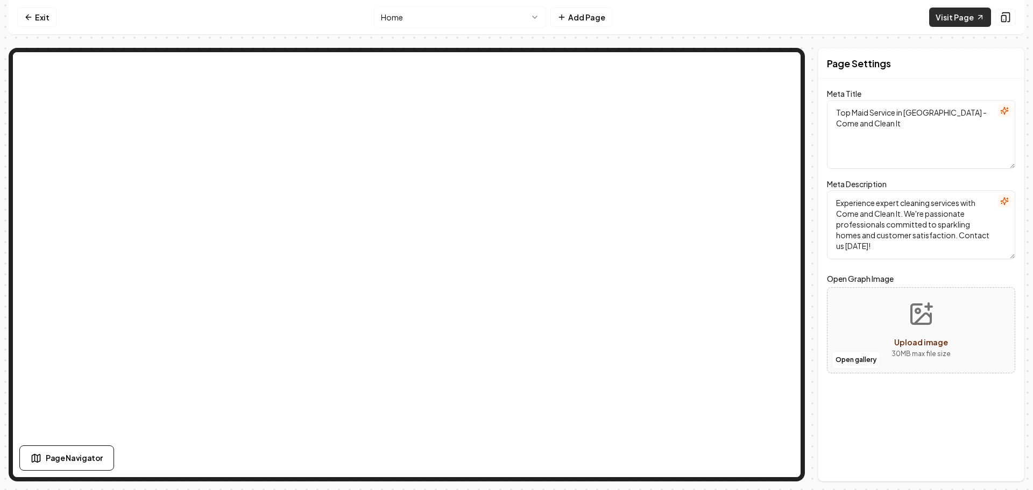
click at [960, 16] on link "Visit Page" at bounding box center [960, 17] width 62 height 19
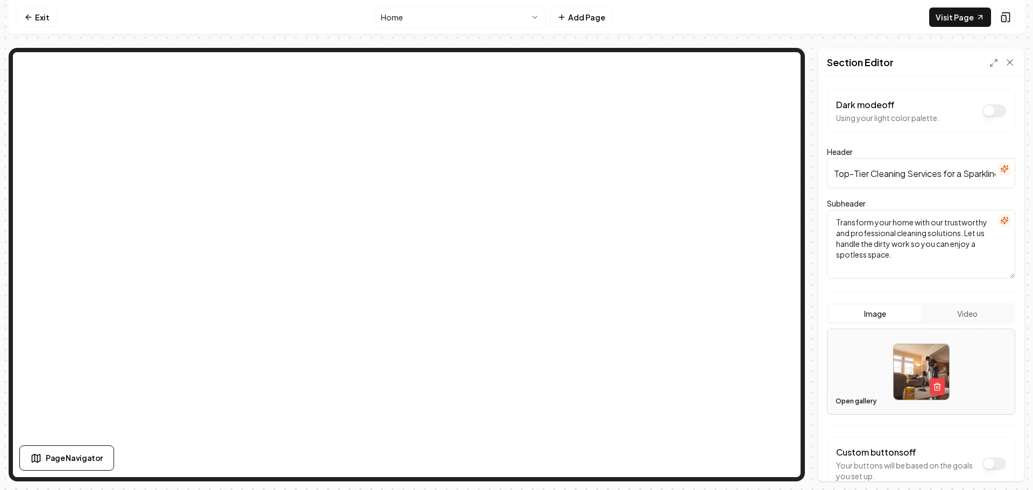
click at [858, 397] on button "Open gallery" at bounding box center [856, 401] width 48 height 17
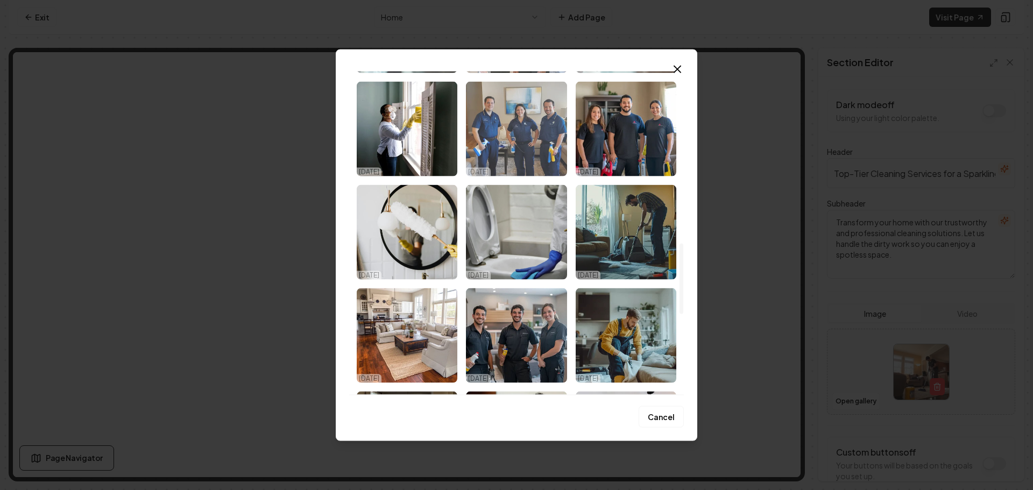
scroll to position [646, 0]
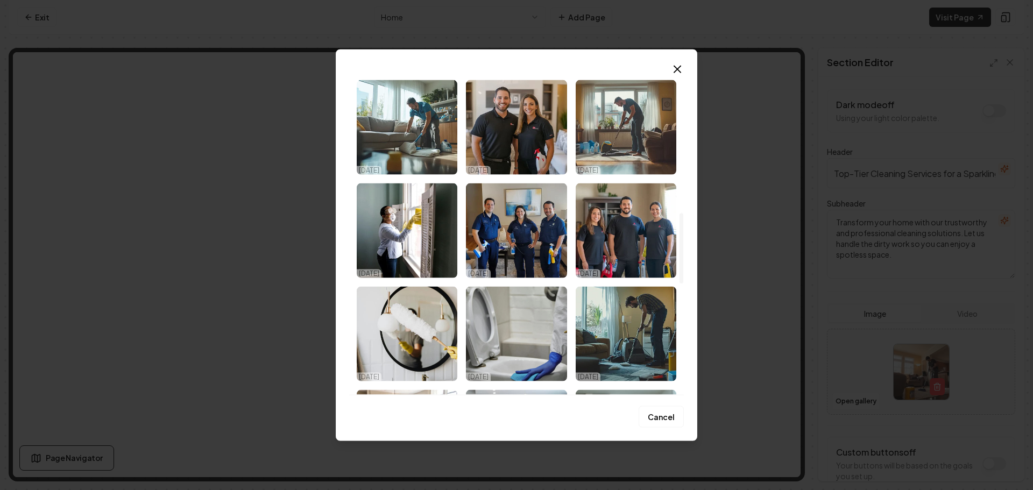
click at [407, 227] on img "Select image image_68de72395c7cd75eb8807831.jpeg" at bounding box center [407, 230] width 101 height 95
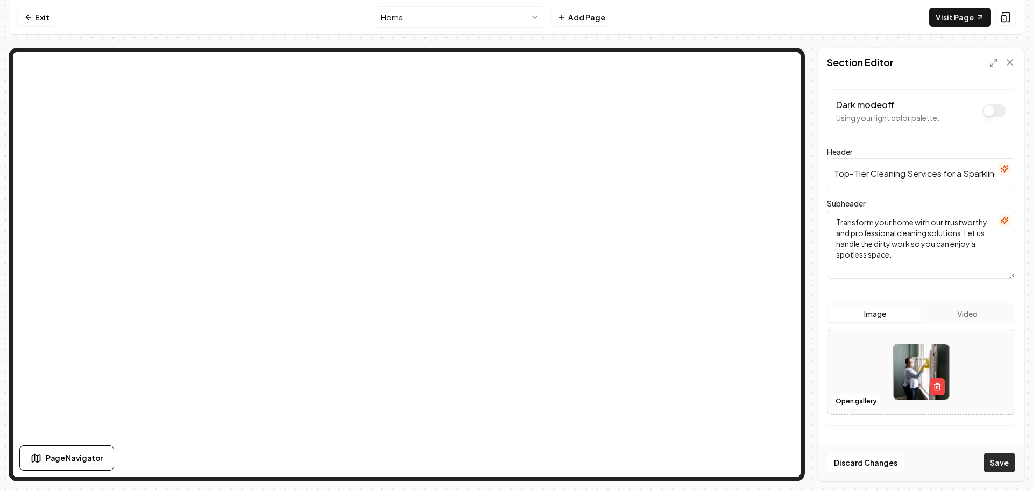
click at [1003, 461] on button "Save" at bounding box center [1000, 462] width 32 height 19
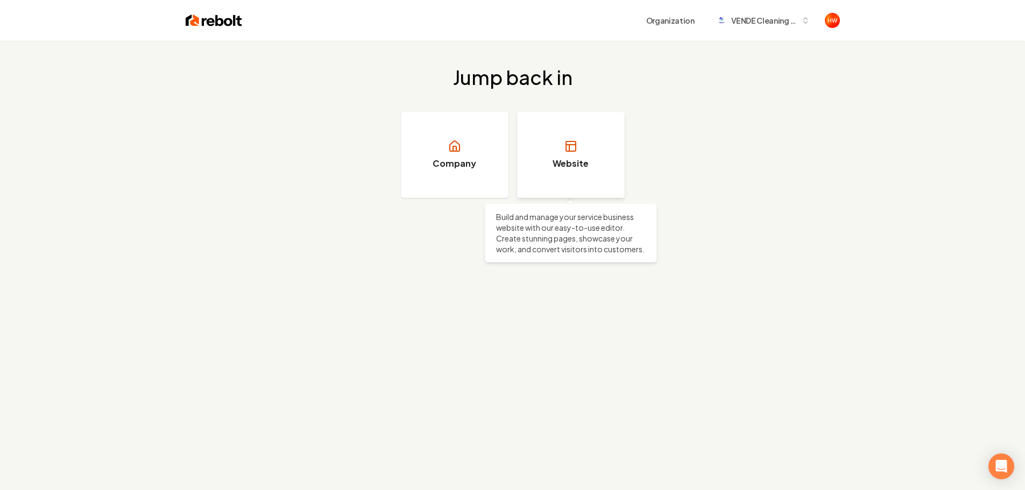
click at [561, 159] on h3 "Website" at bounding box center [571, 163] width 36 height 13
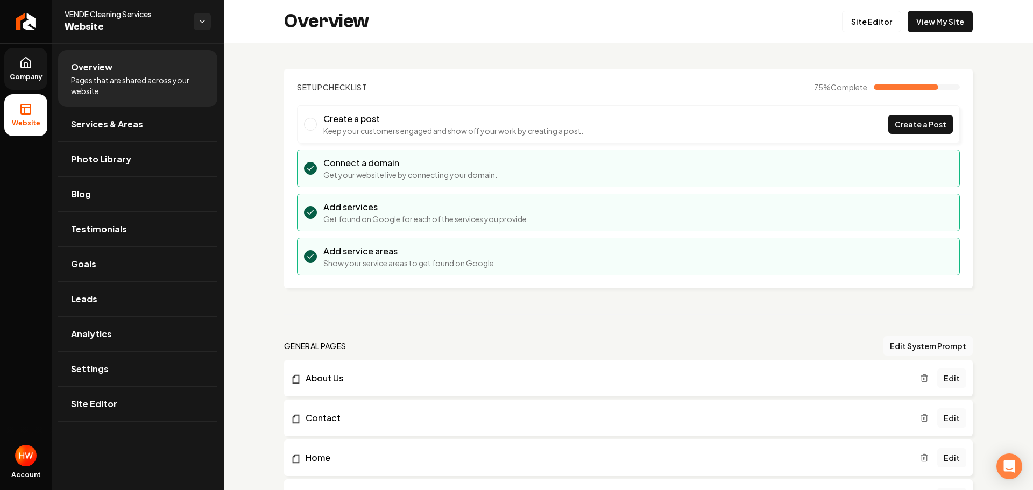
click at [31, 76] on span "Company" at bounding box center [25, 77] width 41 height 9
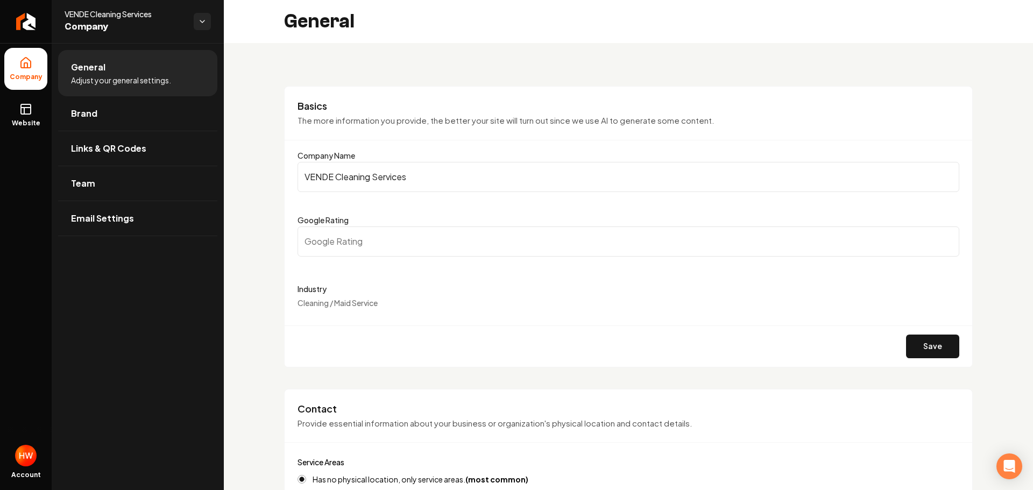
click at [402, 178] on input "VENDE Cleaning Services" at bounding box center [629, 177] width 662 height 30
click at [402, 177] on input "VENDE Cleaning Services" at bounding box center [629, 177] width 662 height 30
click at [374, 179] on input "VENDE Cleaning Services" at bounding box center [629, 177] width 662 height 30
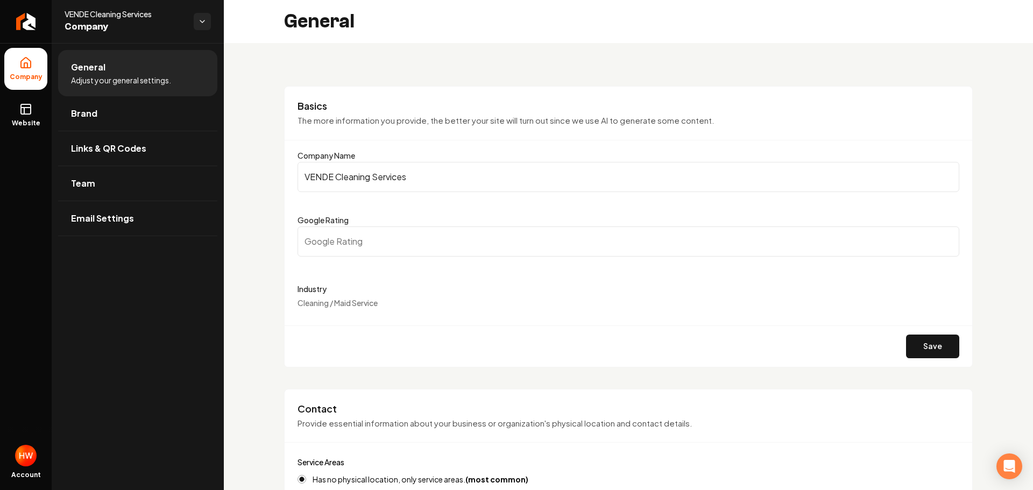
click at [375, 179] on input "VENDE Cleaning Services" at bounding box center [629, 177] width 662 height 30
click at [32, 26] on icon "Return to dashboard" at bounding box center [25, 21] width 17 height 17
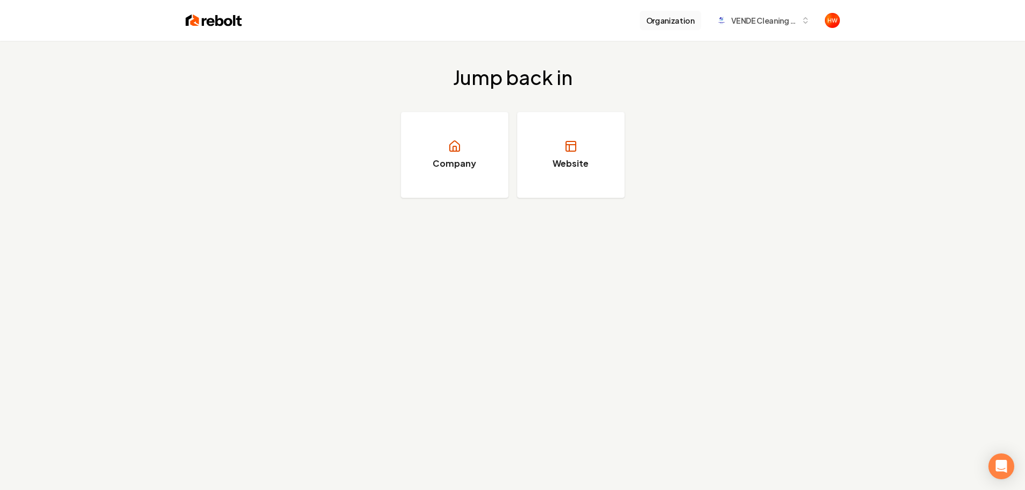
click at [664, 23] on button "Organization" at bounding box center [670, 20] width 61 height 19
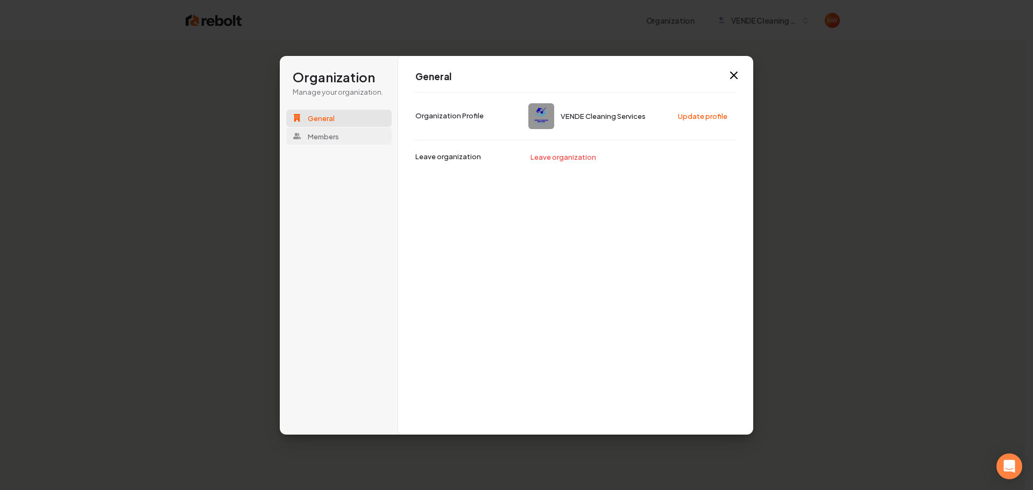
click at [342, 135] on button "Members" at bounding box center [338, 136] width 105 height 17
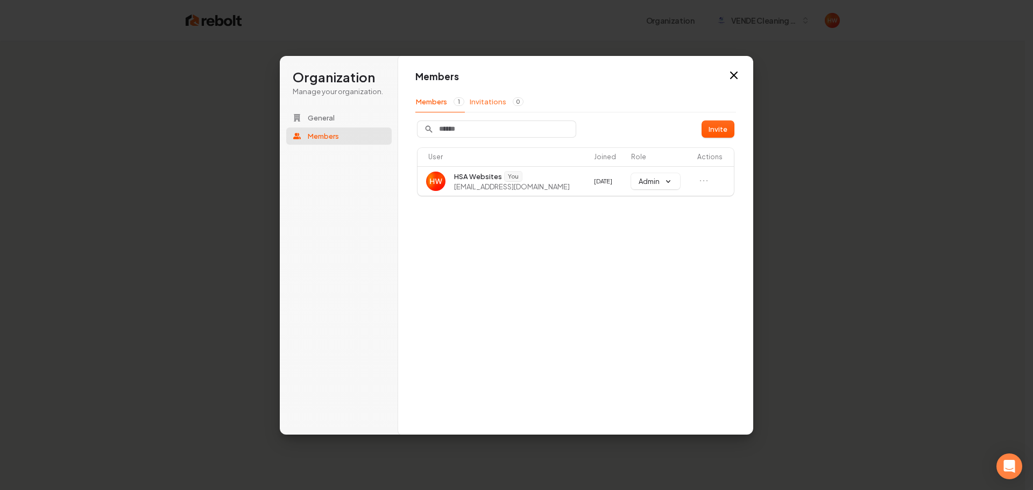
click at [492, 99] on button "Invitations 0" at bounding box center [496, 101] width 55 height 20
click at [715, 130] on button "Invite" at bounding box center [718, 129] width 32 height 16
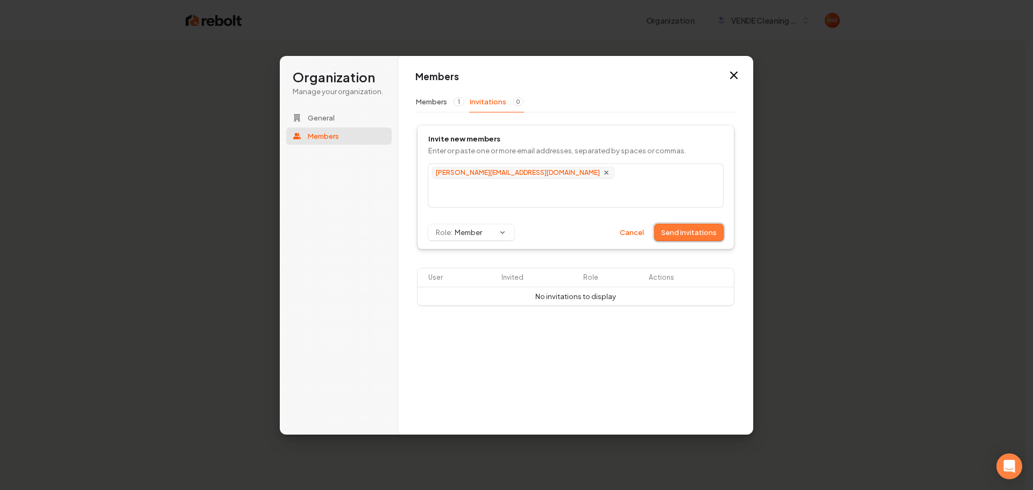
click at [696, 233] on button "Send invitations" at bounding box center [689, 232] width 68 height 16
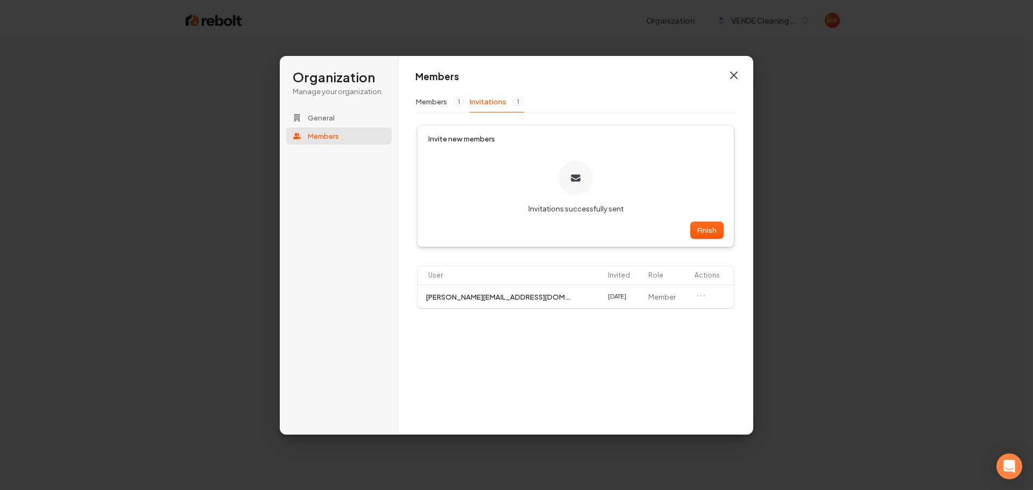
click at [733, 76] on icon "button" at bounding box center [734, 75] width 6 height 6
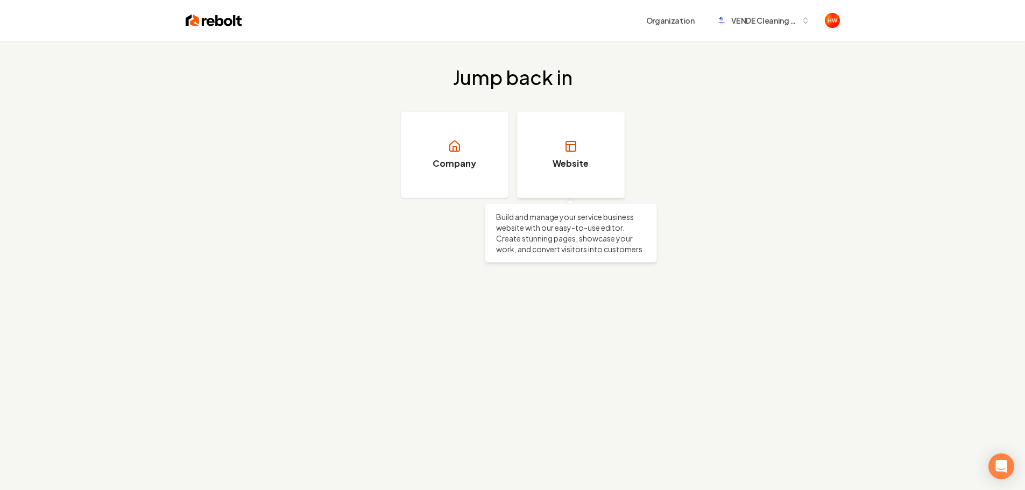
click at [567, 149] on icon at bounding box center [571, 146] width 13 height 13
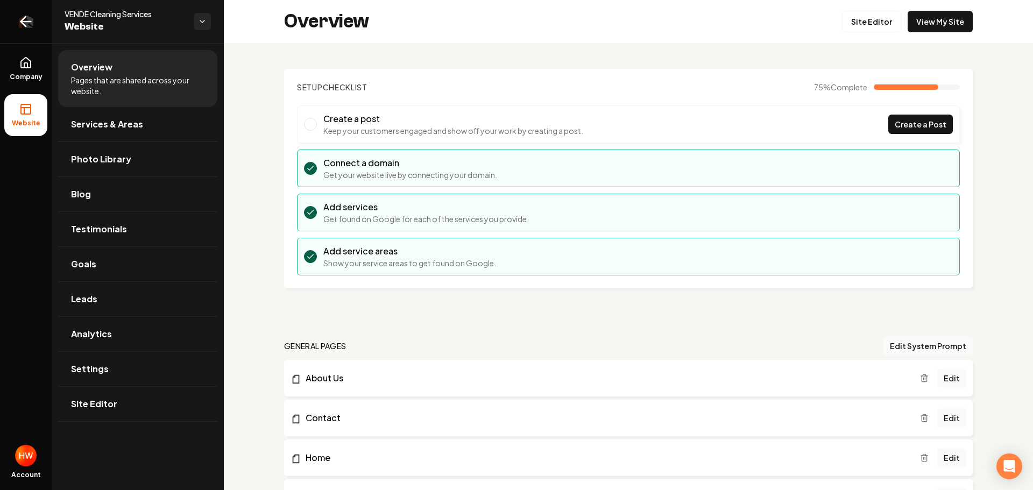
click at [26, 22] on icon "Return to dashboard" at bounding box center [26, 22] width 10 height 0
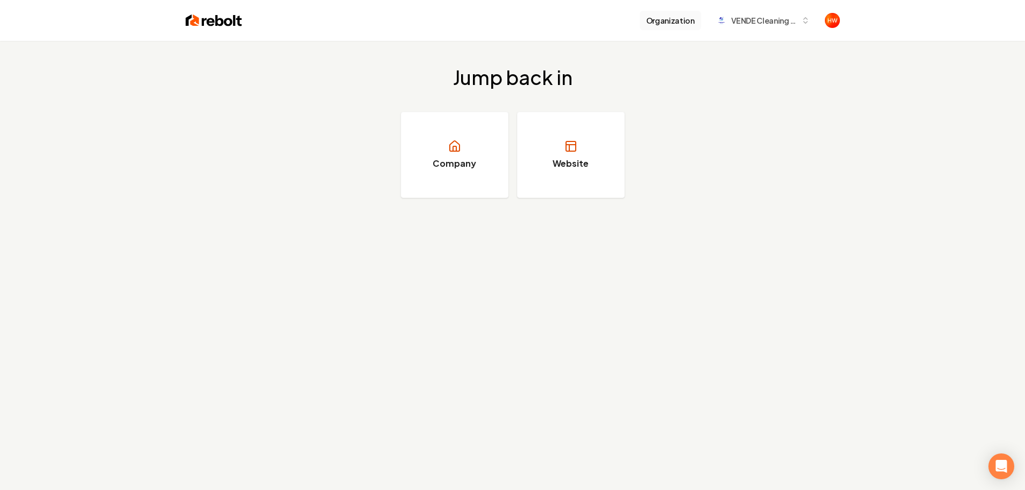
click at [671, 26] on button "Organization" at bounding box center [670, 20] width 61 height 19
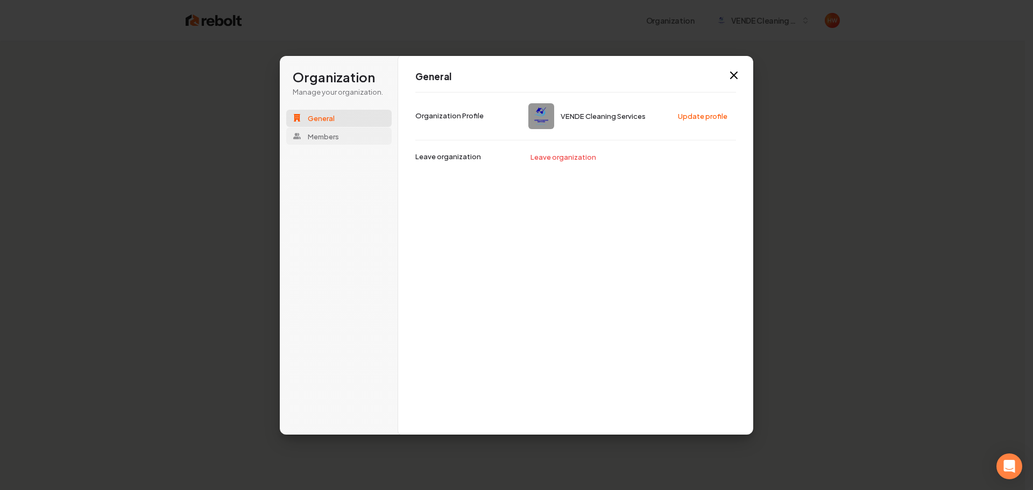
click at [344, 137] on button "Members" at bounding box center [338, 136] width 105 height 17
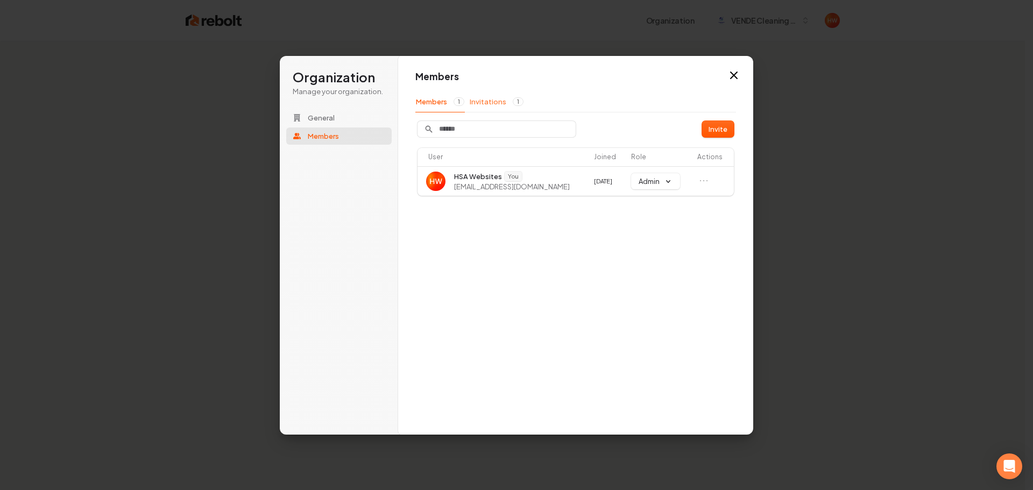
click at [485, 110] on button "Invitations 1" at bounding box center [496, 101] width 55 height 20
click at [731, 76] on icon "button" at bounding box center [734, 75] width 13 height 13
